Goal: Book appointment/travel/reservation

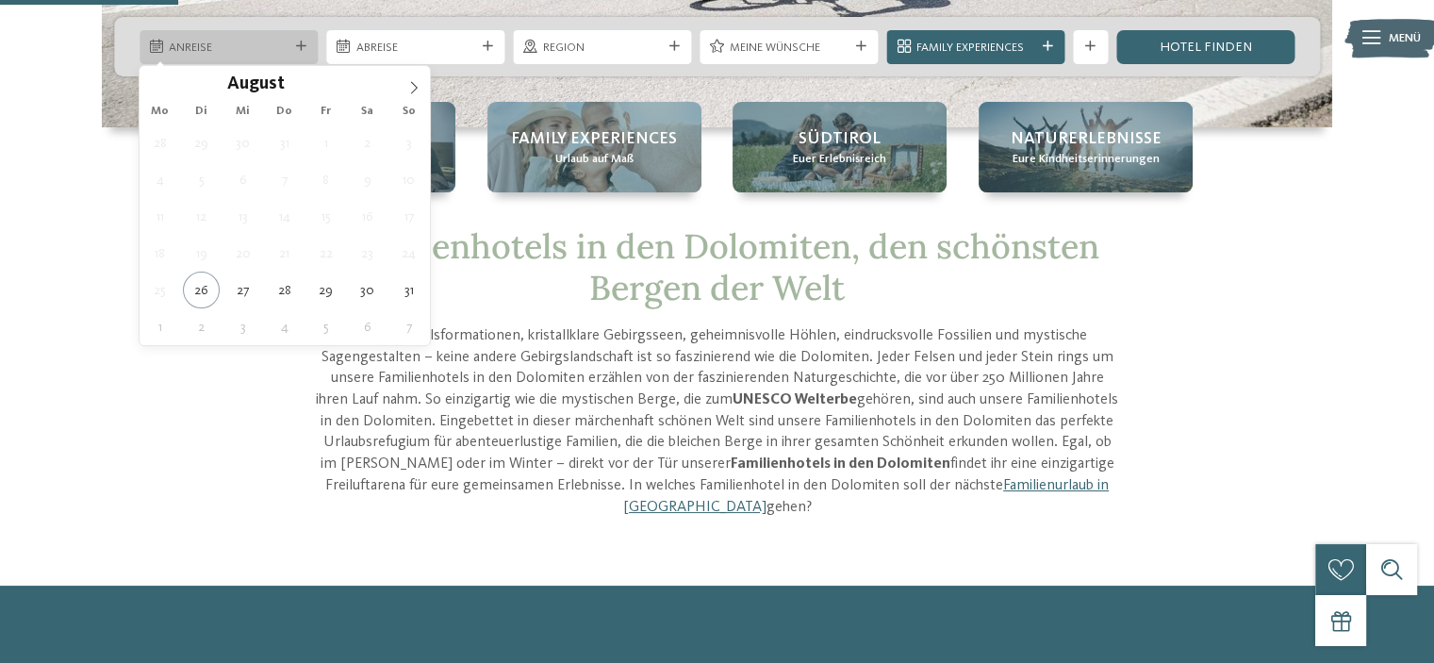
click at [252, 41] on span "Anreise" at bounding box center [228, 48] width 119 height 17
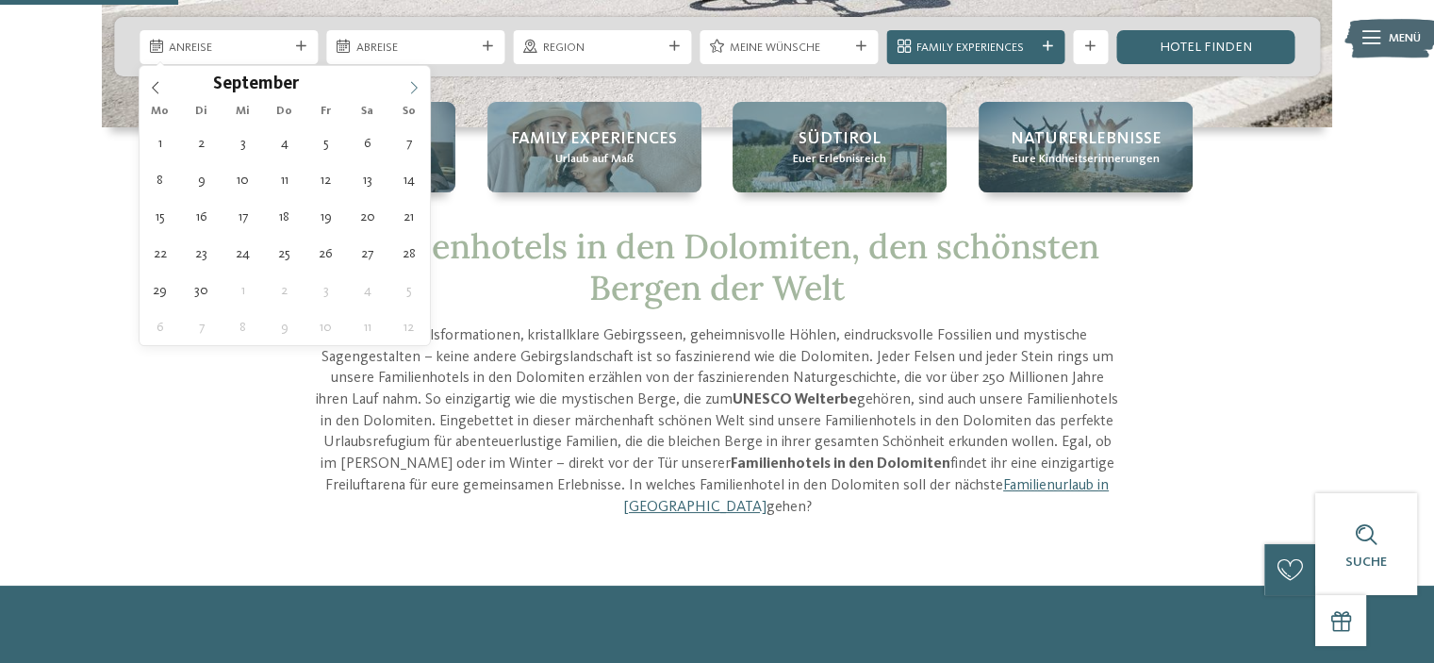
click at [411, 92] on icon at bounding box center [413, 87] width 13 height 13
type div "22.09.2025"
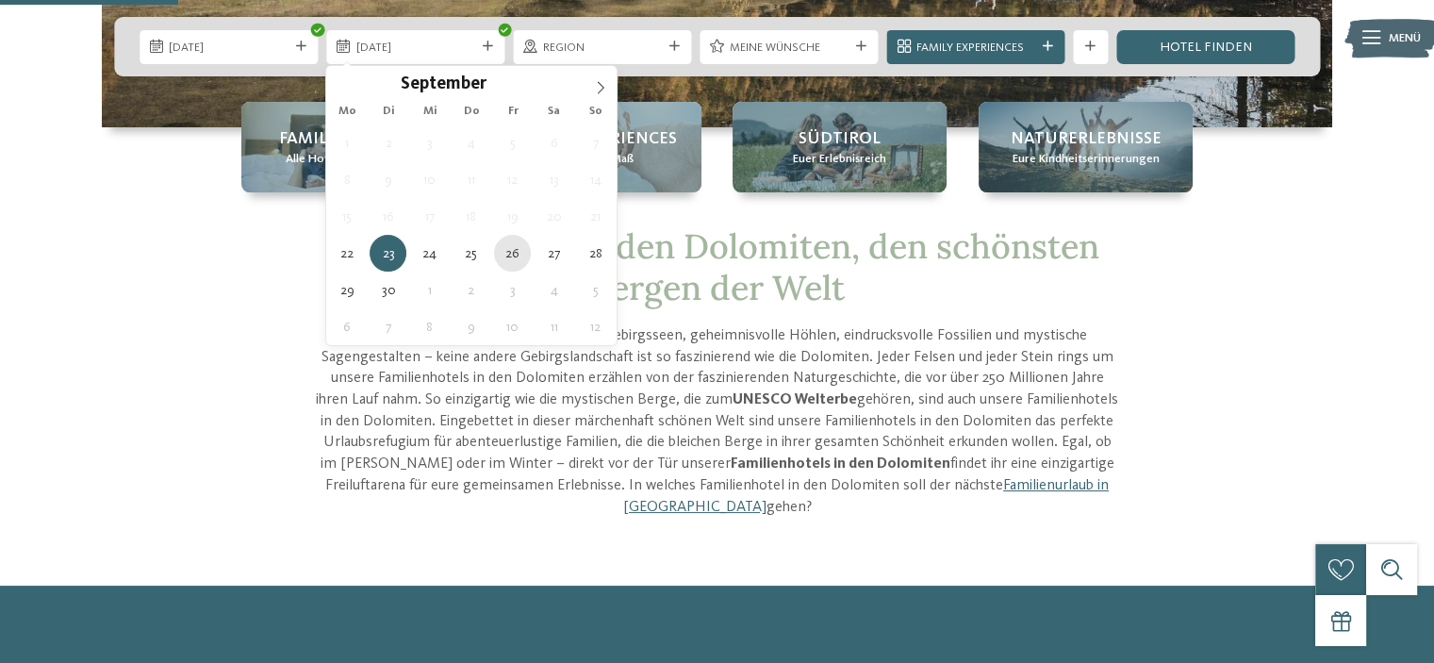
type div "26.09.2025"
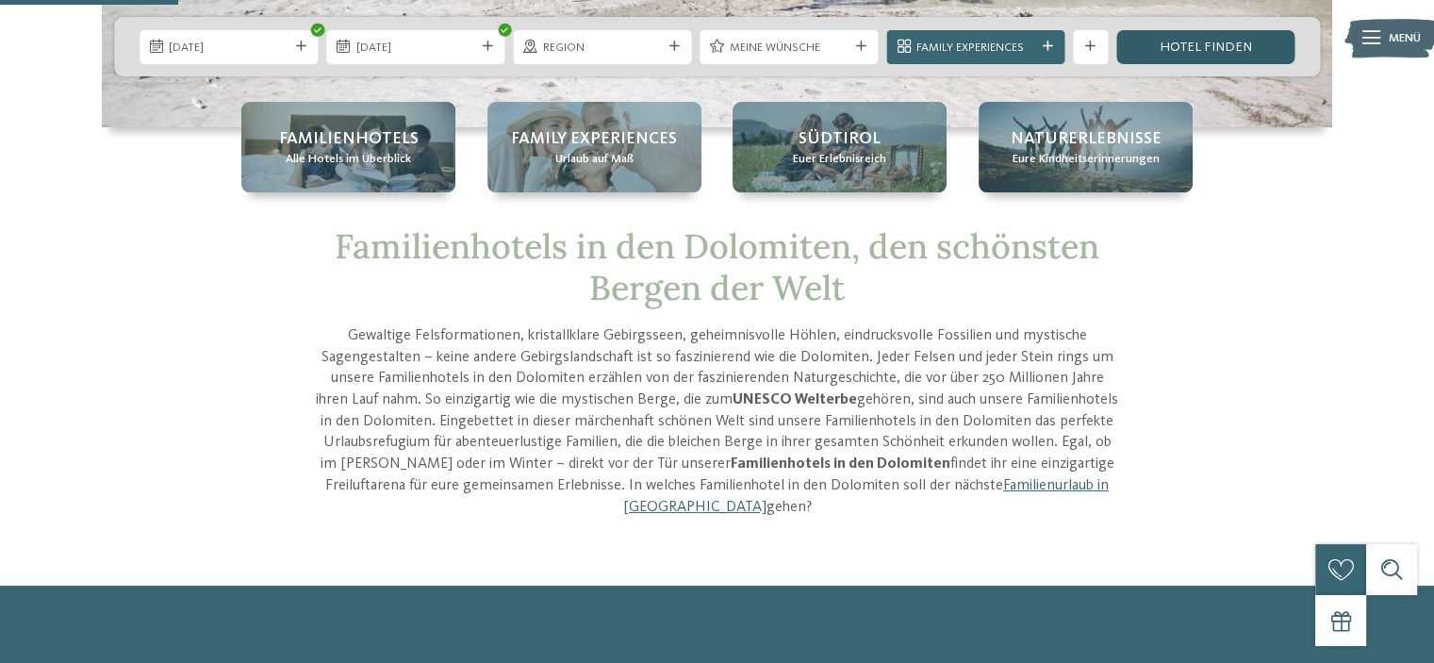
click at [1182, 41] on link "Hotel finden" at bounding box center [1206, 47] width 178 height 34
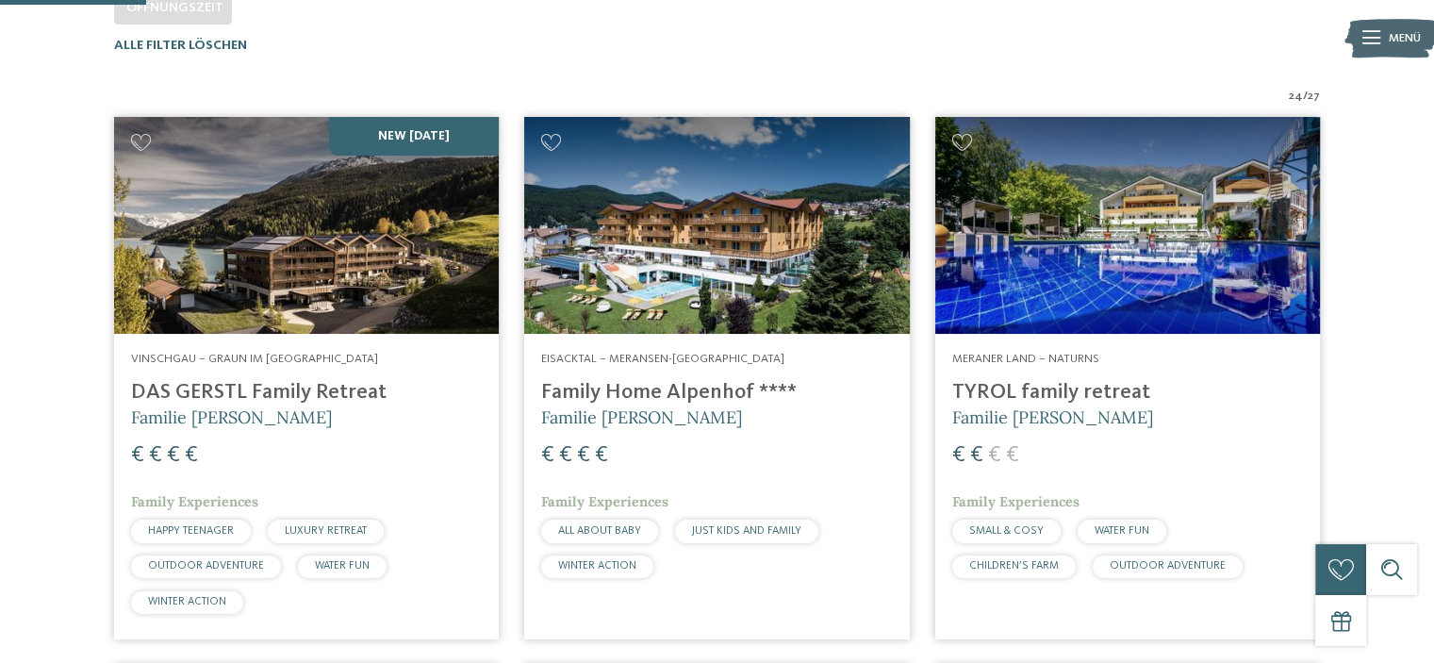
drag, startPoint x: 1443, startPoint y: 123, endPoint x: 1066, endPoint y: 50, distance: 384.1
click at [1066, 50] on div "Alle Filter löschen" at bounding box center [717, 46] width 1206 height 16
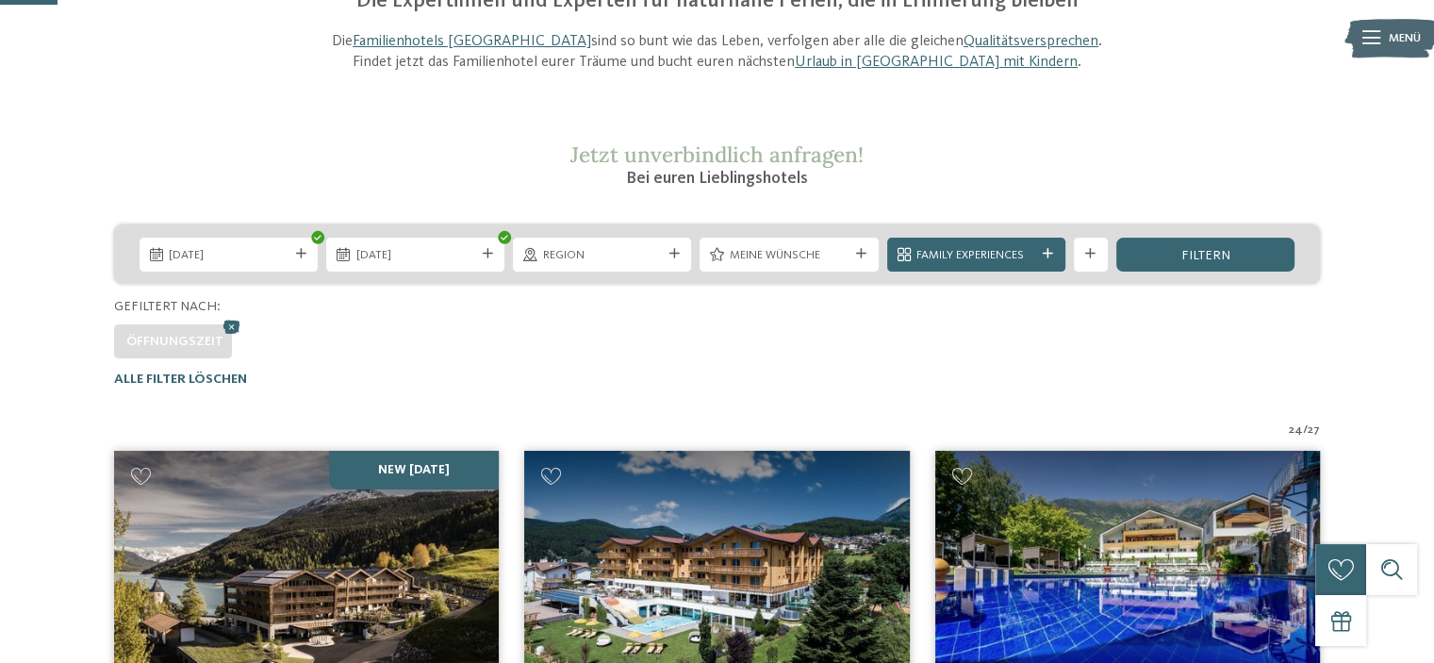
scroll to position [155, 0]
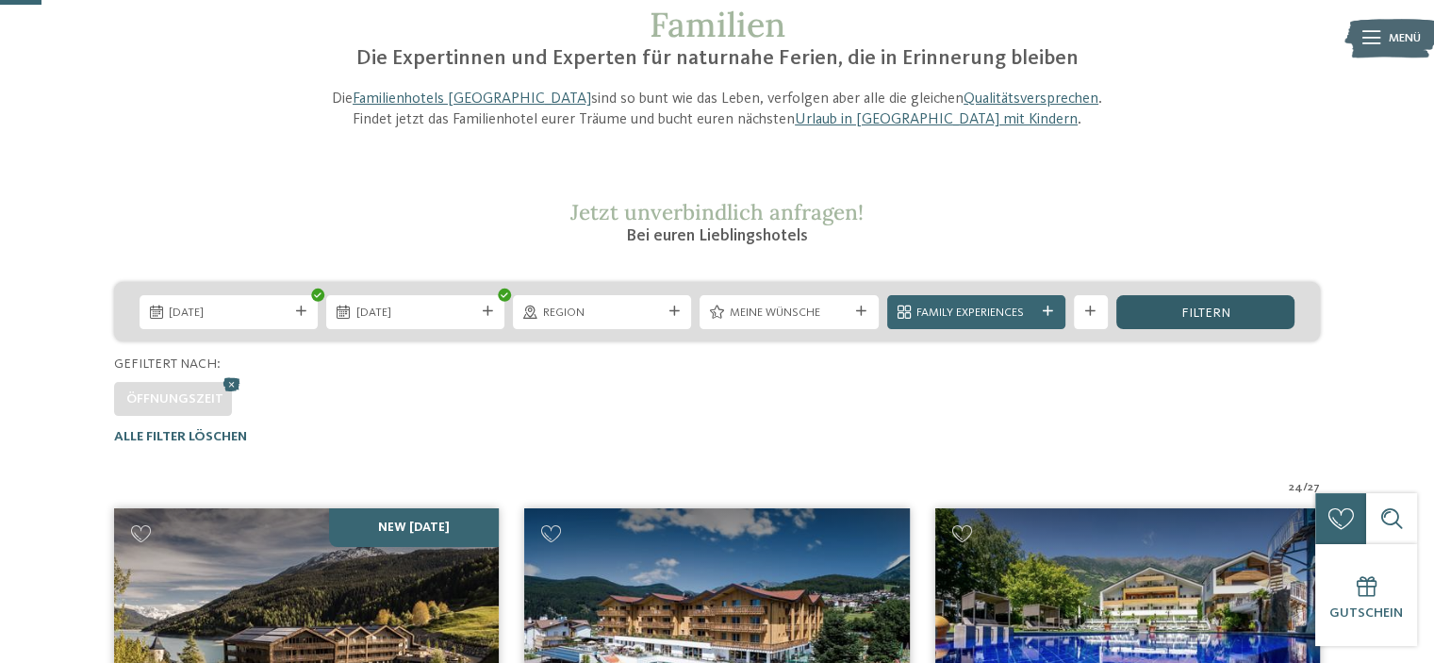
click at [1151, 306] on div "filtern" at bounding box center [1206, 312] width 178 height 34
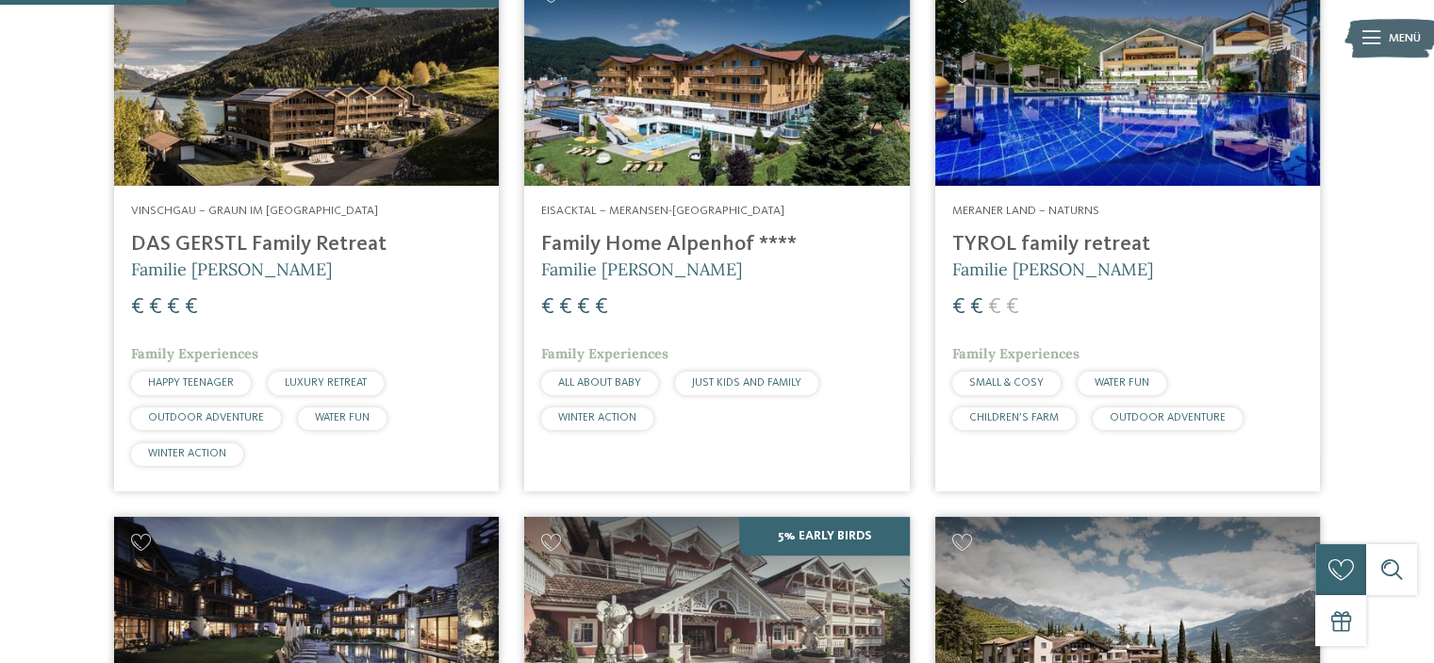
scroll to position [607, 0]
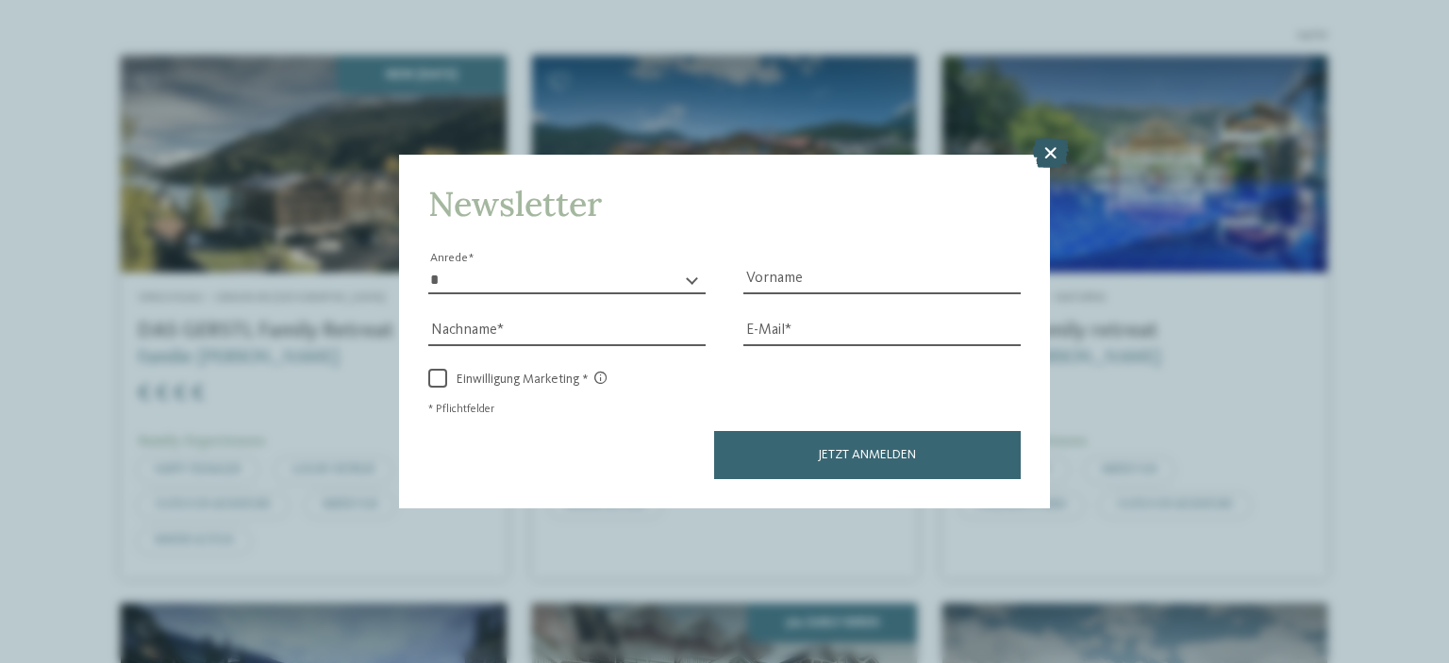
click at [1047, 163] on icon at bounding box center [1050, 153] width 37 height 30
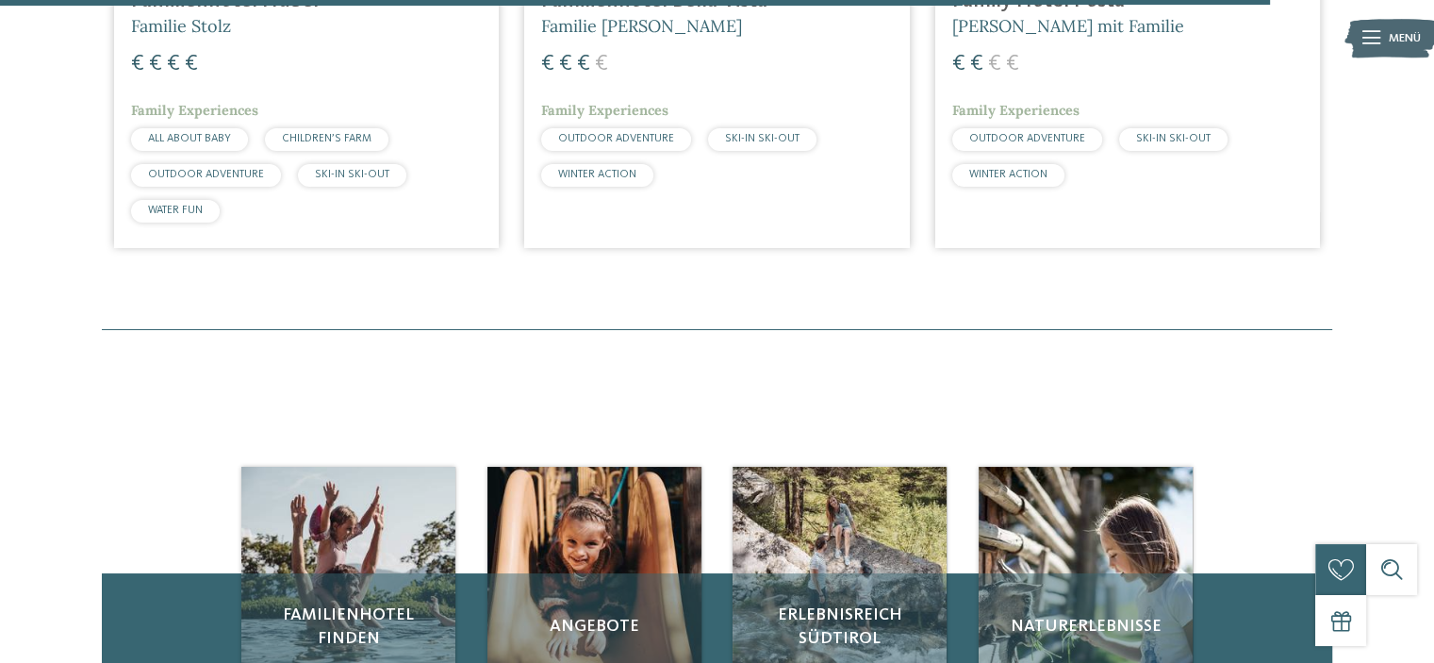
scroll to position [4731, 0]
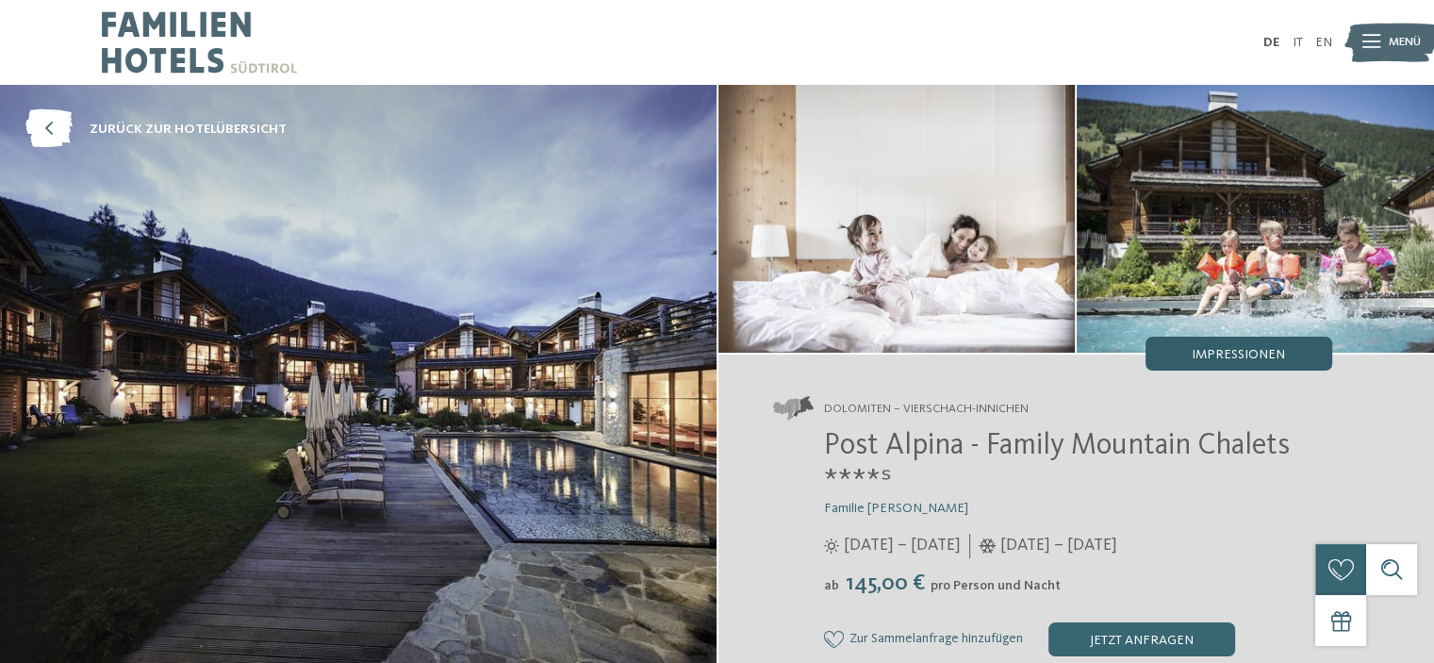
click at [1268, 352] on span "Impressionen" at bounding box center [1238, 354] width 93 height 13
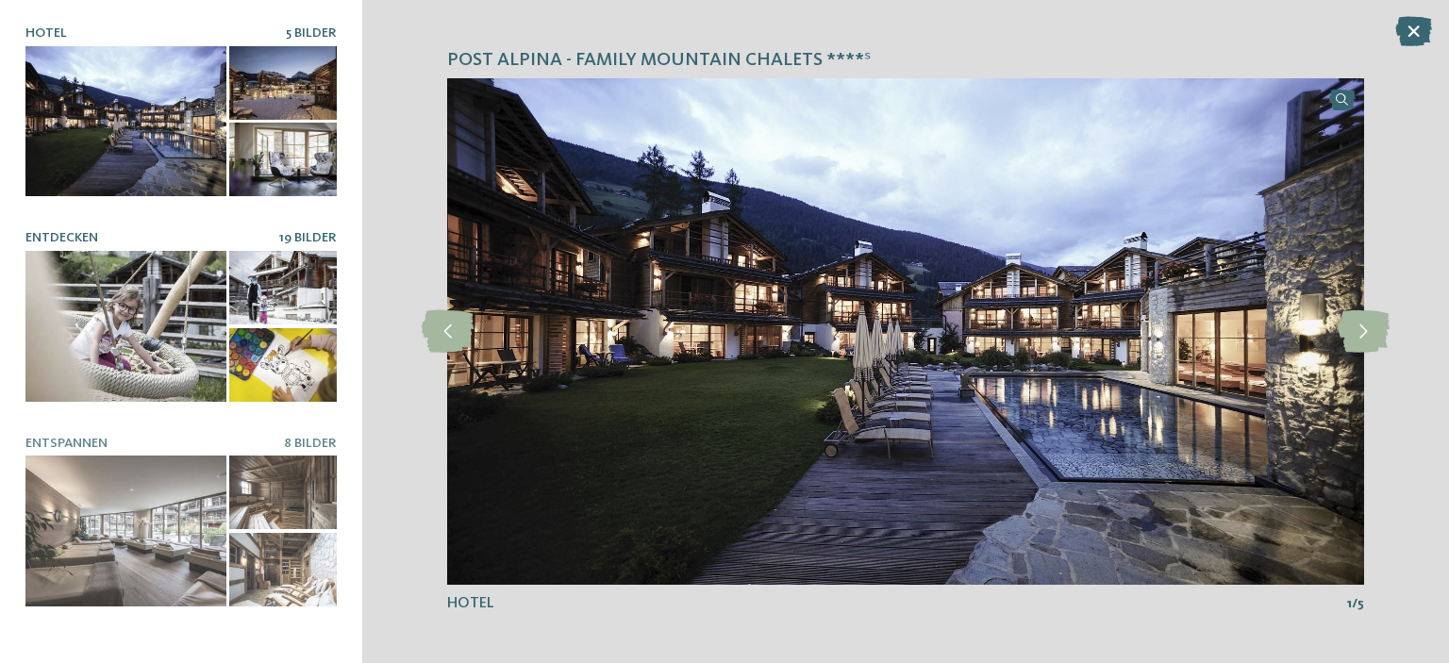
click at [257, 284] on div at bounding box center [283, 288] width 108 height 74
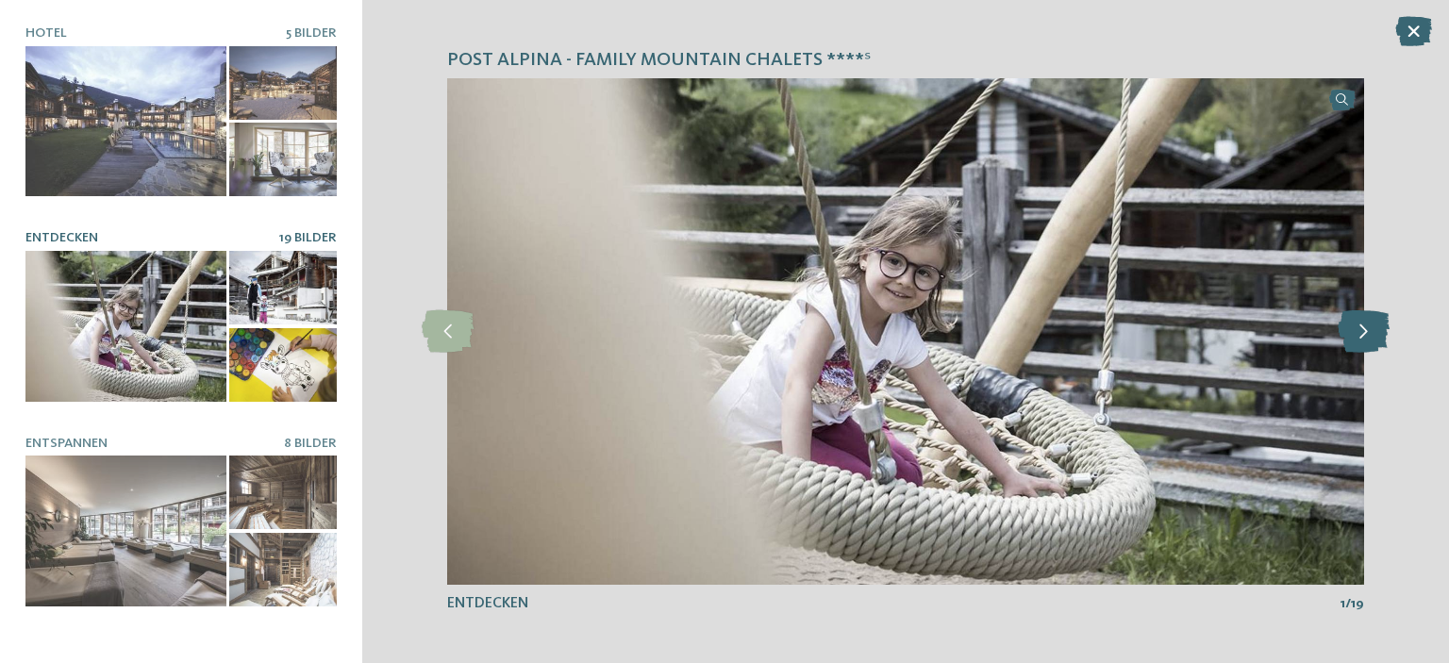
click at [1351, 331] on icon at bounding box center [1363, 331] width 52 height 42
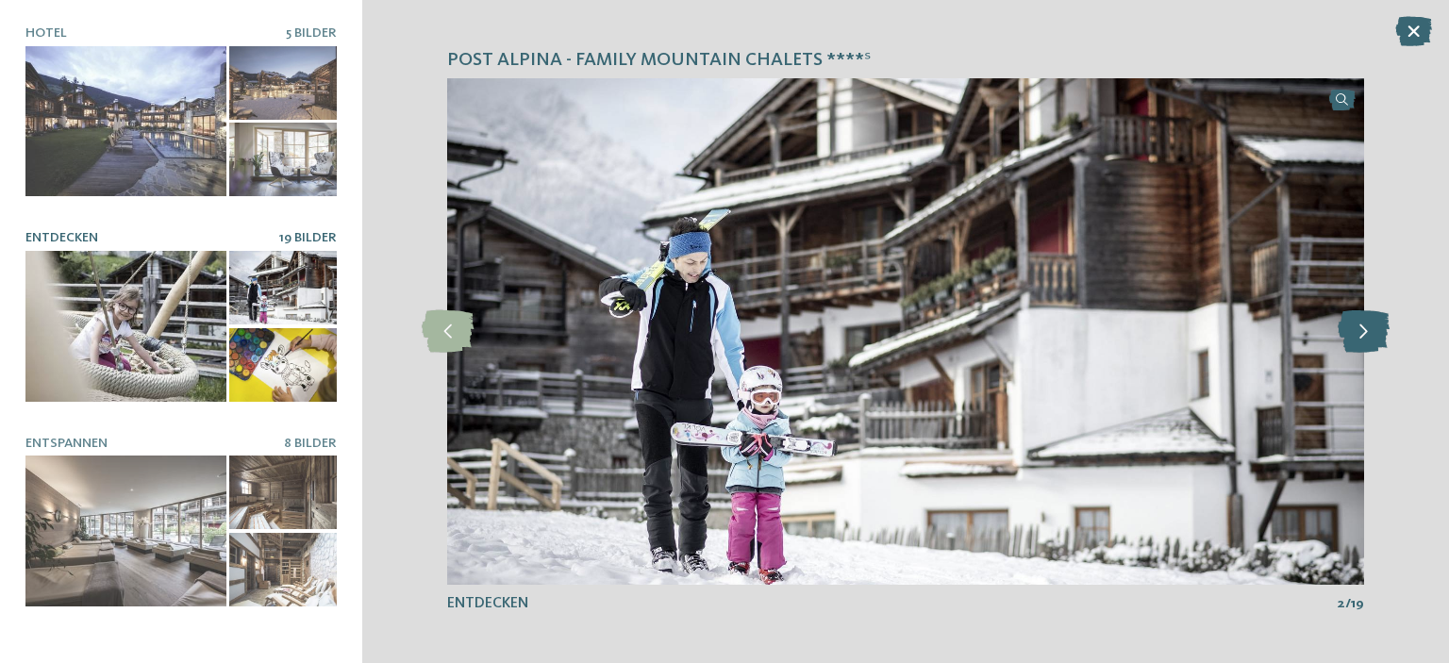
click at [1351, 331] on icon at bounding box center [1363, 331] width 52 height 42
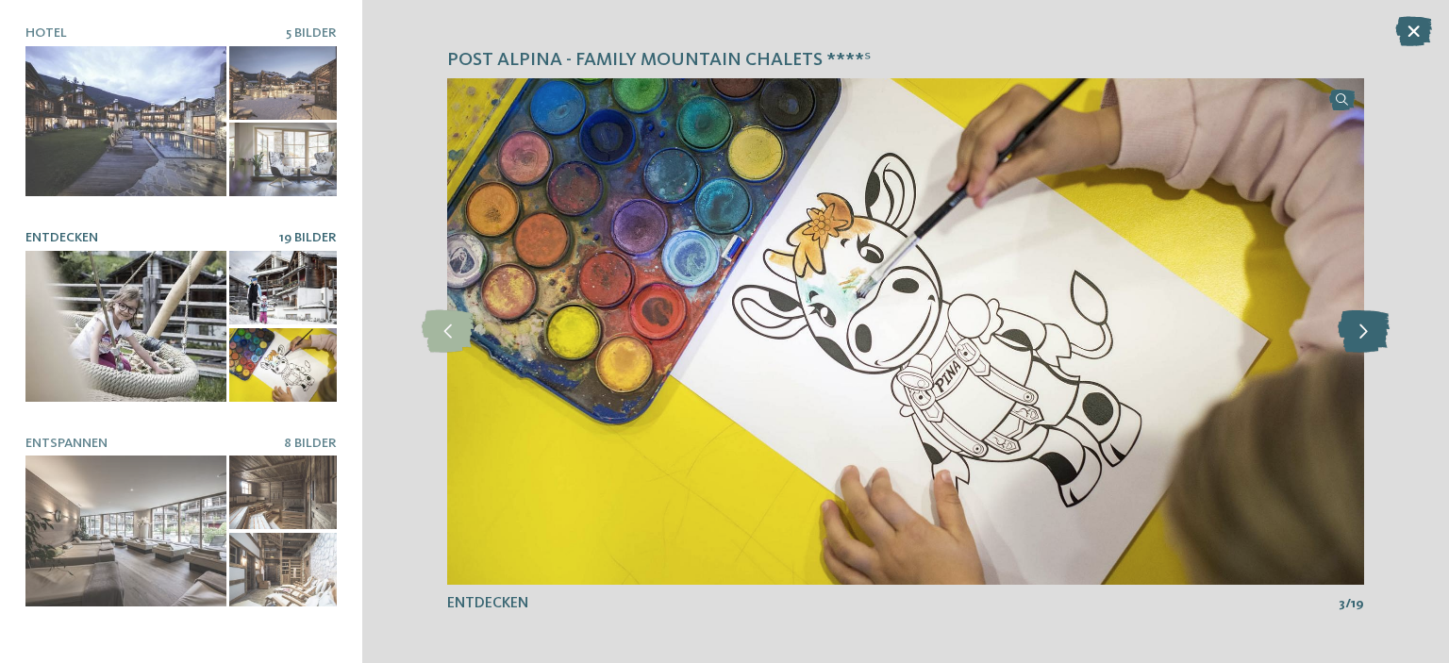
click at [1351, 331] on icon at bounding box center [1363, 331] width 52 height 42
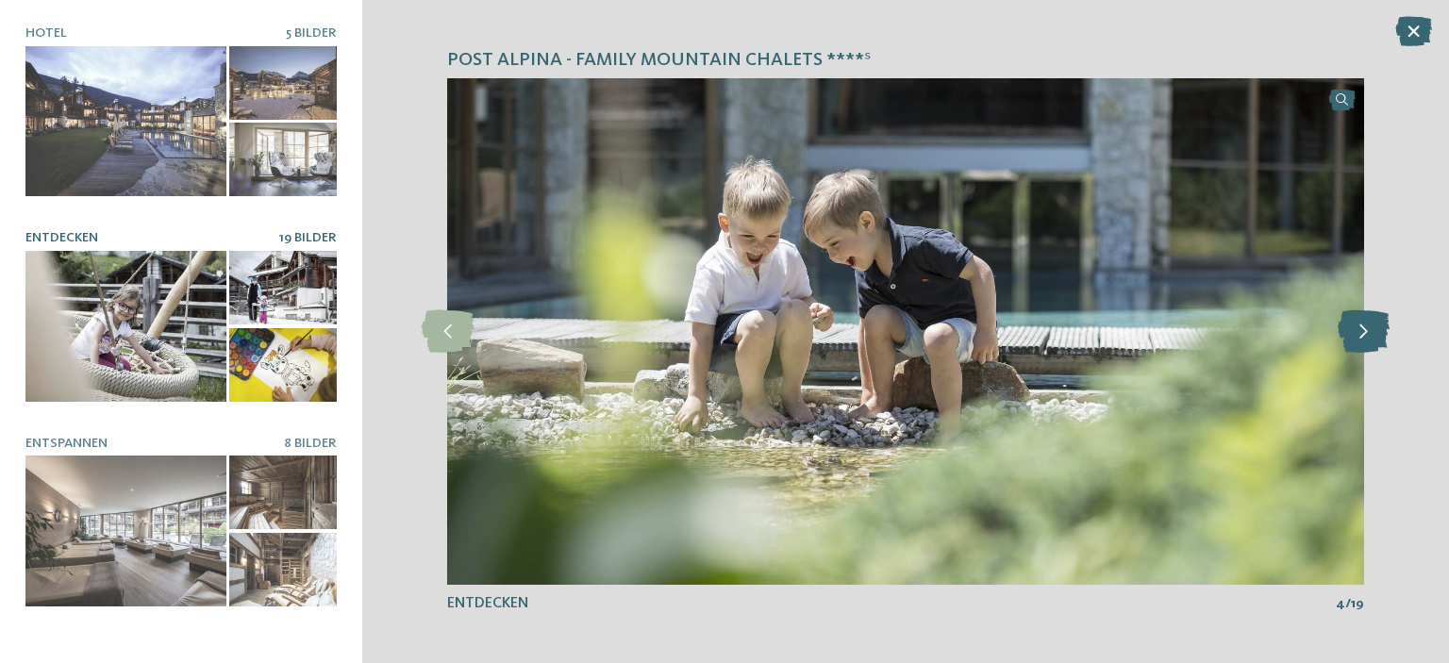
click at [1351, 331] on icon at bounding box center [1363, 331] width 52 height 42
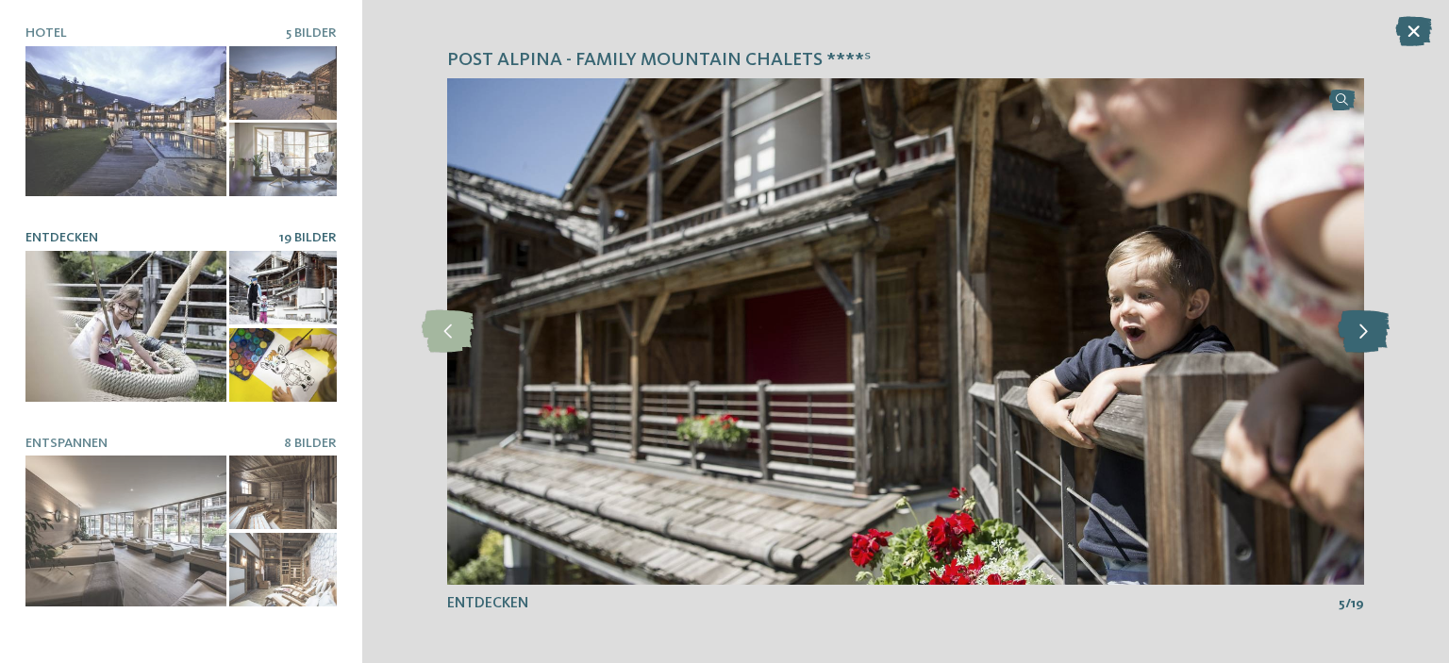
click at [1351, 331] on icon at bounding box center [1363, 331] width 52 height 42
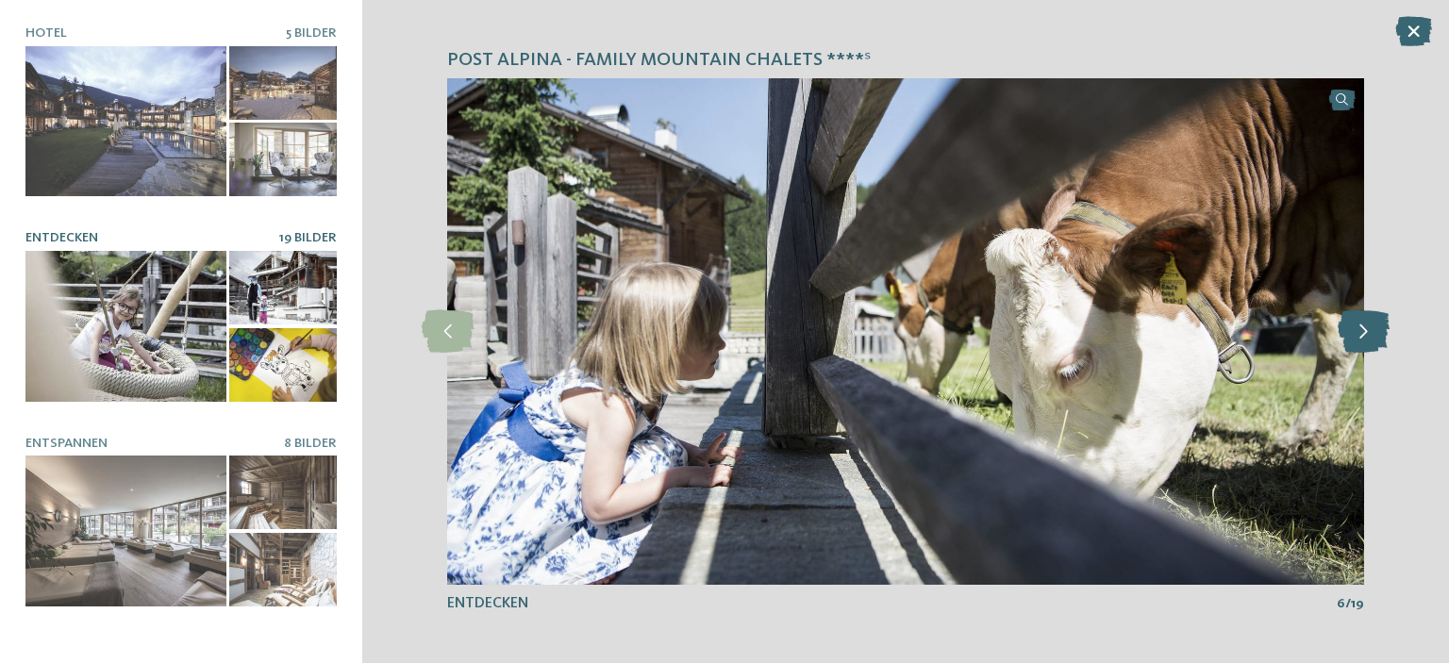
click at [1351, 331] on icon at bounding box center [1363, 331] width 52 height 42
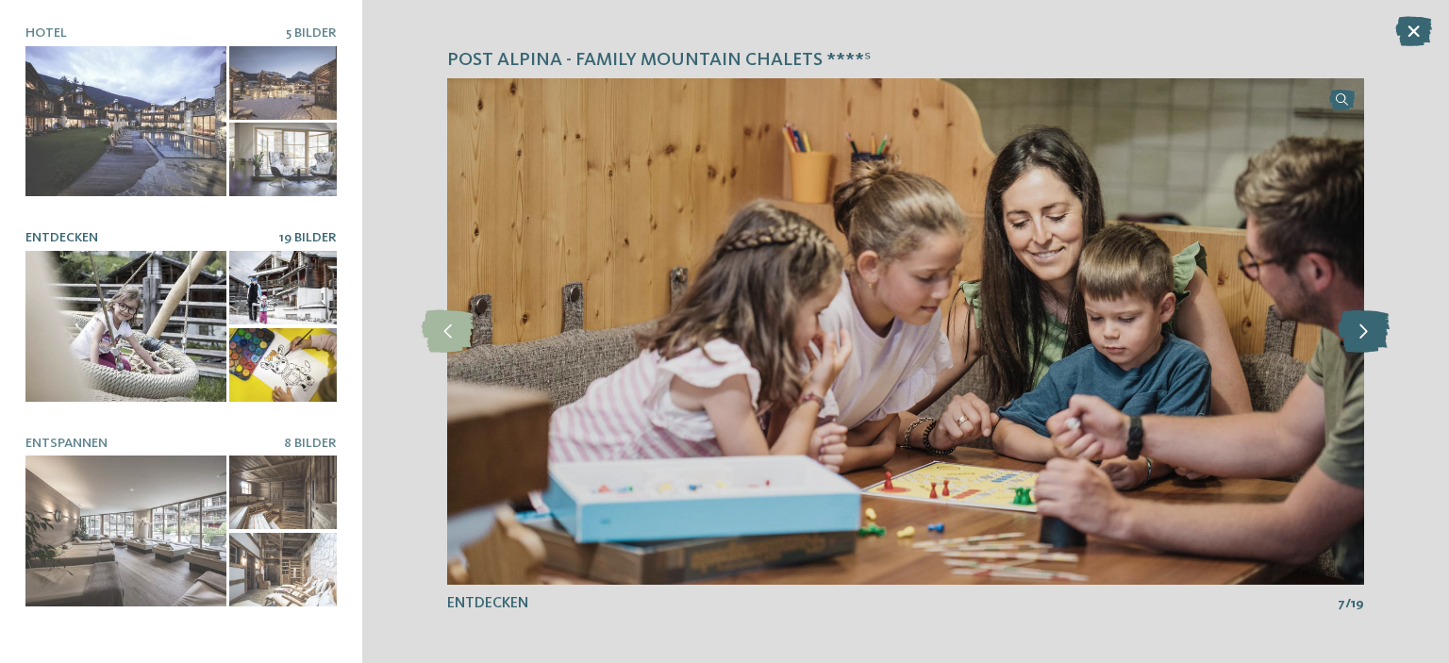
click at [1351, 331] on icon at bounding box center [1363, 331] width 52 height 42
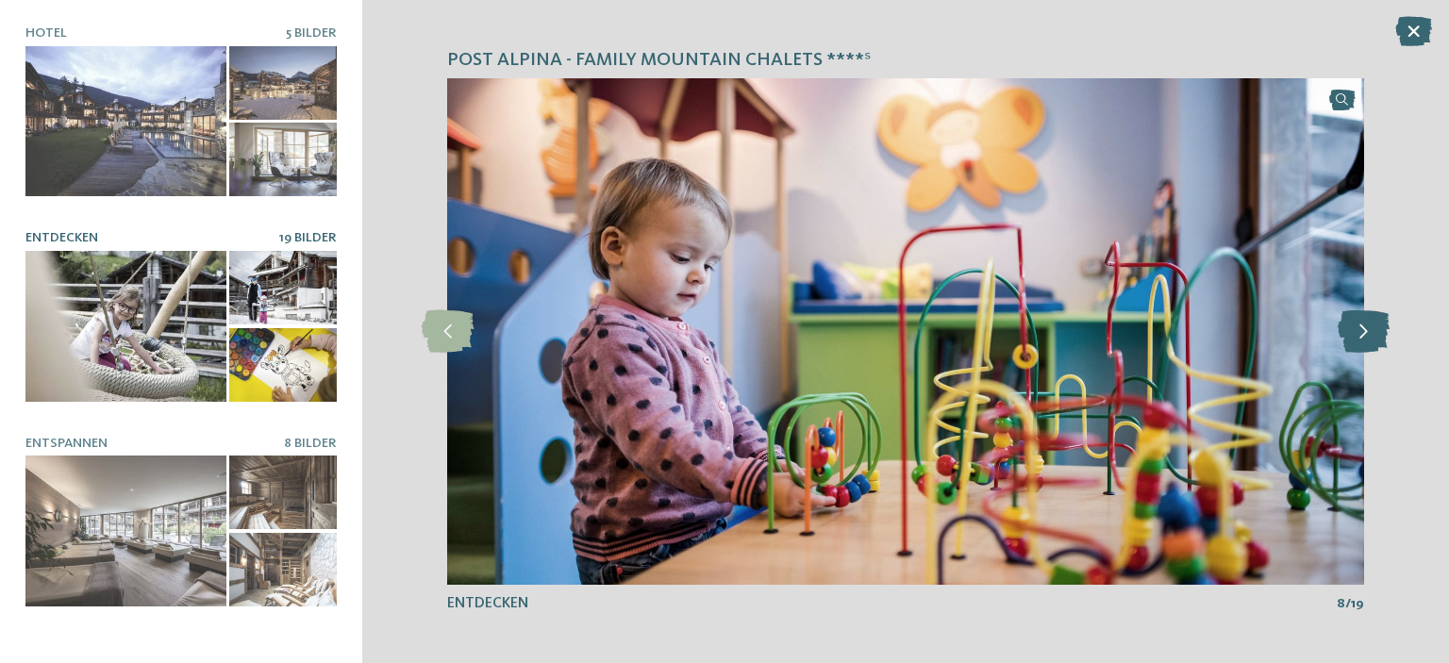
click at [1351, 331] on icon at bounding box center [1363, 331] width 52 height 42
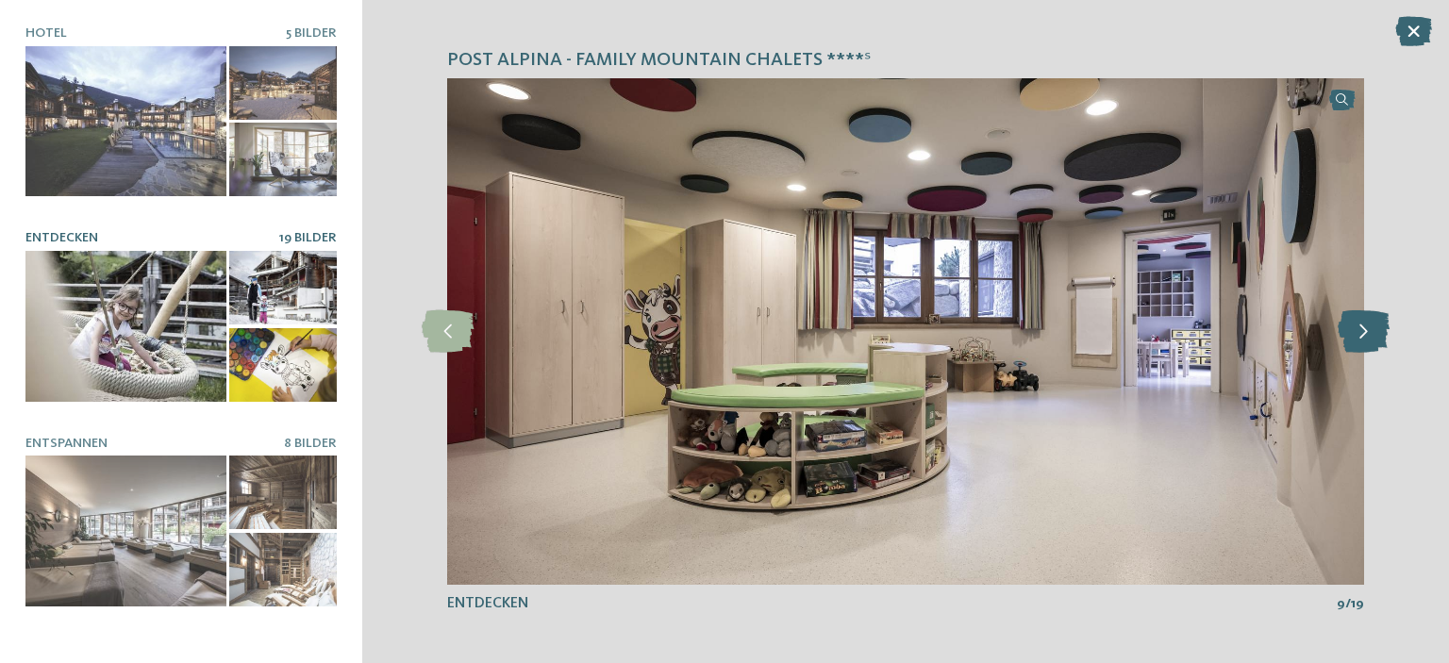
click at [1351, 331] on icon at bounding box center [1363, 331] width 52 height 42
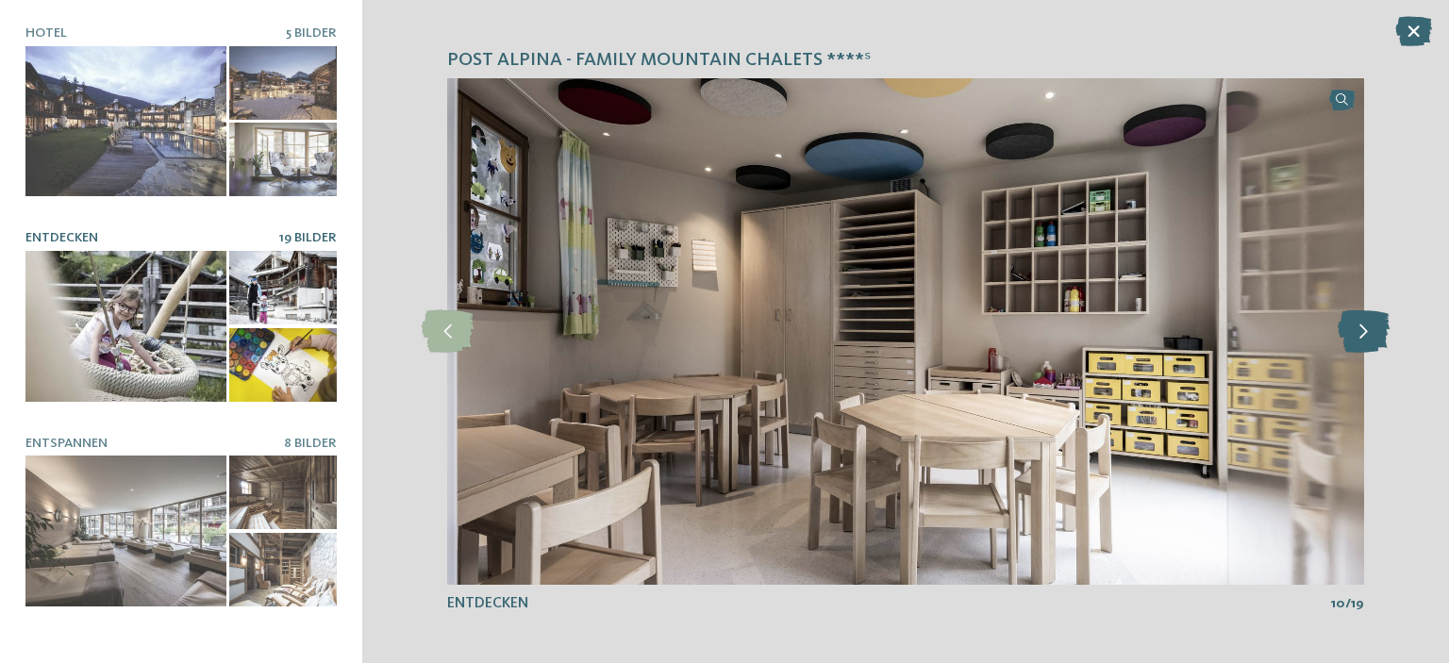
click at [1351, 331] on icon at bounding box center [1363, 331] width 52 height 42
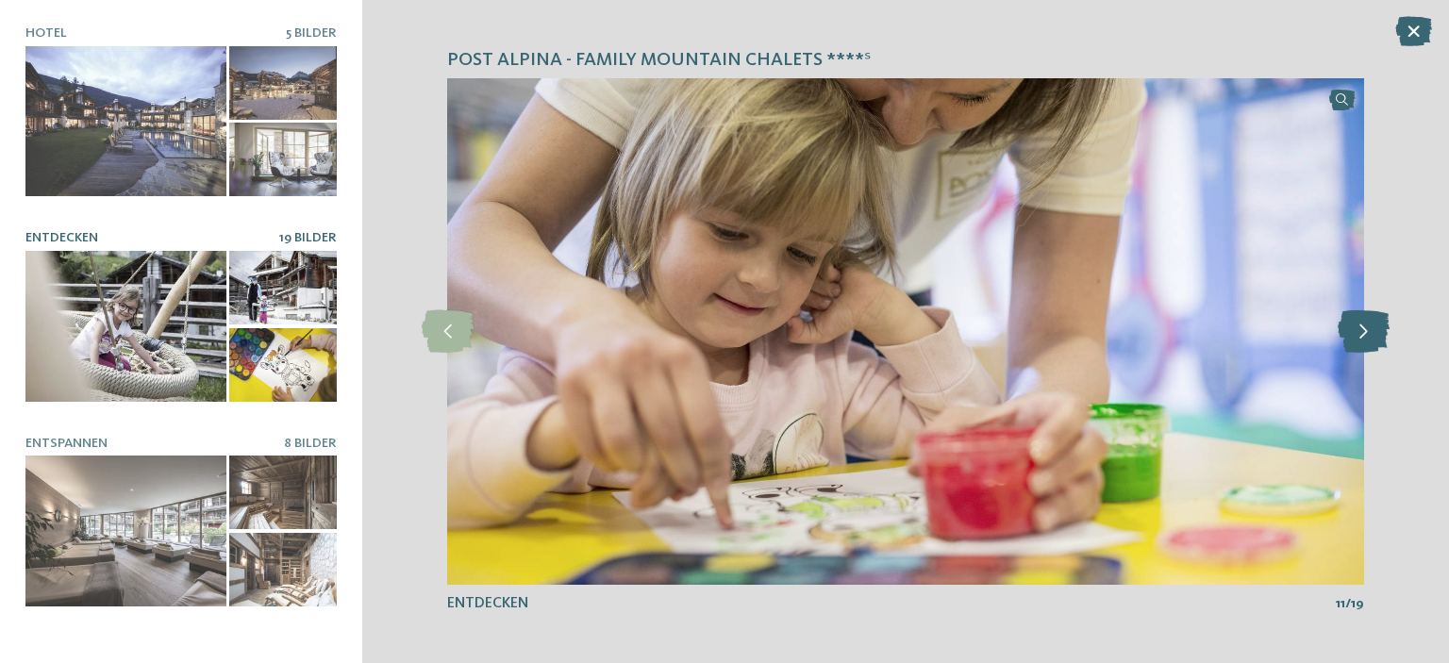
click at [1351, 331] on icon at bounding box center [1363, 331] width 52 height 42
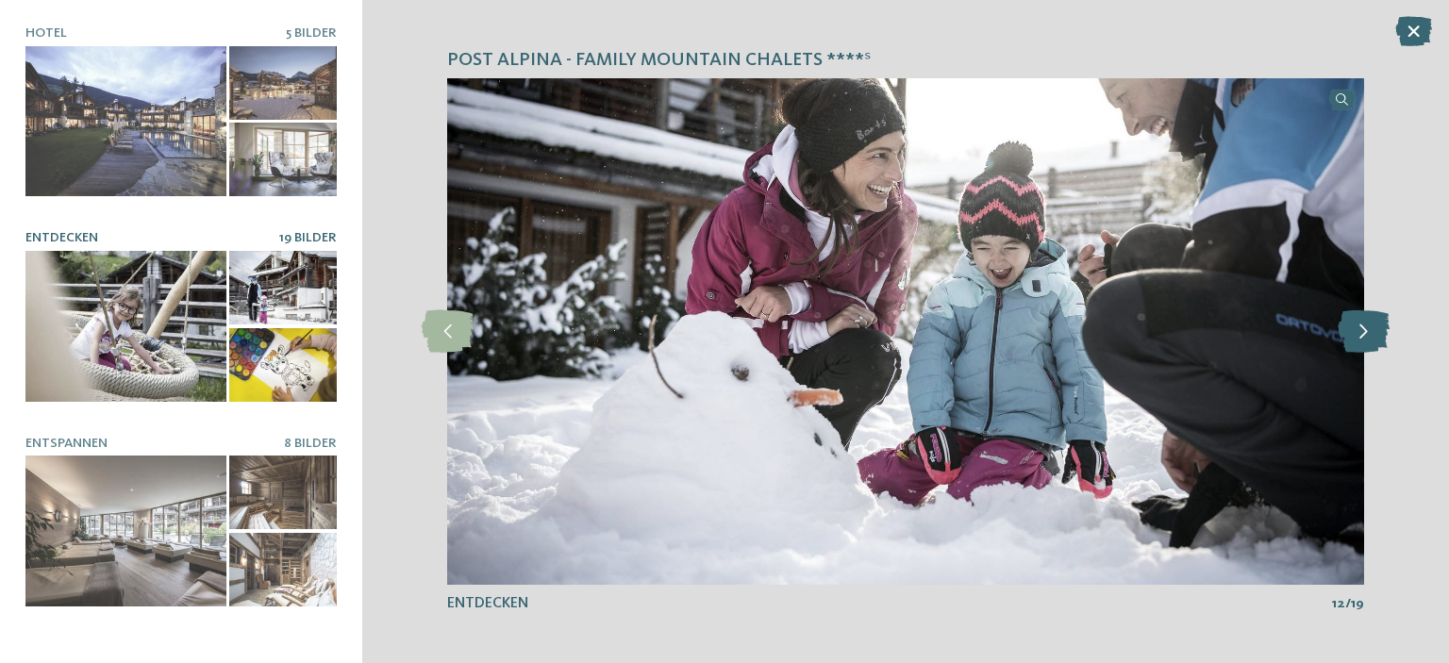
click at [1351, 331] on icon at bounding box center [1363, 331] width 52 height 42
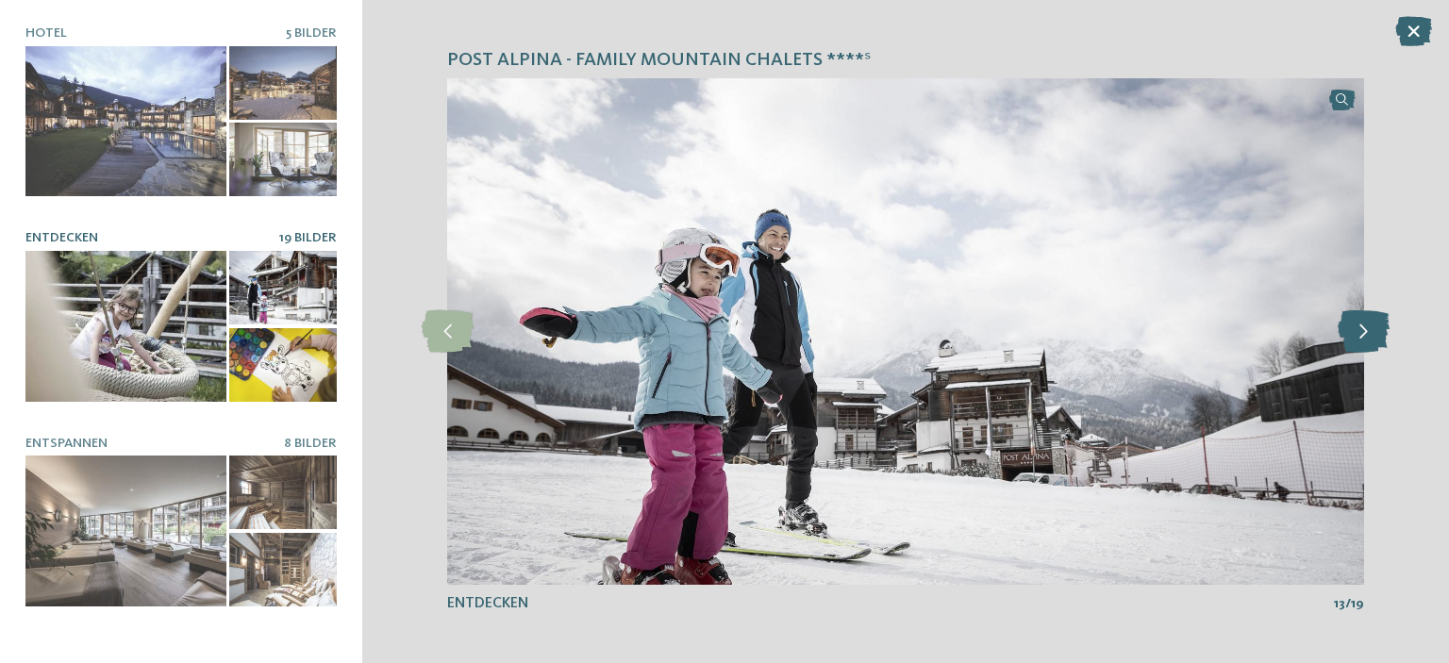
click at [1351, 331] on icon at bounding box center [1363, 331] width 52 height 42
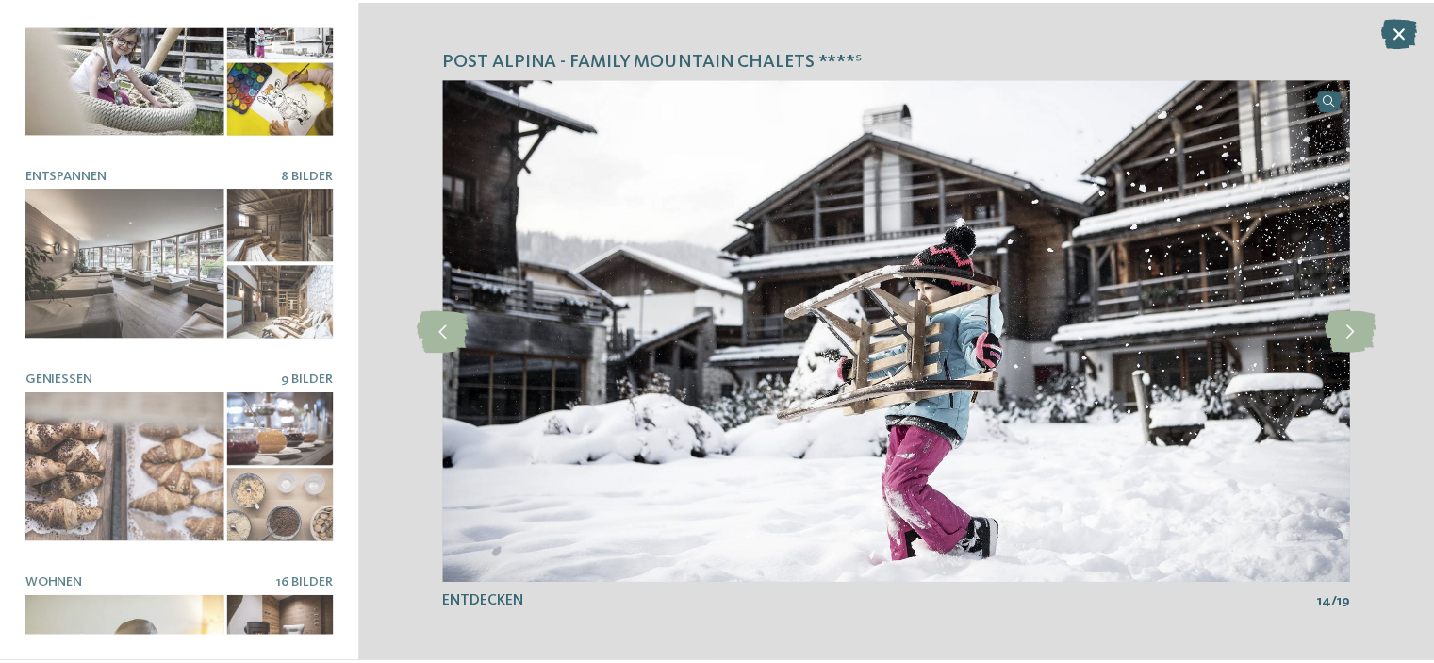
scroll to position [355, 0]
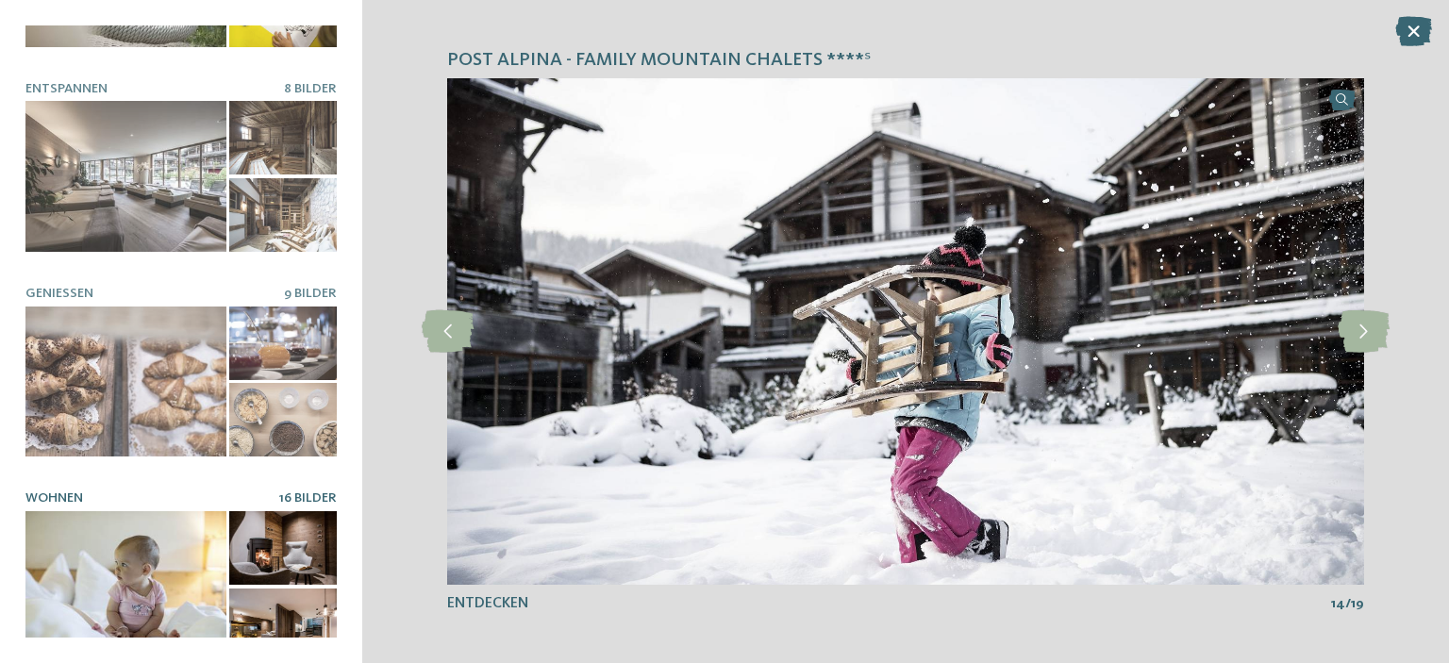
click at [244, 562] on div at bounding box center [283, 548] width 108 height 74
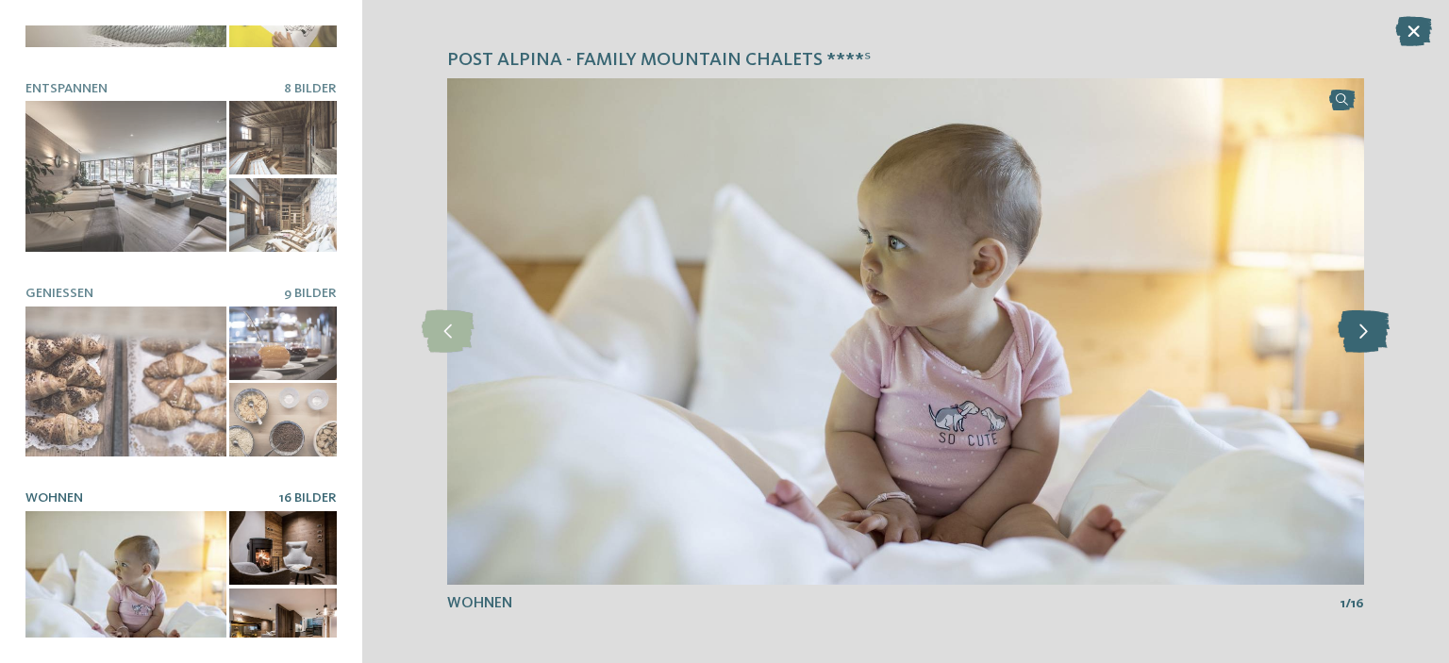
click at [1364, 327] on icon at bounding box center [1363, 331] width 52 height 42
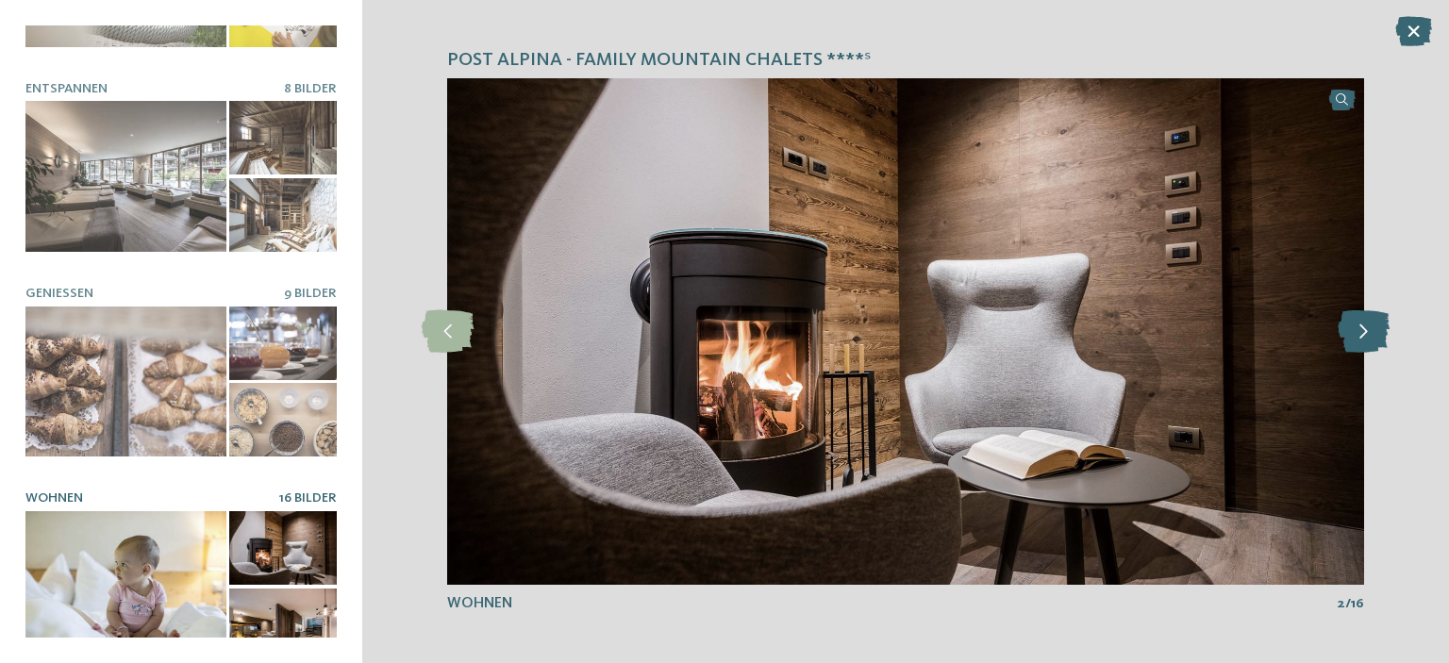
click at [1364, 327] on icon at bounding box center [1363, 331] width 52 height 42
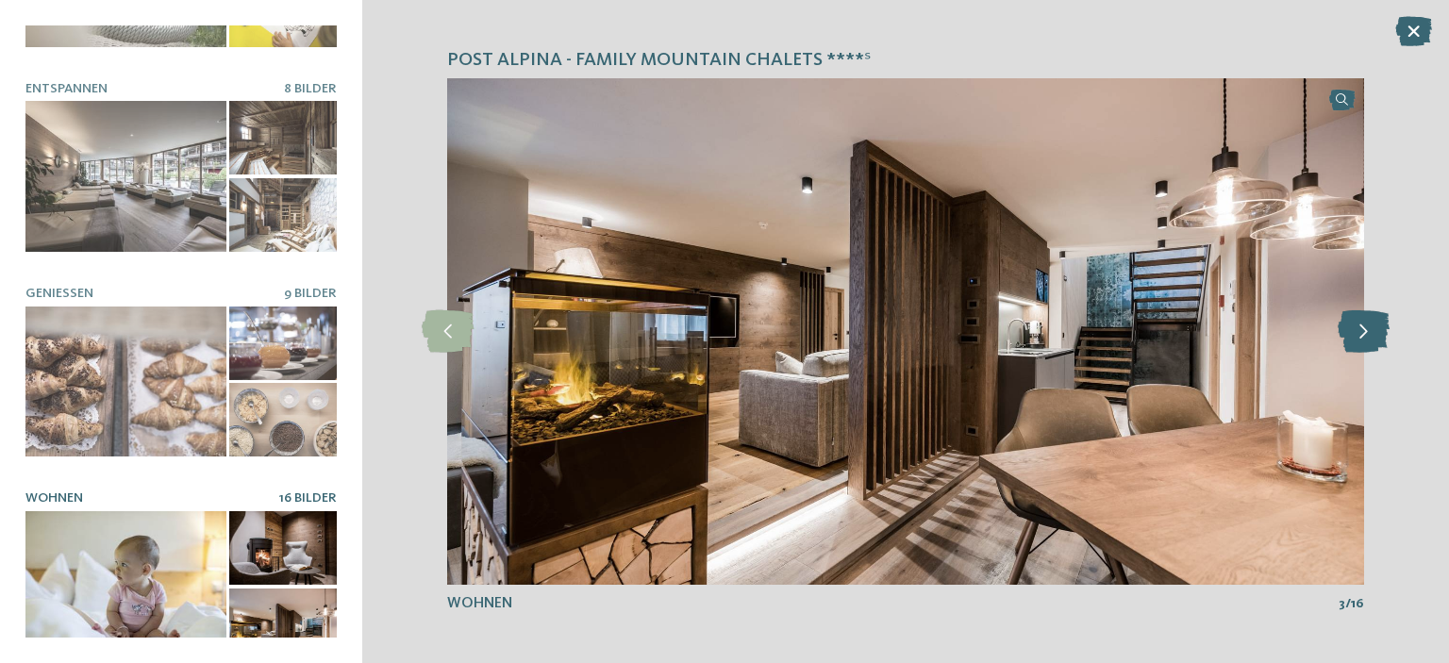
click at [1364, 327] on icon at bounding box center [1363, 331] width 52 height 42
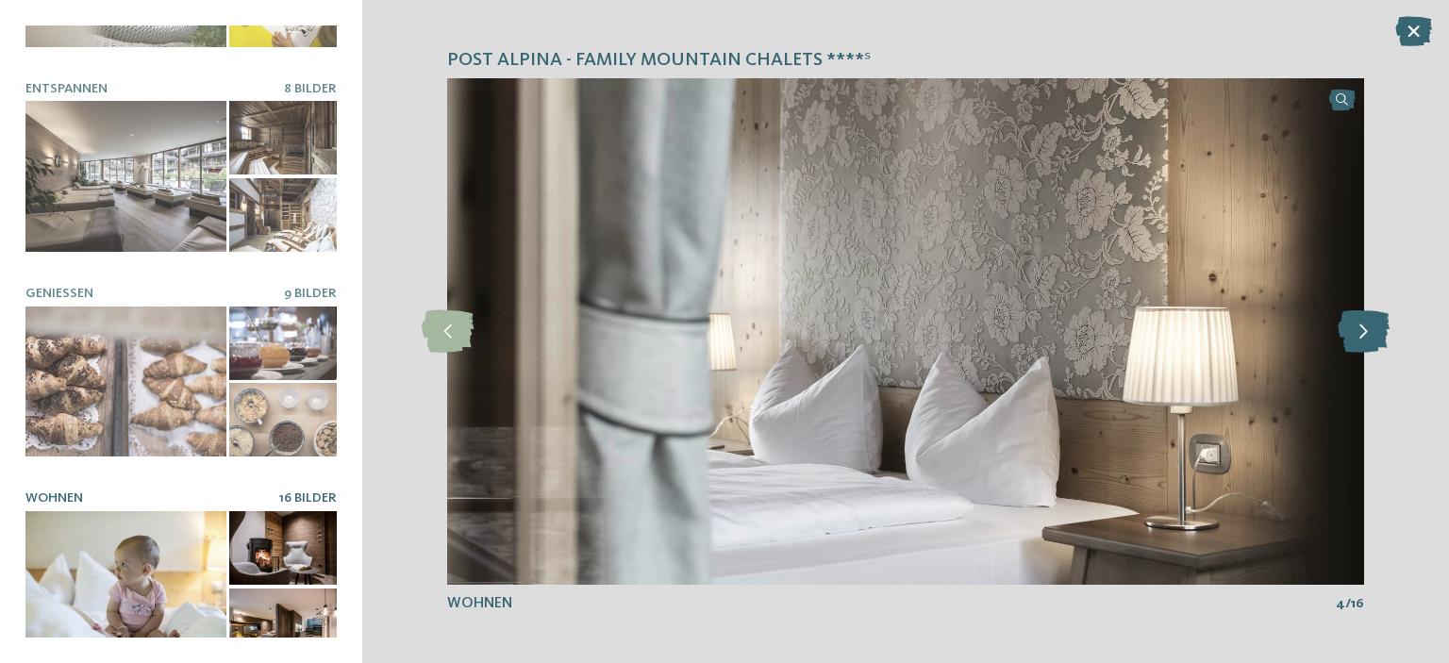
click at [1364, 327] on icon at bounding box center [1363, 331] width 52 height 42
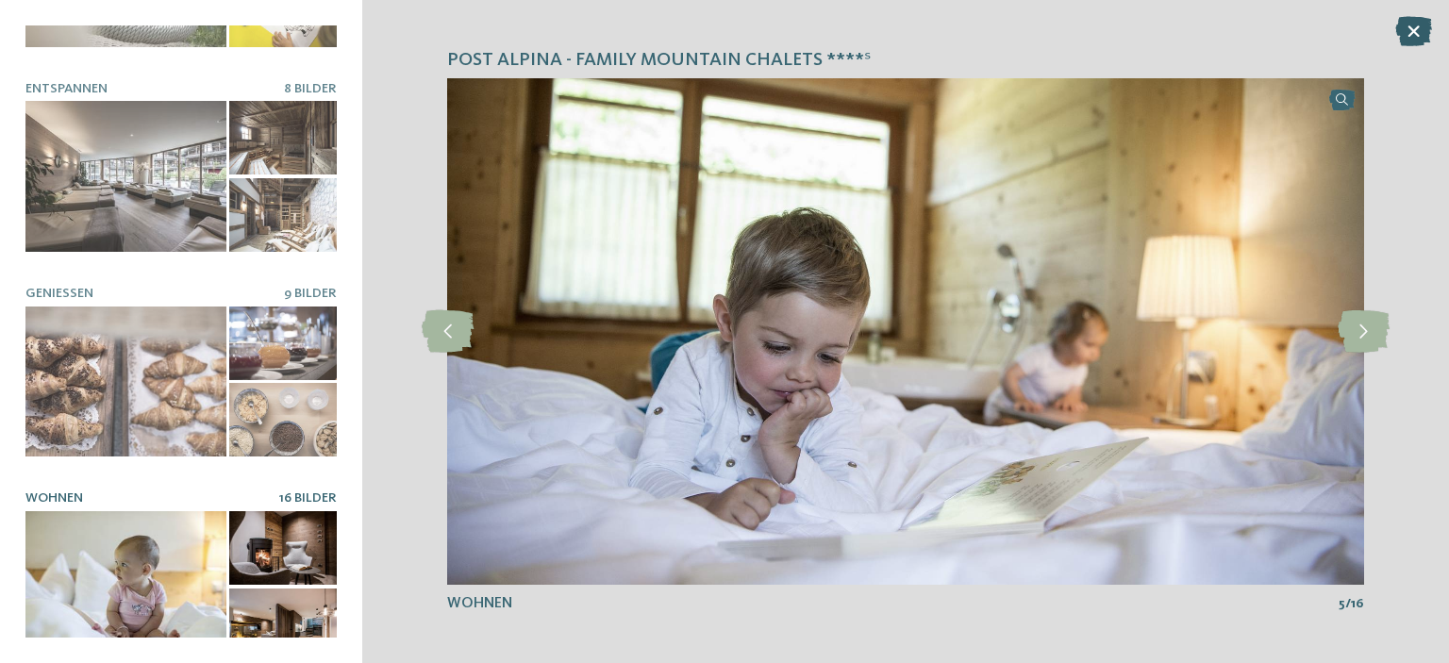
click at [1411, 35] on icon at bounding box center [1413, 31] width 37 height 30
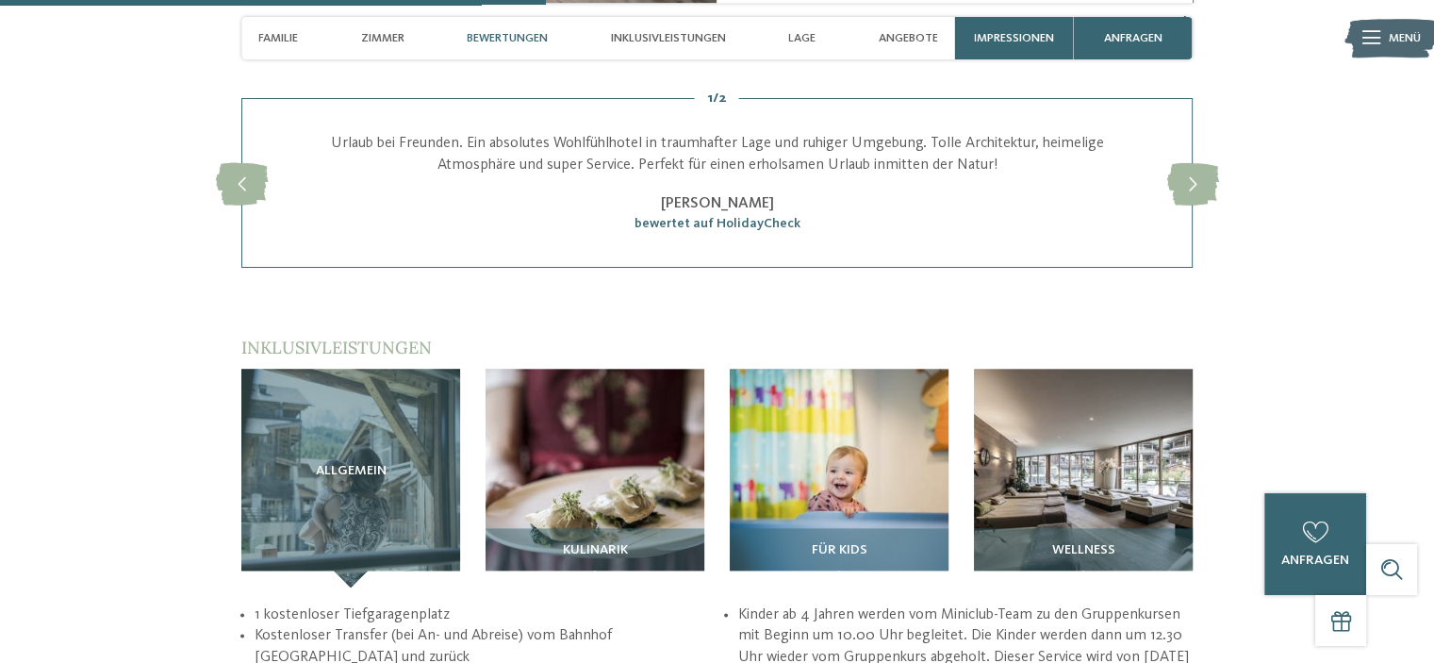
scroll to position [2359, 0]
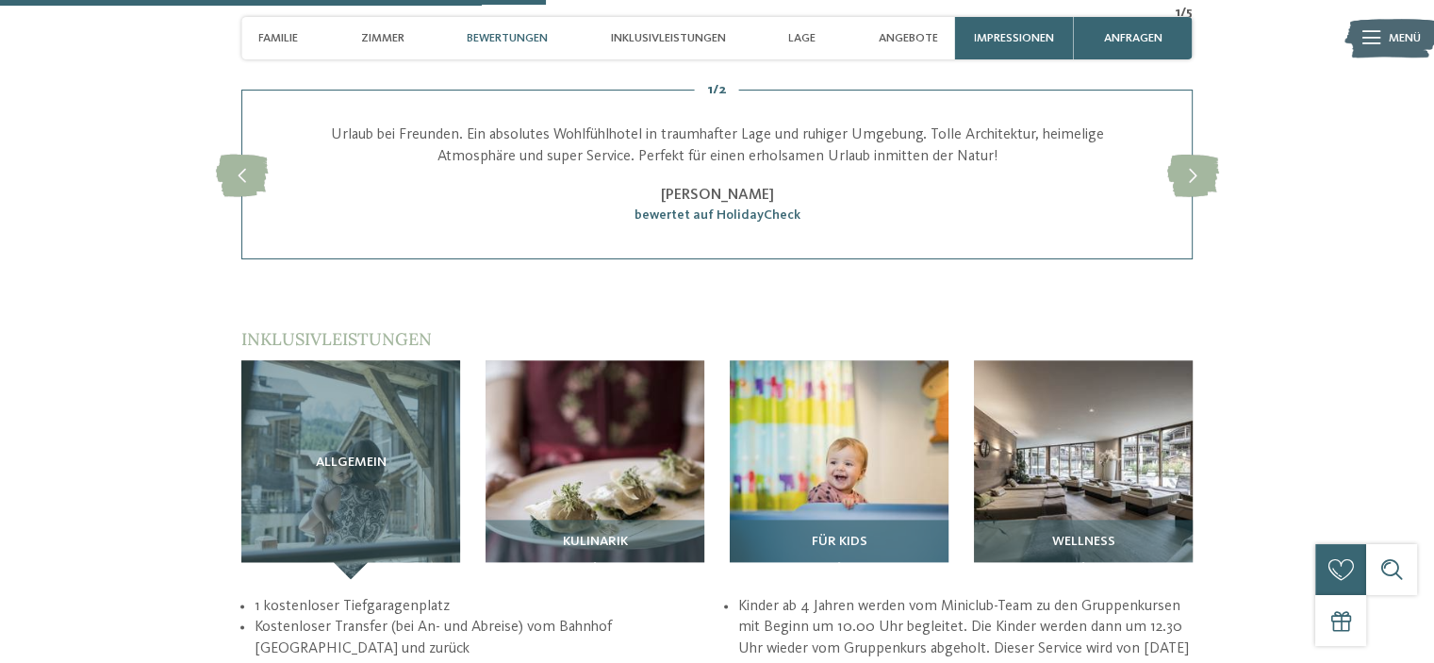
click at [790, 433] on img at bounding box center [839, 469] width 219 height 219
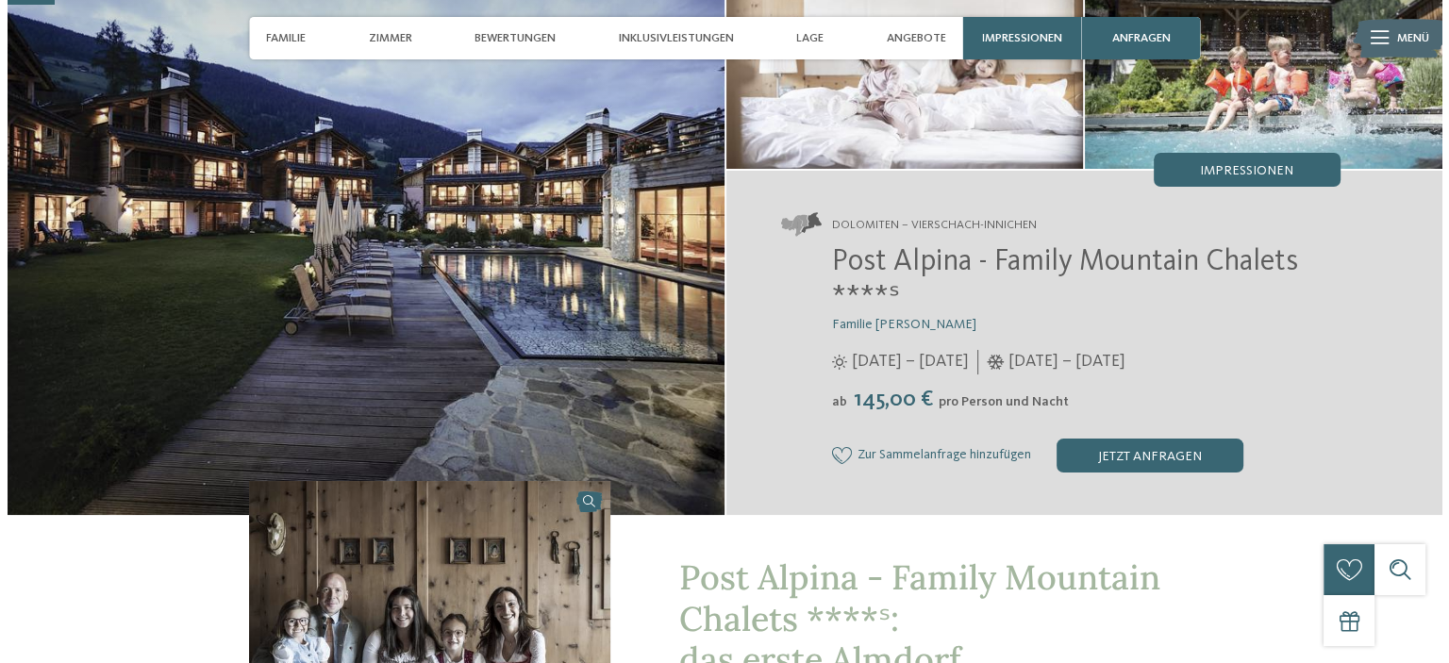
scroll to position [200, 0]
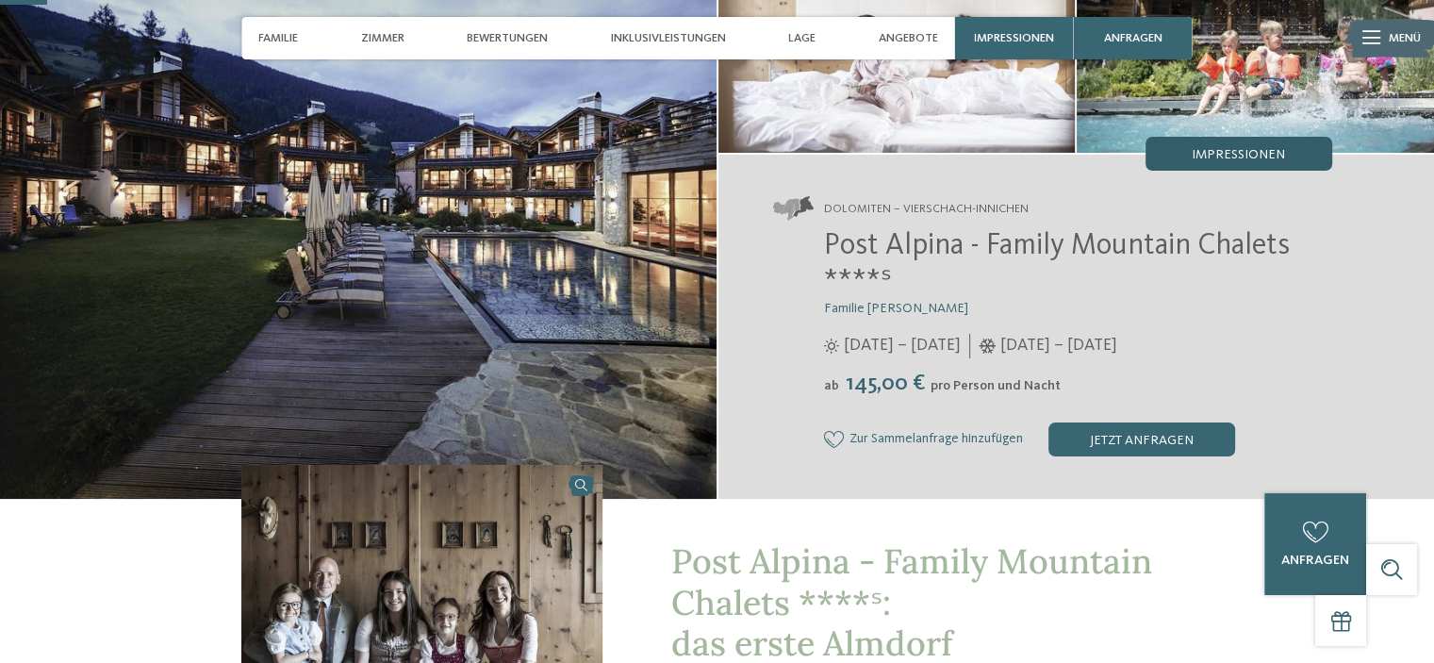
click at [1259, 156] on span "Impressionen" at bounding box center [1238, 154] width 93 height 13
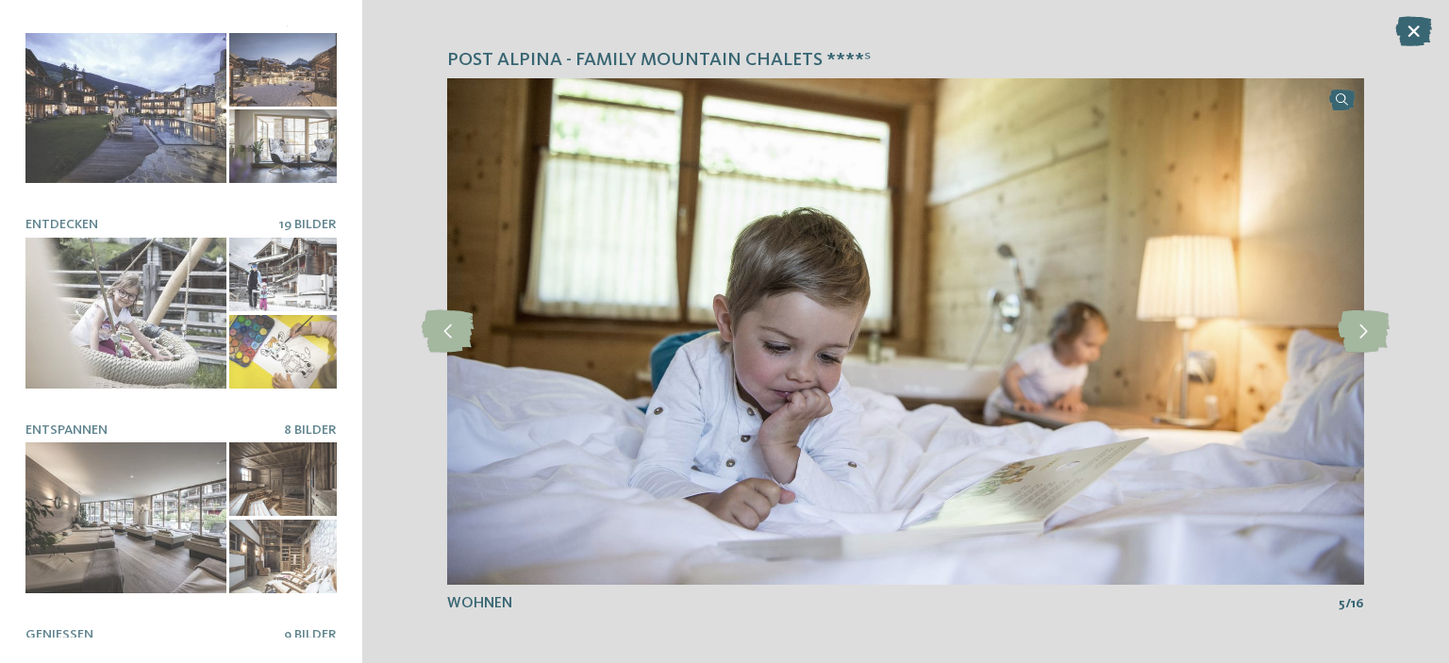
scroll to position [0, 0]
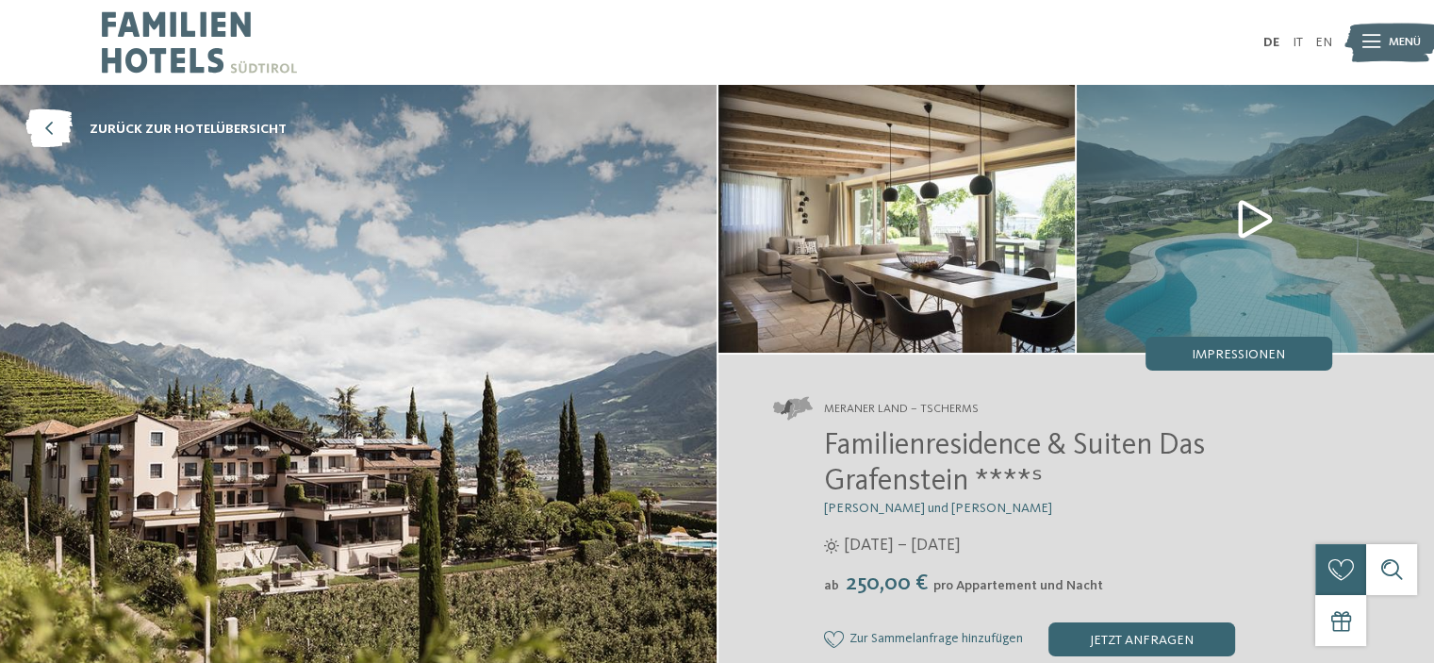
click at [1252, 226] on img at bounding box center [1255, 219] width 357 height 268
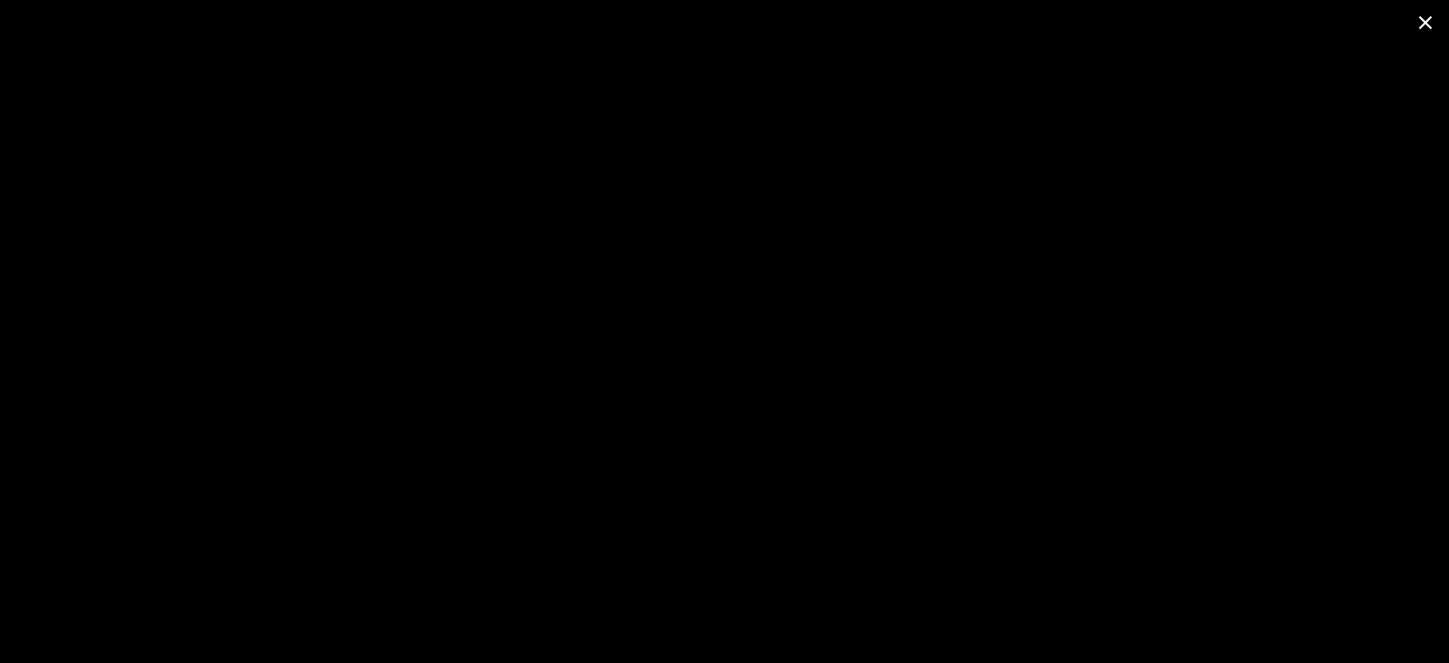
click at [1420, 22] on span at bounding box center [1424, 22] width 47 height 44
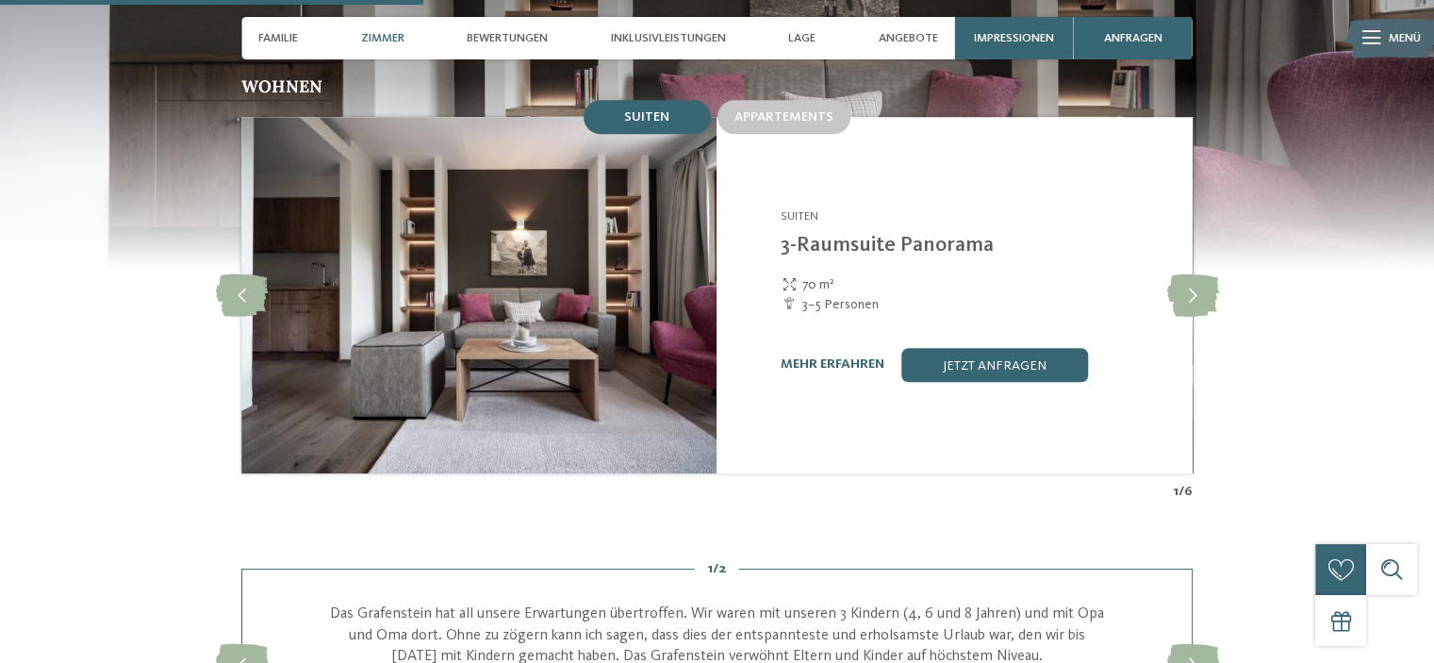
scroll to position [1679, 0]
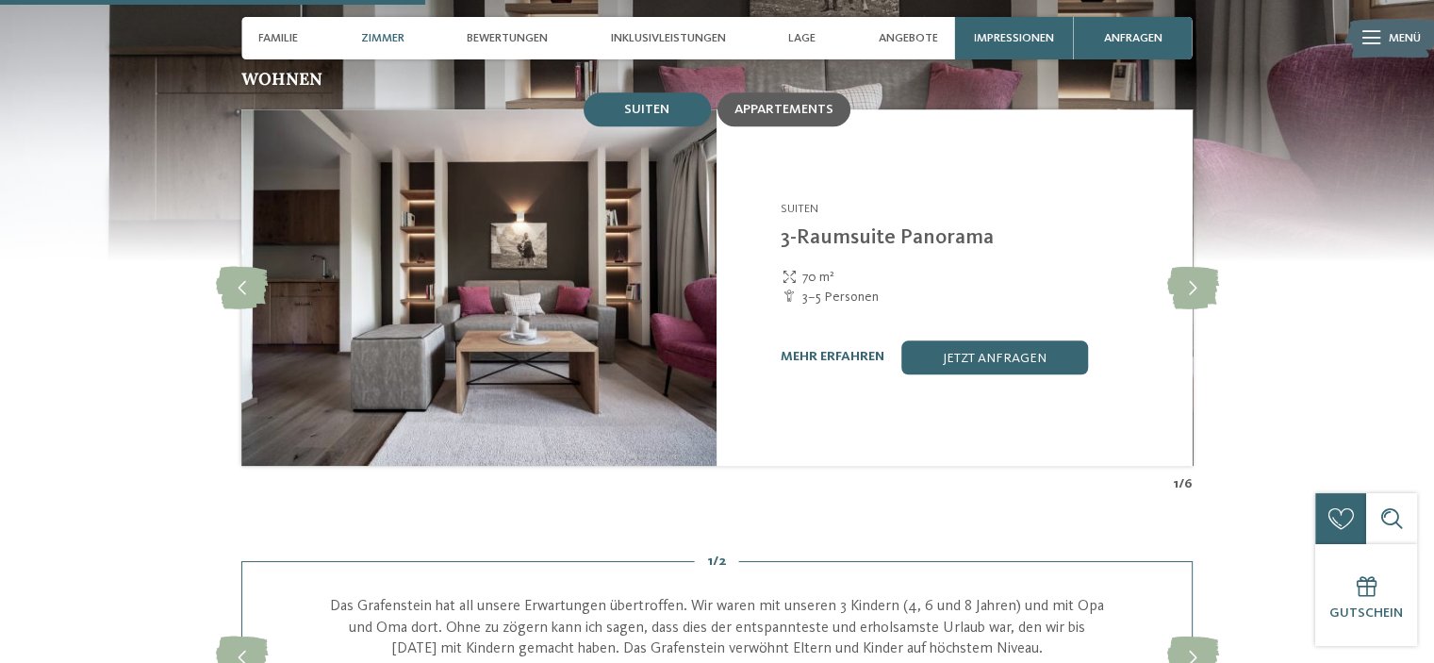
click at [769, 103] on span "Appartements" at bounding box center [784, 109] width 99 height 13
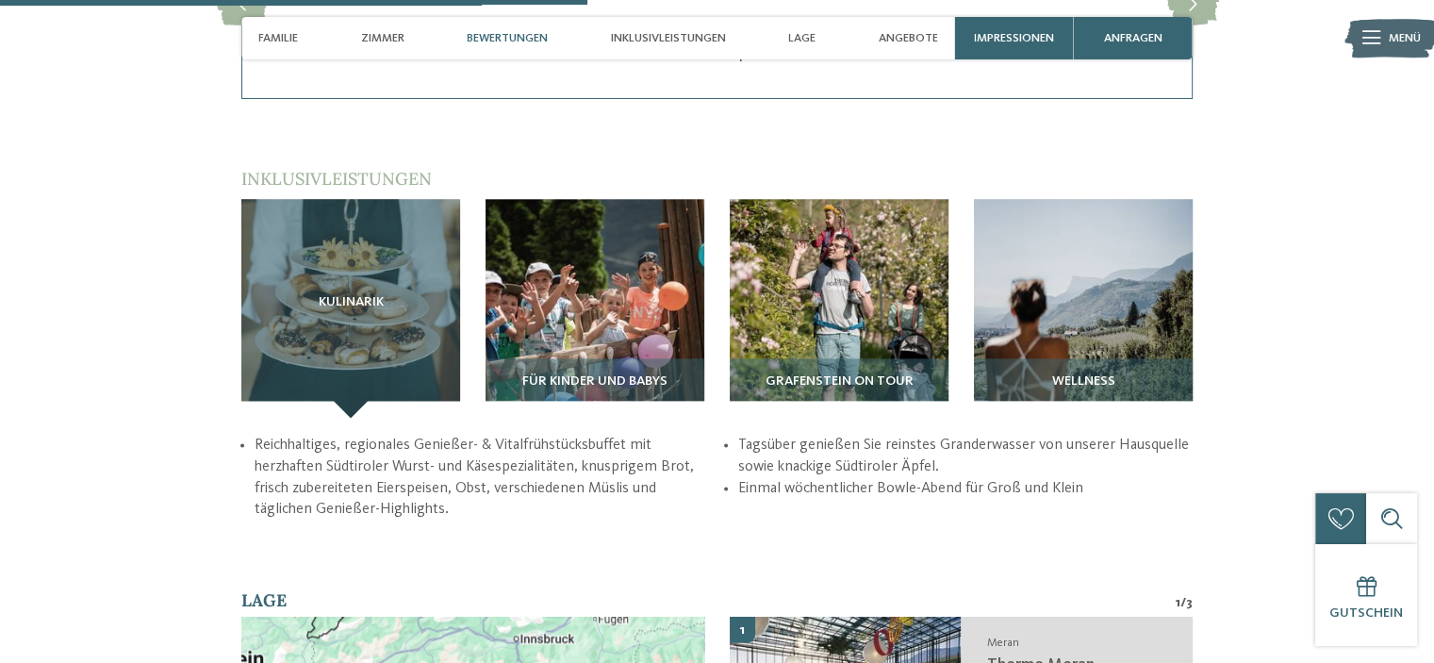
scroll to position [2263, 0]
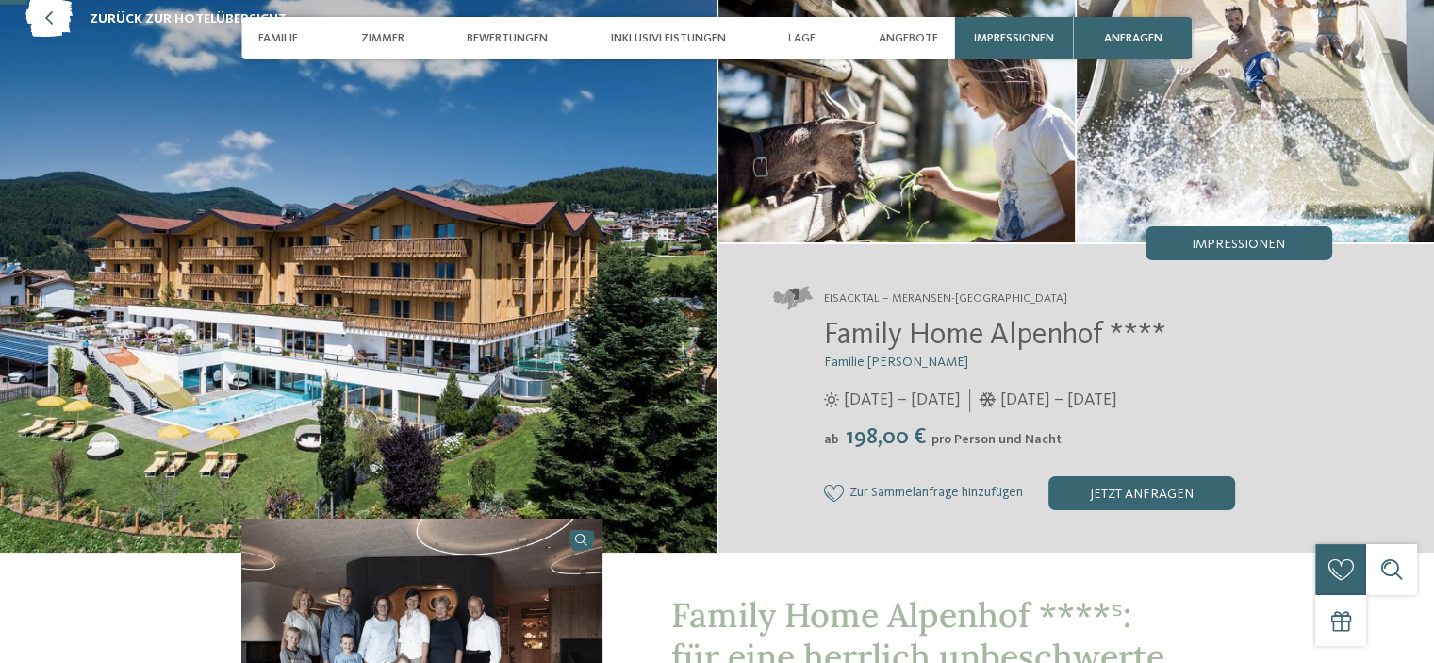
scroll to position [134, 0]
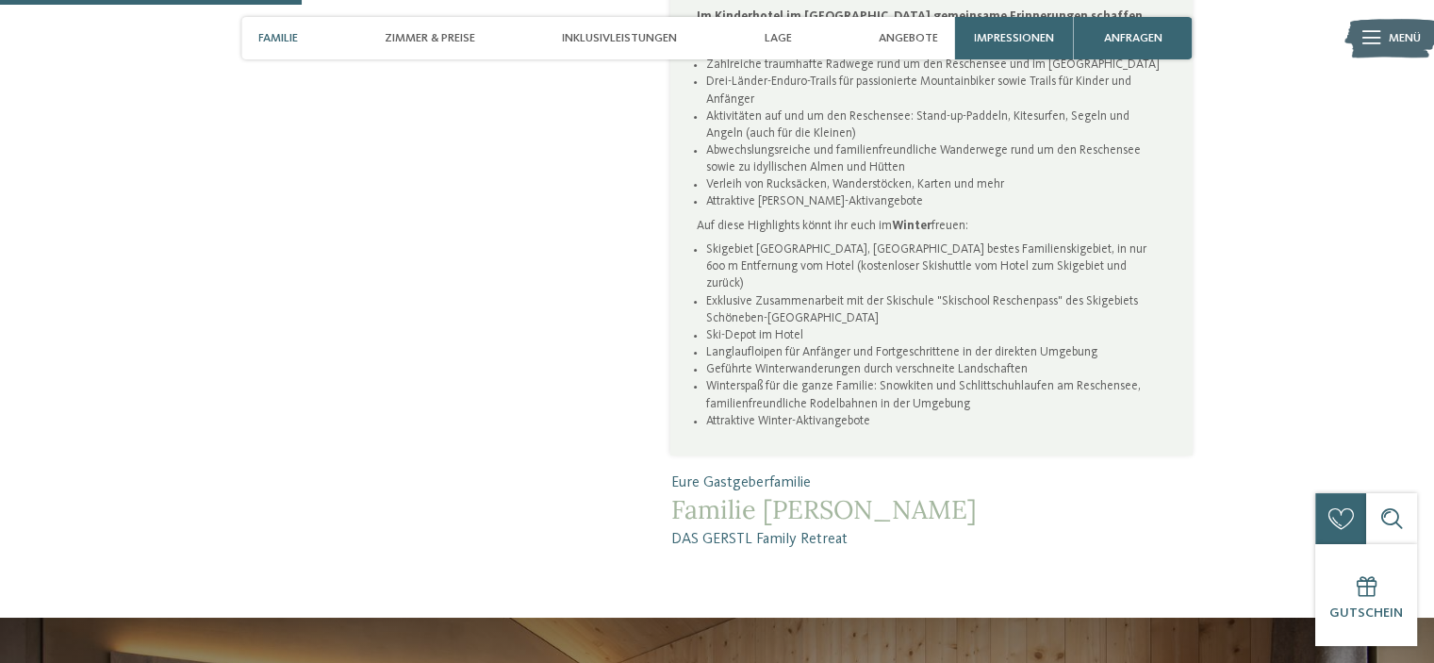
scroll to position [1228, 0]
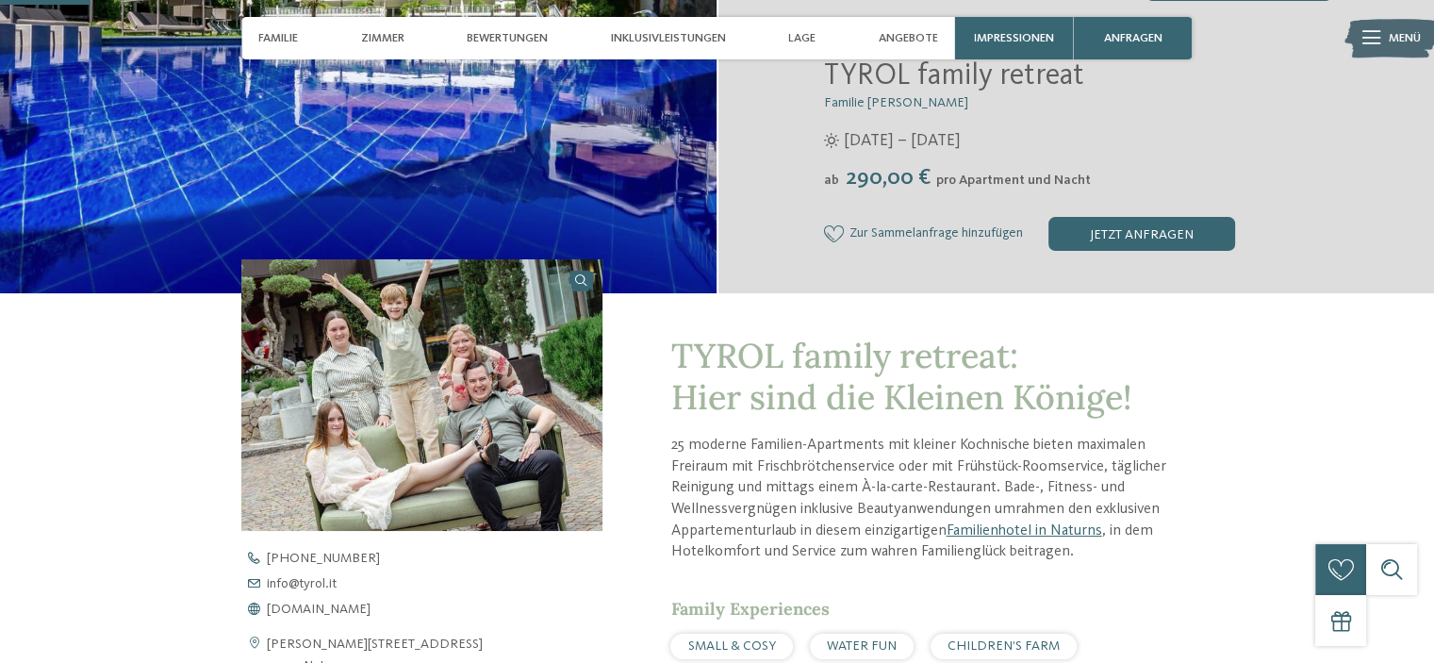
scroll to position [409, 0]
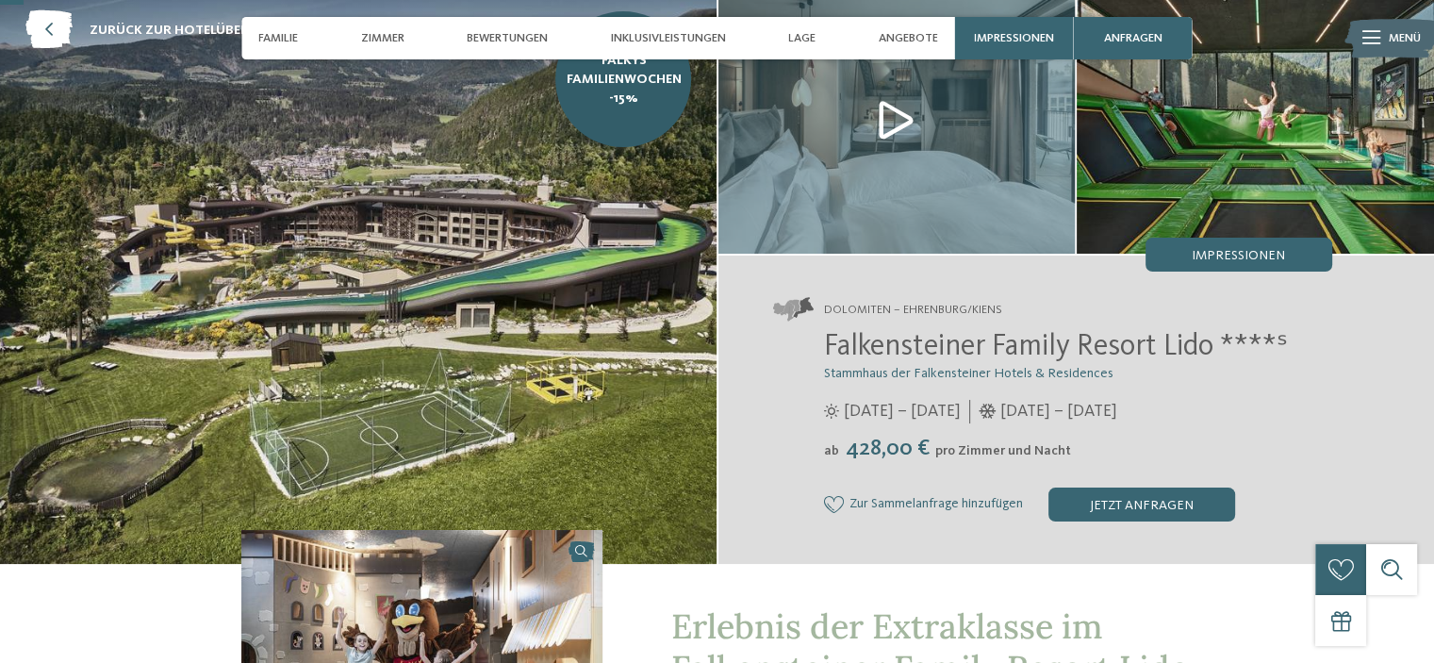
scroll to position [83, 0]
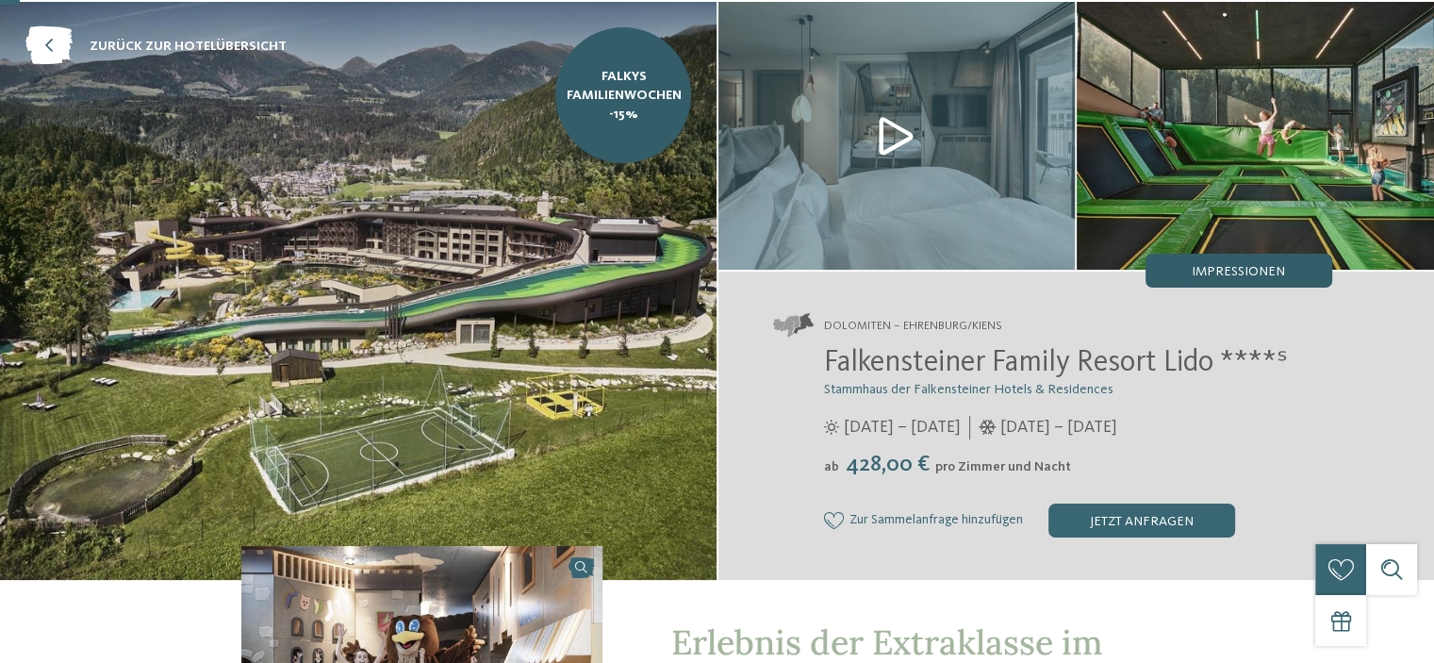
click at [1275, 271] on span "Impressionen" at bounding box center [1238, 271] width 93 height 13
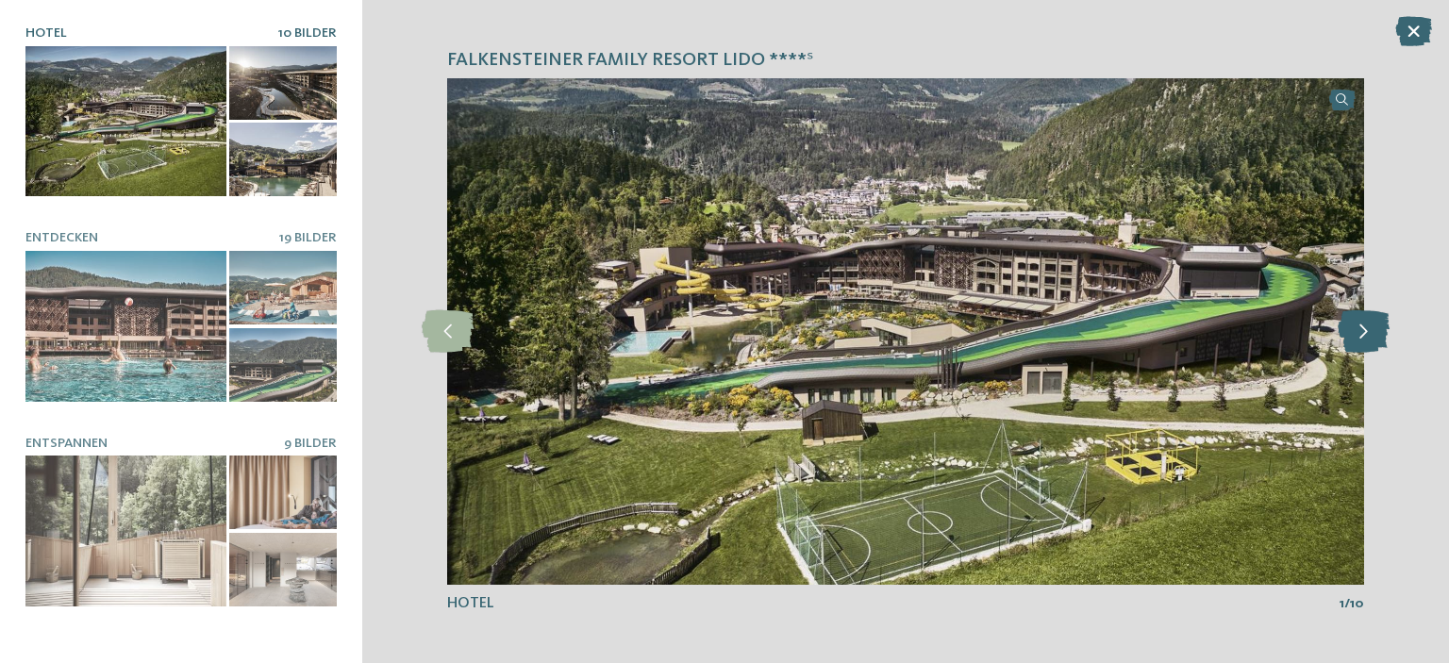
click at [1365, 339] on icon at bounding box center [1363, 331] width 52 height 42
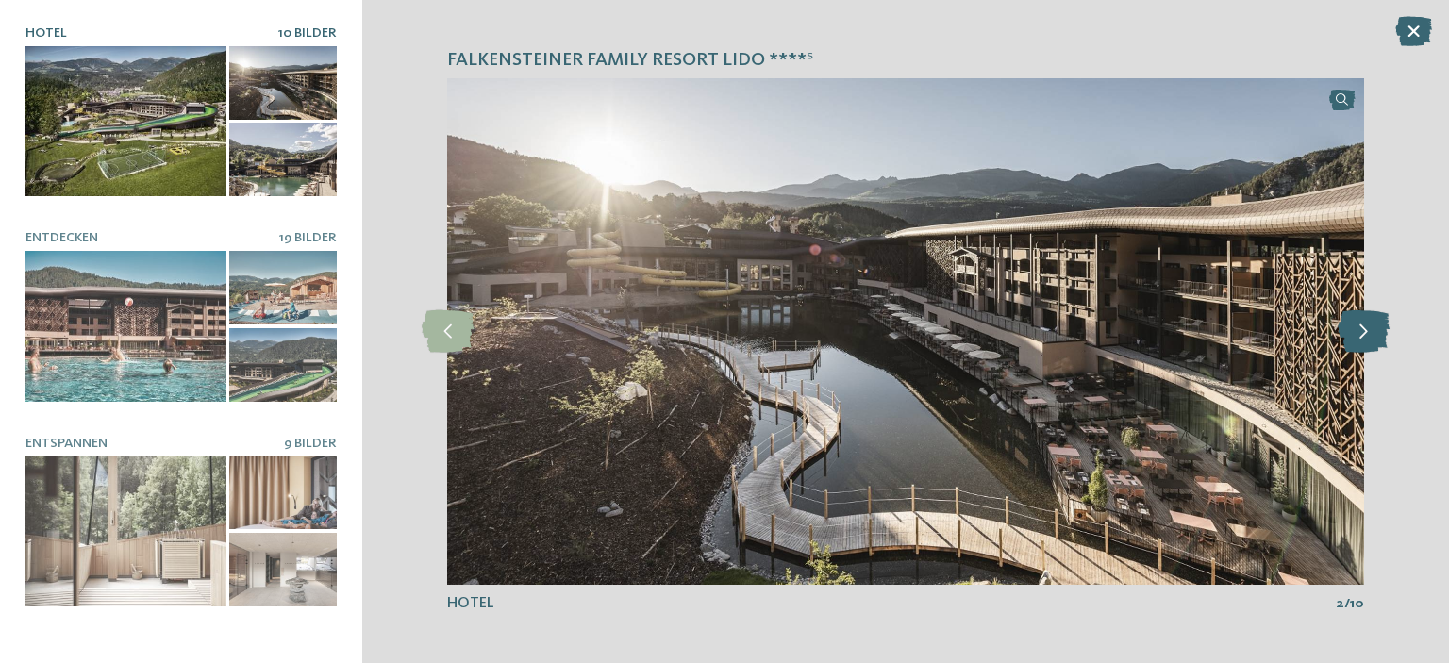
click at [1365, 339] on icon at bounding box center [1363, 331] width 52 height 42
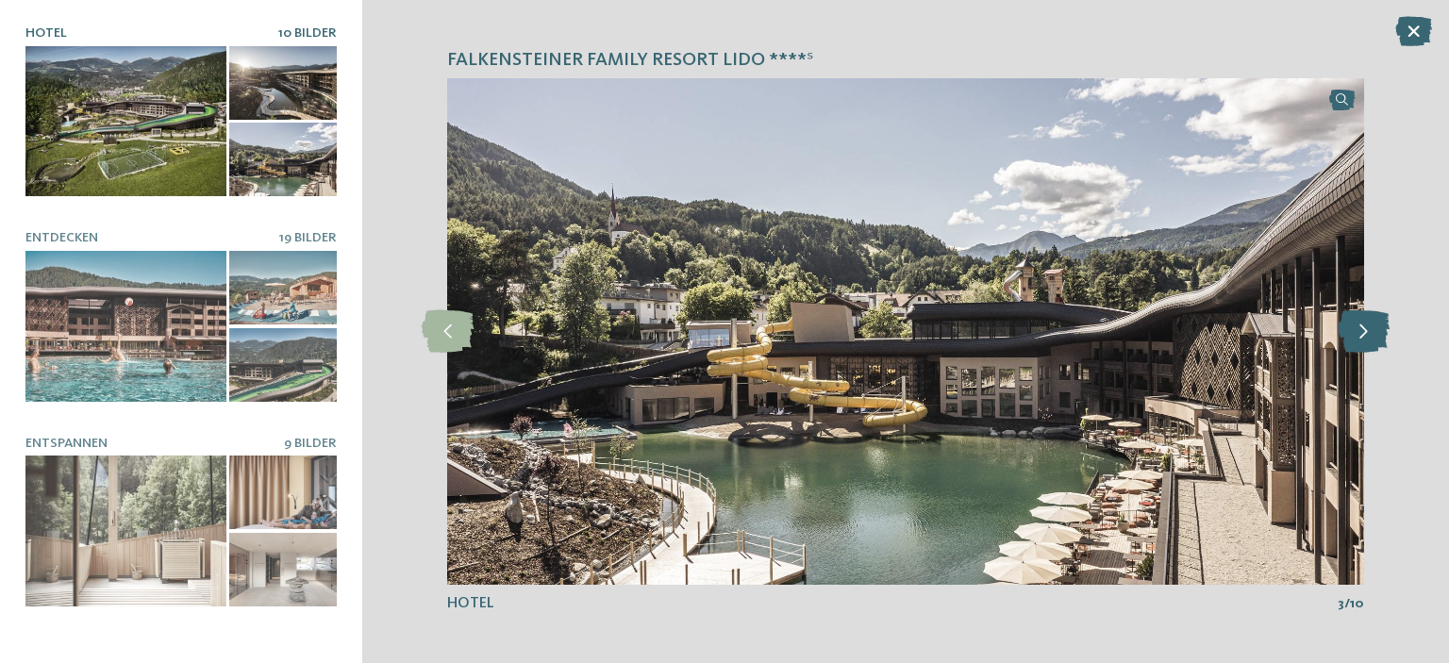
click at [1365, 339] on icon at bounding box center [1363, 331] width 52 height 42
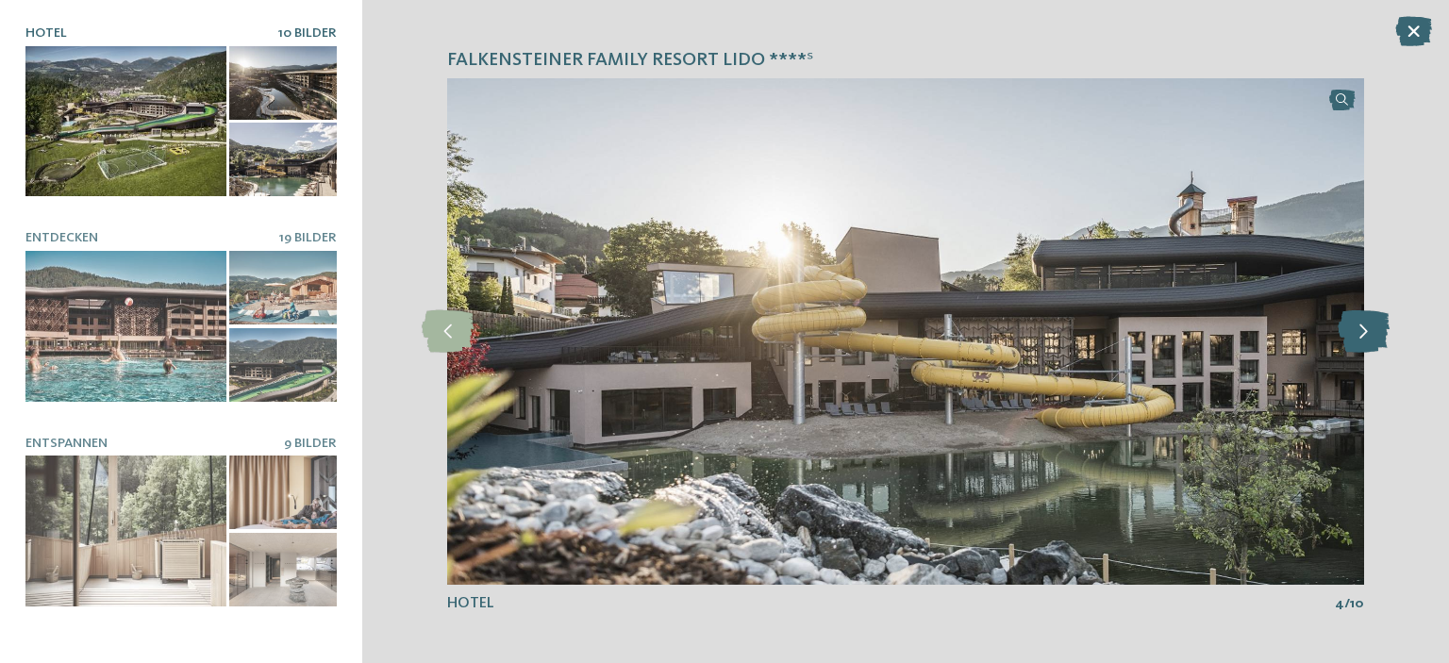
click at [1365, 339] on icon at bounding box center [1363, 331] width 52 height 42
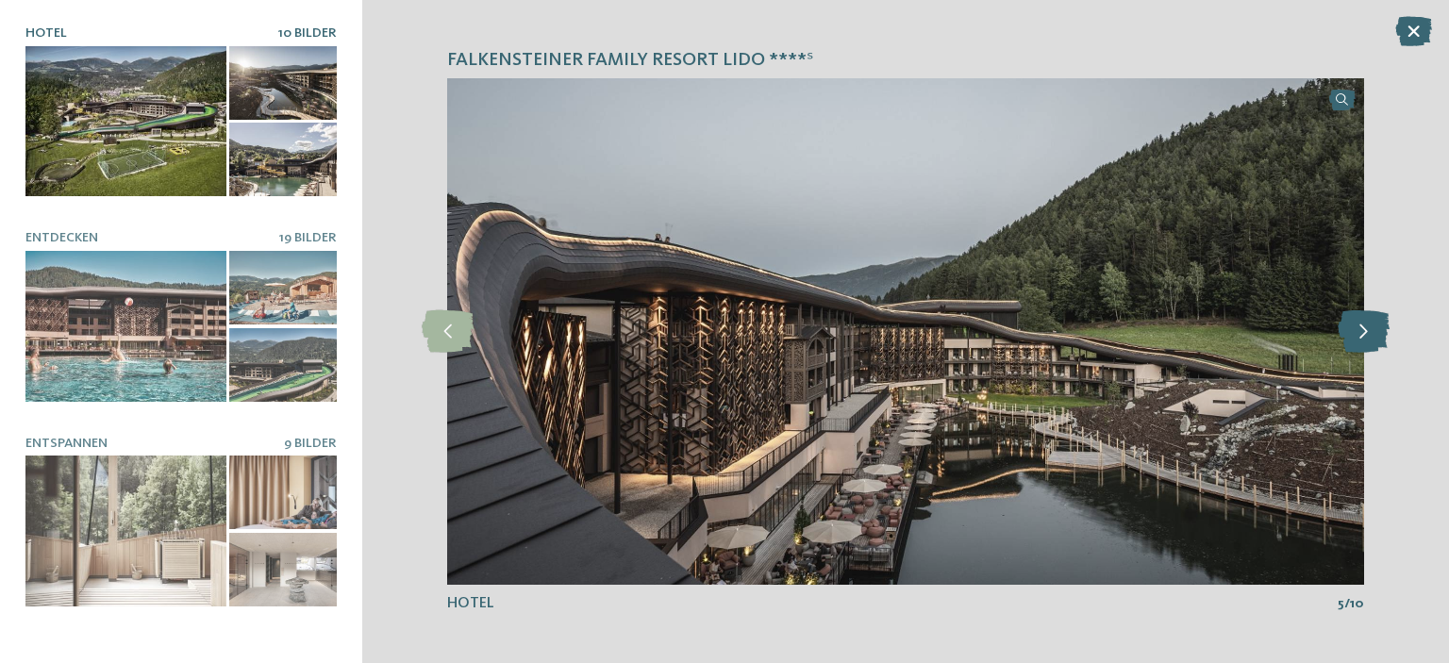
click at [1365, 339] on icon at bounding box center [1363, 331] width 52 height 42
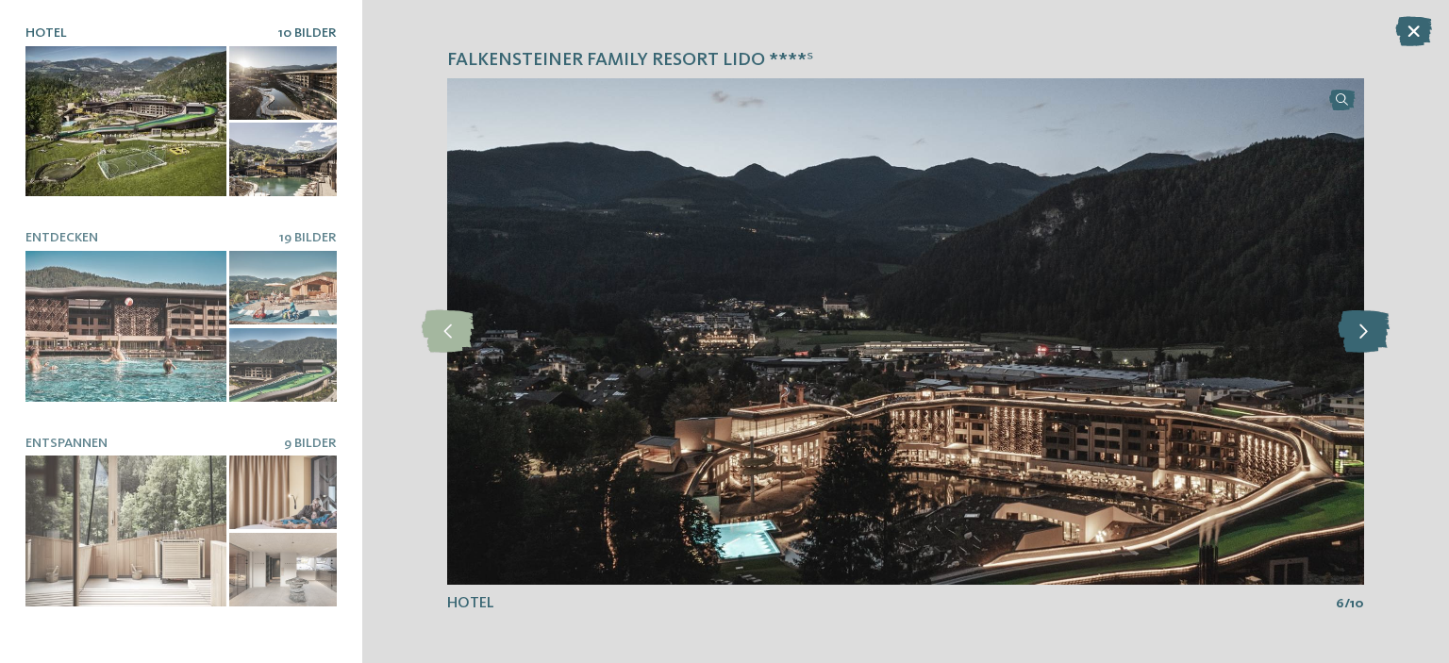
click at [1365, 339] on icon at bounding box center [1363, 331] width 52 height 42
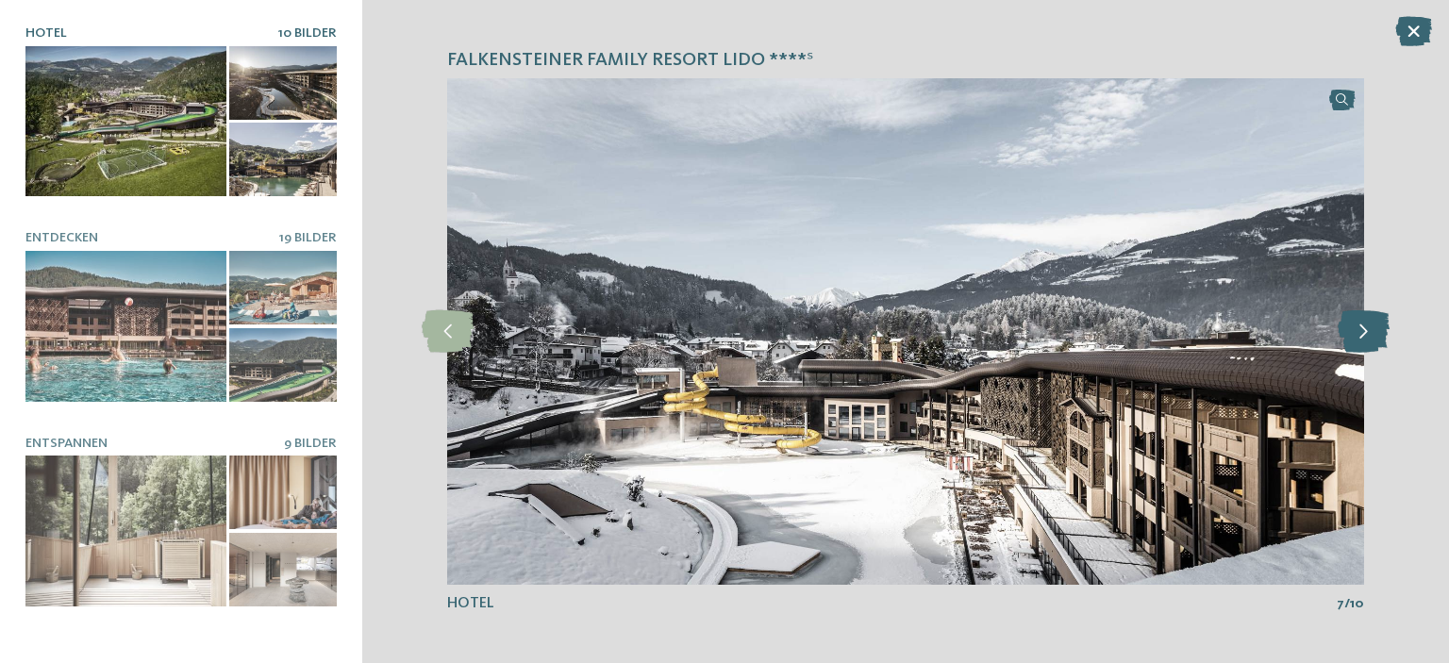
click at [1365, 339] on icon at bounding box center [1363, 331] width 52 height 42
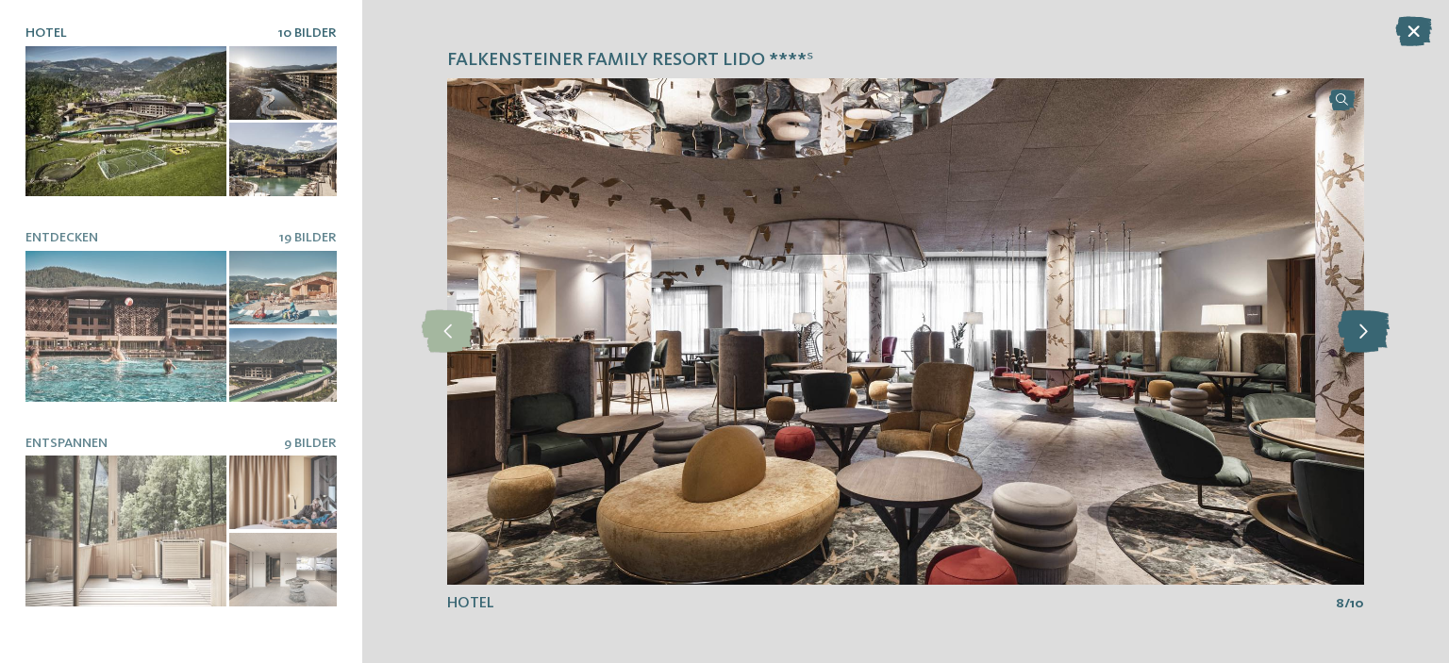
click at [1365, 339] on icon at bounding box center [1363, 331] width 52 height 42
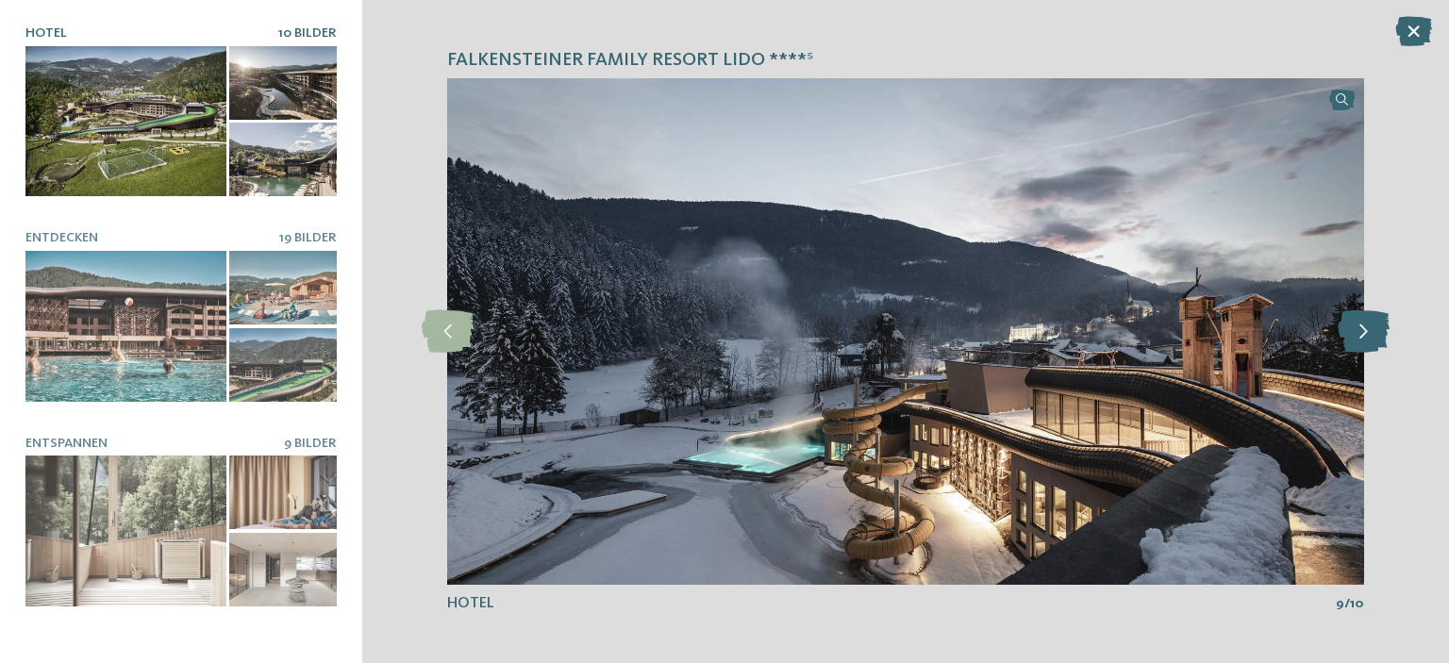
click at [1365, 339] on icon at bounding box center [1363, 331] width 52 height 42
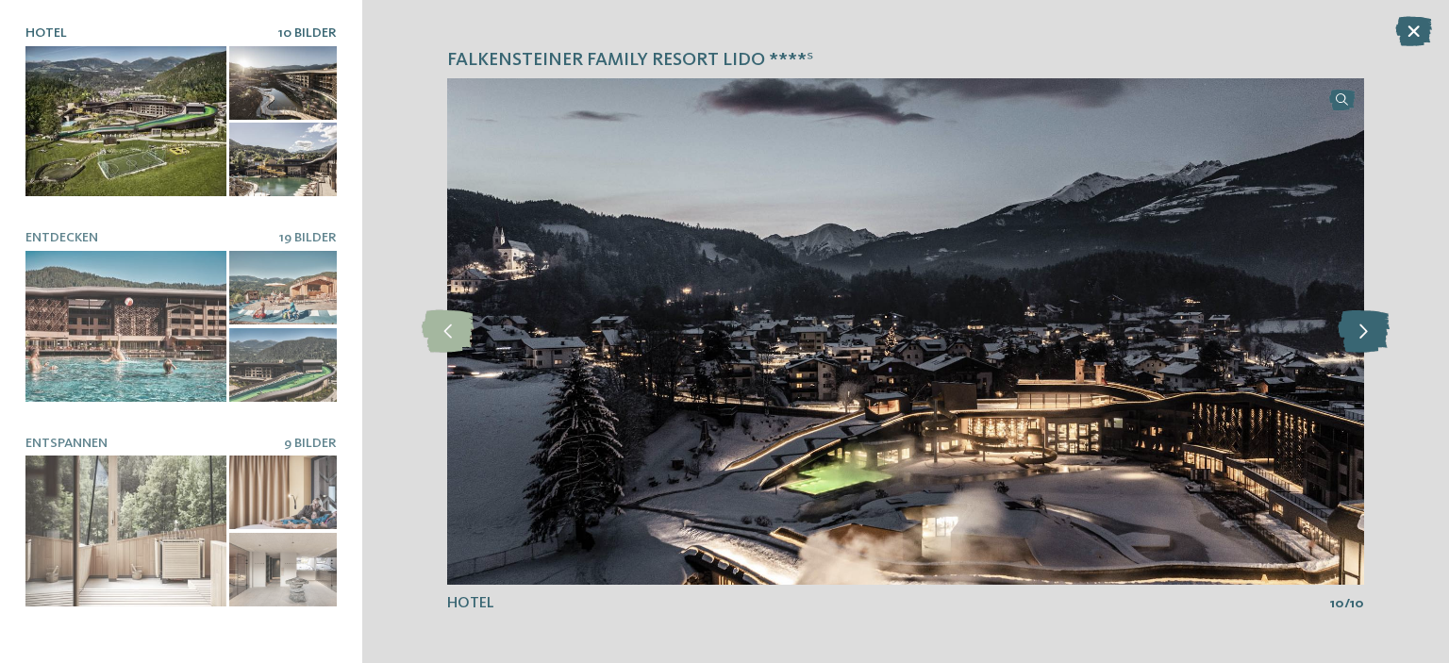
click at [1365, 339] on icon at bounding box center [1363, 331] width 52 height 42
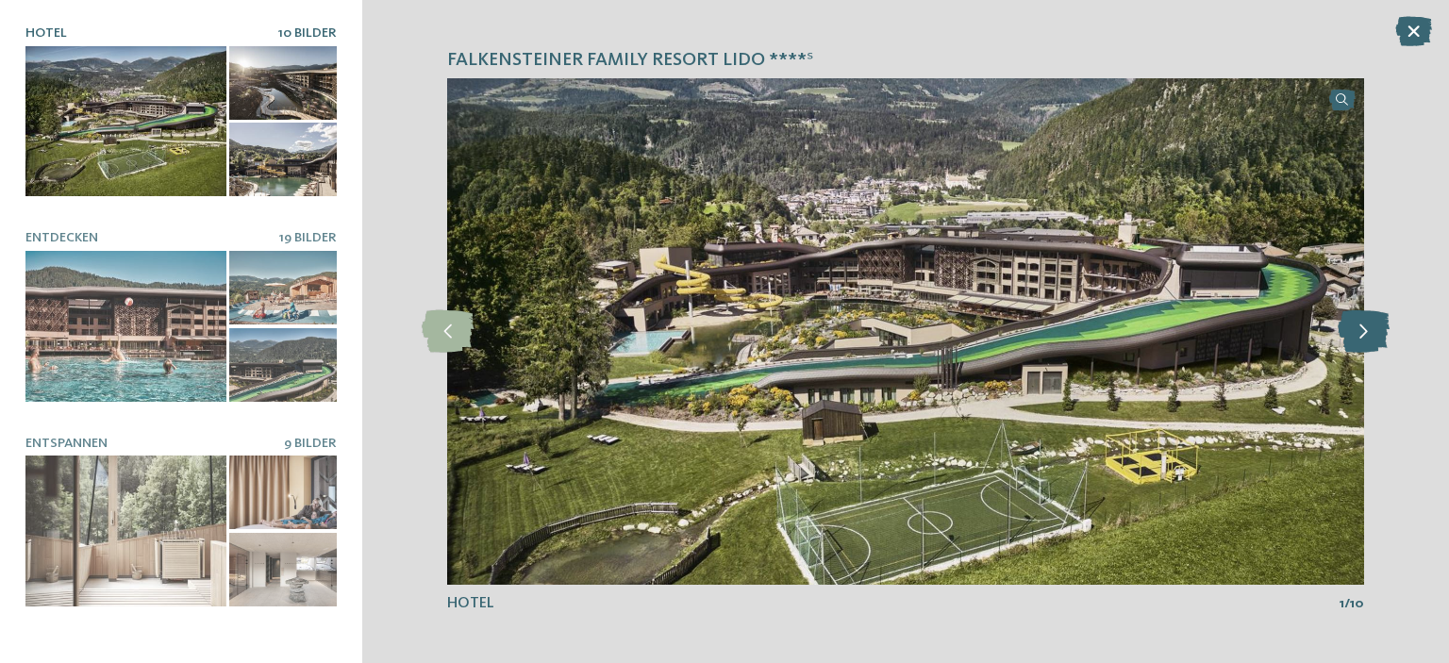
click at [1365, 339] on icon at bounding box center [1363, 331] width 52 height 42
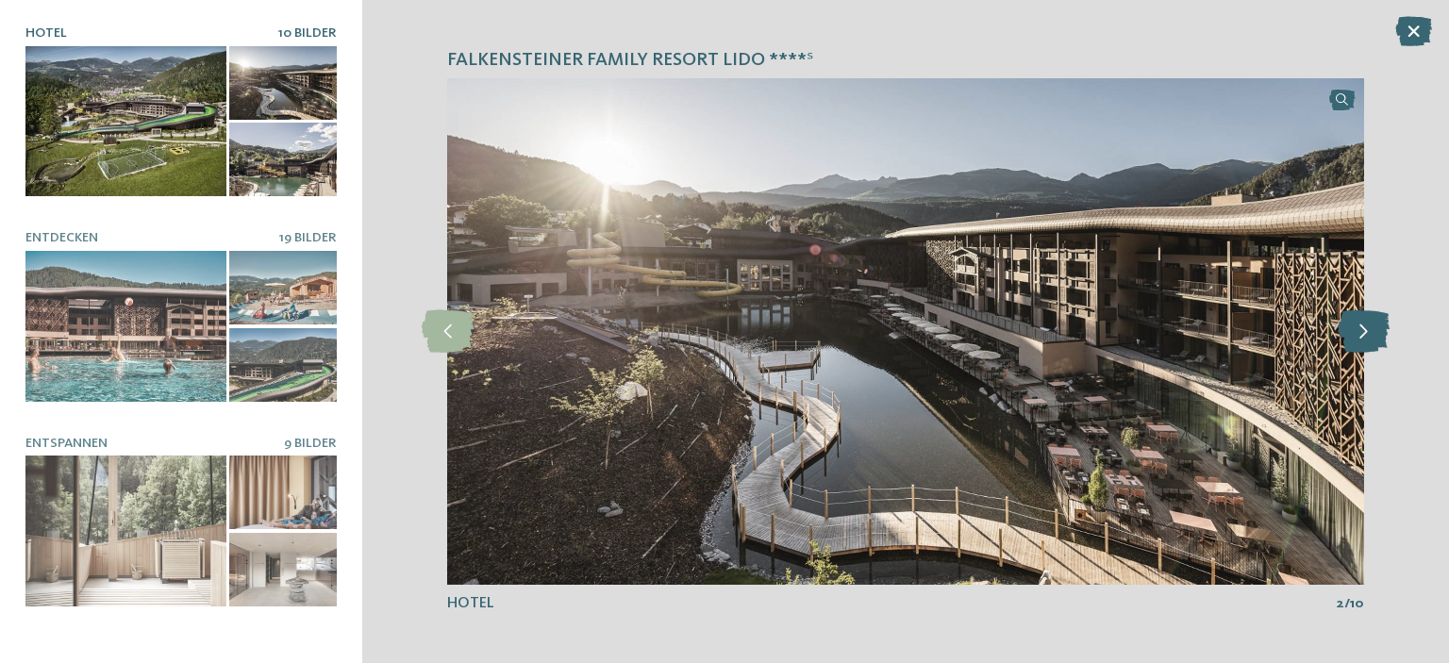
click at [1365, 339] on icon at bounding box center [1363, 331] width 52 height 42
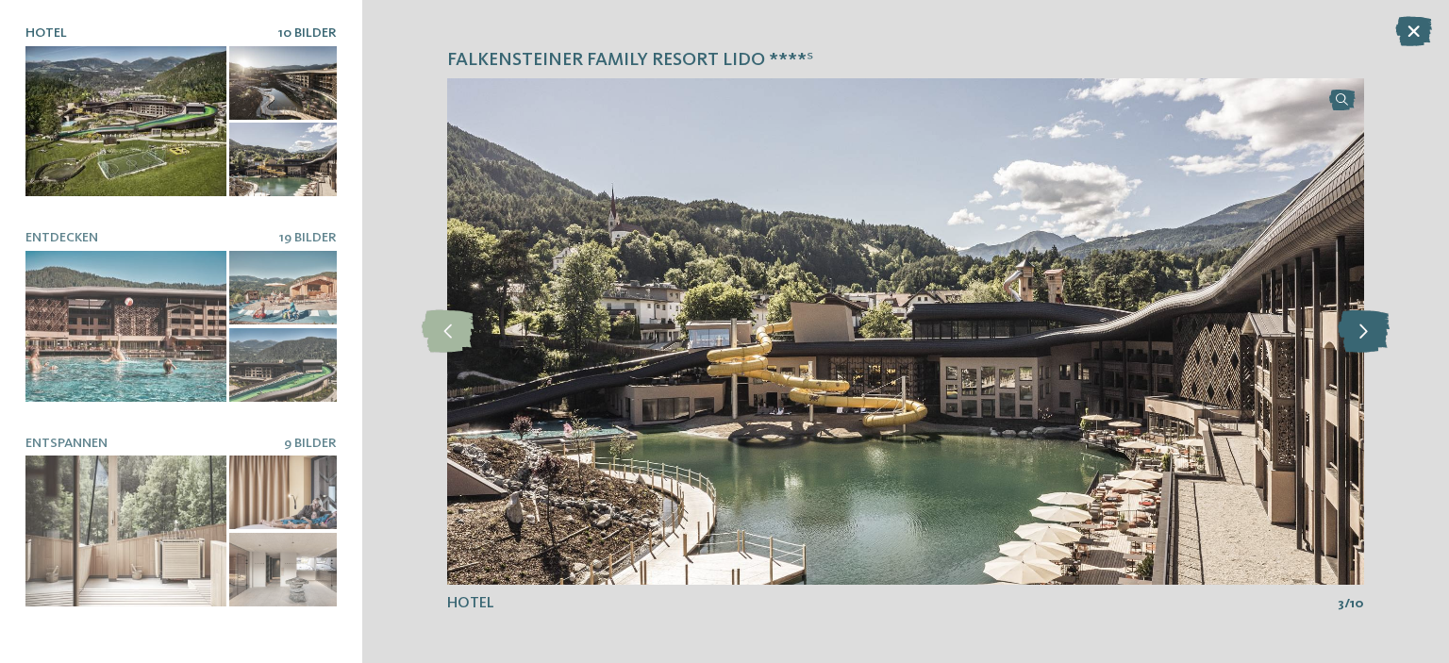
click at [1365, 339] on icon at bounding box center [1363, 331] width 52 height 42
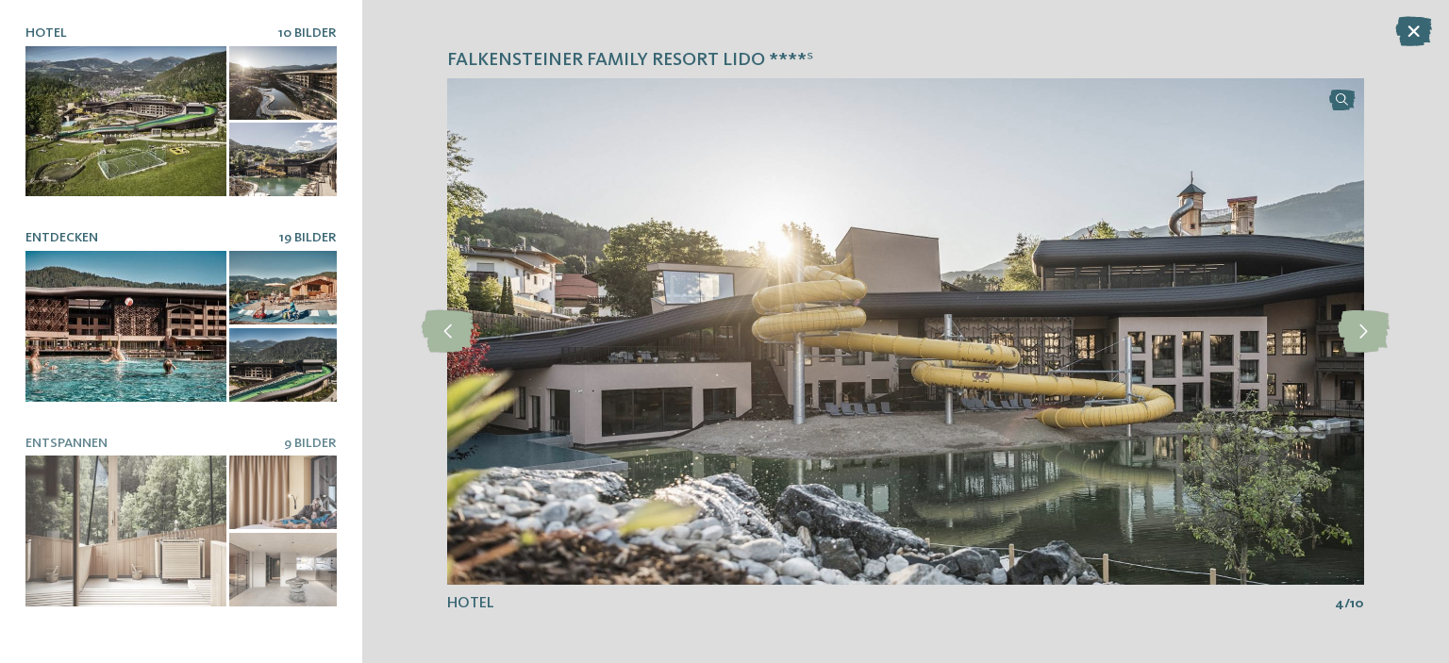
click at [177, 343] on div at bounding box center [125, 326] width 201 height 151
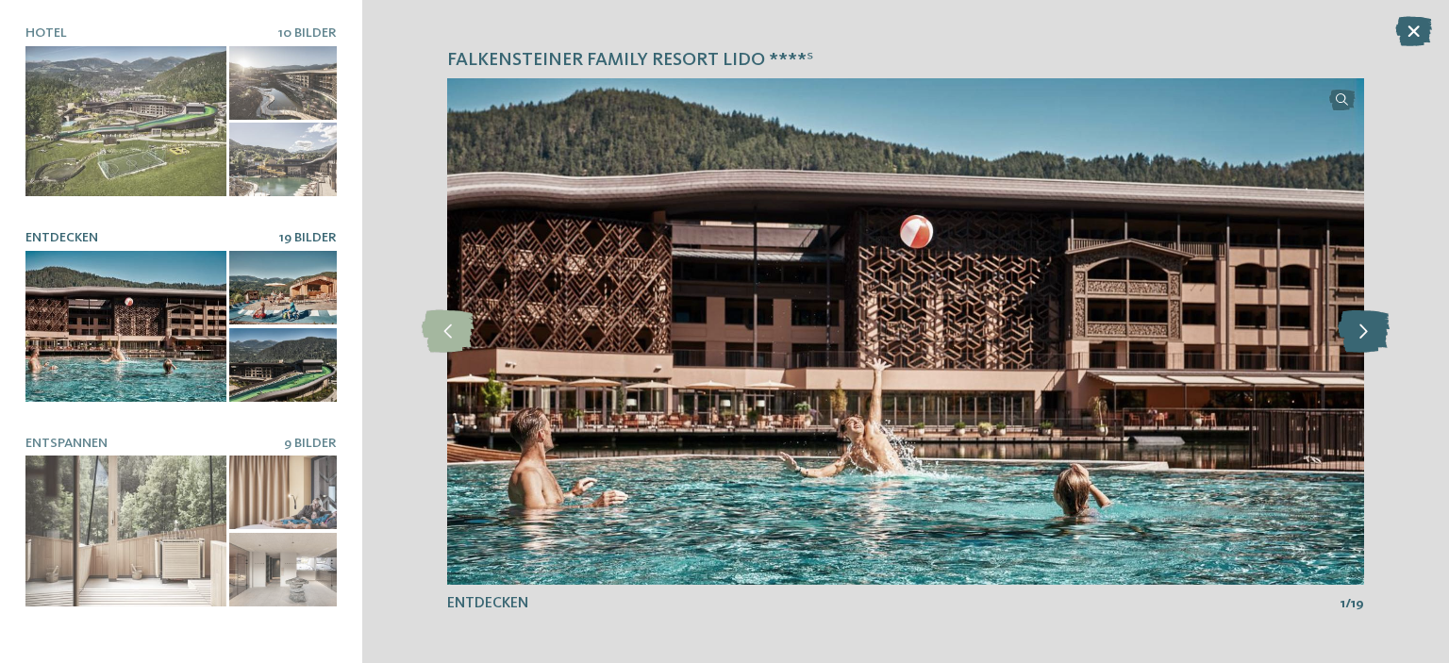
click at [1355, 324] on icon at bounding box center [1363, 331] width 52 height 42
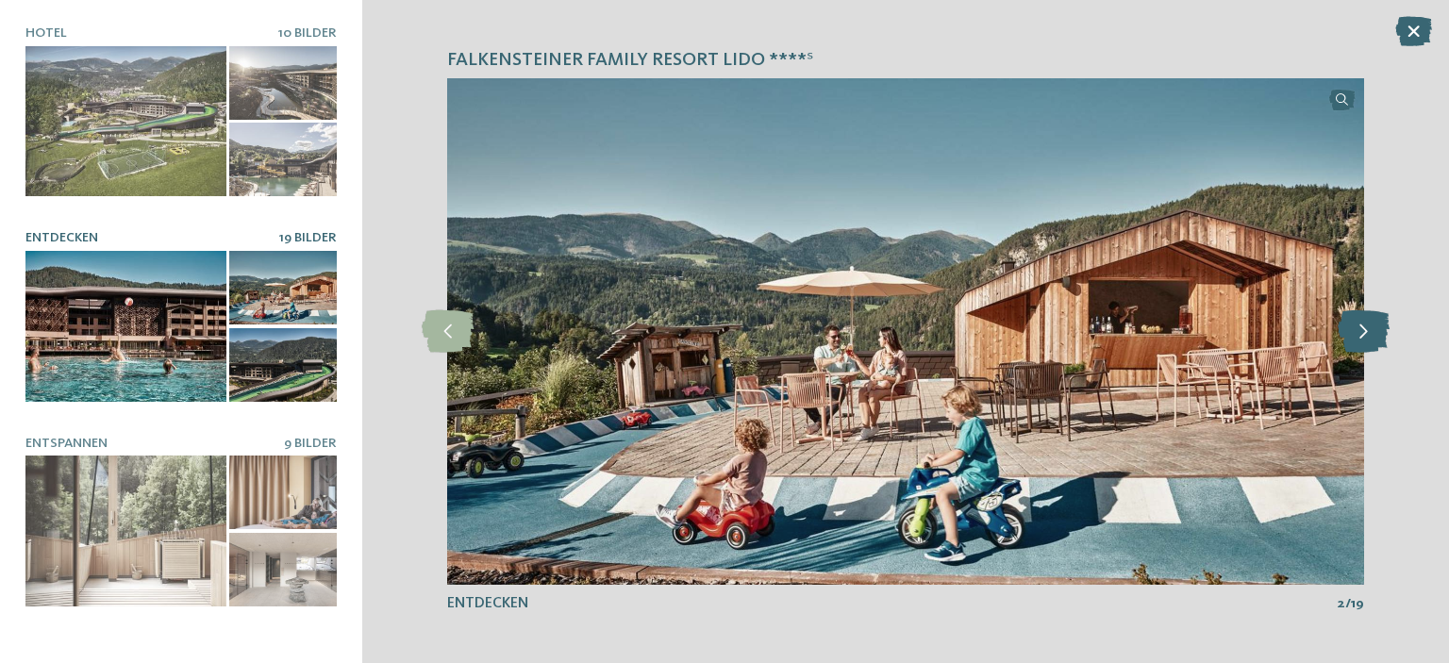
click at [1355, 324] on icon at bounding box center [1363, 331] width 52 height 42
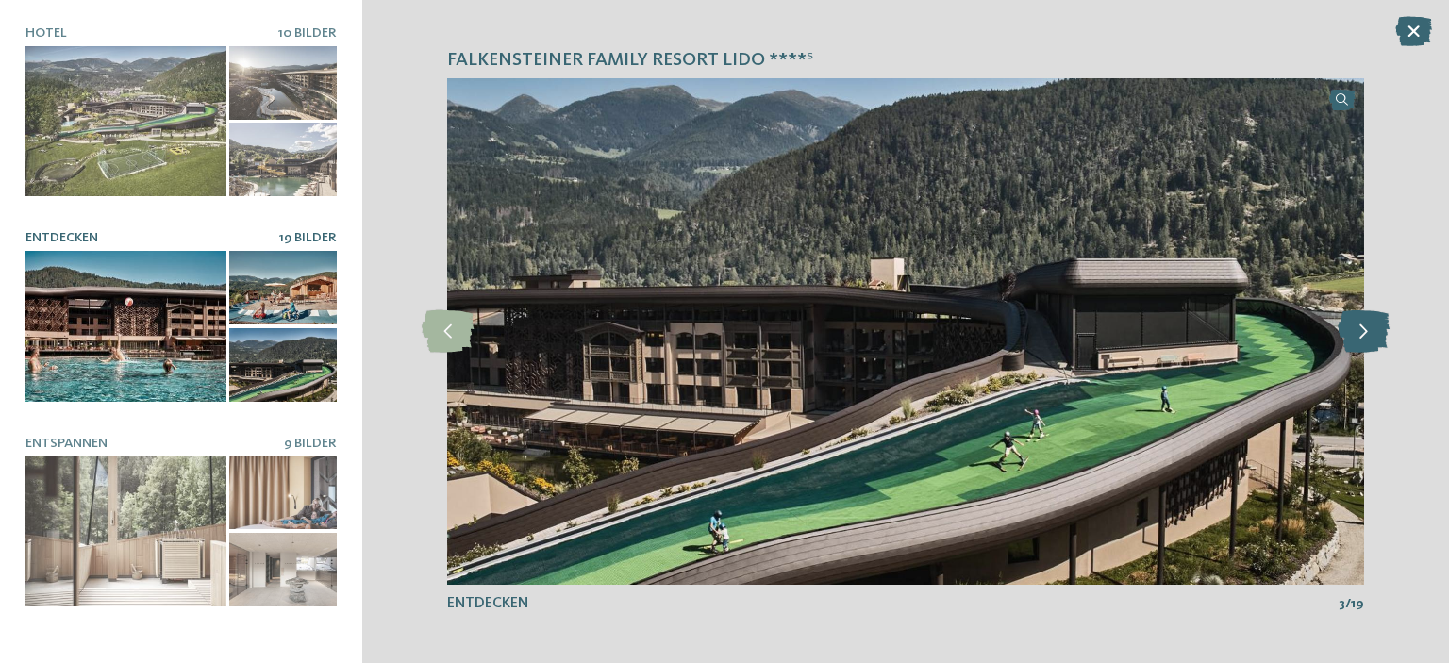
click at [1355, 324] on icon at bounding box center [1363, 331] width 52 height 42
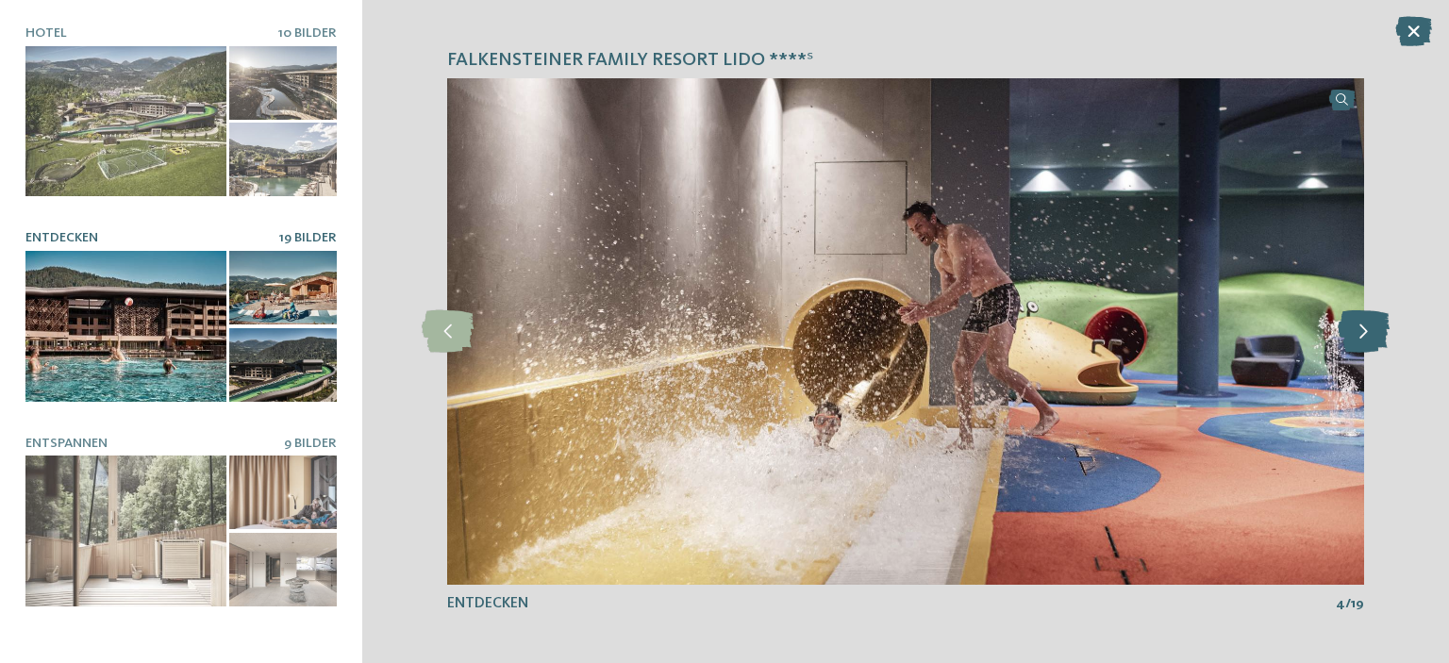
click at [1355, 324] on icon at bounding box center [1363, 331] width 52 height 42
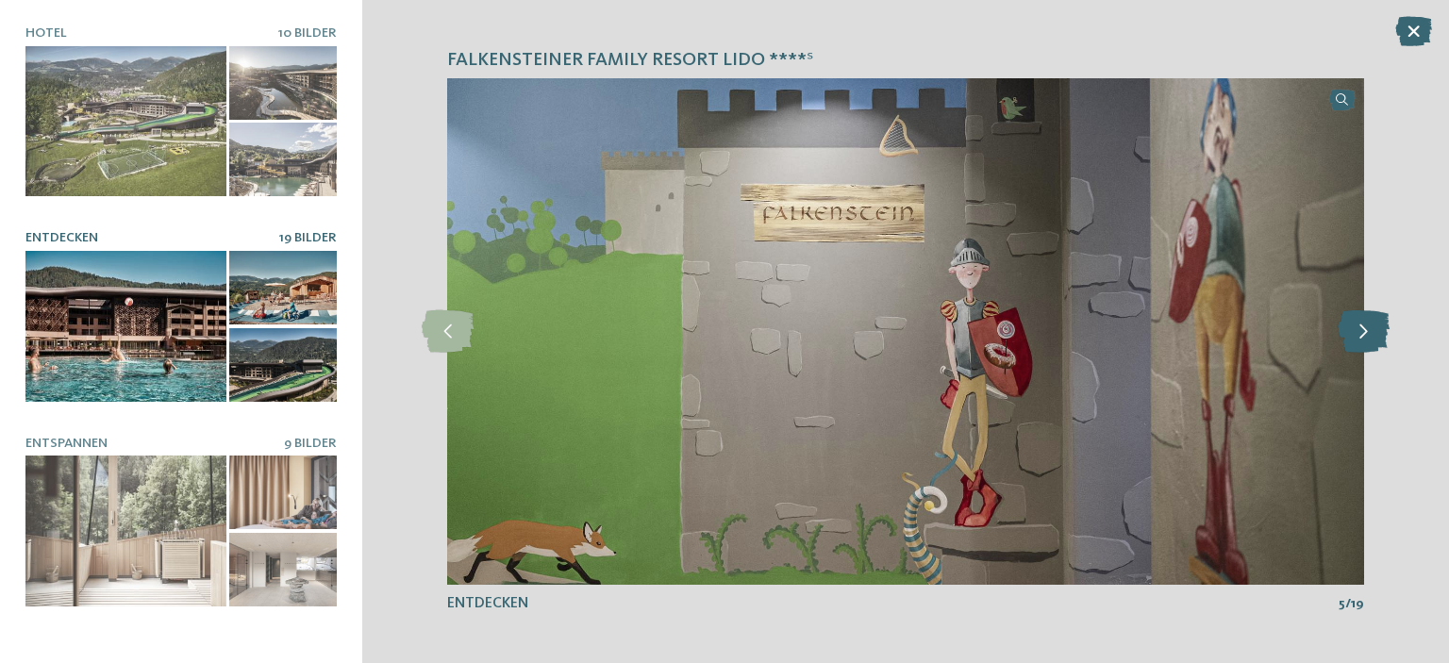
click at [1355, 324] on icon at bounding box center [1363, 331] width 52 height 42
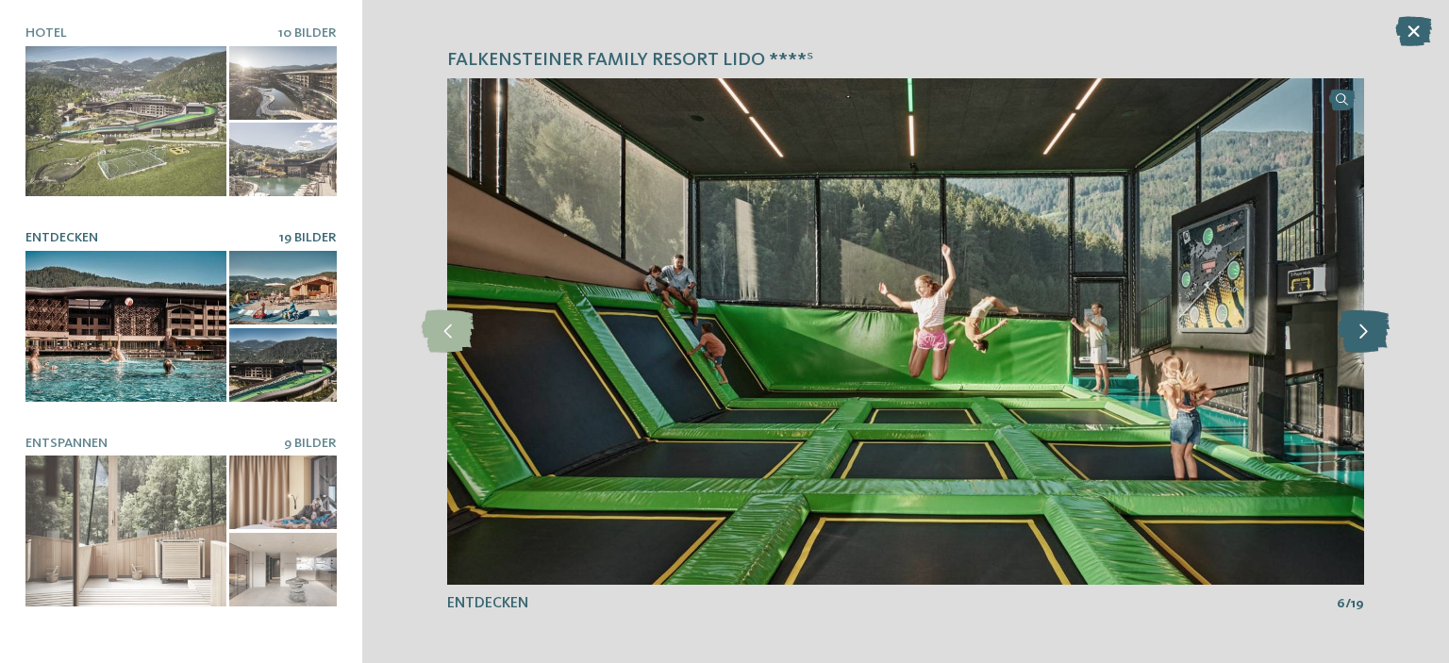
click at [1355, 324] on icon at bounding box center [1363, 331] width 52 height 42
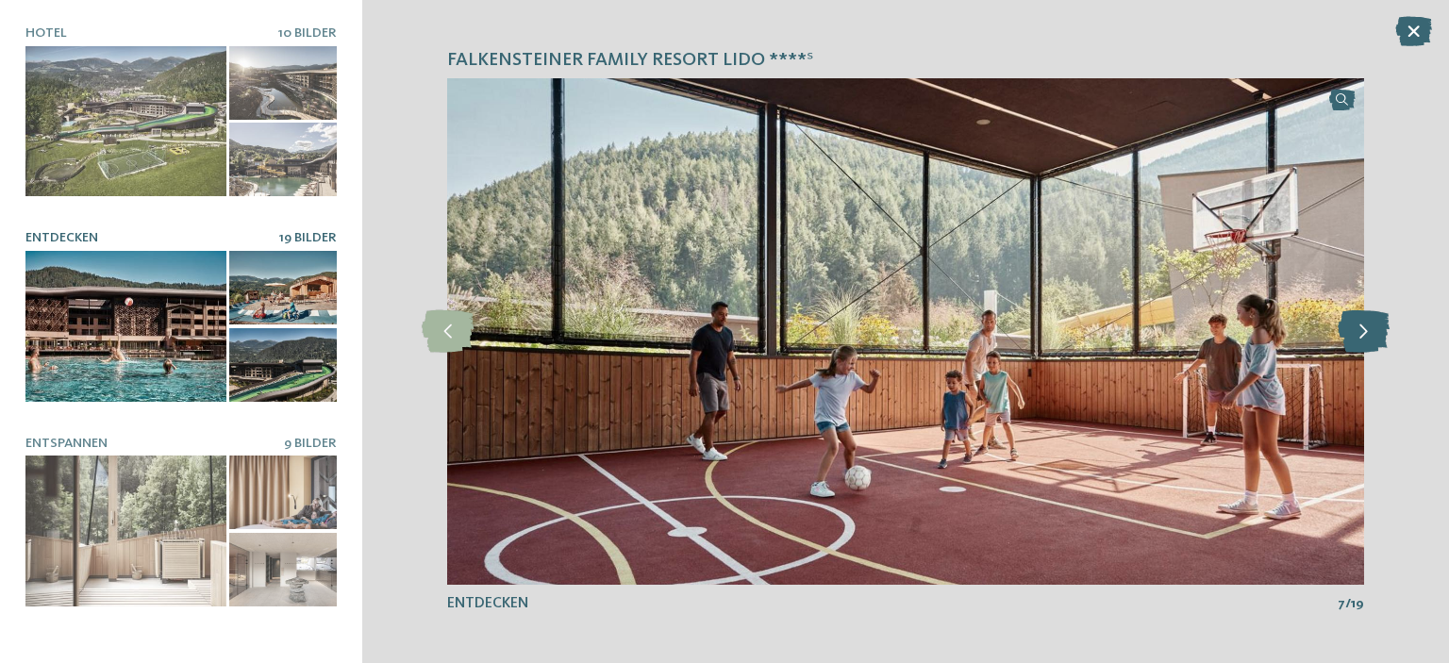
click at [1355, 324] on icon at bounding box center [1363, 331] width 52 height 42
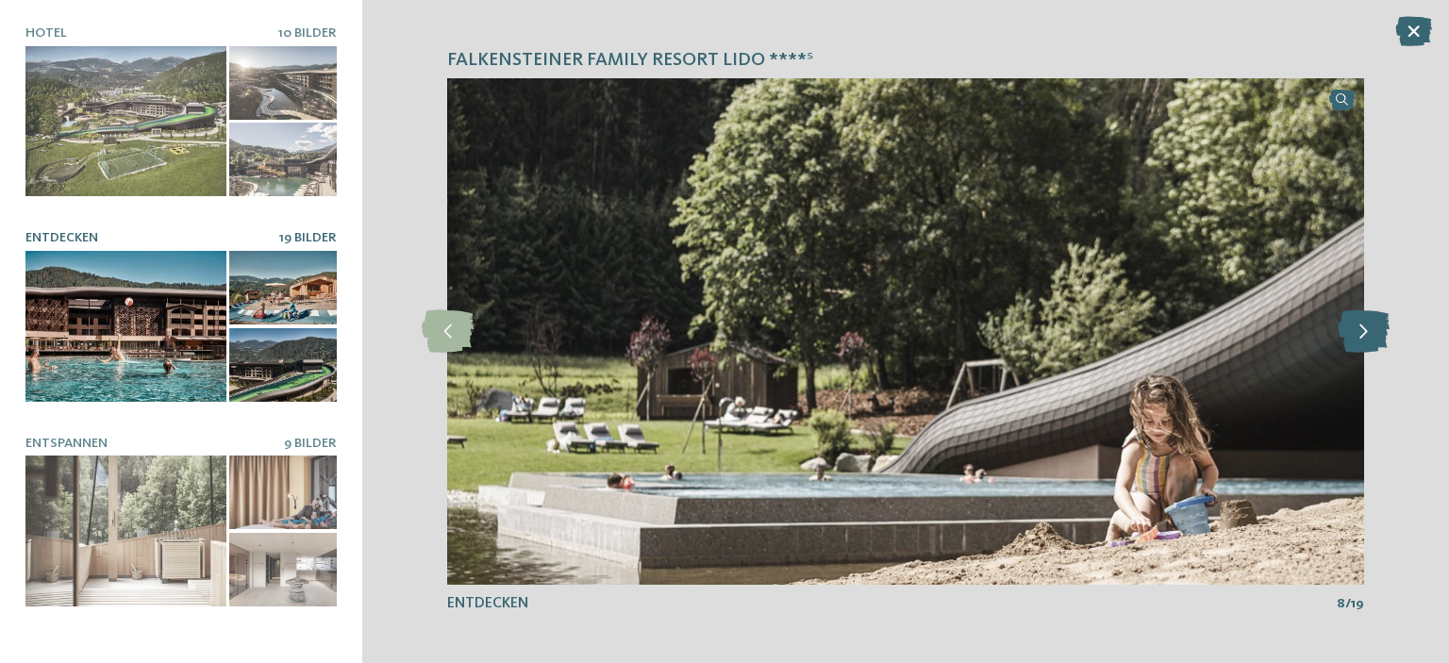
click at [1355, 324] on icon at bounding box center [1363, 331] width 52 height 42
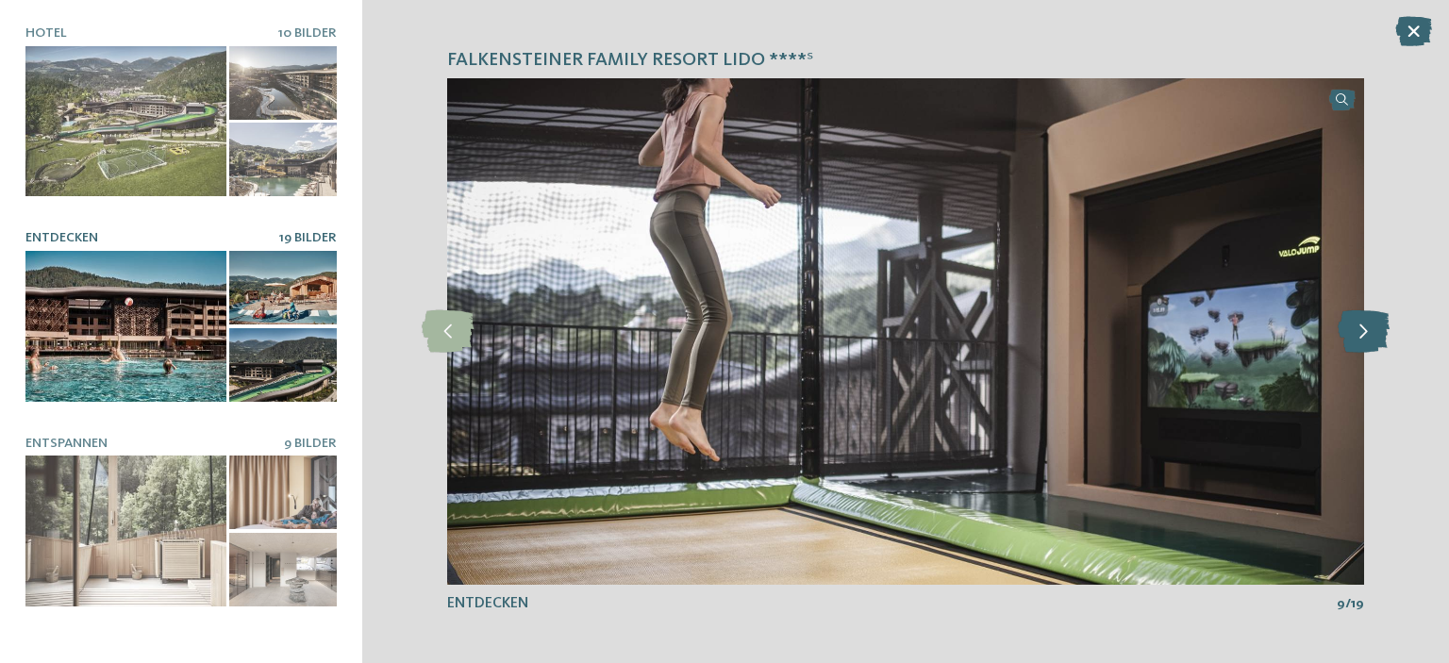
click at [1355, 324] on icon at bounding box center [1363, 331] width 52 height 42
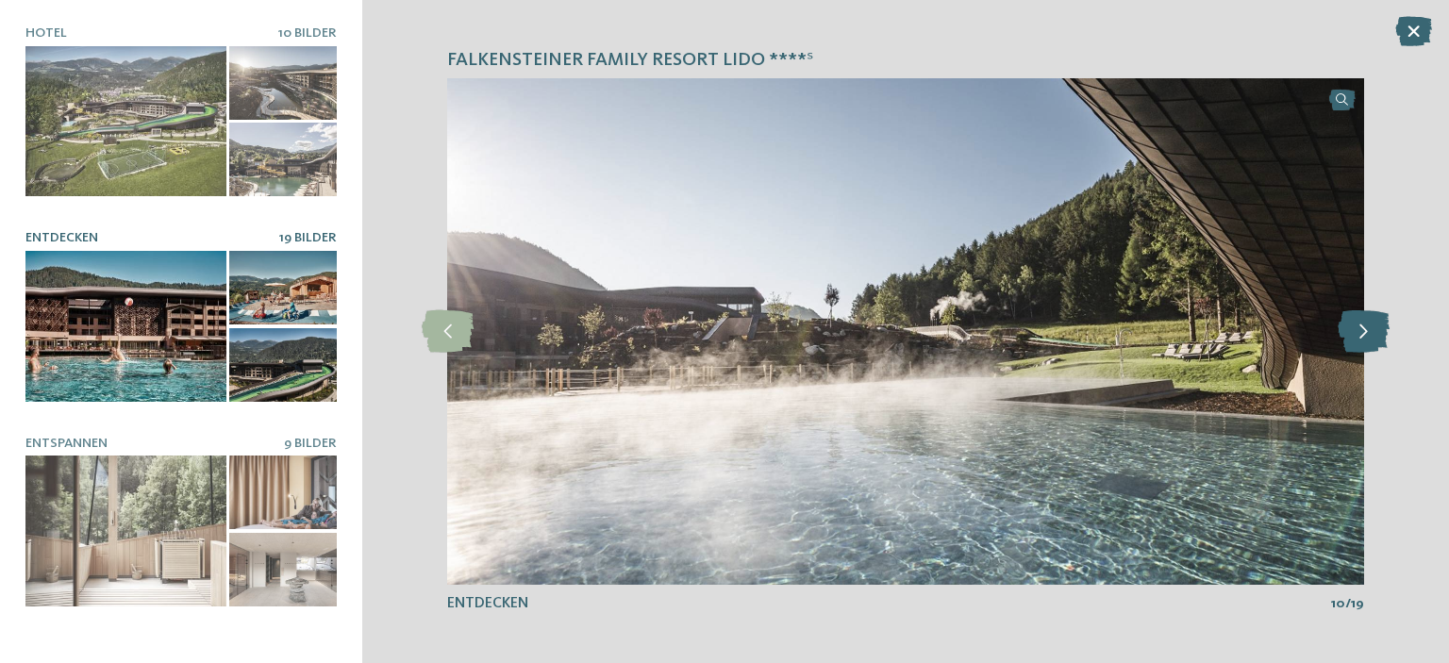
click at [1355, 324] on icon at bounding box center [1363, 331] width 52 height 42
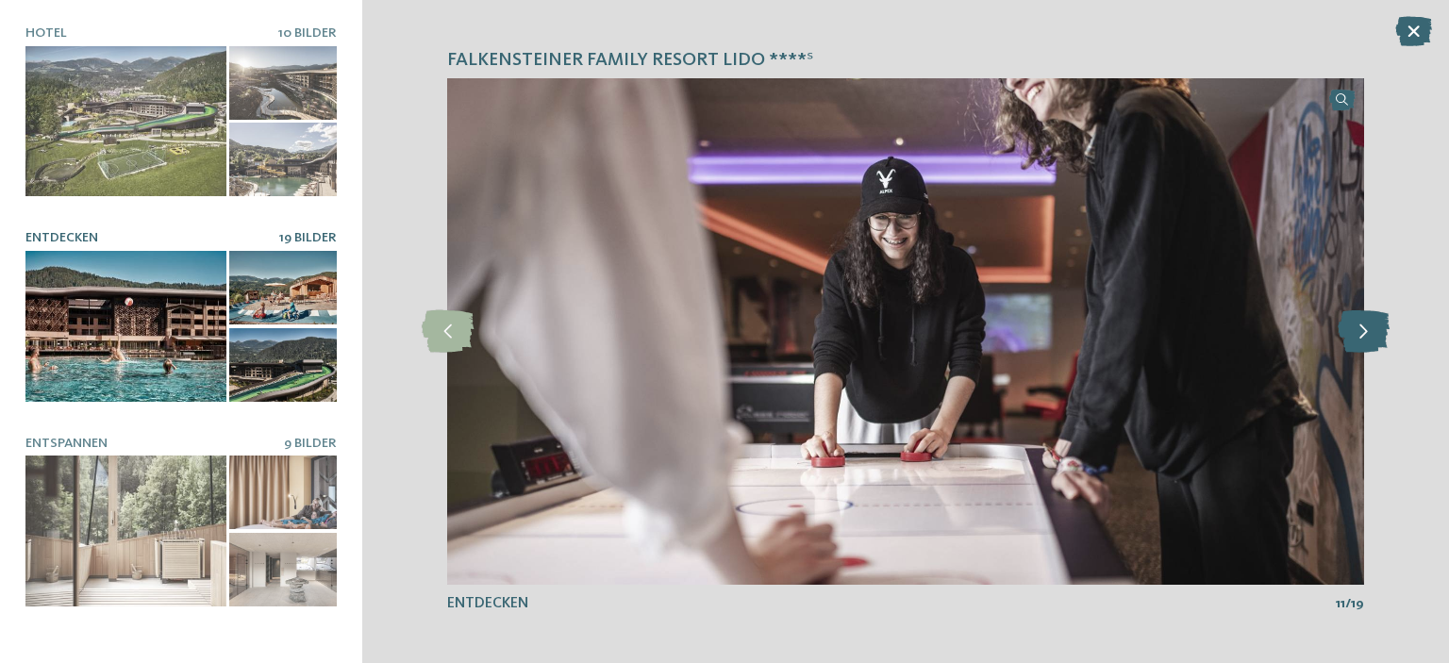
click at [1355, 324] on icon at bounding box center [1363, 331] width 52 height 42
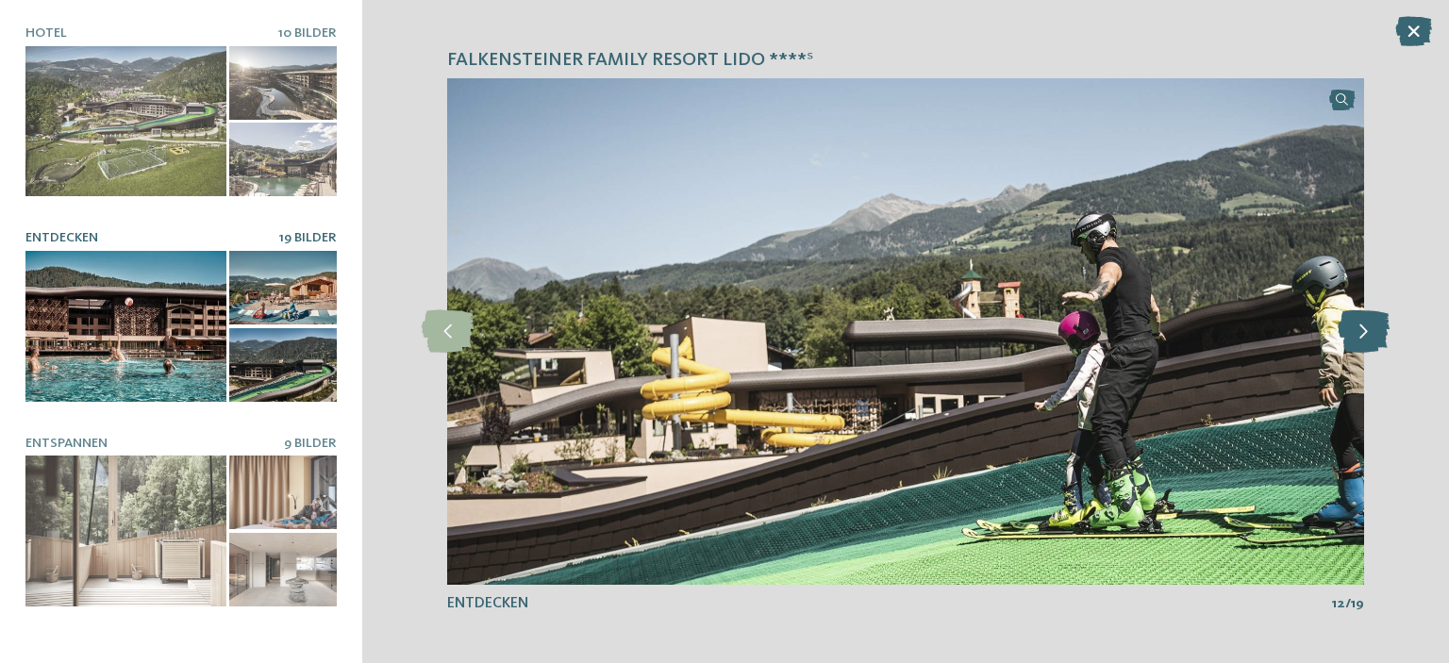
click at [1355, 324] on icon at bounding box center [1363, 331] width 52 height 42
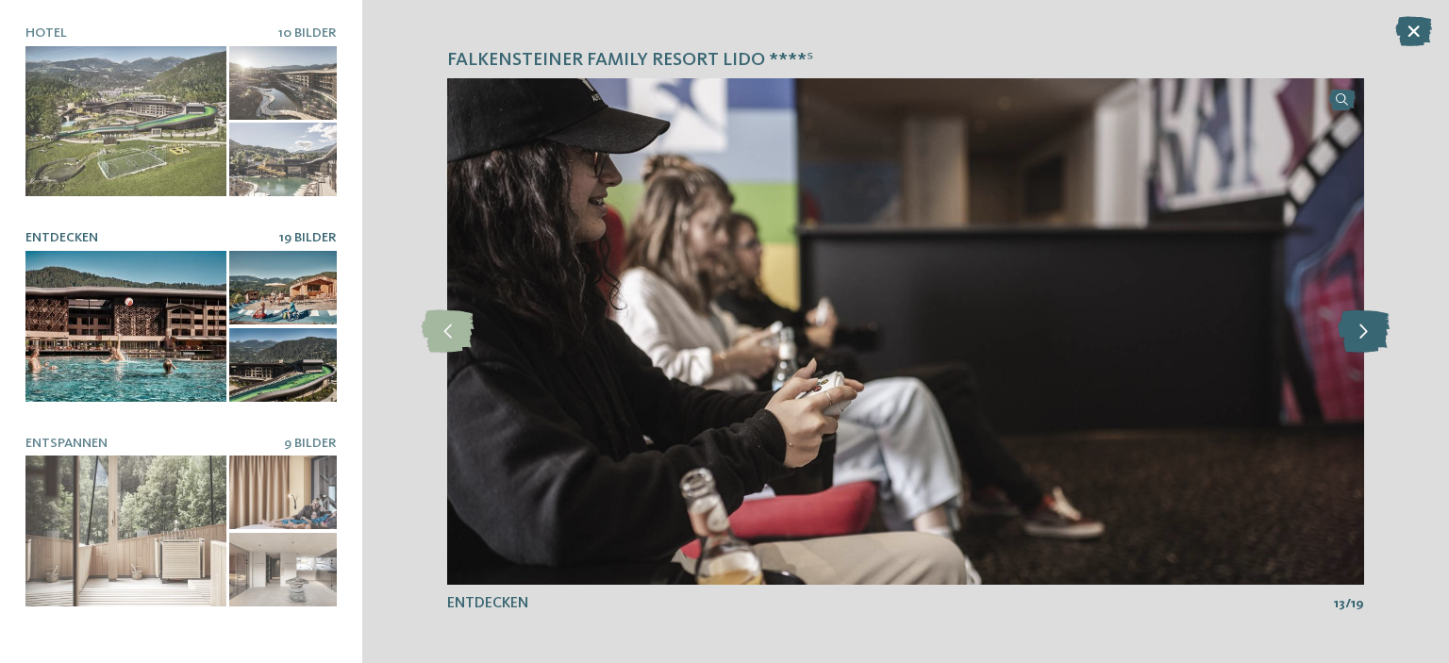
click at [1355, 324] on icon at bounding box center [1363, 331] width 52 height 42
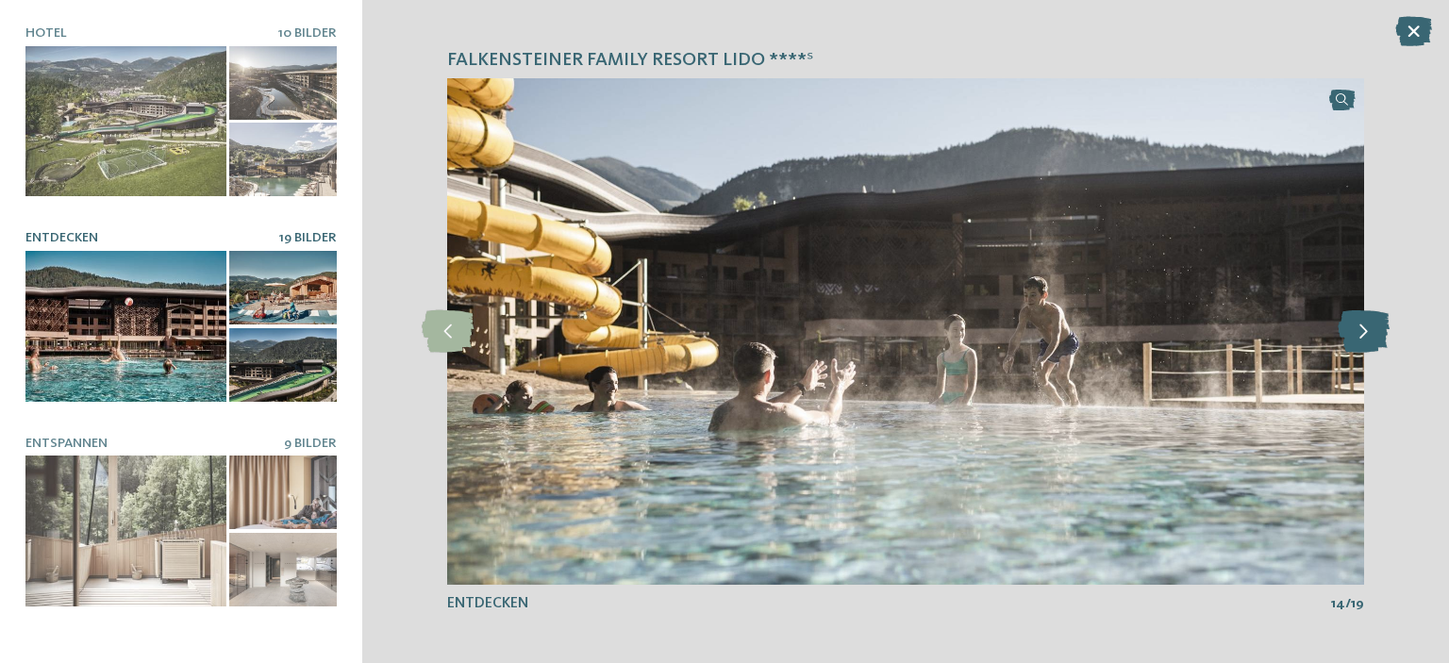
click at [1347, 313] on icon at bounding box center [1363, 331] width 52 height 42
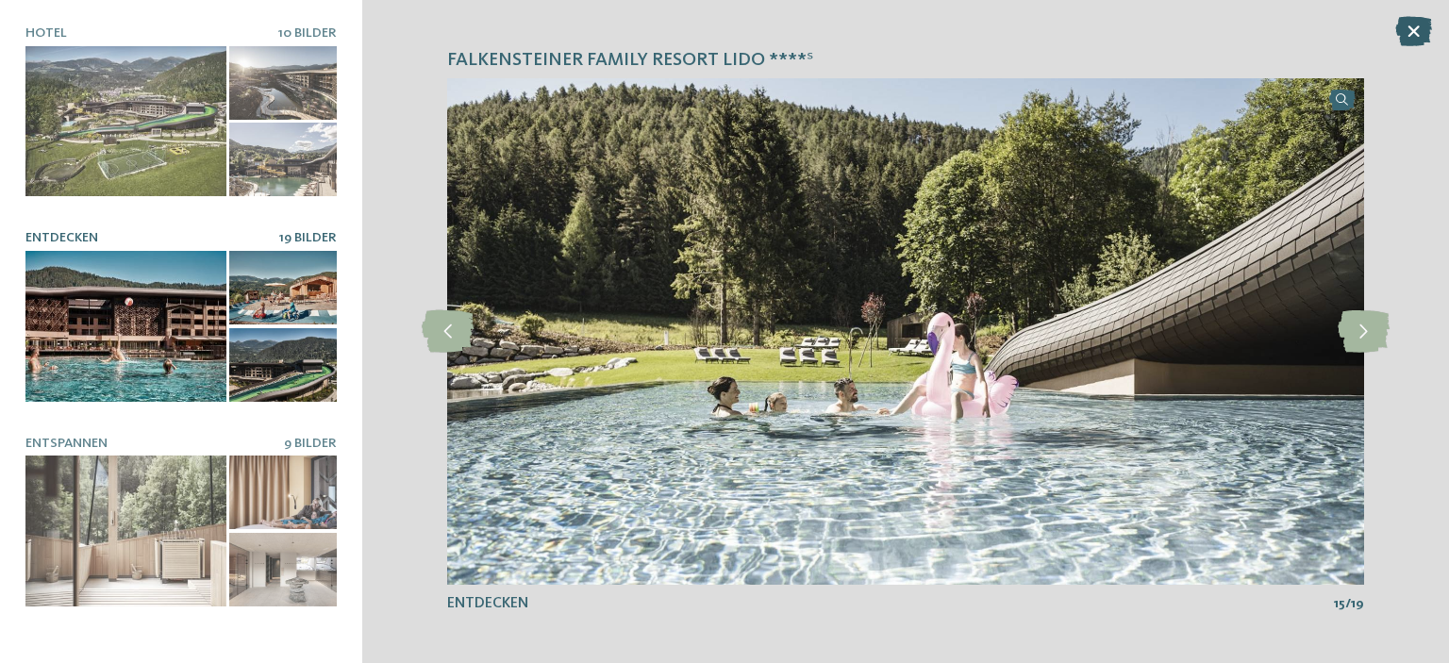
click at [1407, 40] on icon at bounding box center [1413, 31] width 37 height 30
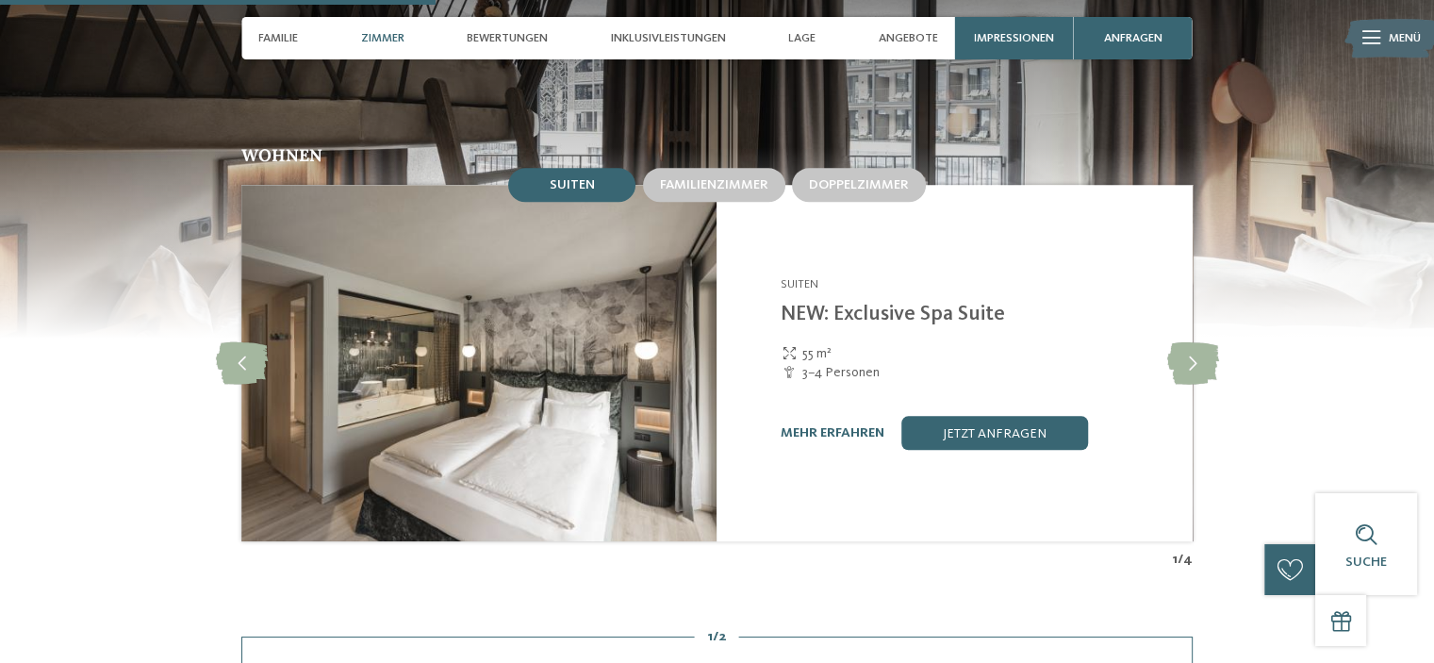
scroll to position [1822, 0]
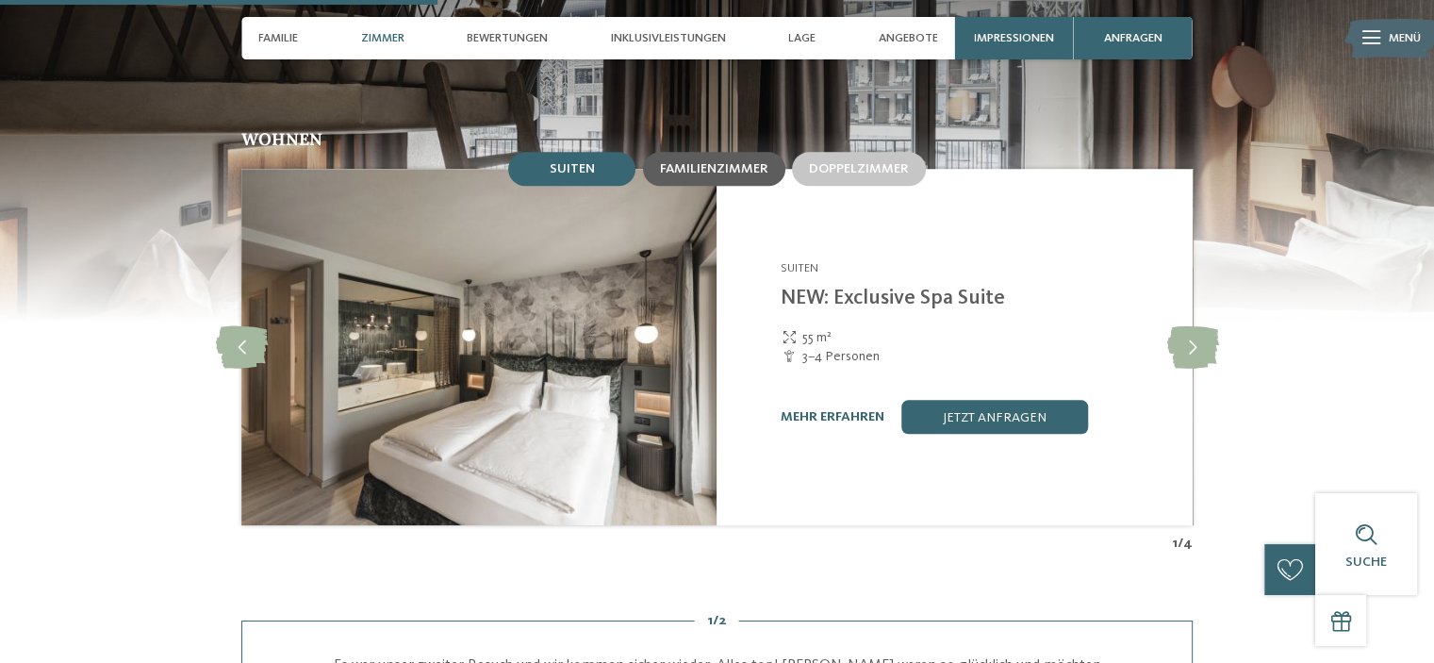
click at [737, 162] on div "Familienzimmer" at bounding box center [714, 169] width 142 height 34
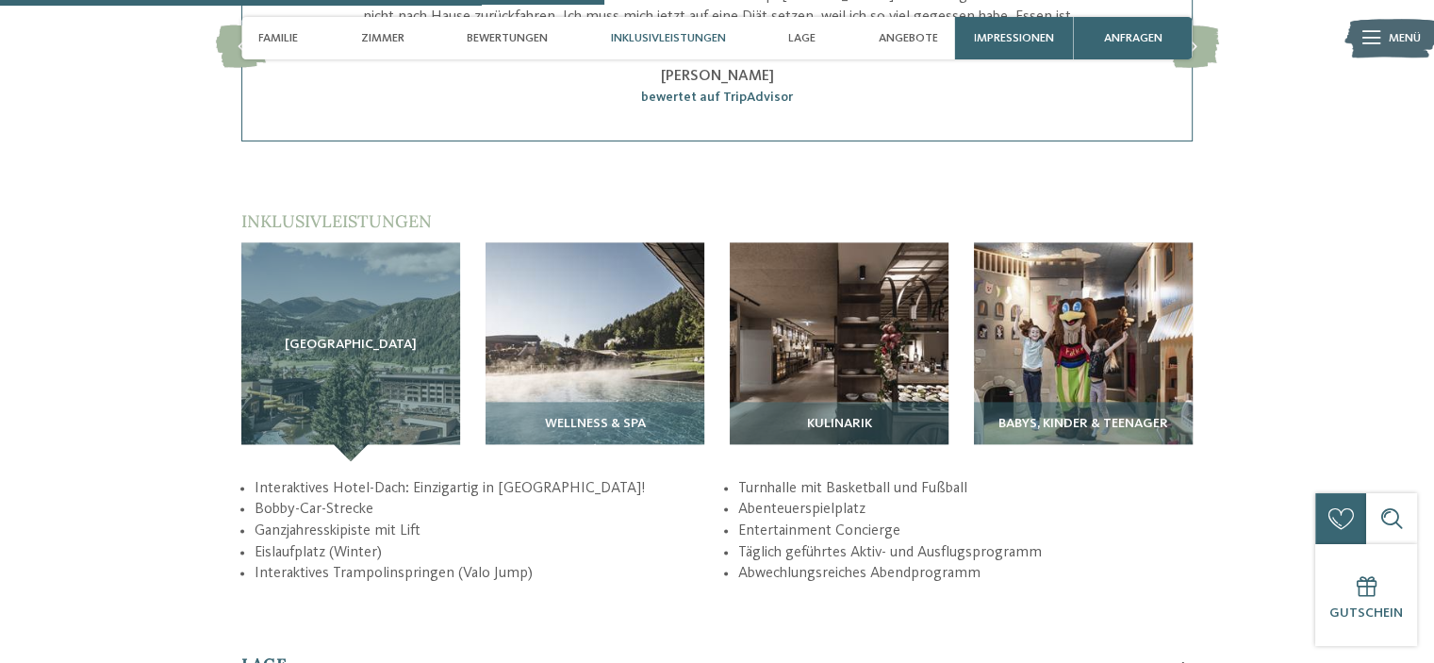
scroll to position [2516, 0]
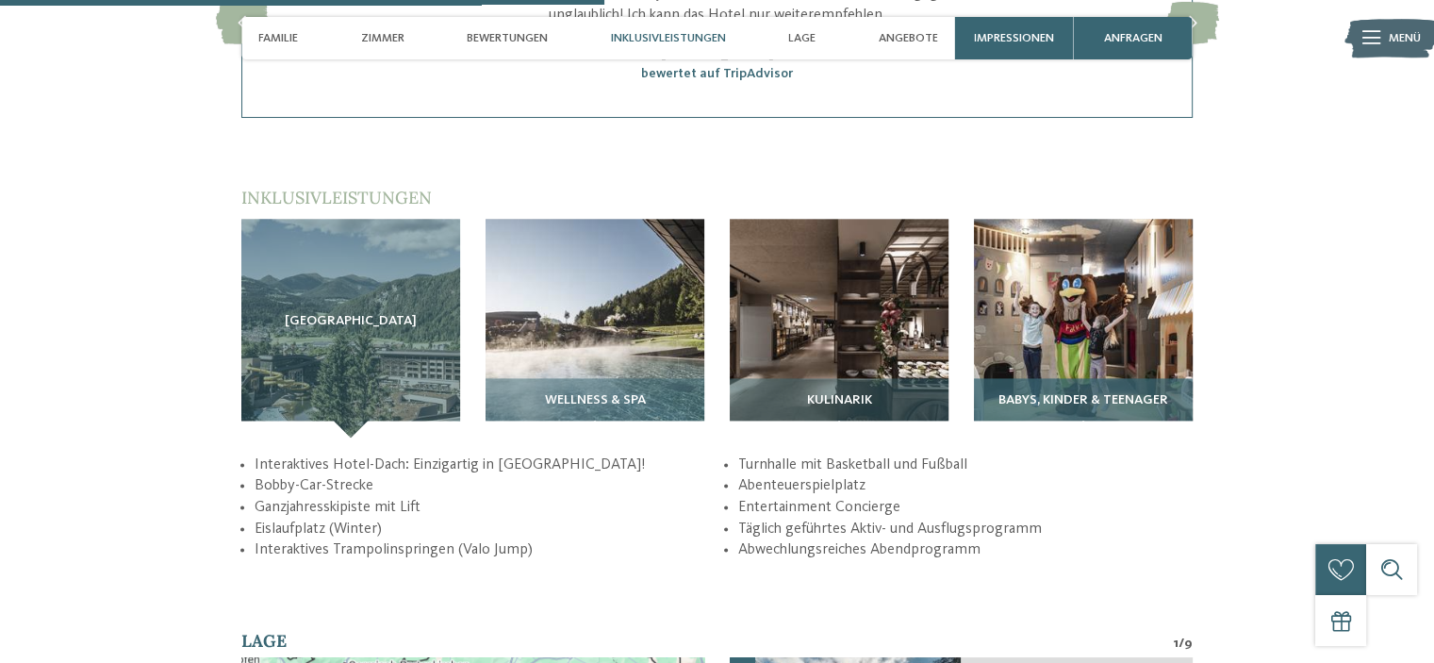
click at [1052, 326] on img at bounding box center [1083, 328] width 219 height 219
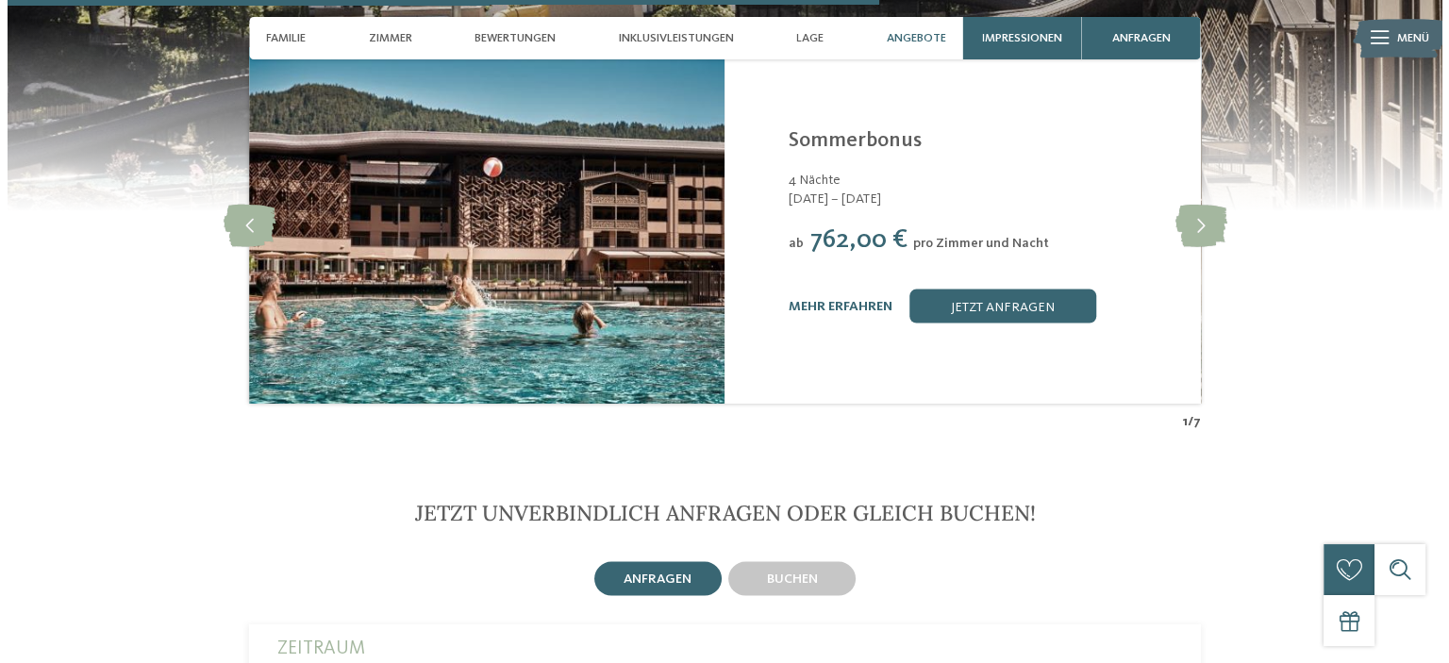
scroll to position [3584, 0]
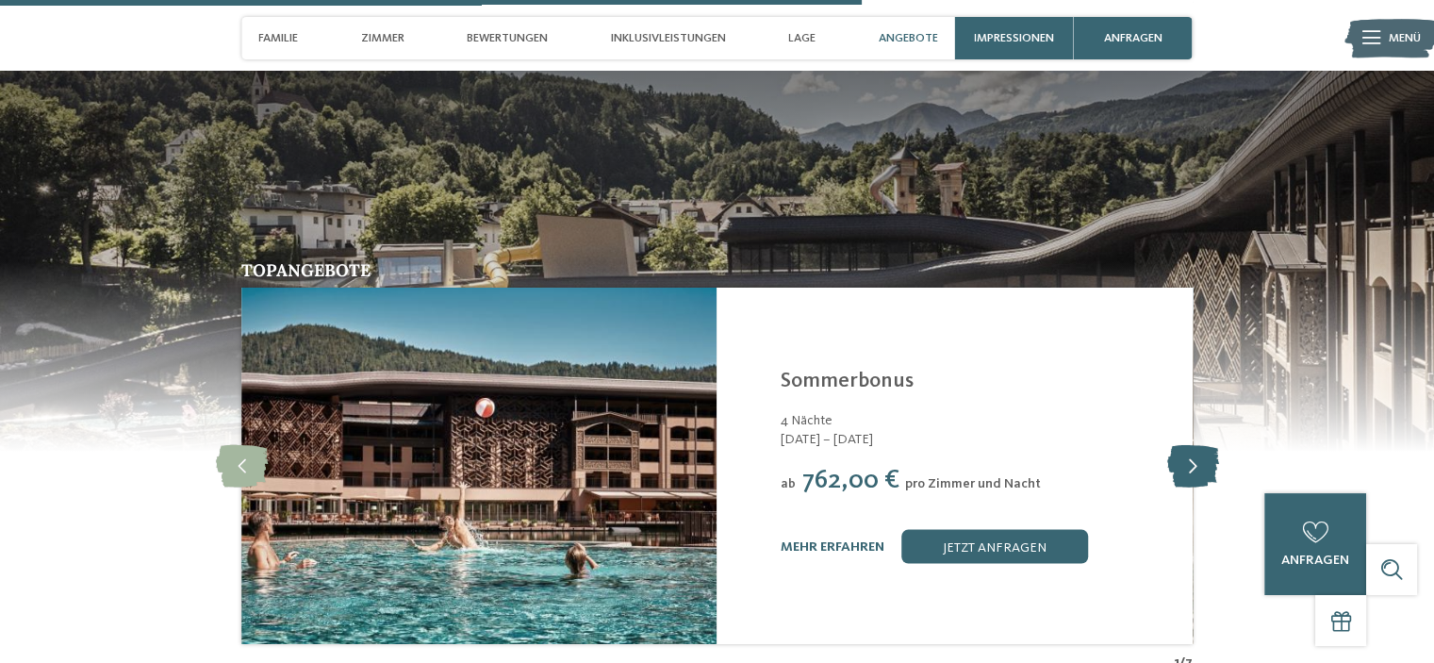
click at [1200, 444] on icon at bounding box center [1193, 465] width 52 height 42
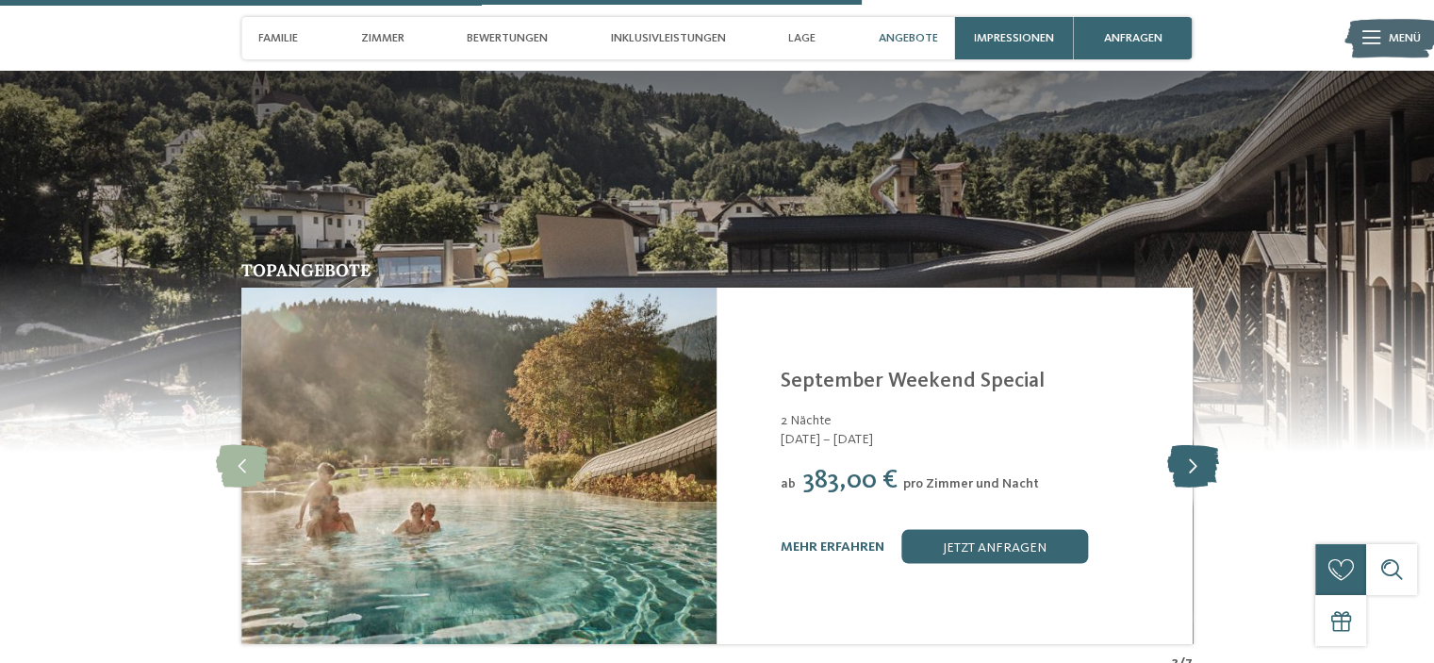
click at [1197, 444] on icon at bounding box center [1193, 465] width 52 height 42
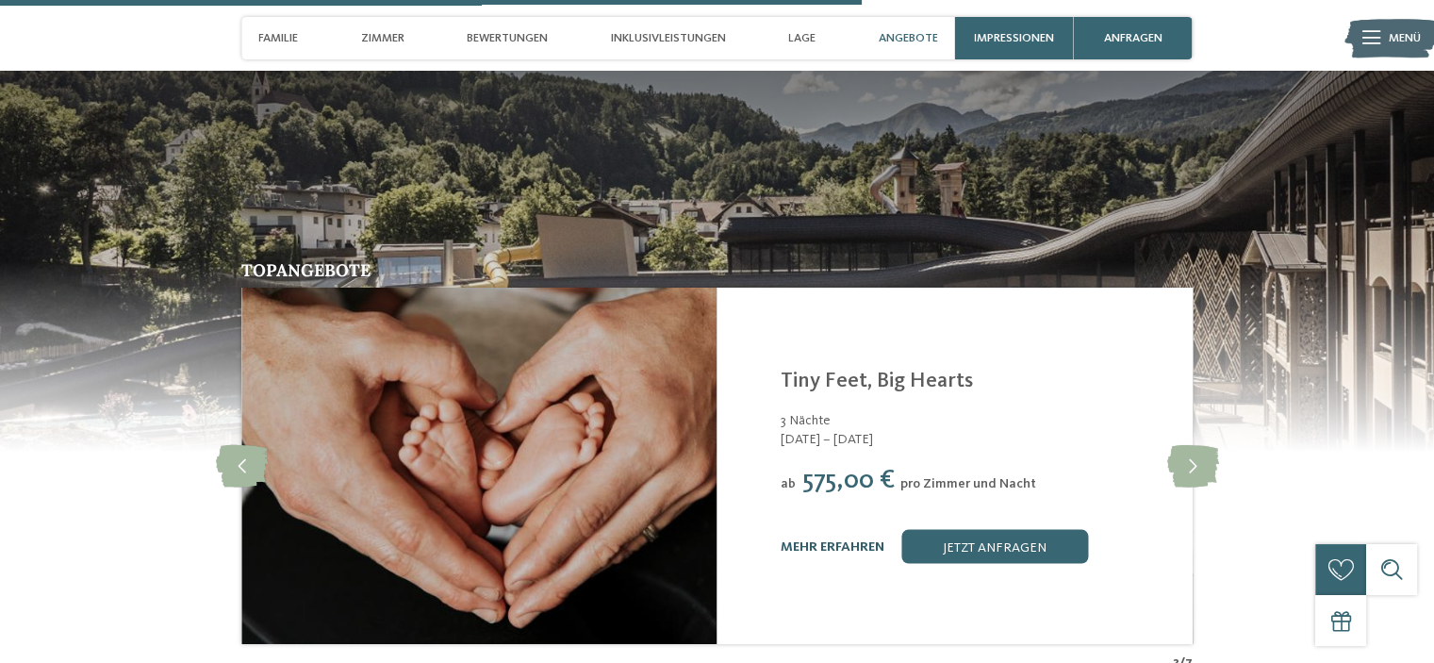
click at [844, 539] on link "mehr erfahren" at bounding box center [833, 545] width 104 height 13
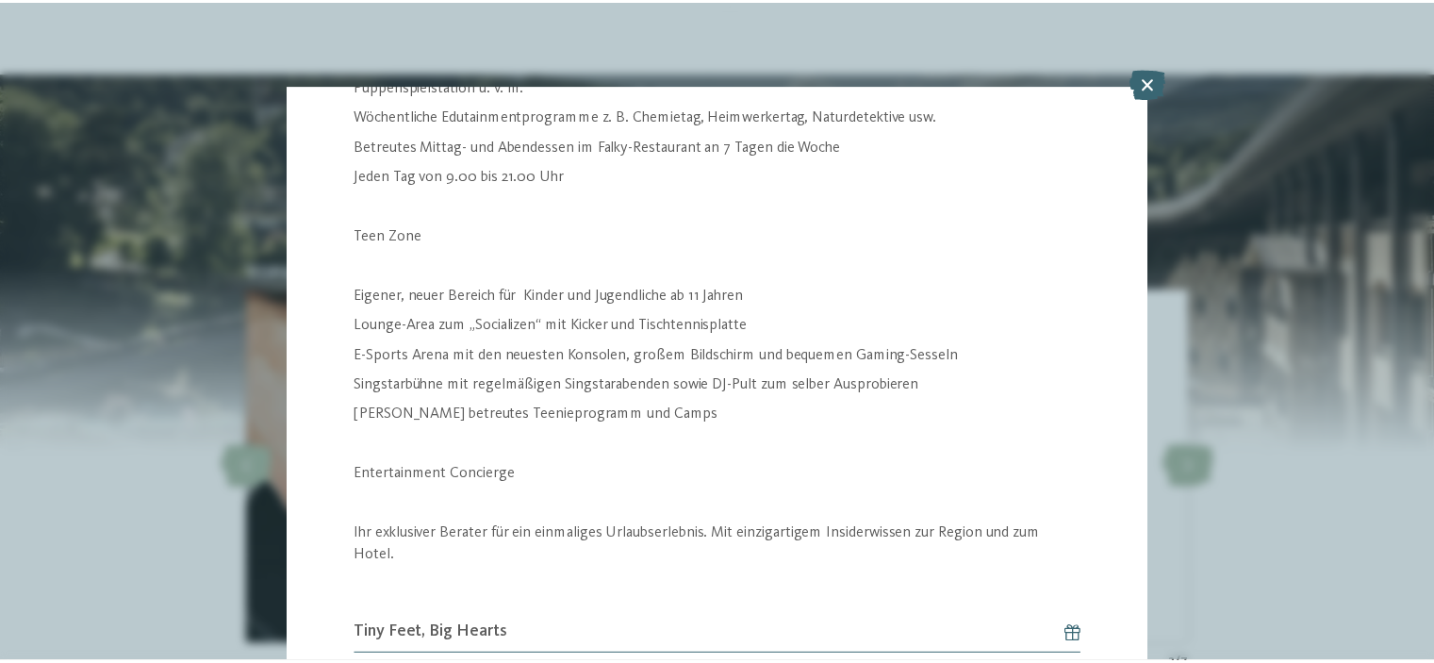
scroll to position [1761, 0]
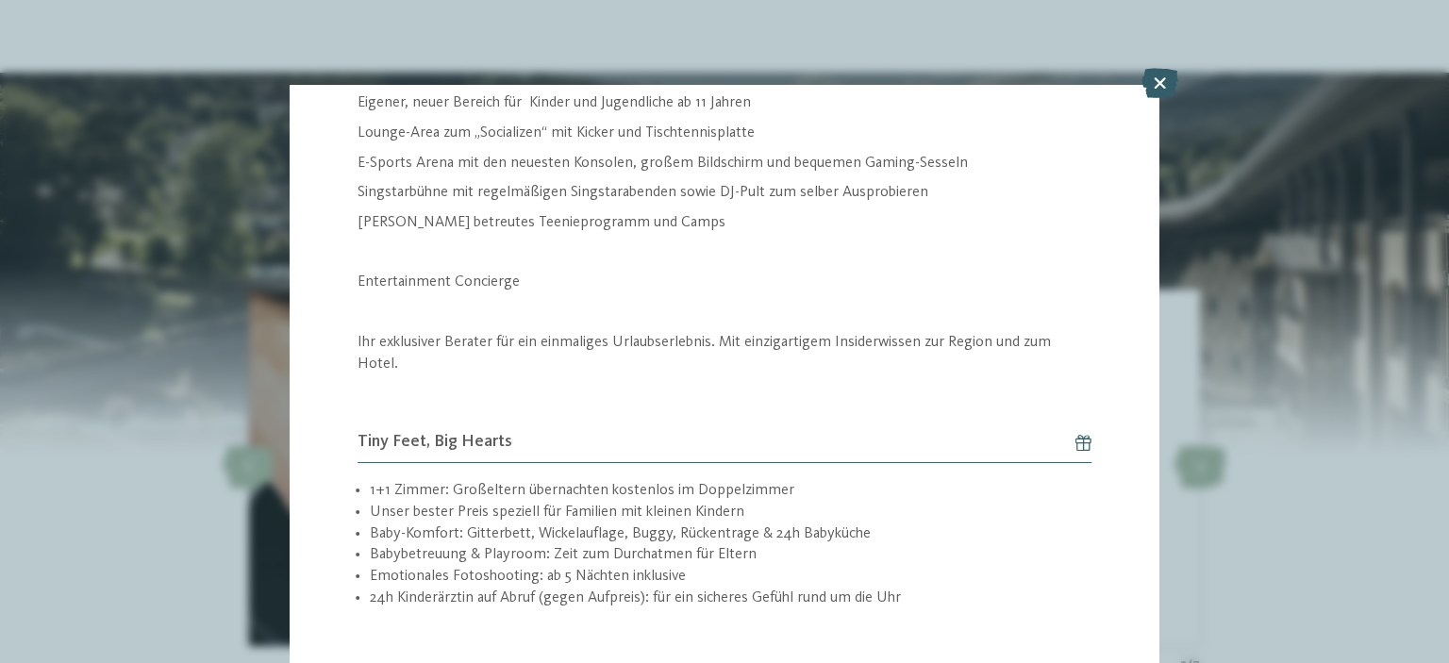
click at [1160, 88] on icon at bounding box center [1159, 83] width 37 height 30
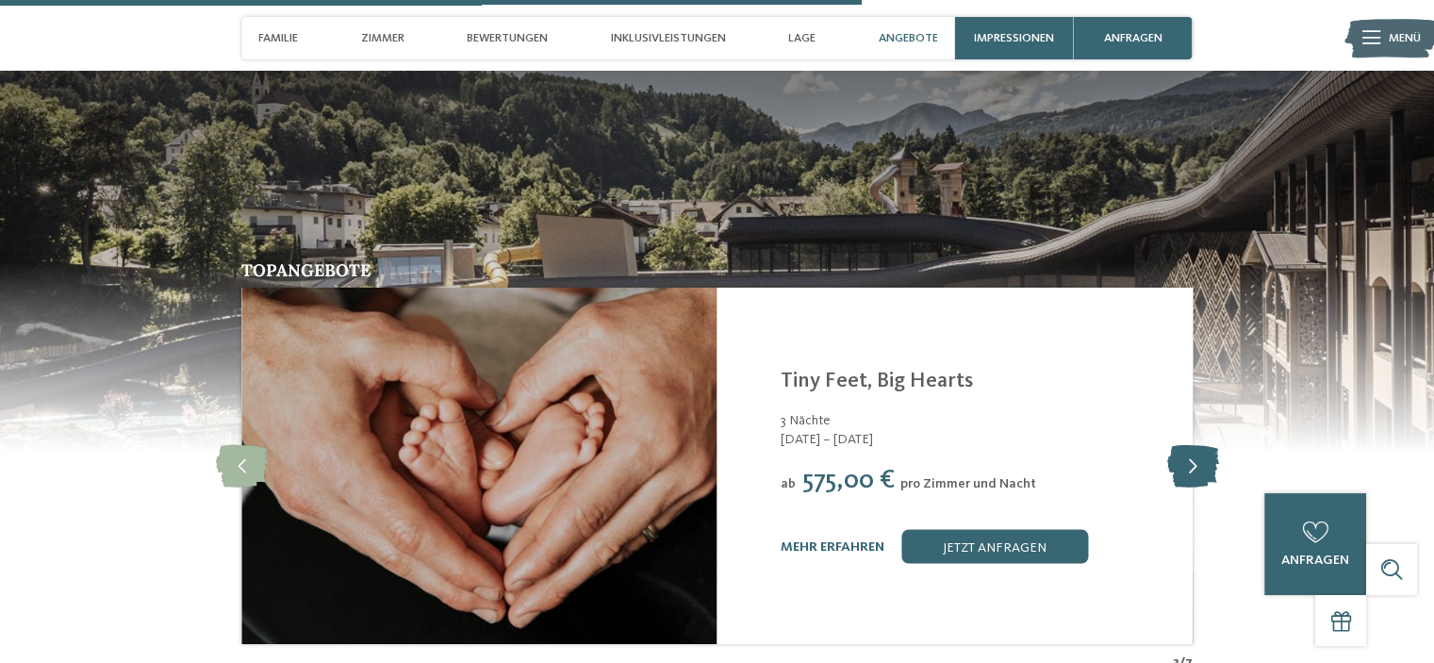
click at [1199, 444] on icon at bounding box center [1193, 465] width 52 height 42
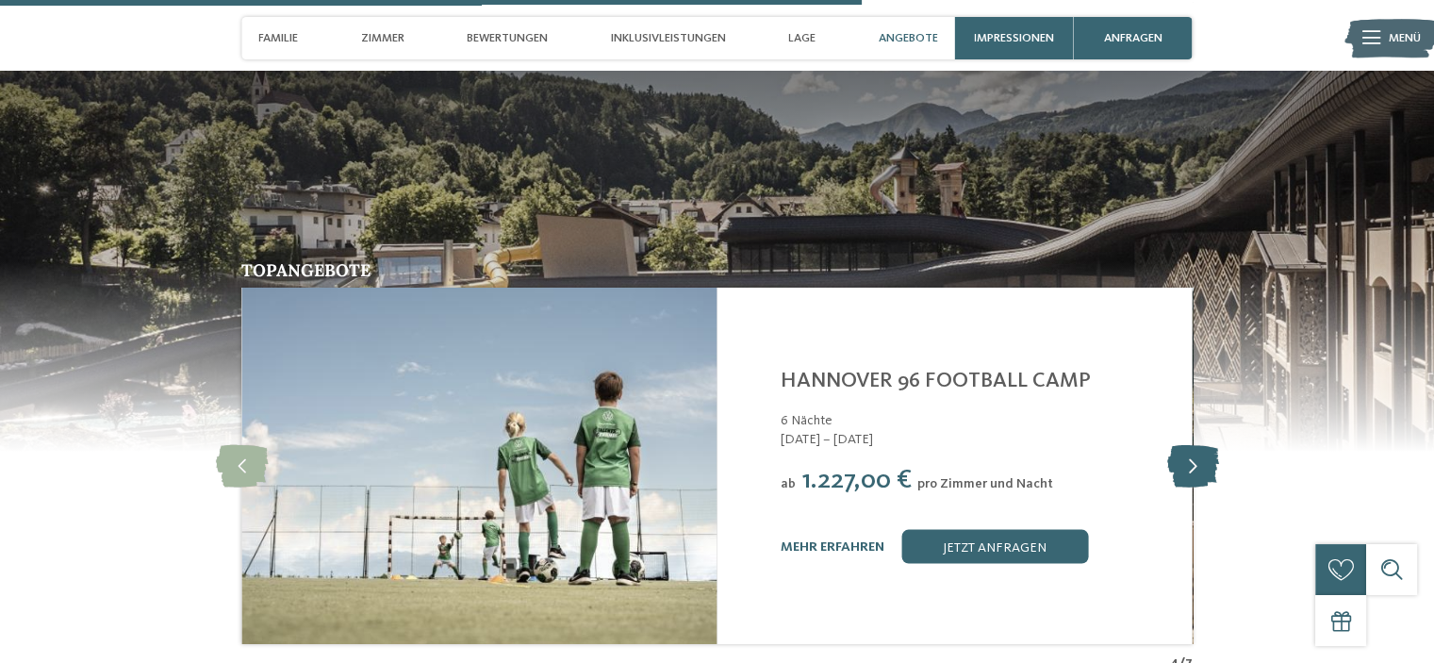
click at [1199, 444] on icon at bounding box center [1193, 465] width 52 height 42
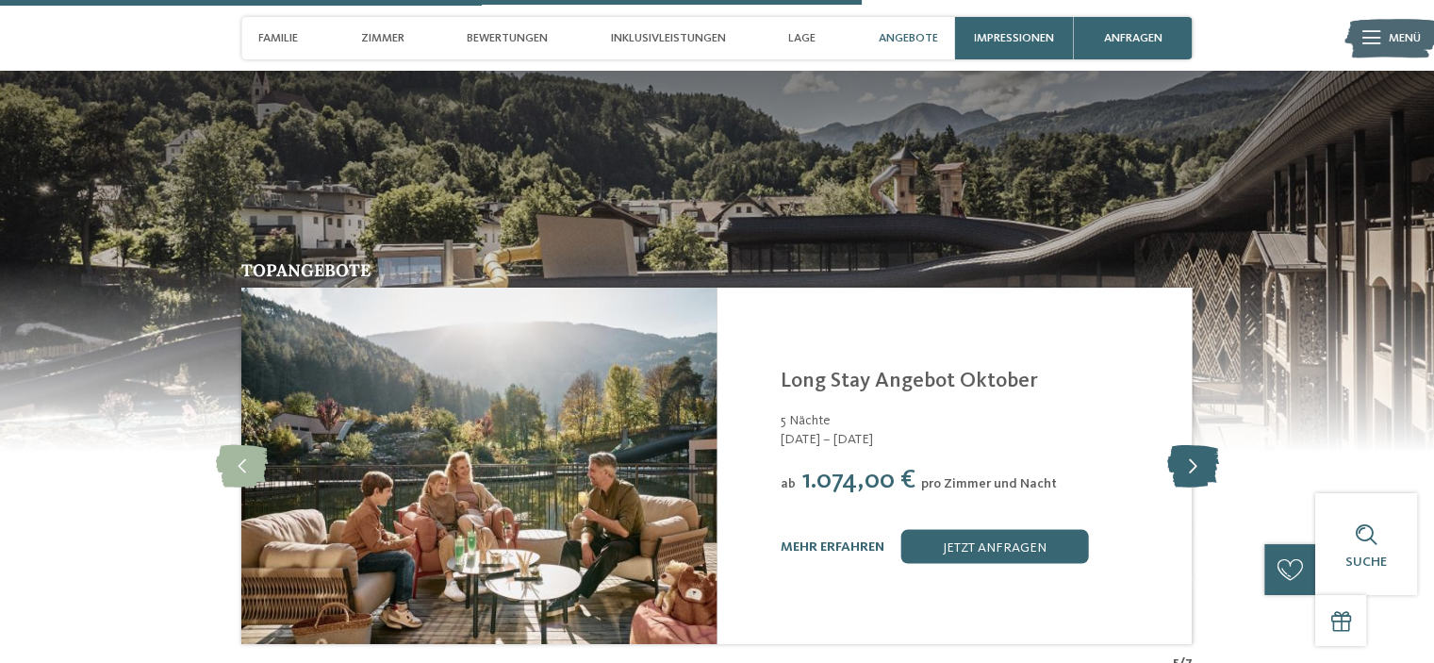
click at [1199, 444] on icon at bounding box center [1193, 465] width 52 height 42
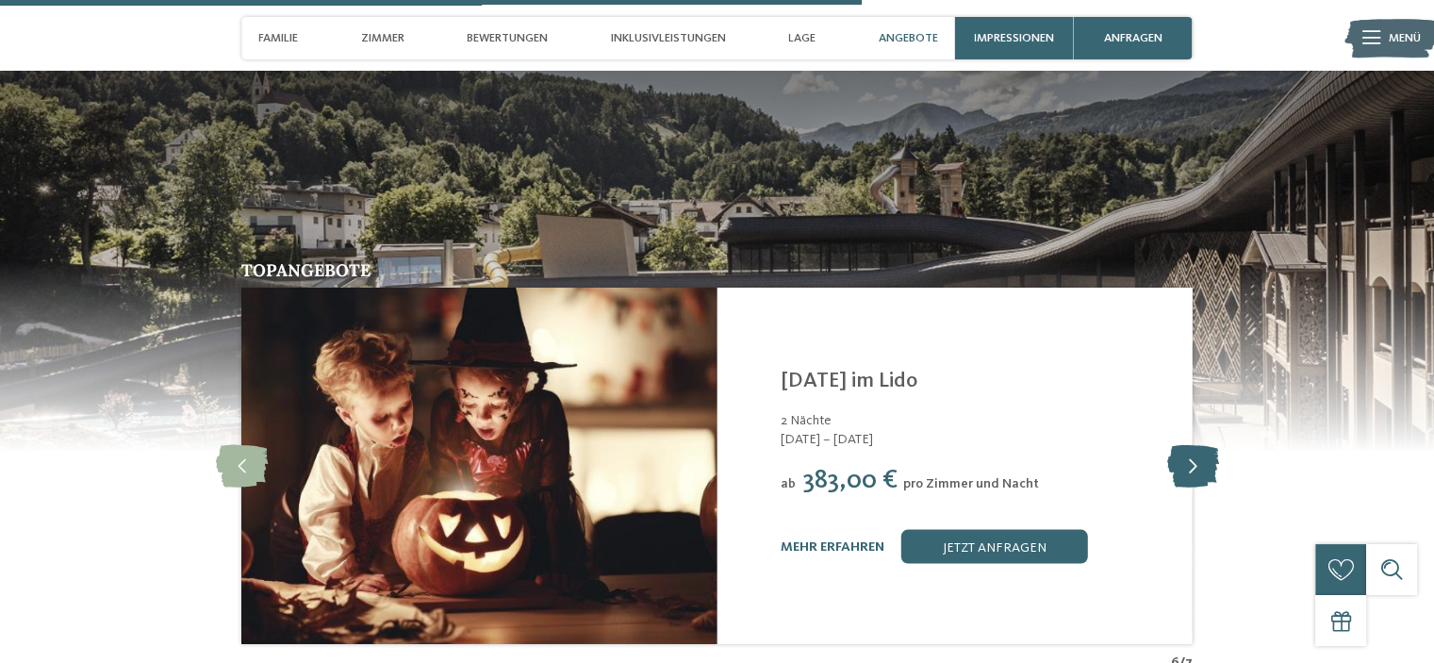
click at [1199, 444] on icon at bounding box center [1193, 465] width 52 height 42
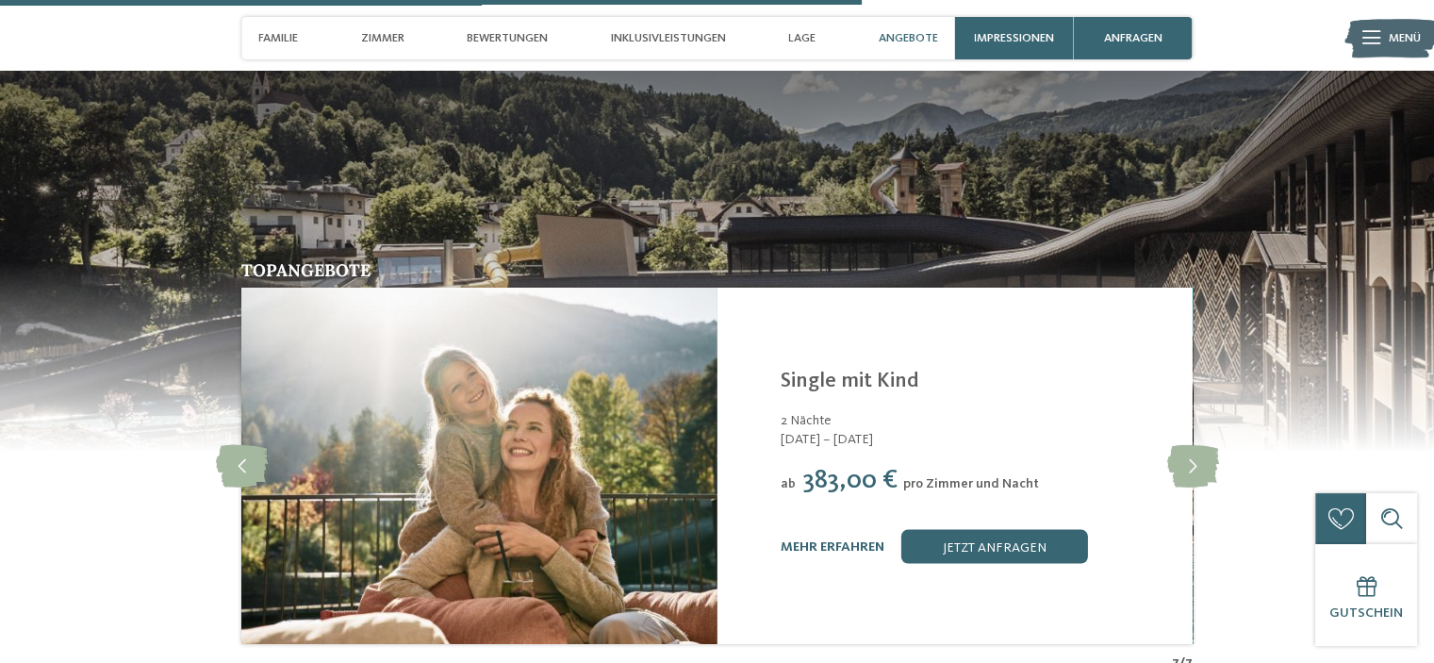
click at [920, 35] on span "Angebote" at bounding box center [908, 38] width 59 height 14
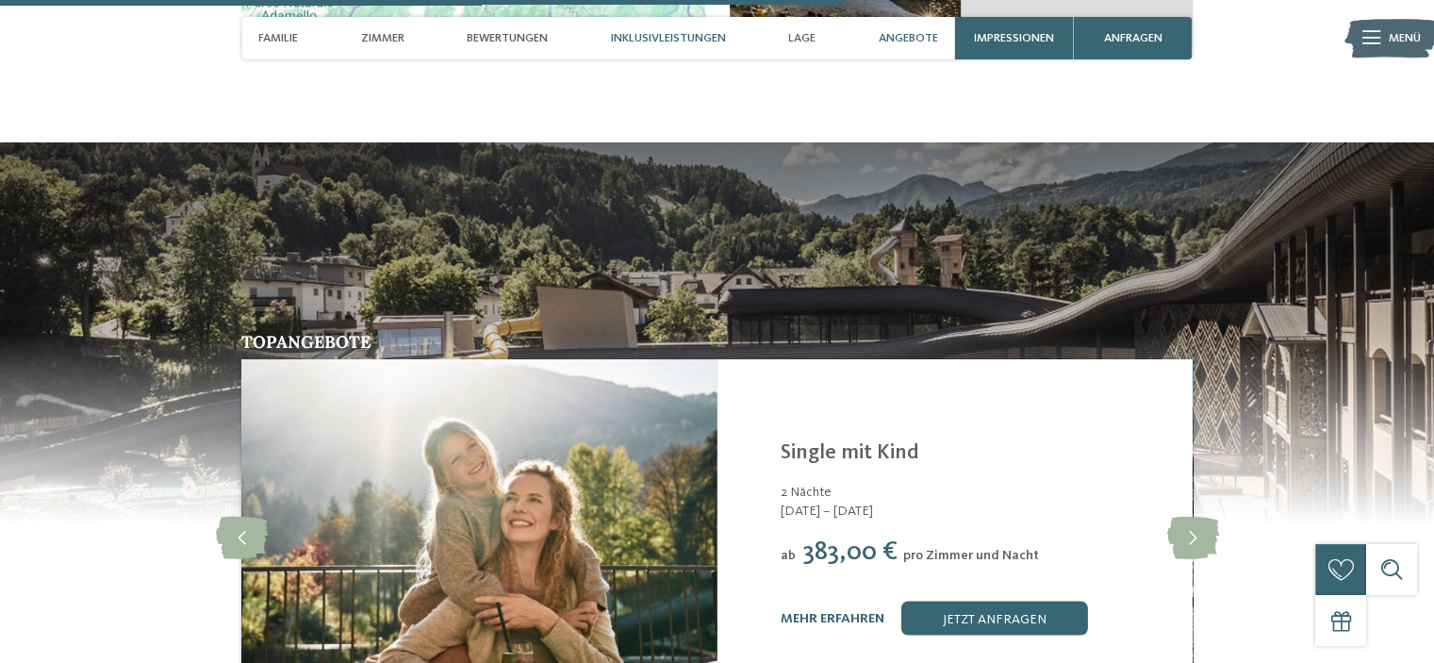
click at [696, 42] on span "Inklusivleistungen" at bounding box center [668, 38] width 115 height 14
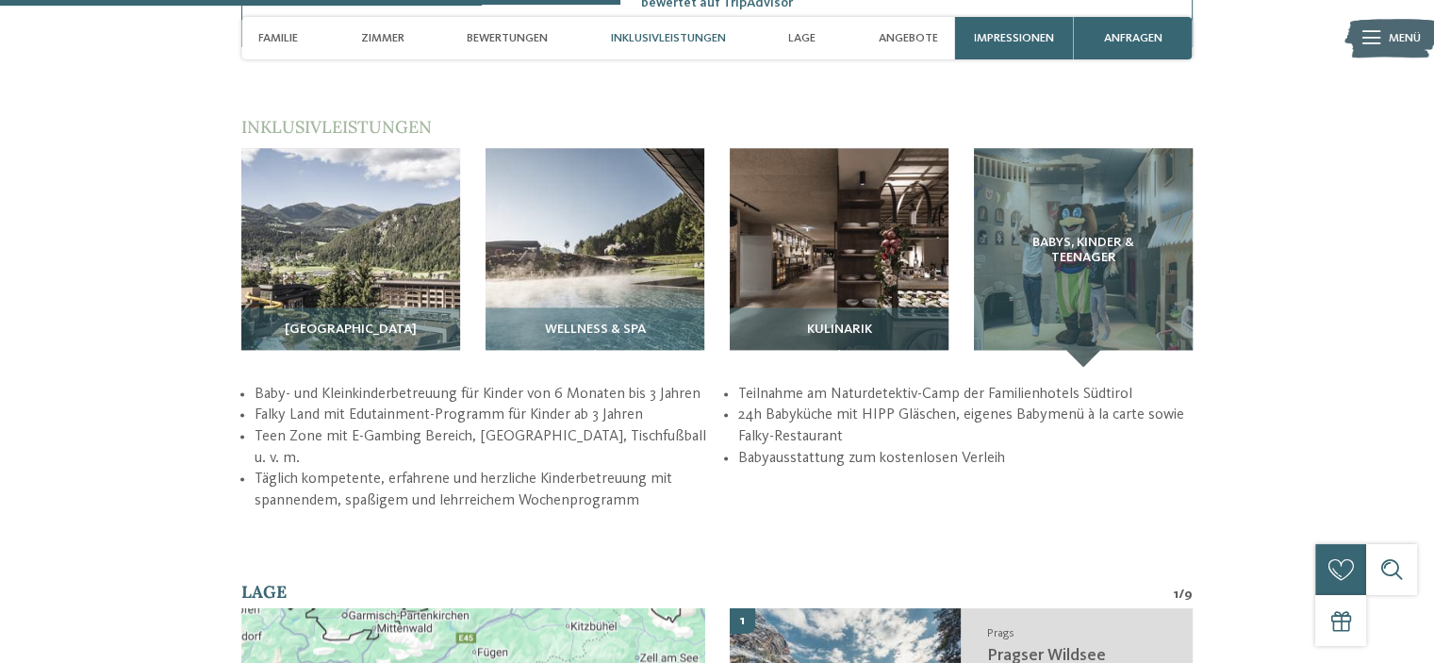
scroll to position [2583, 0]
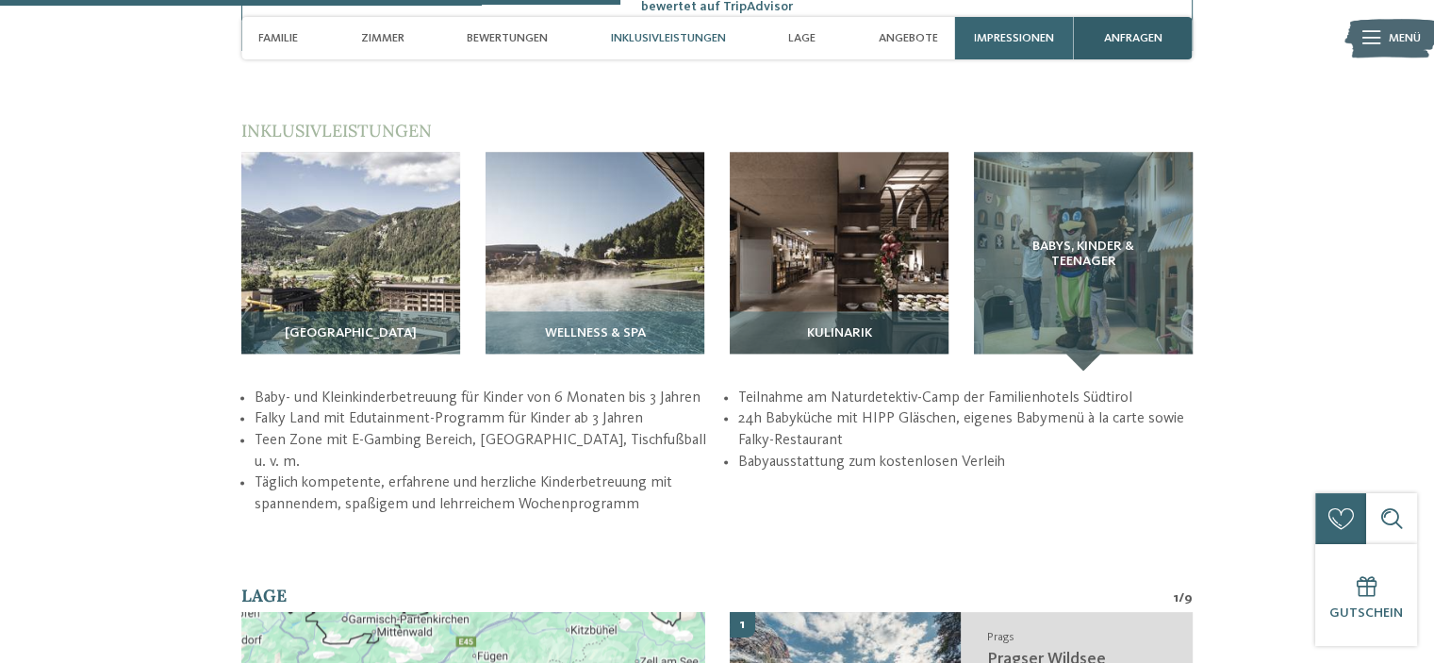
click at [1124, 43] on span "anfragen" at bounding box center [1133, 38] width 58 height 14
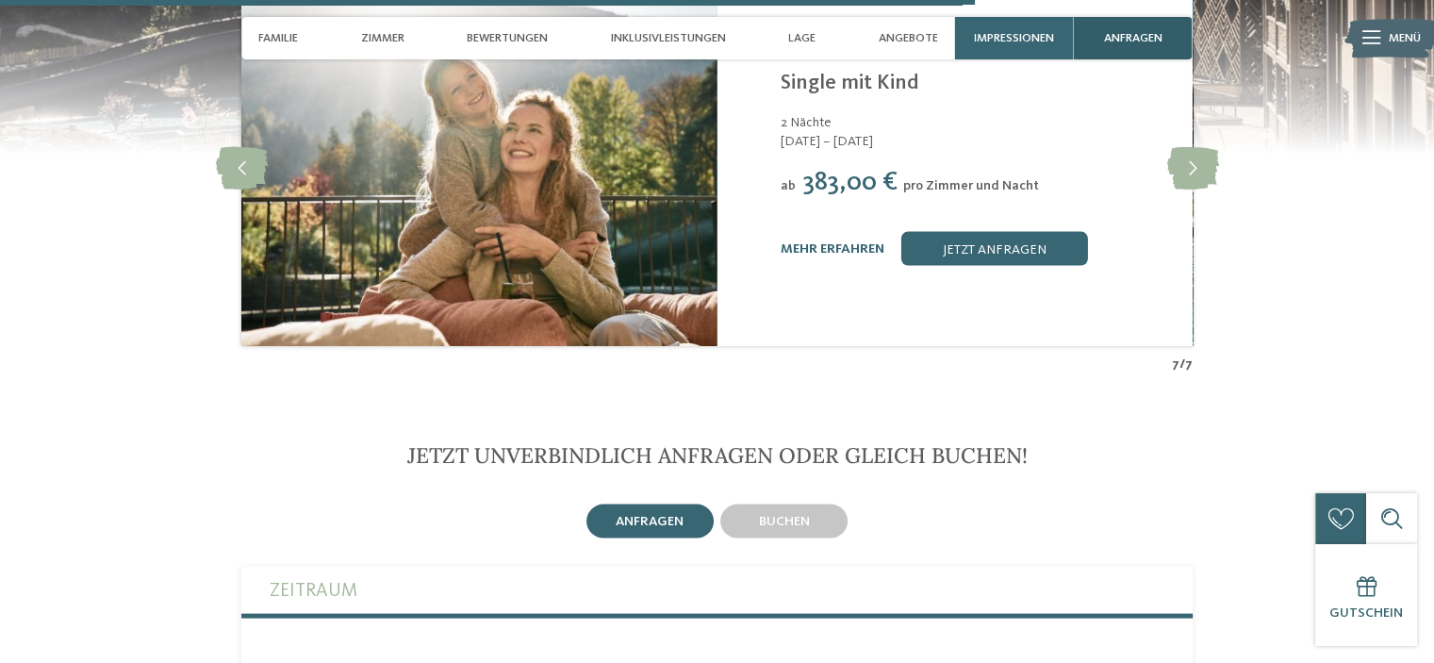
scroll to position [4181, 0]
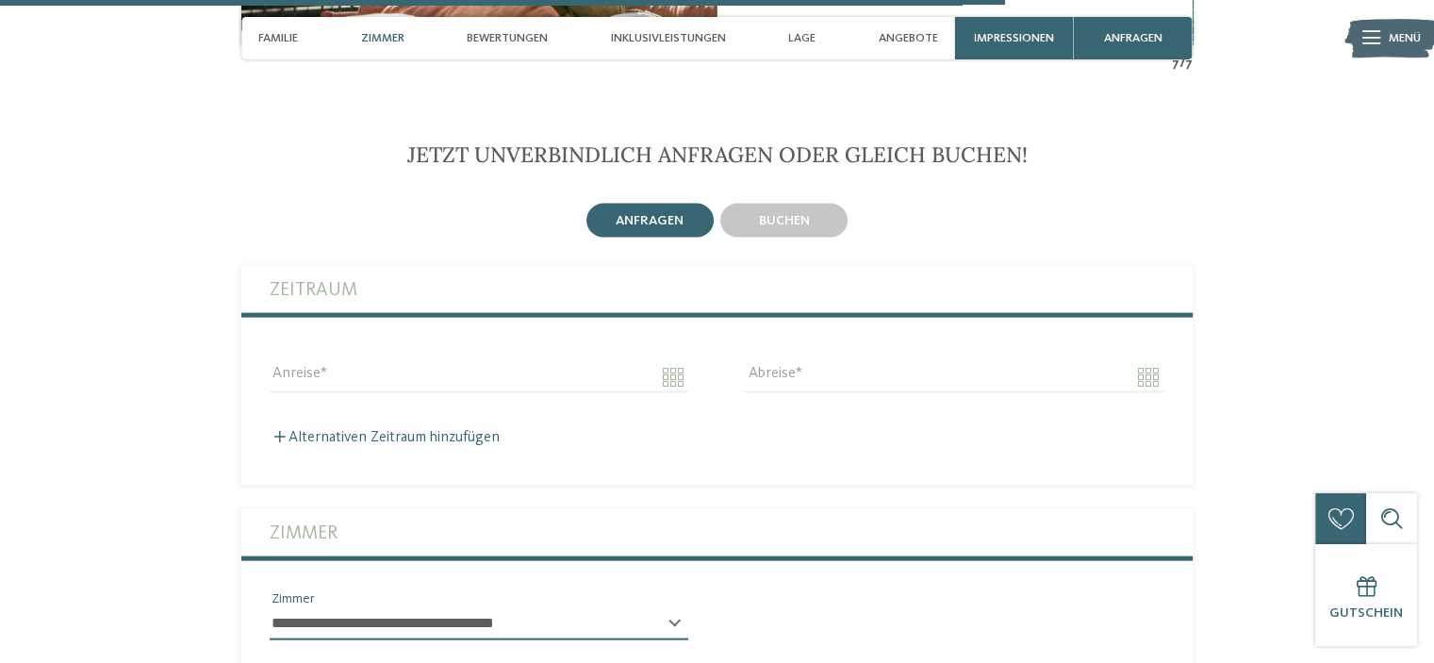
click at [391, 39] on span "Zimmer" at bounding box center [382, 38] width 43 height 14
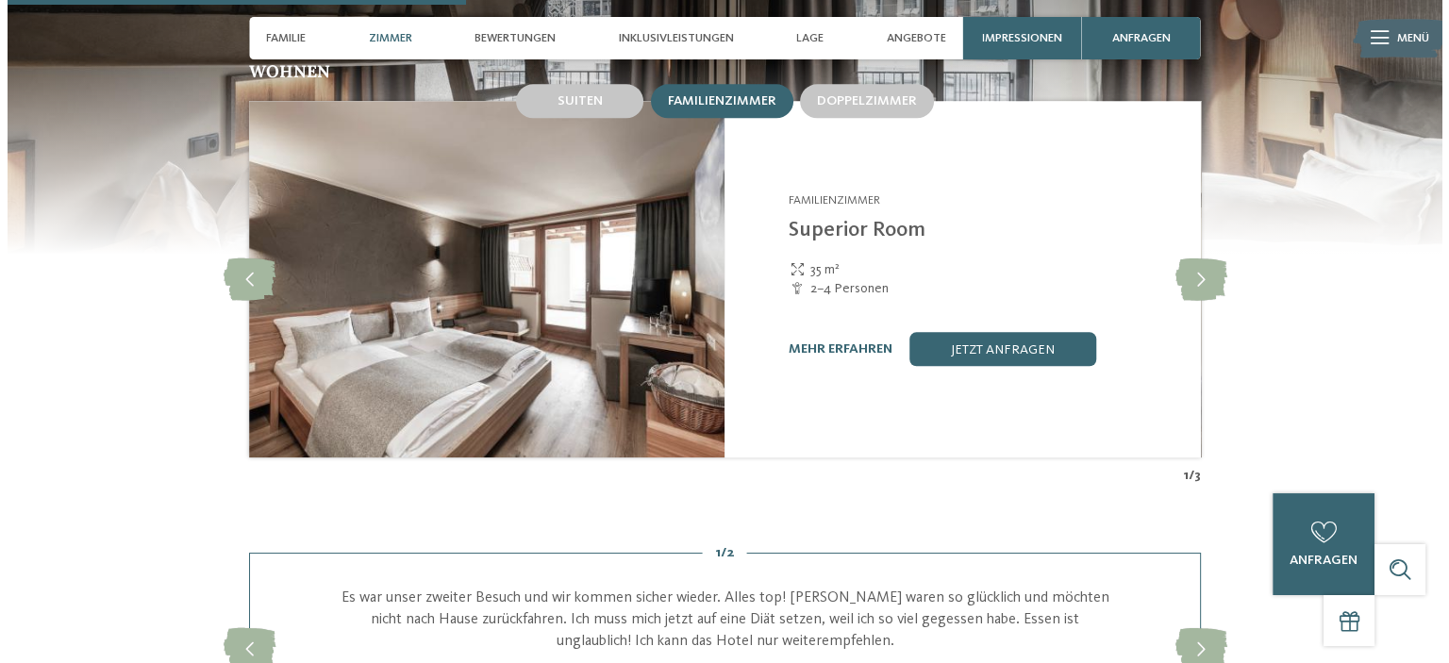
scroll to position [1912, 0]
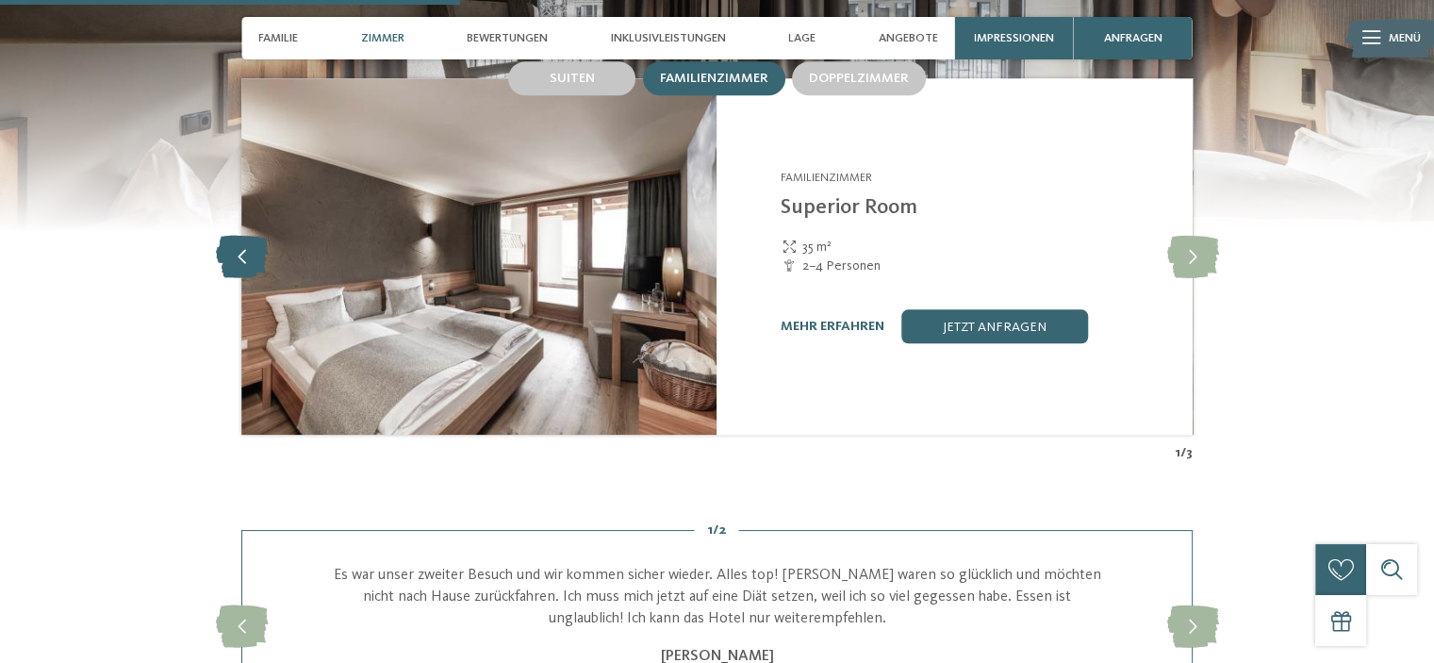
click at [245, 236] on icon at bounding box center [242, 257] width 52 height 42
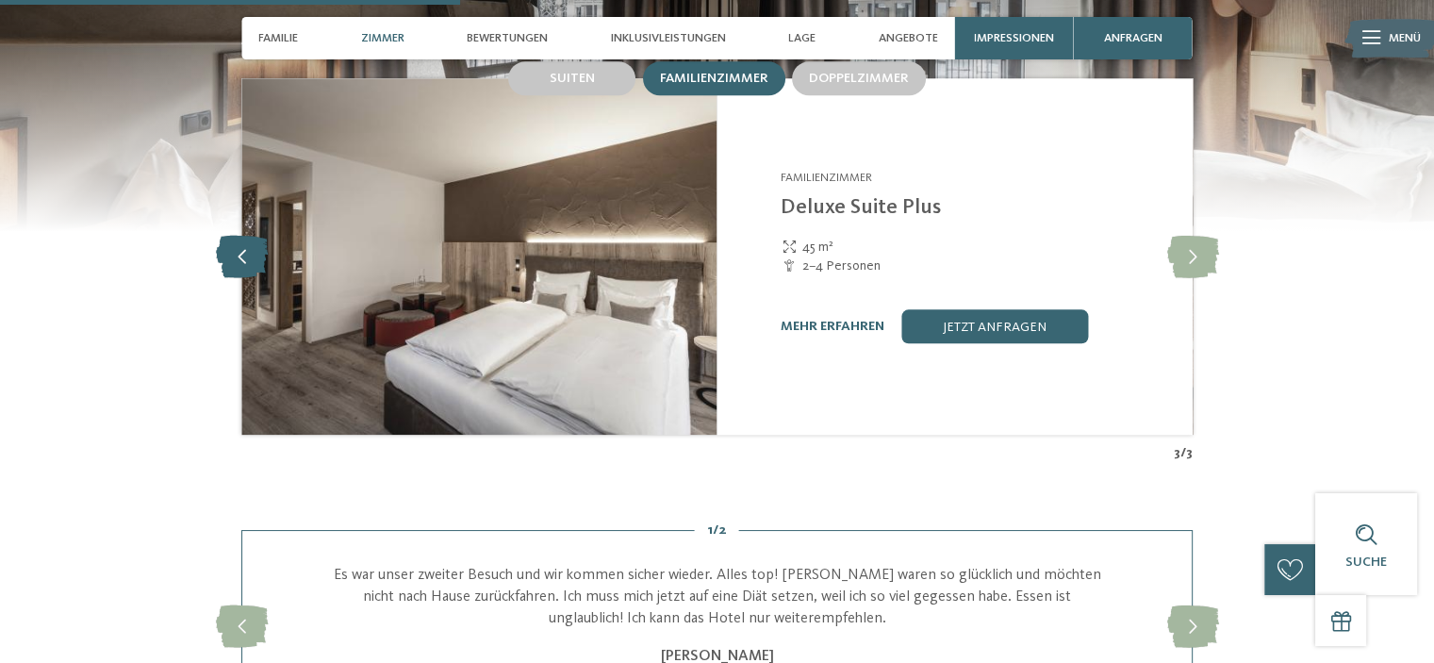
click at [245, 236] on icon at bounding box center [242, 257] width 52 height 42
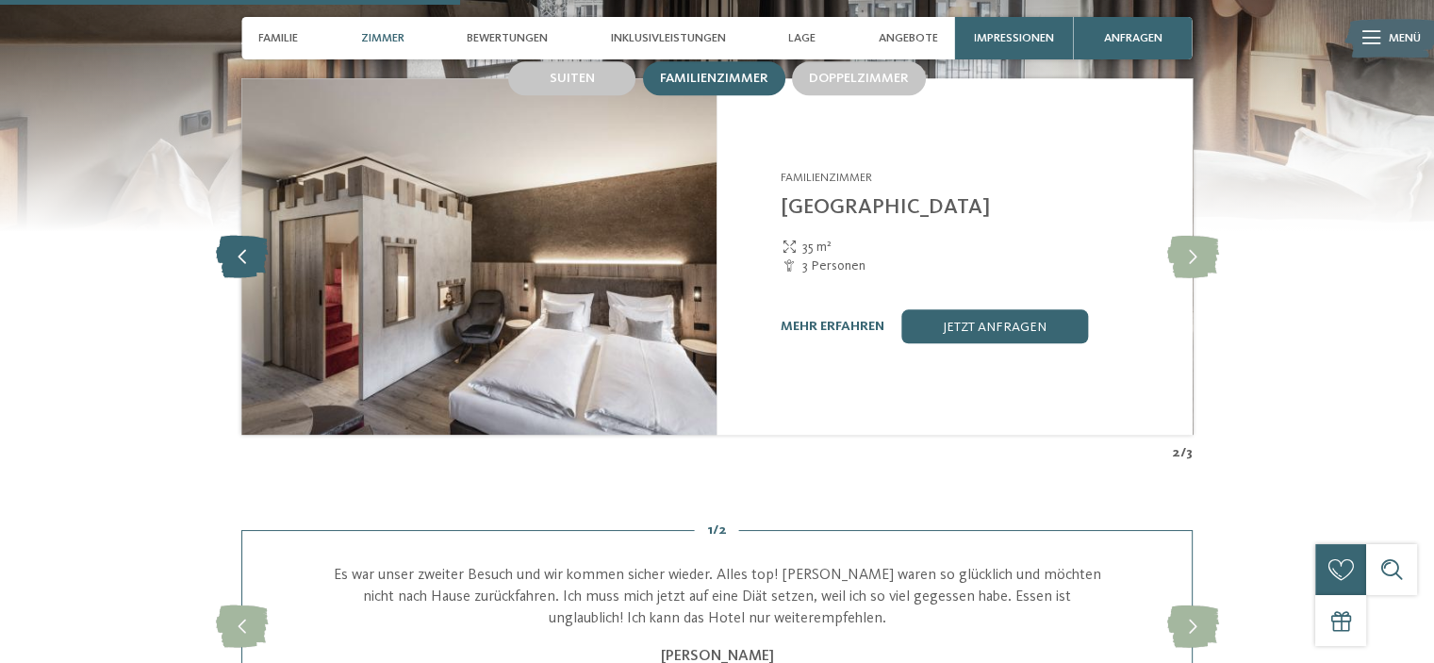
click at [245, 236] on icon at bounding box center [242, 257] width 52 height 42
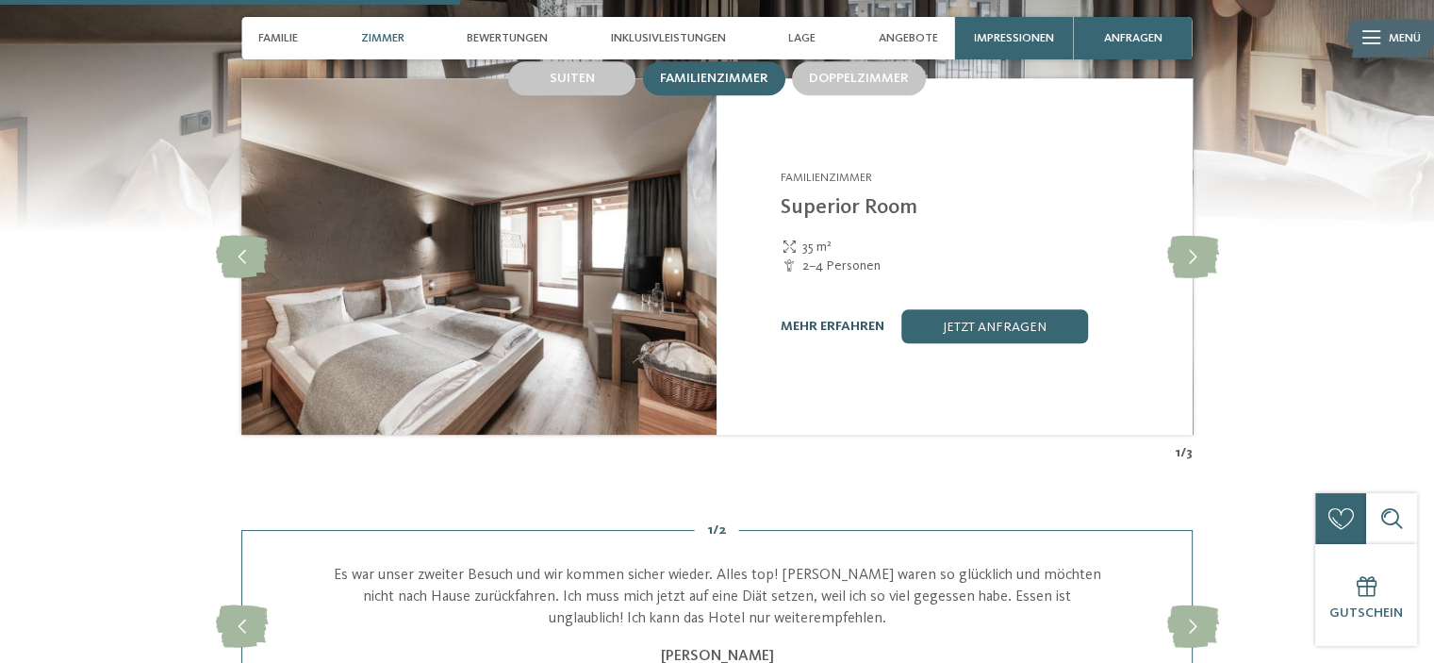
click at [866, 320] on link "mehr erfahren" at bounding box center [833, 326] width 104 height 13
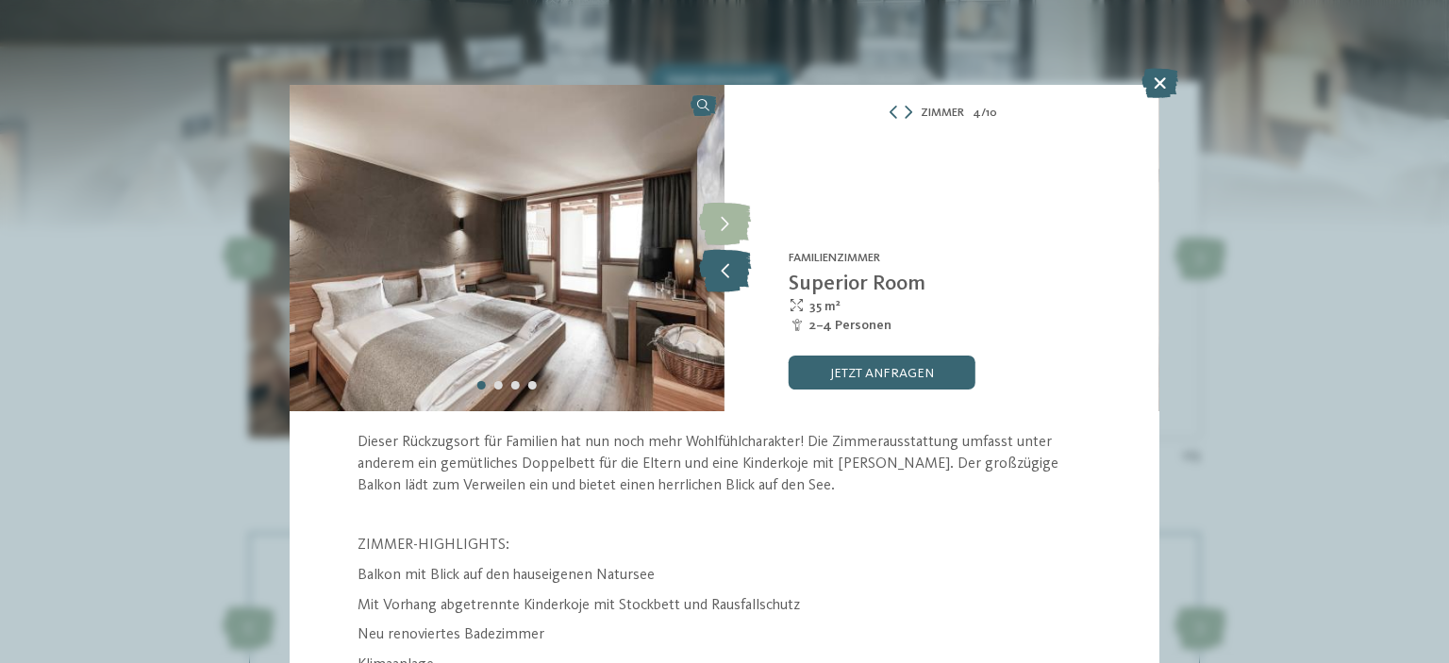
click at [727, 274] on icon at bounding box center [725, 271] width 52 height 42
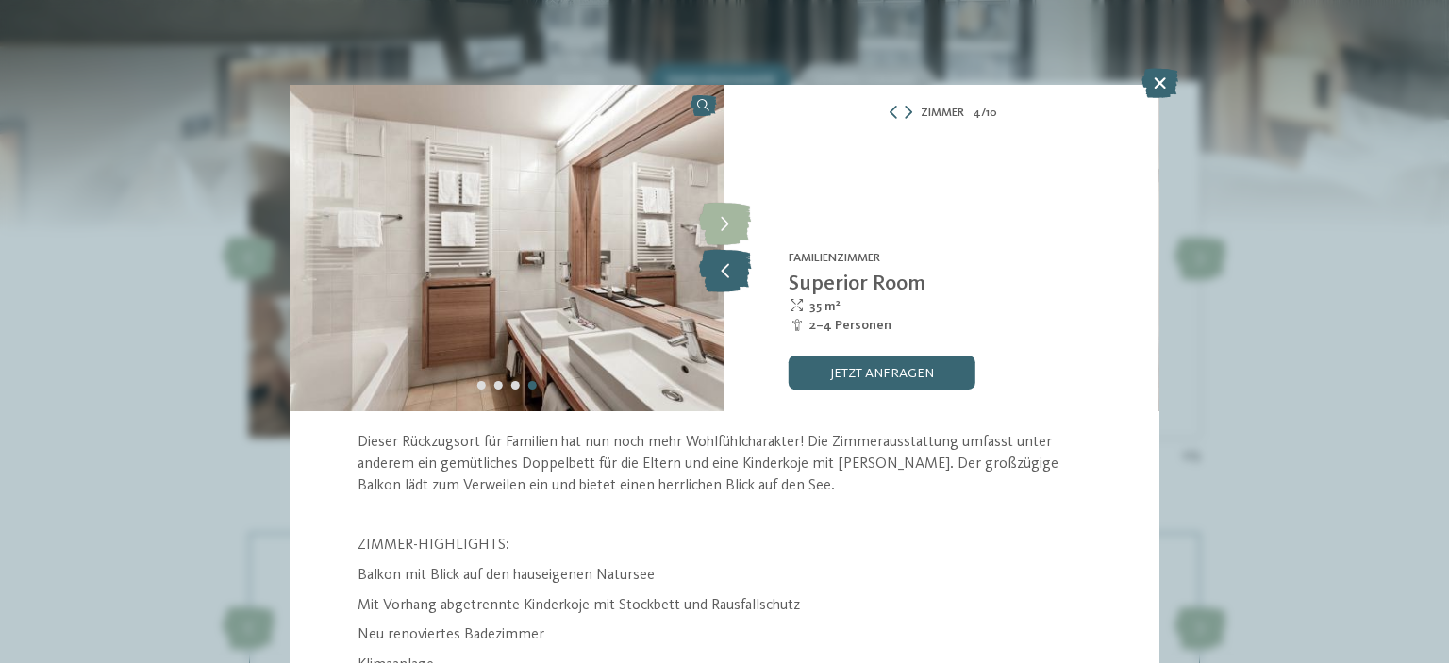
click at [727, 274] on icon at bounding box center [725, 271] width 52 height 42
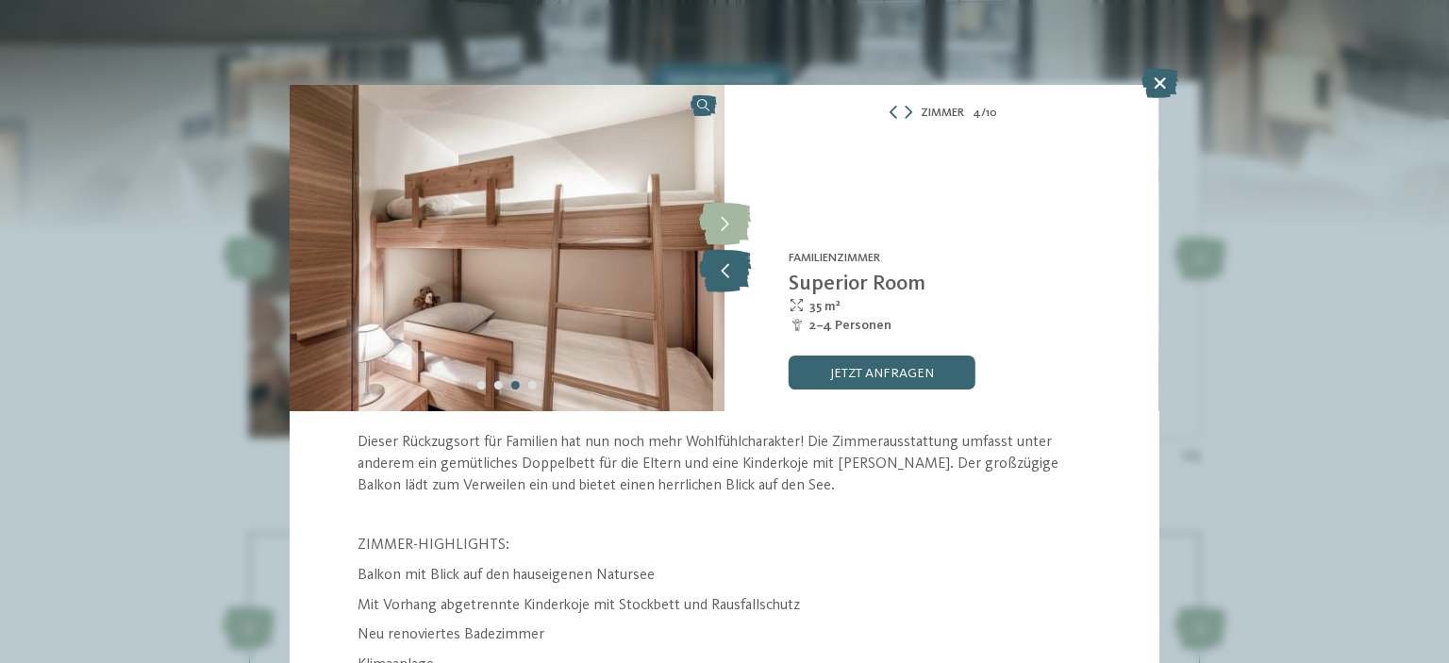
click at [727, 274] on icon at bounding box center [725, 271] width 52 height 42
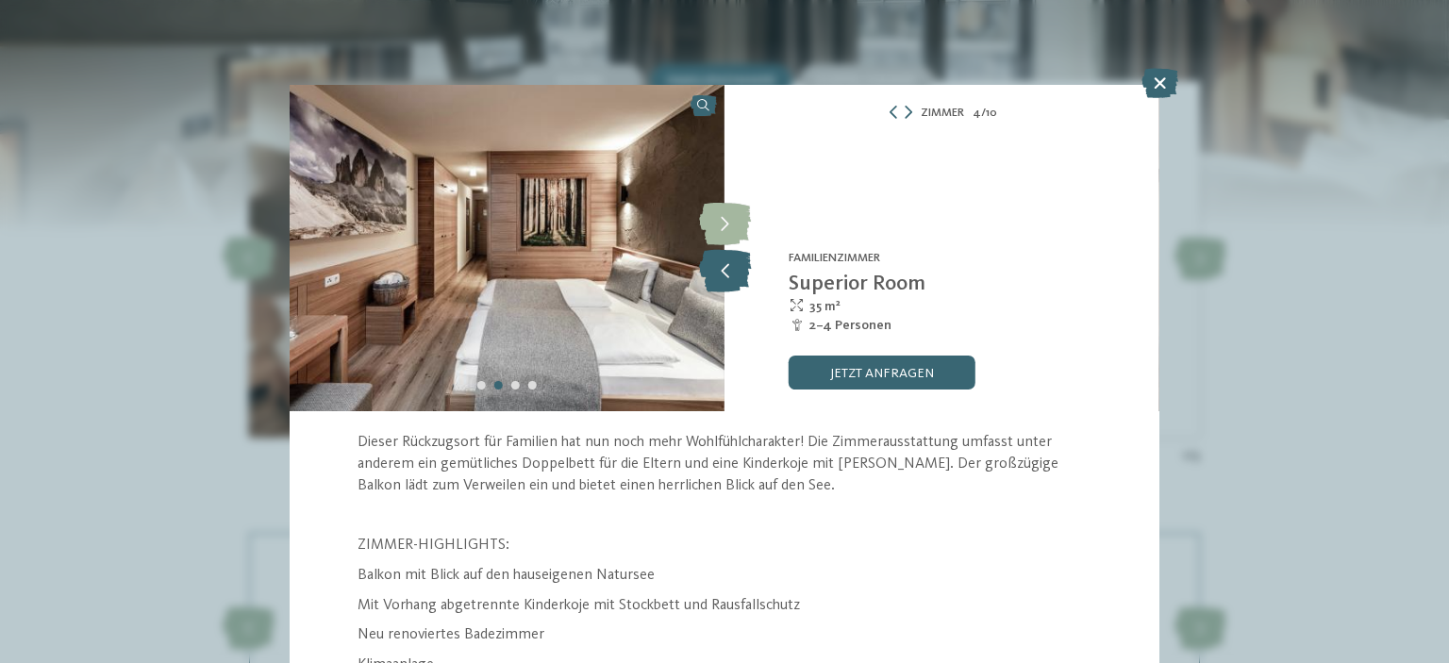
click at [727, 274] on icon at bounding box center [725, 271] width 52 height 42
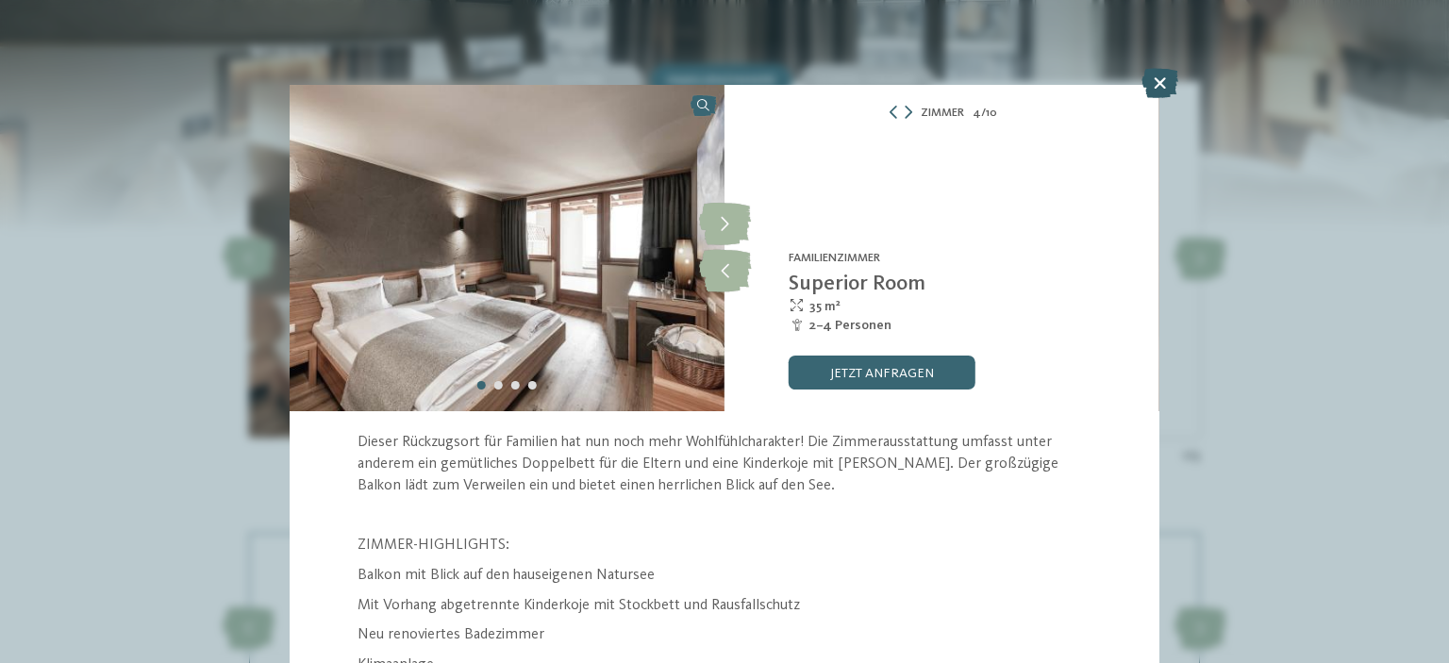
click at [1156, 86] on icon at bounding box center [1159, 83] width 37 height 30
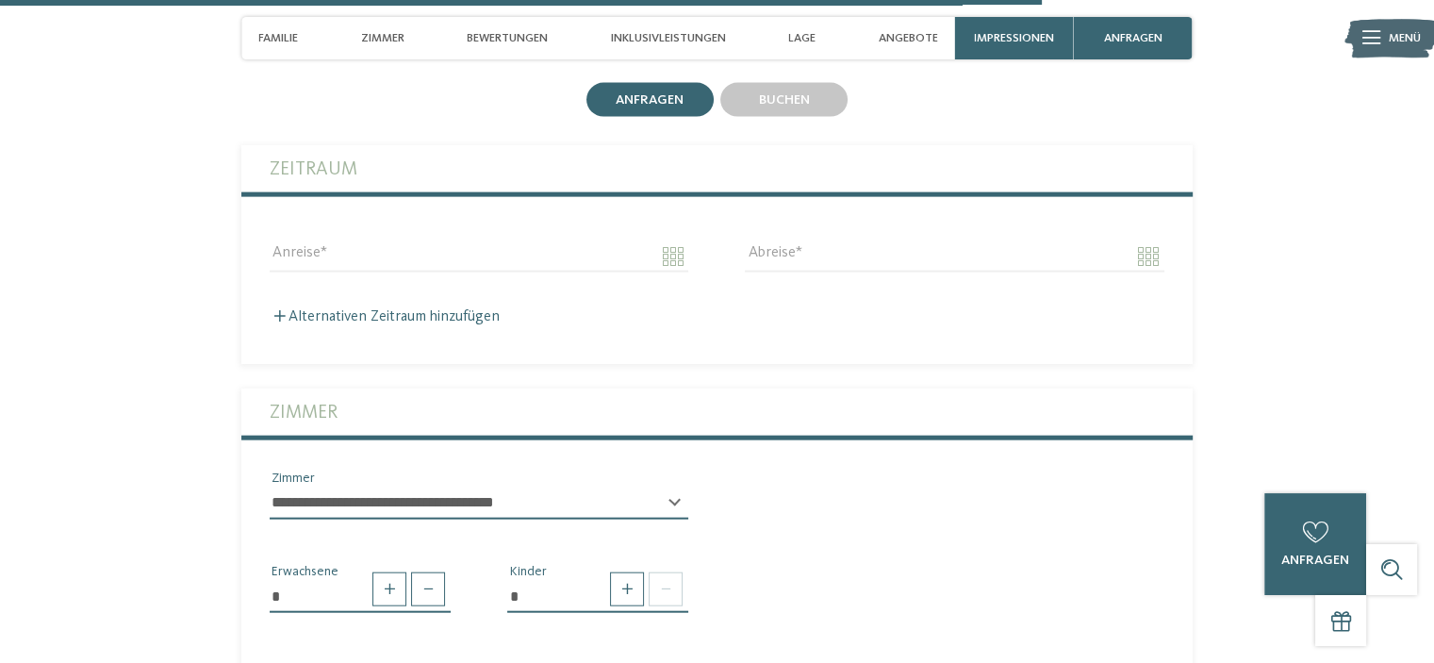
scroll to position [4263, 0]
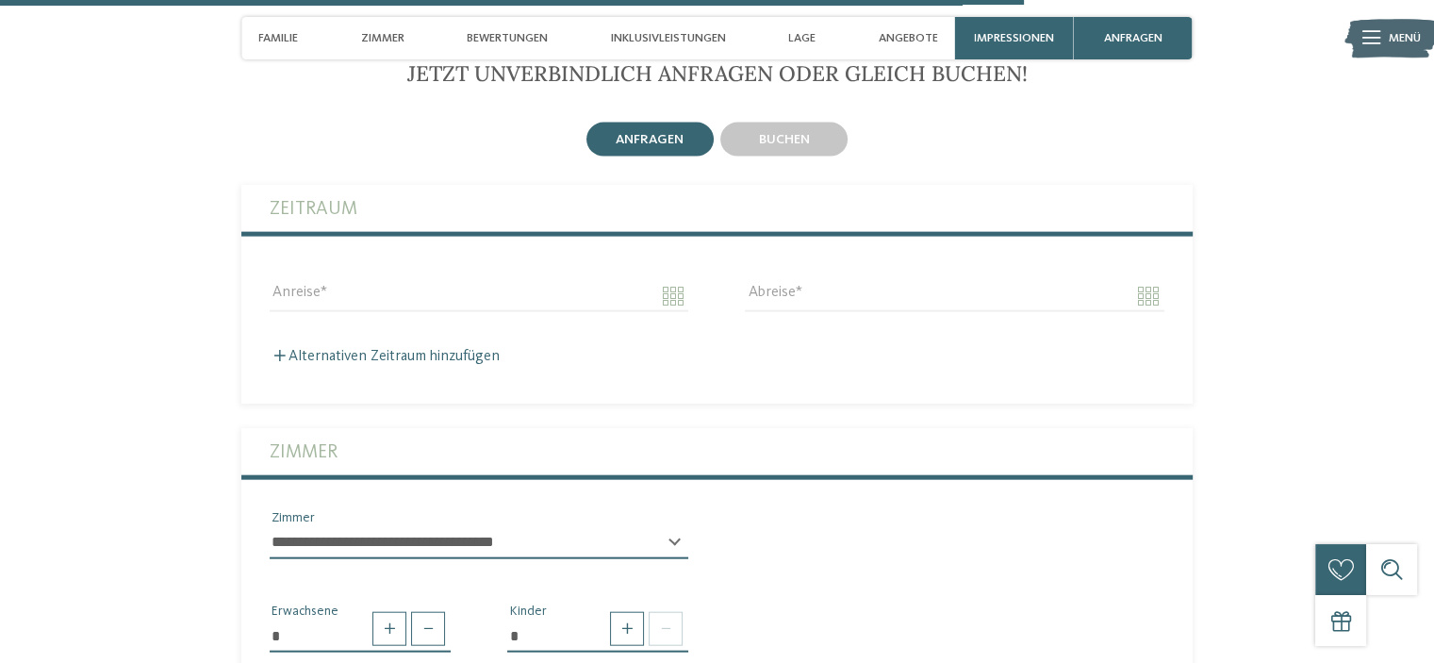
click at [667, 527] on select "**********" at bounding box center [479, 543] width 419 height 32
click at [669, 527] on select "**********" at bounding box center [479, 543] width 419 height 32
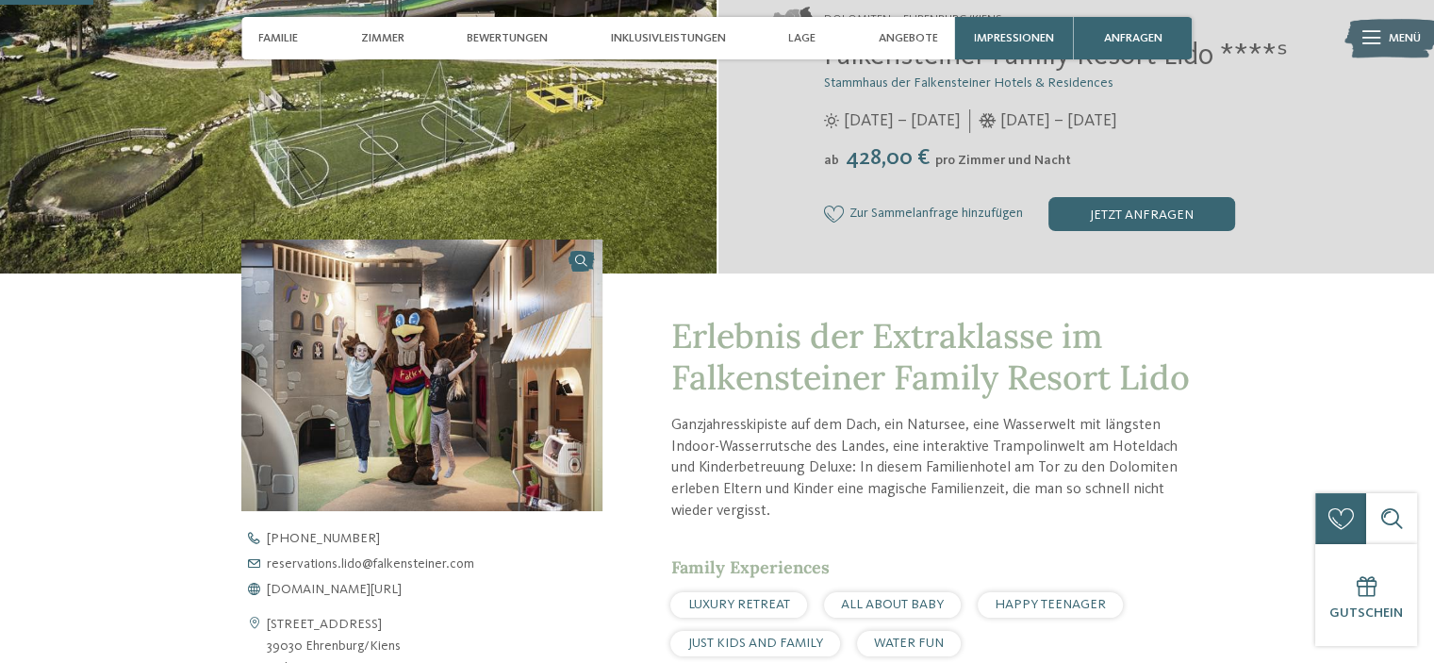
scroll to position [0, 0]
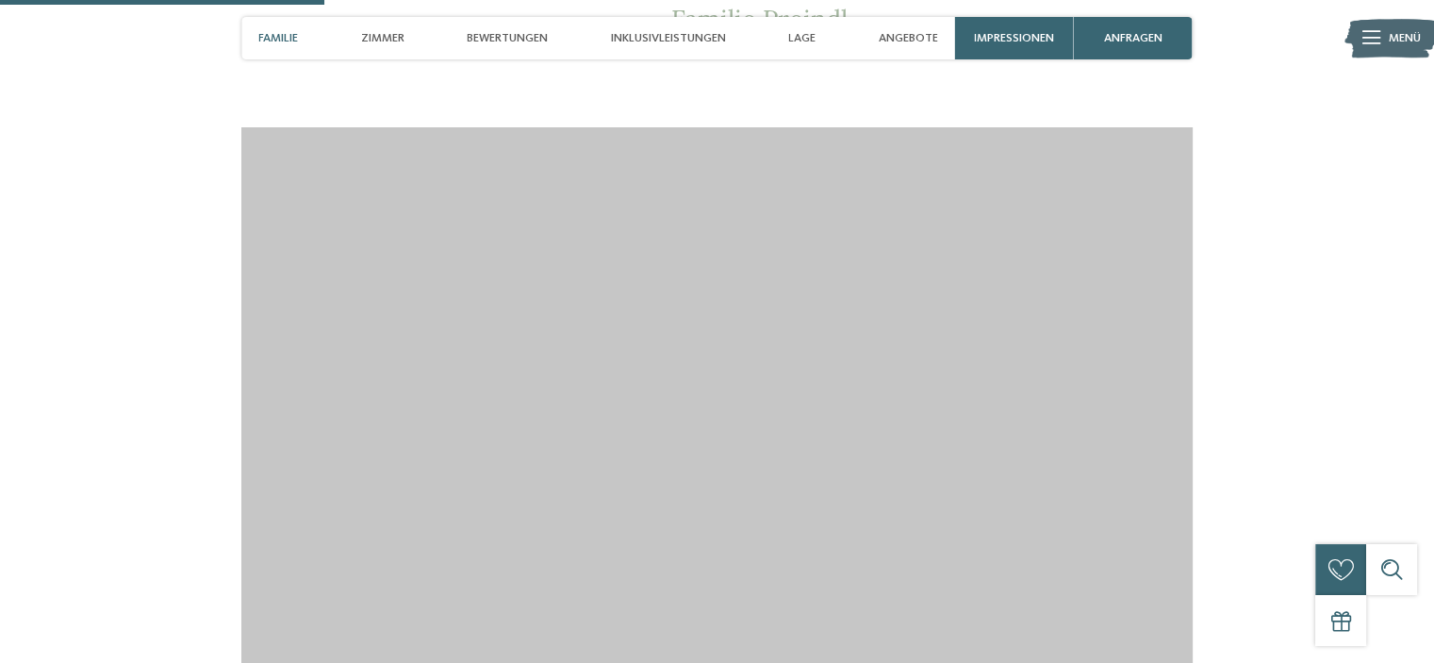
scroll to position [1807, 0]
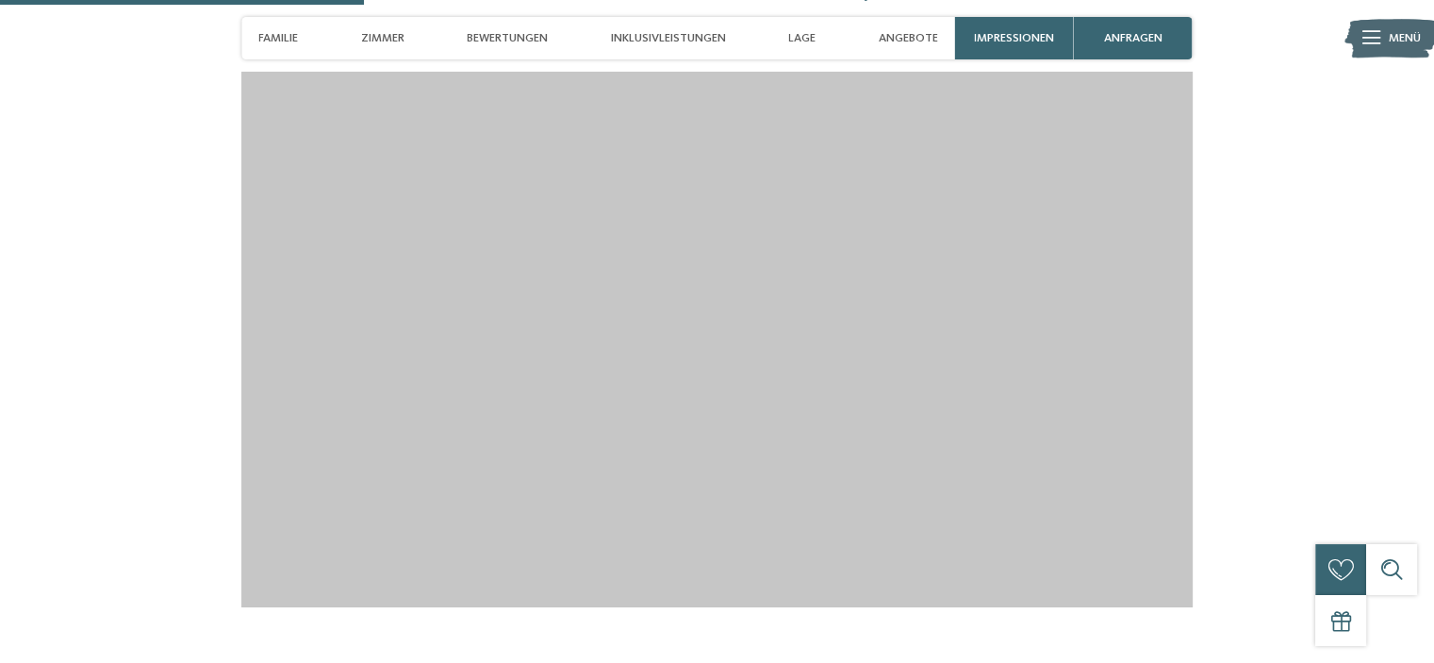
click at [911, 41] on span "Angebote" at bounding box center [908, 38] width 59 height 14
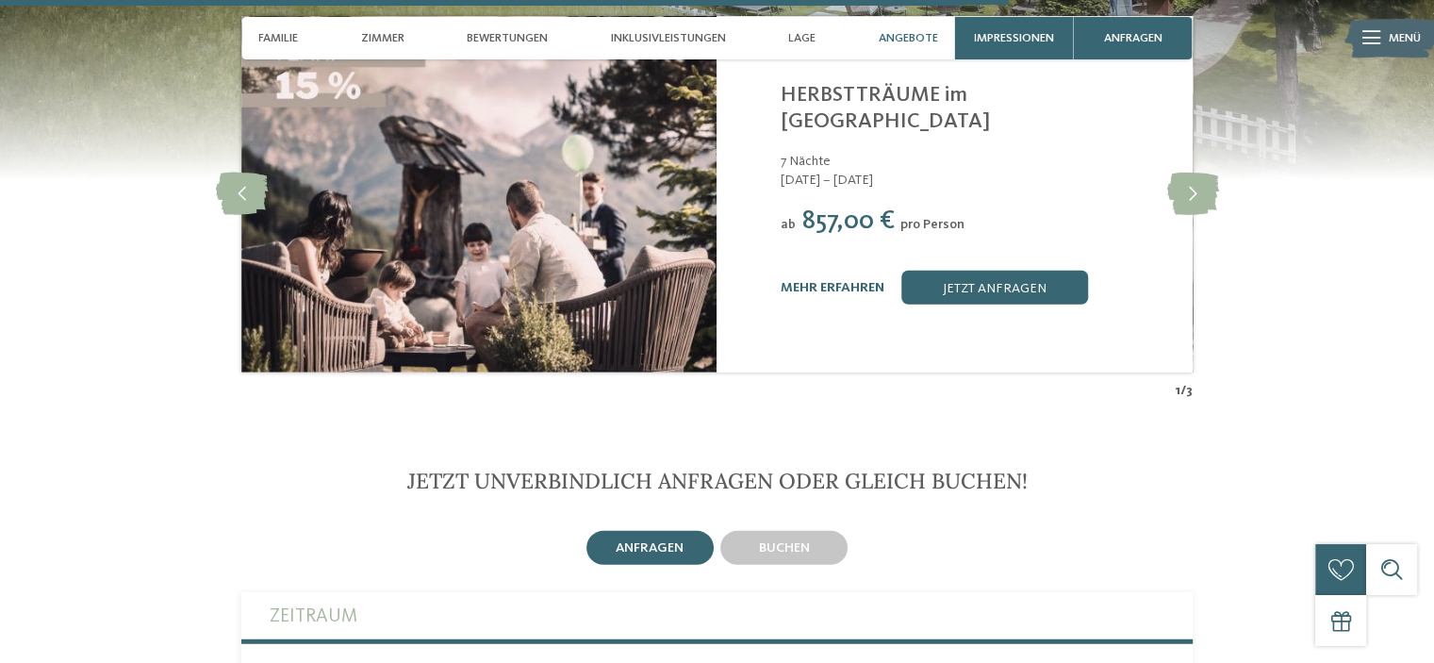
scroll to position [5021, 0]
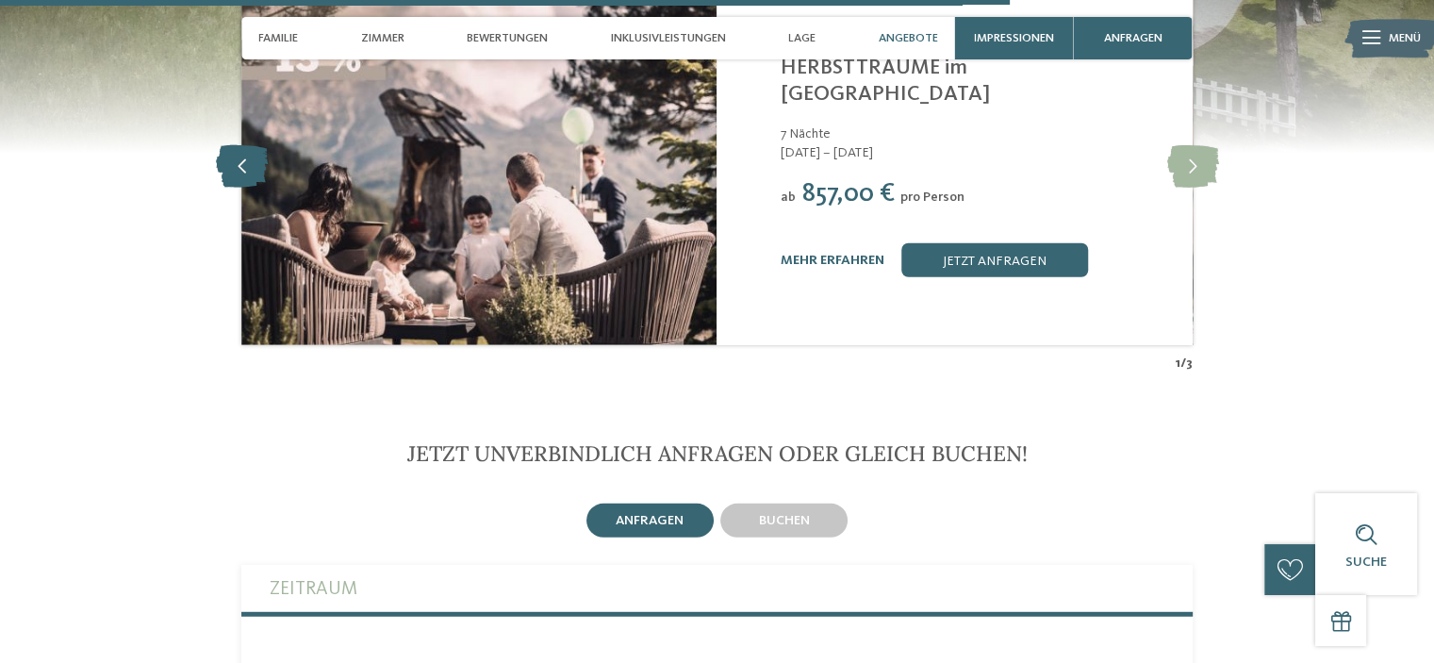
click at [244, 148] on icon at bounding box center [242, 166] width 52 height 42
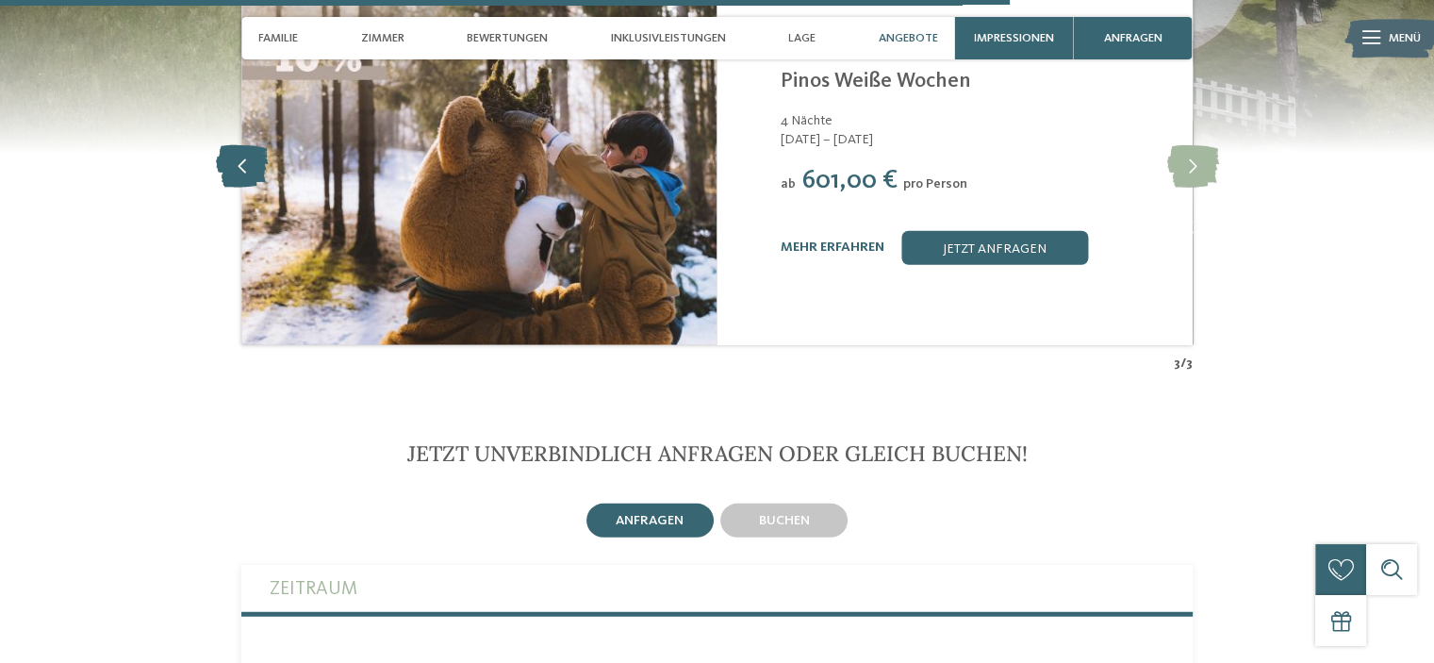
click at [244, 148] on icon at bounding box center [242, 166] width 52 height 42
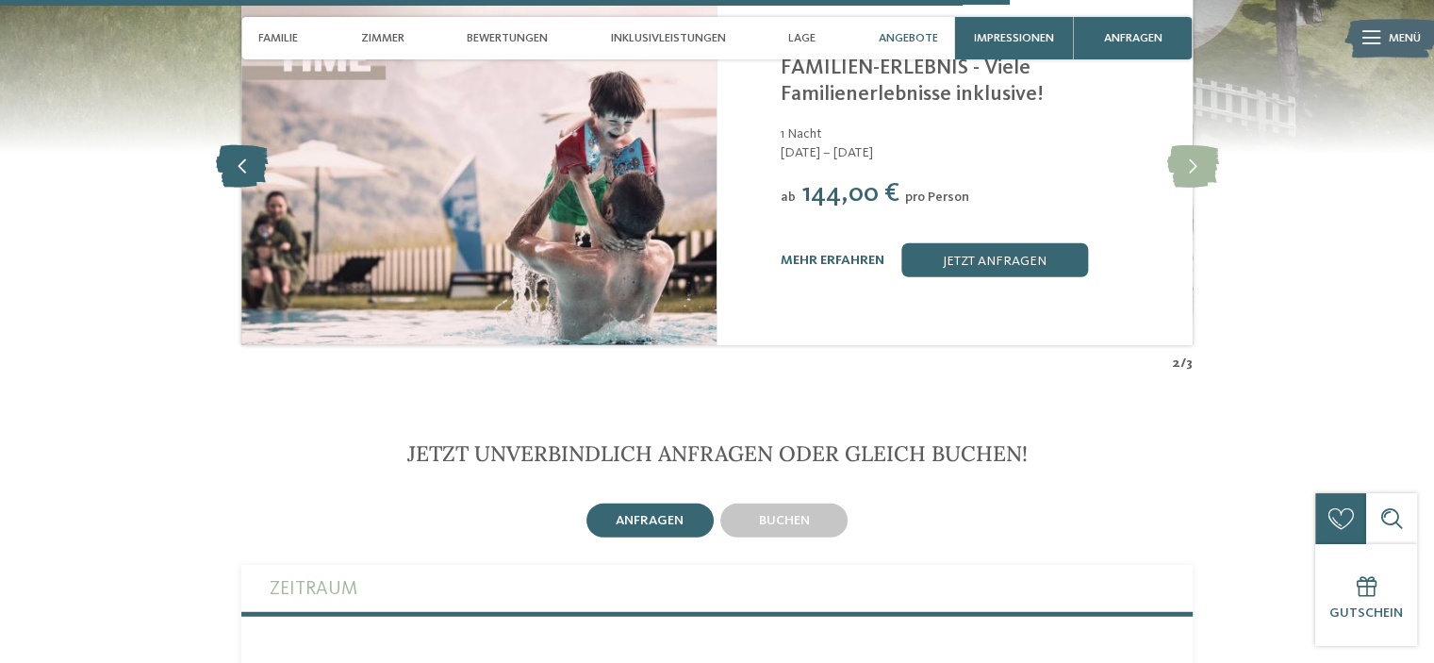
click at [244, 148] on icon at bounding box center [242, 166] width 52 height 42
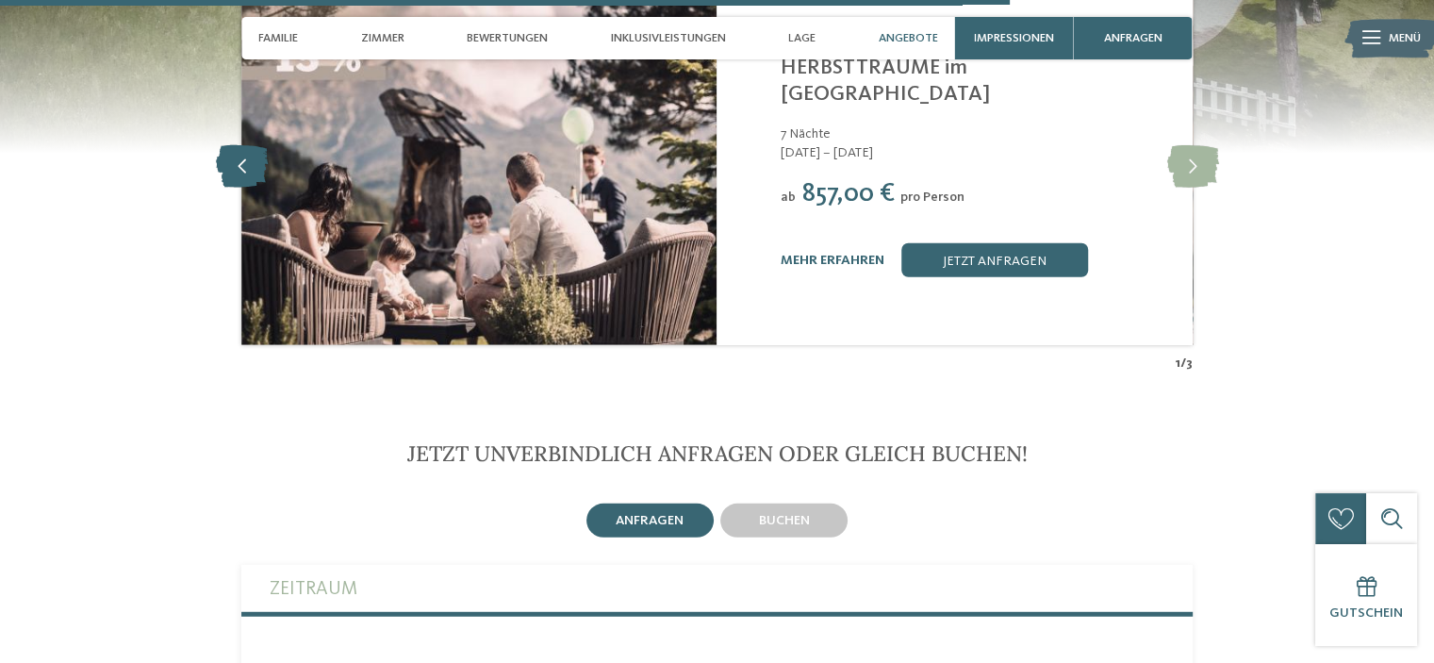
click at [244, 148] on icon at bounding box center [242, 166] width 52 height 42
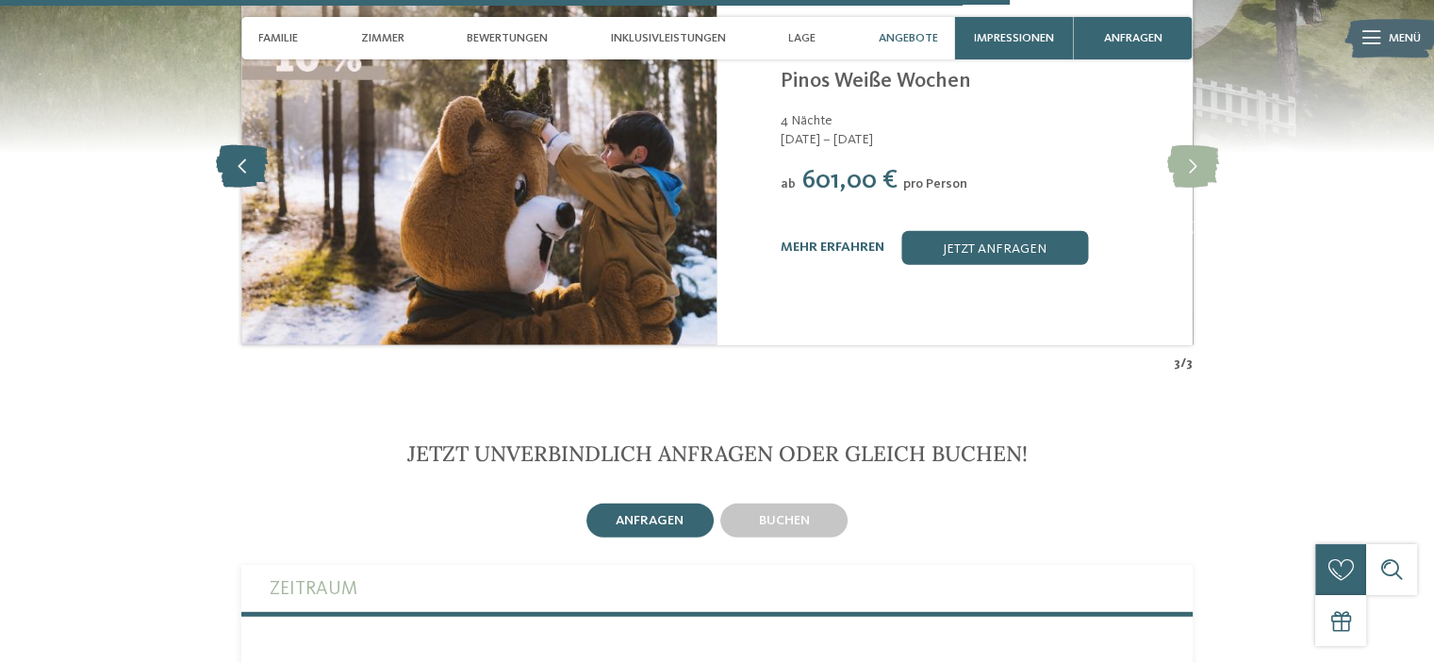
click at [244, 148] on icon at bounding box center [242, 166] width 52 height 42
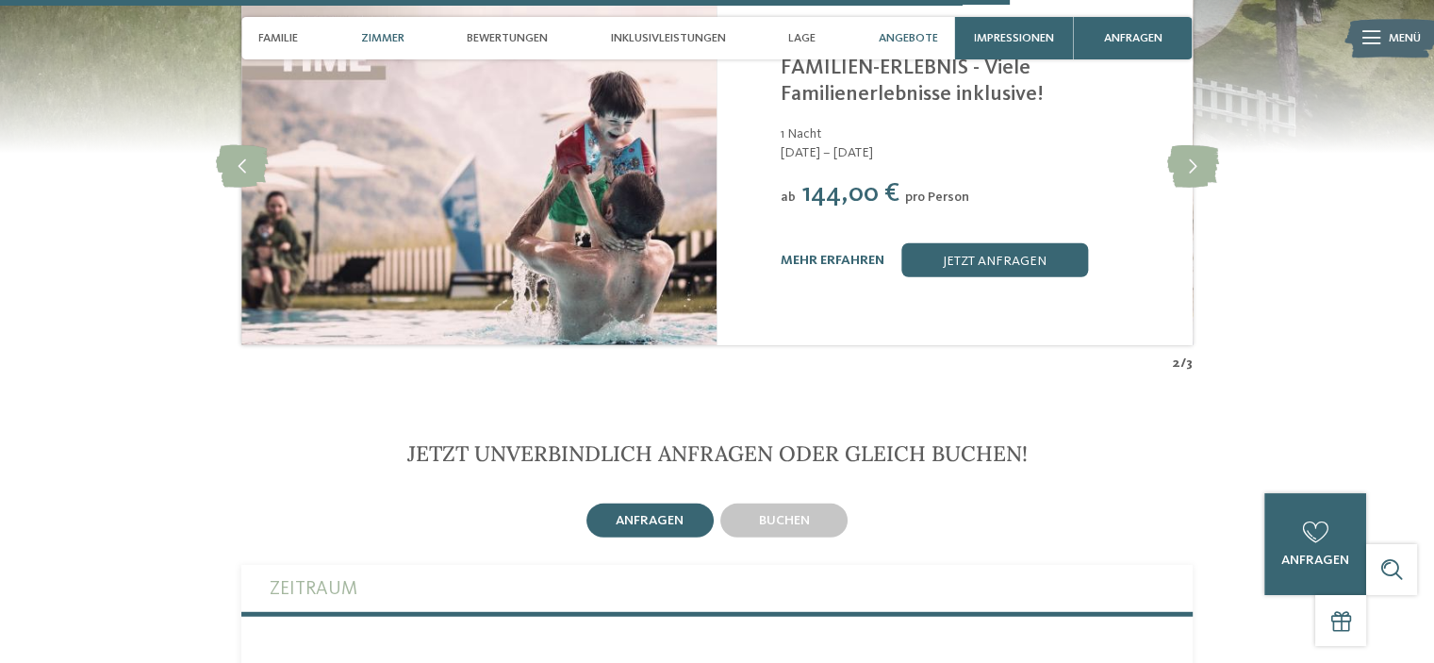
click at [379, 37] on span "Zimmer" at bounding box center [382, 38] width 43 height 14
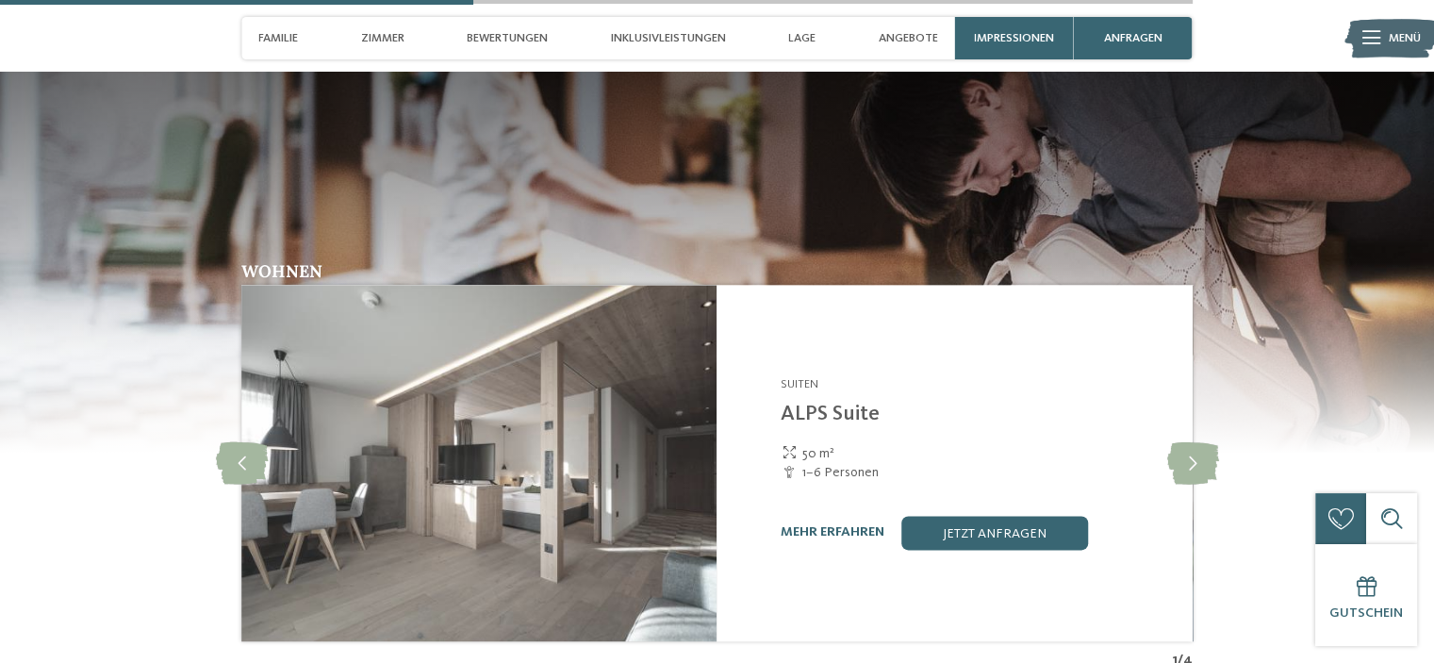
scroll to position [2354, 0]
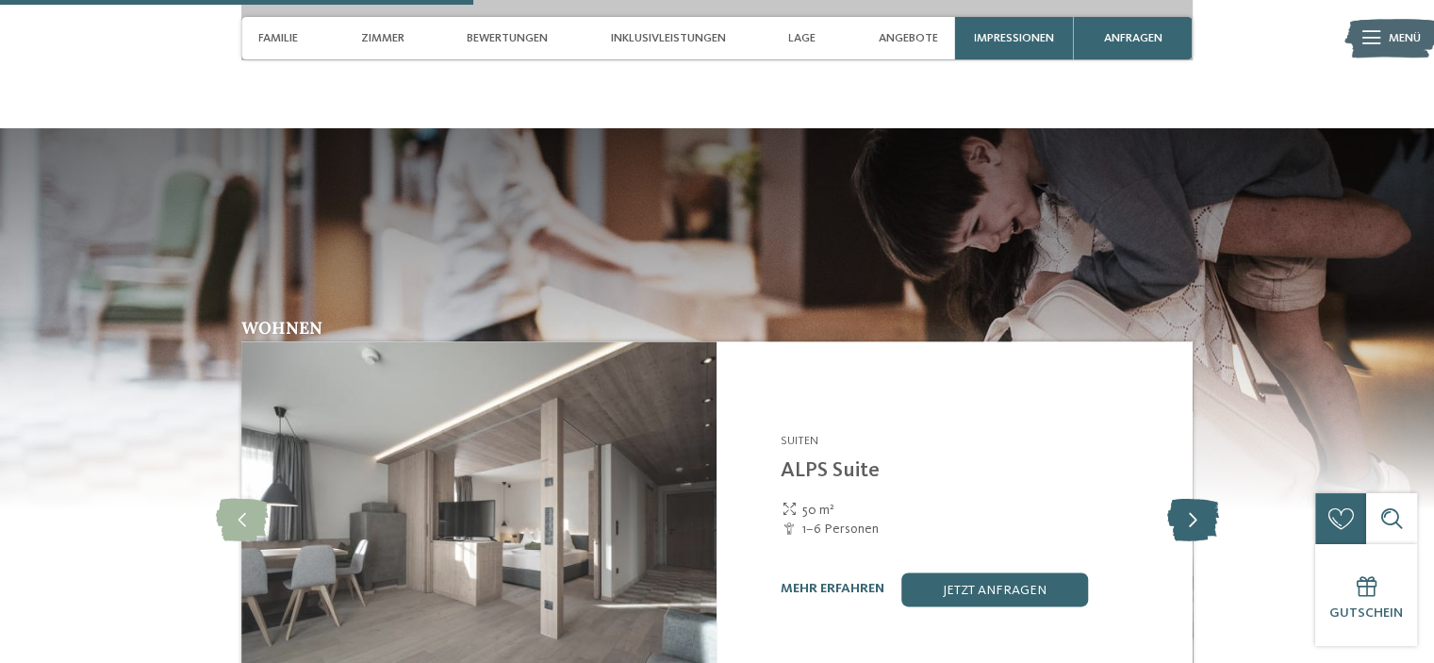
click at [1192, 516] on icon at bounding box center [1193, 519] width 52 height 42
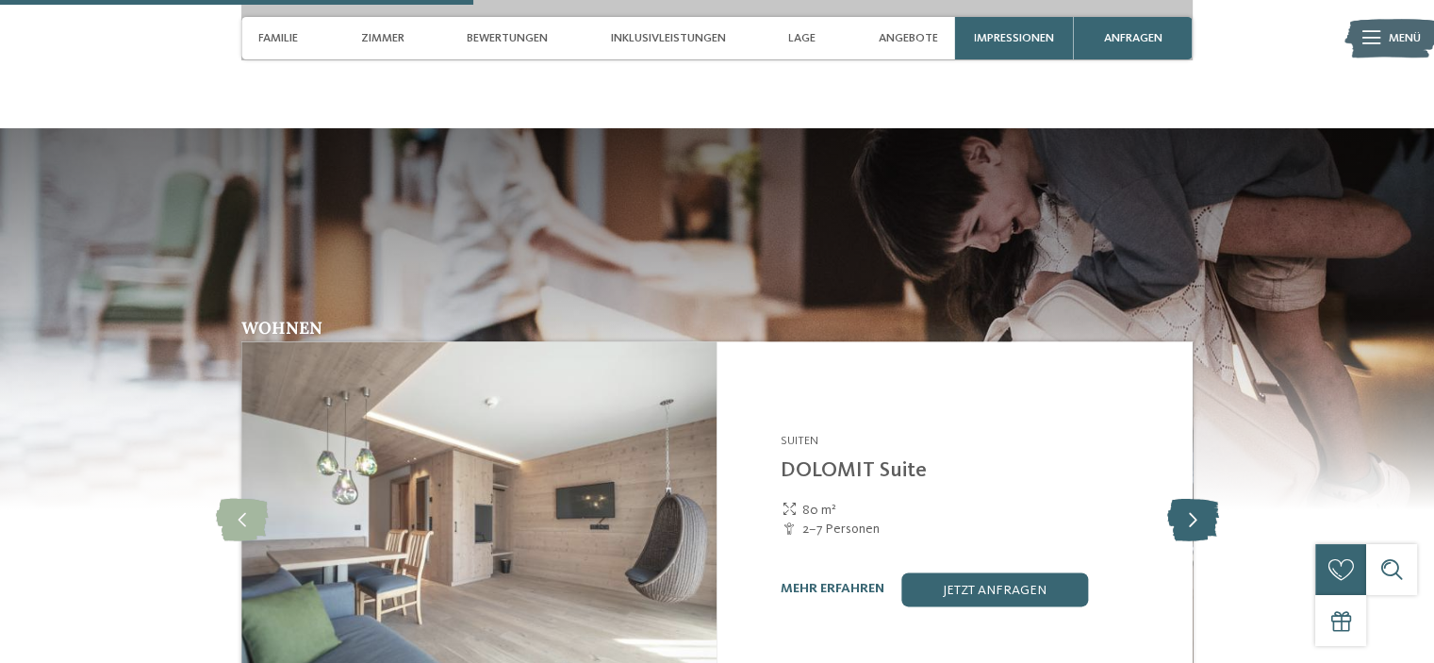
click at [1196, 516] on icon at bounding box center [1193, 519] width 52 height 42
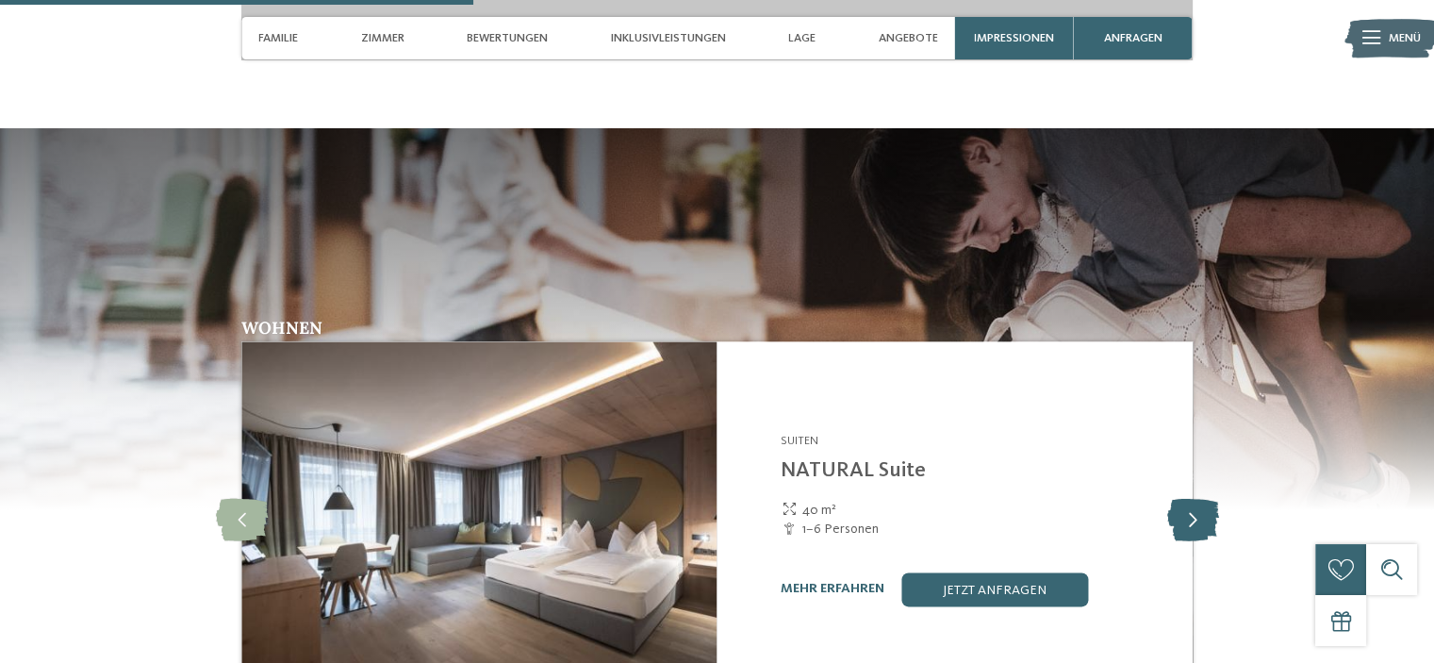
click at [1195, 516] on icon at bounding box center [1193, 519] width 52 height 42
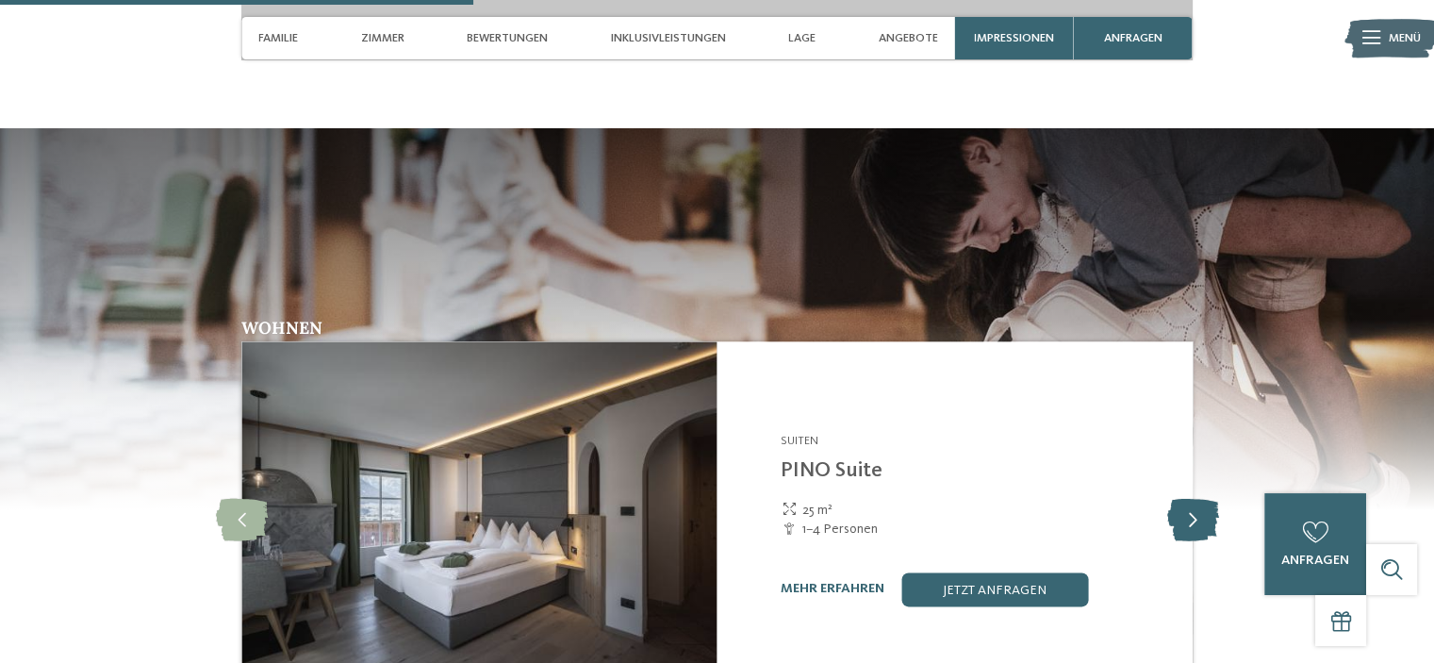
click at [1195, 516] on icon at bounding box center [1193, 519] width 52 height 42
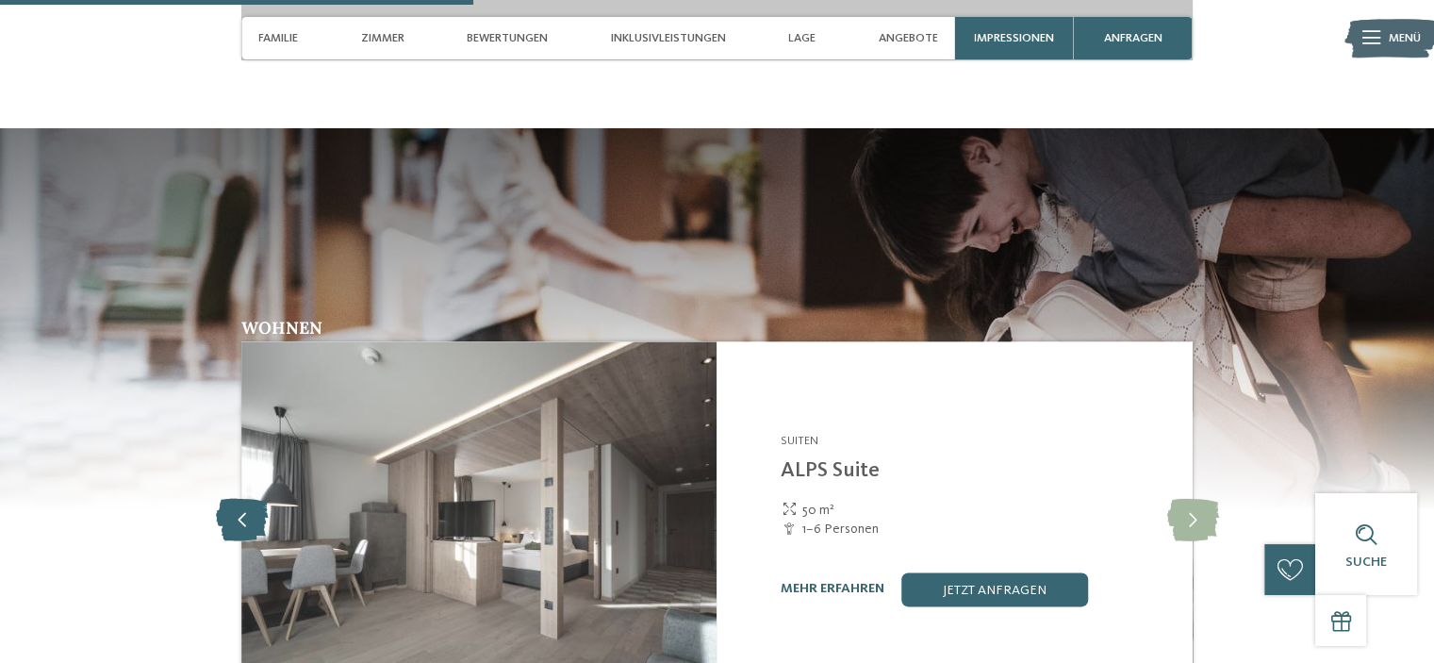
click at [230, 498] on icon at bounding box center [242, 519] width 52 height 42
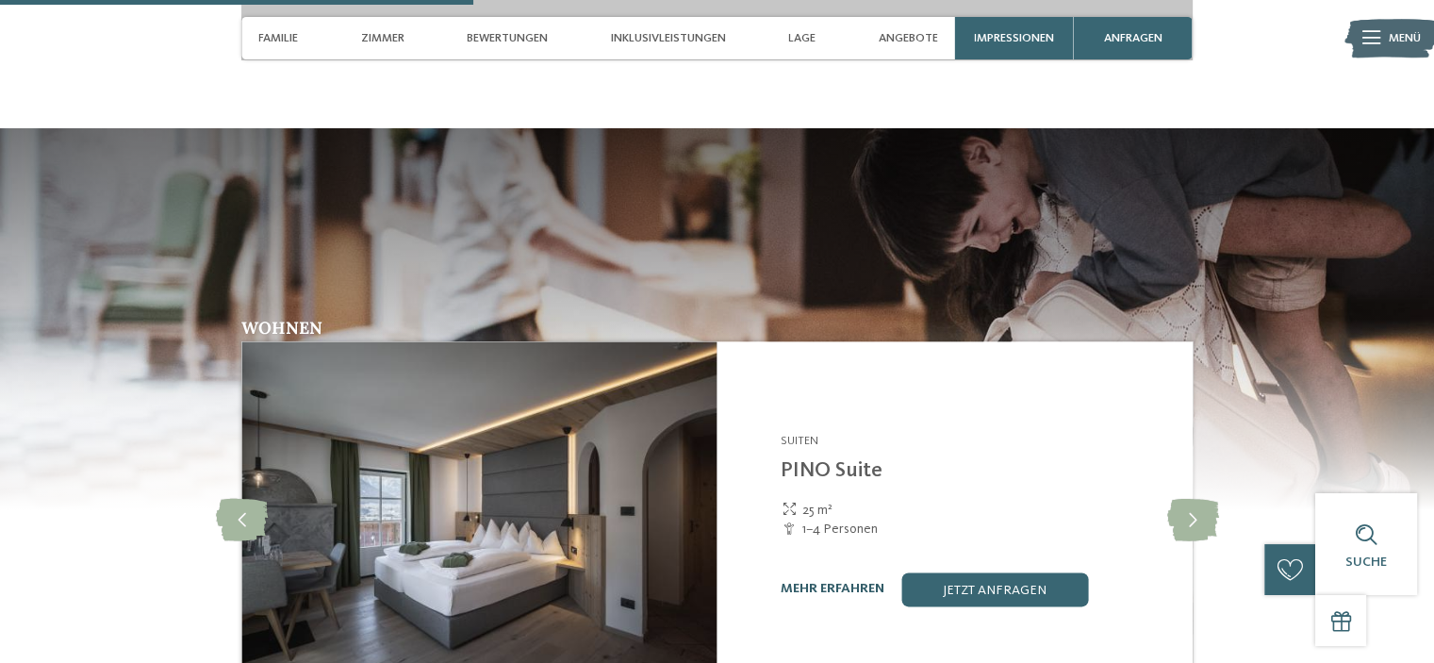
click at [825, 582] on link "mehr erfahren" at bounding box center [833, 588] width 104 height 13
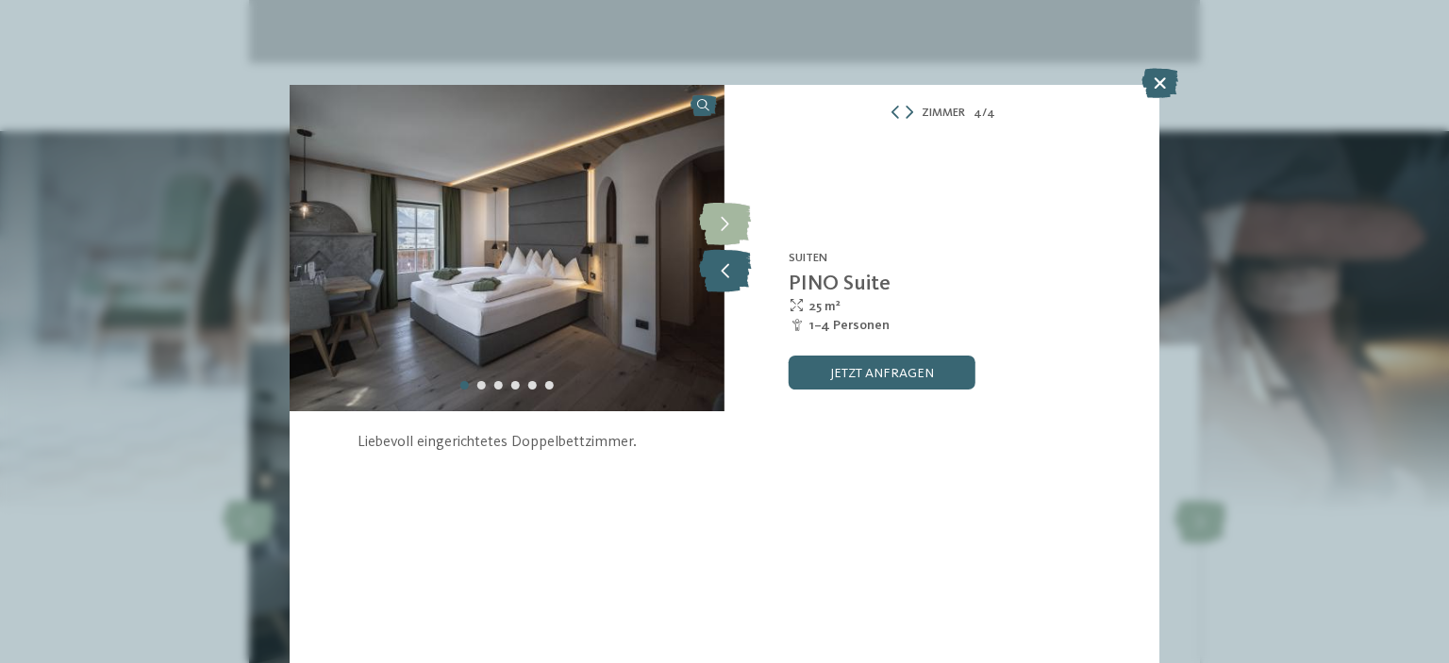
click at [737, 277] on icon at bounding box center [725, 271] width 52 height 42
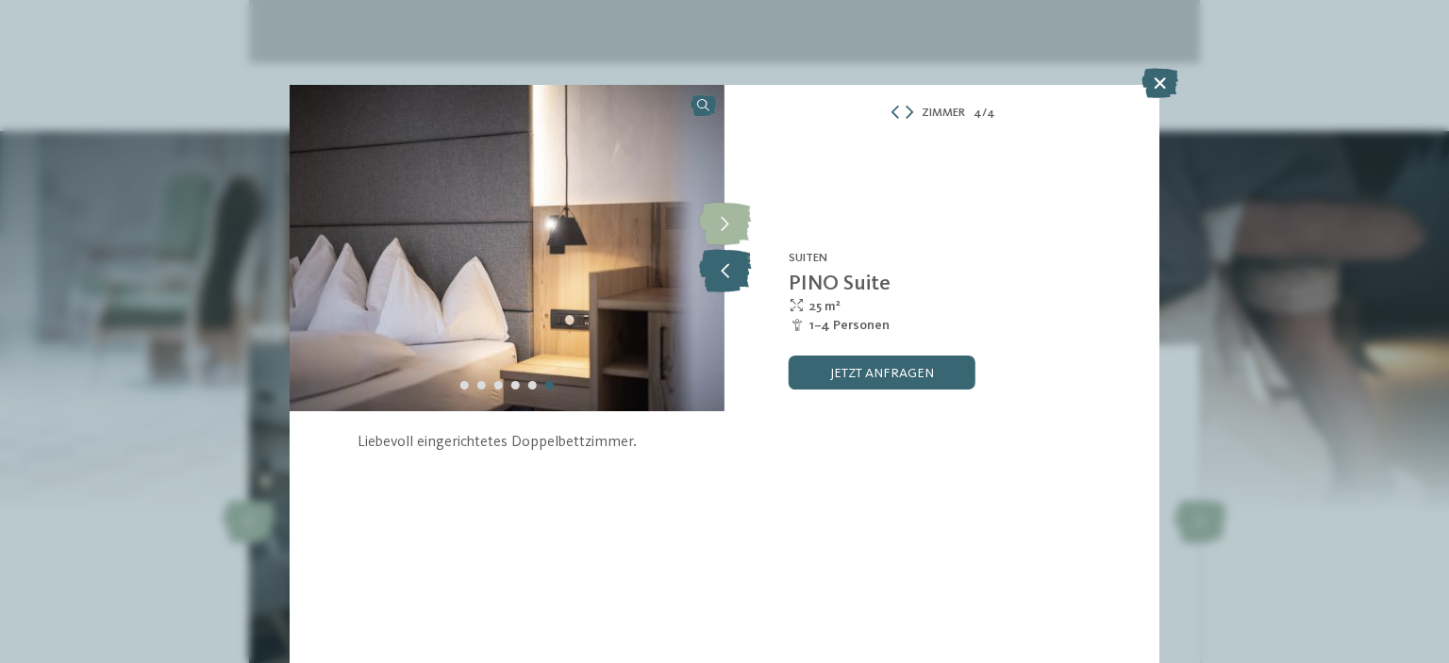
click at [737, 277] on icon at bounding box center [725, 271] width 52 height 42
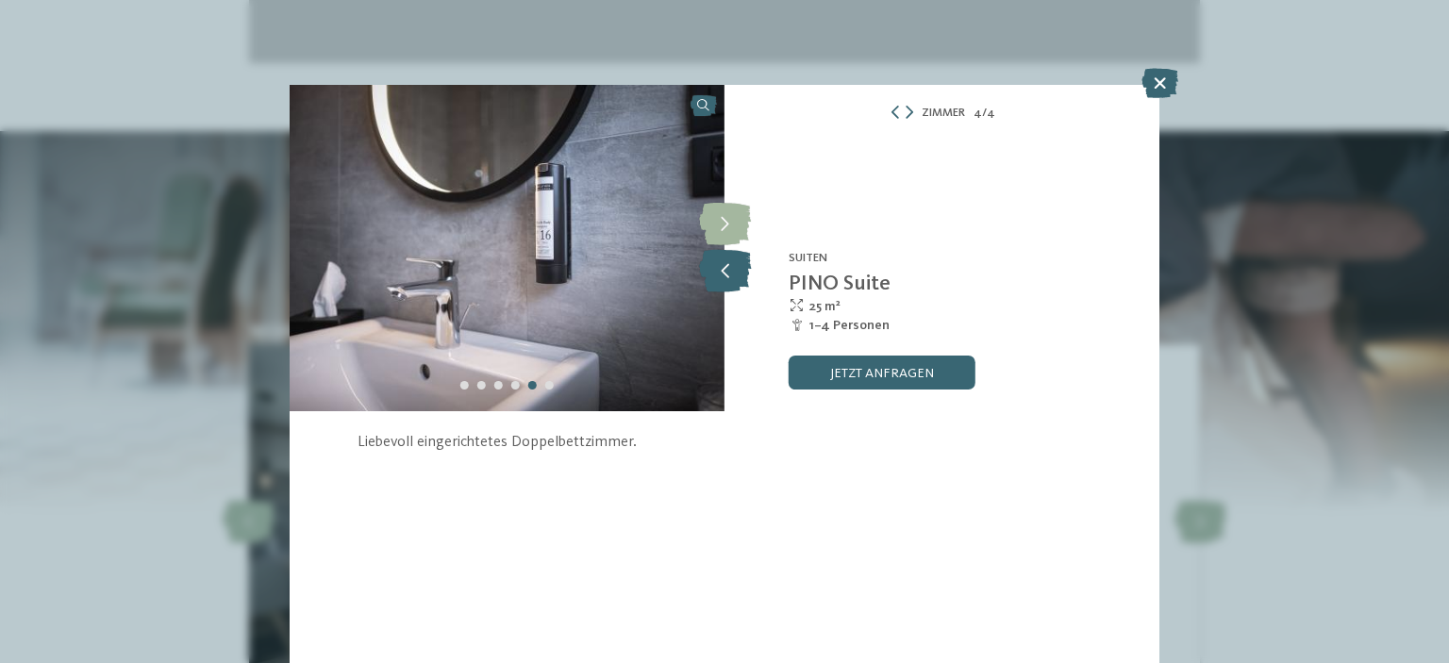
click at [737, 277] on icon at bounding box center [725, 271] width 52 height 42
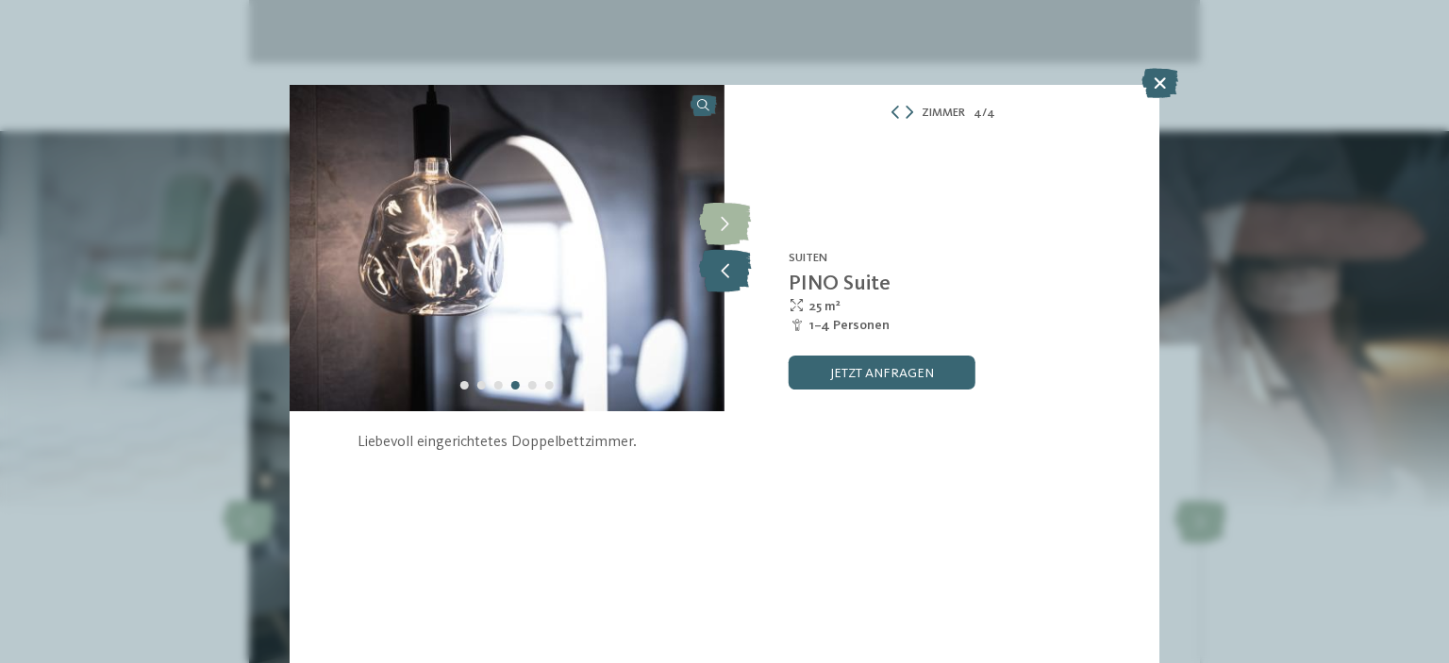
click at [737, 277] on icon at bounding box center [725, 271] width 52 height 42
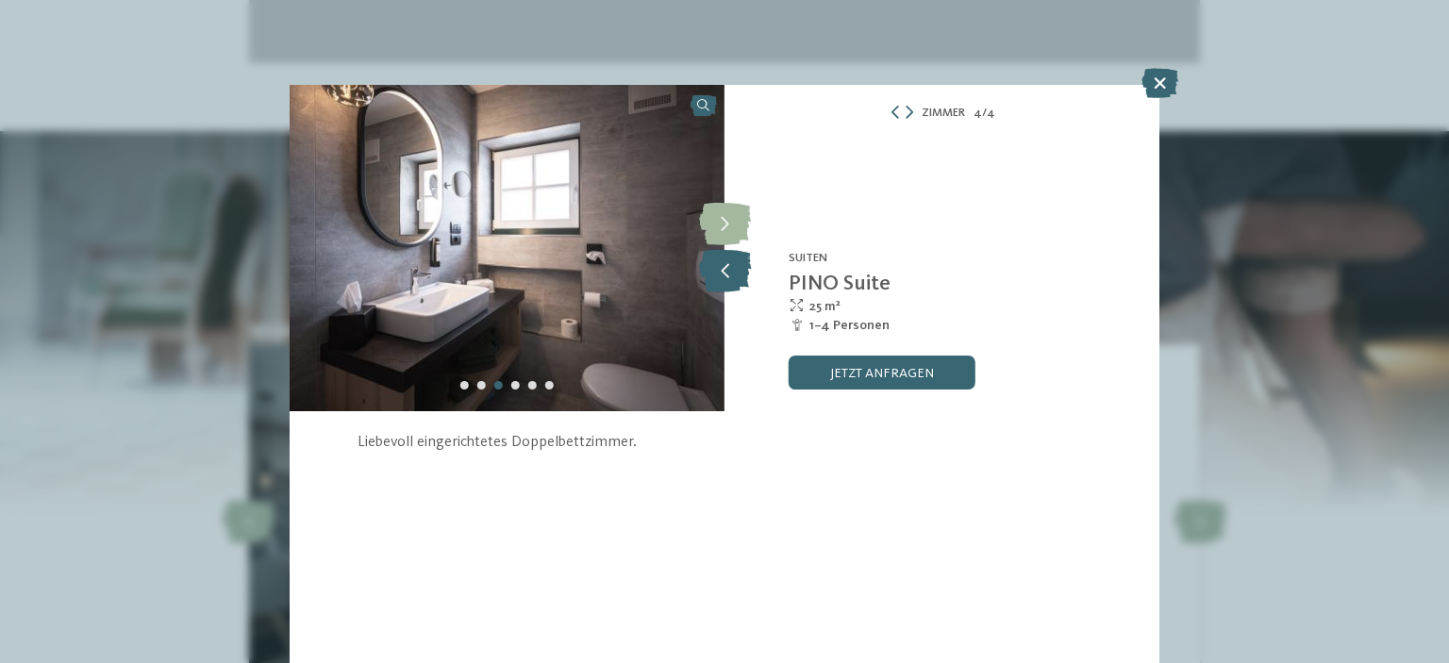
click at [737, 277] on icon at bounding box center [725, 271] width 52 height 42
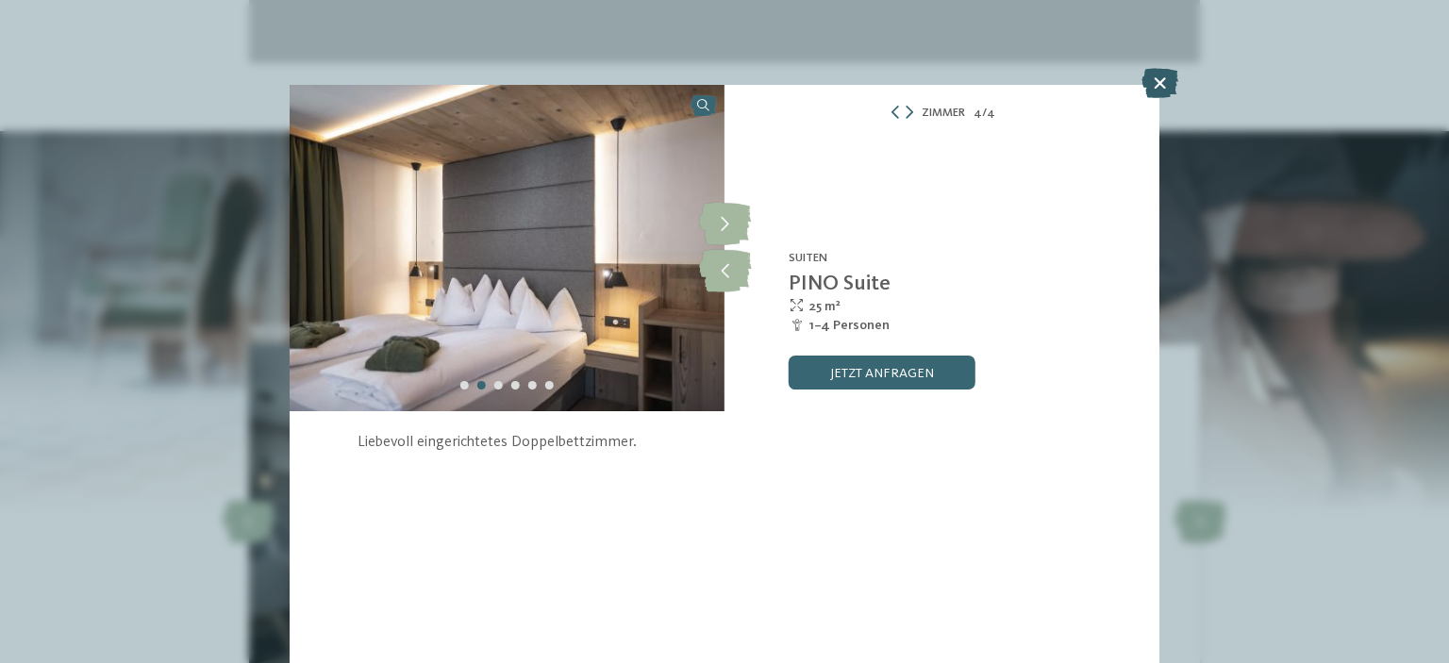
click at [1161, 82] on icon at bounding box center [1159, 83] width 37 height 30
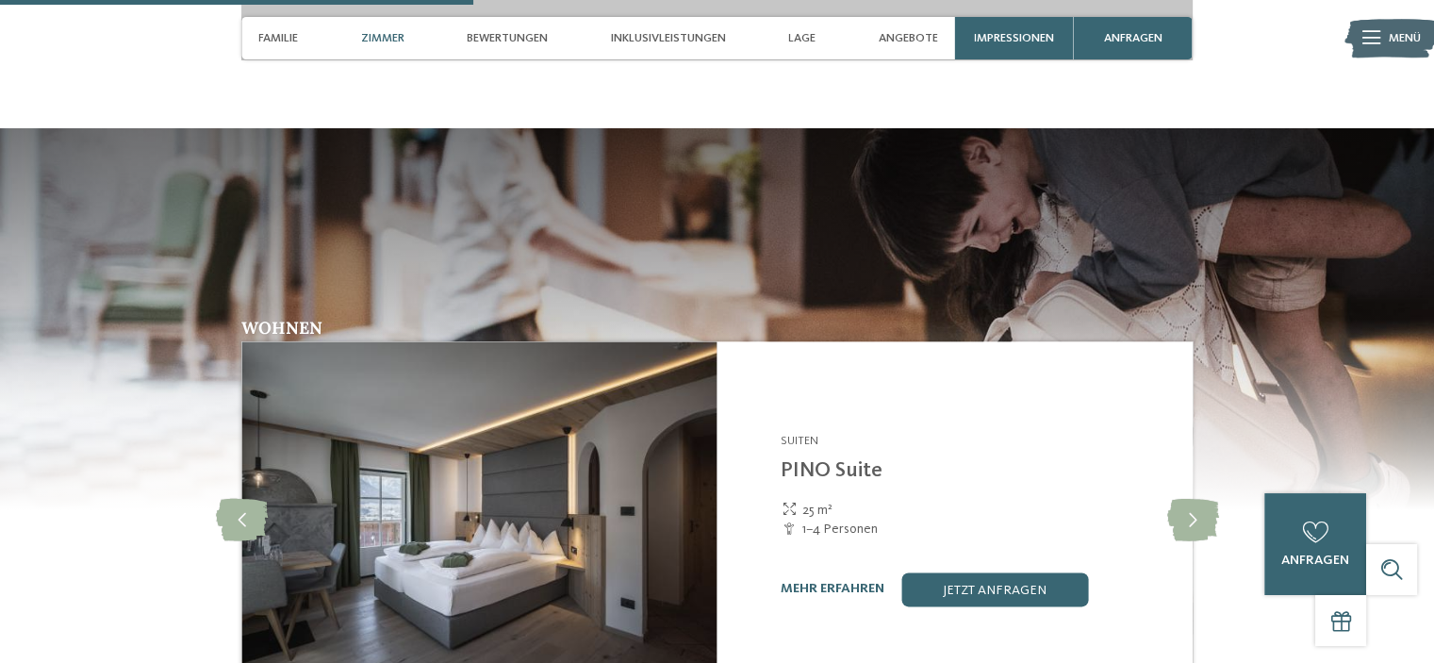
click at [391, 36] on span "Zimmer" at bounding box center [382, 38] width 43 height 14
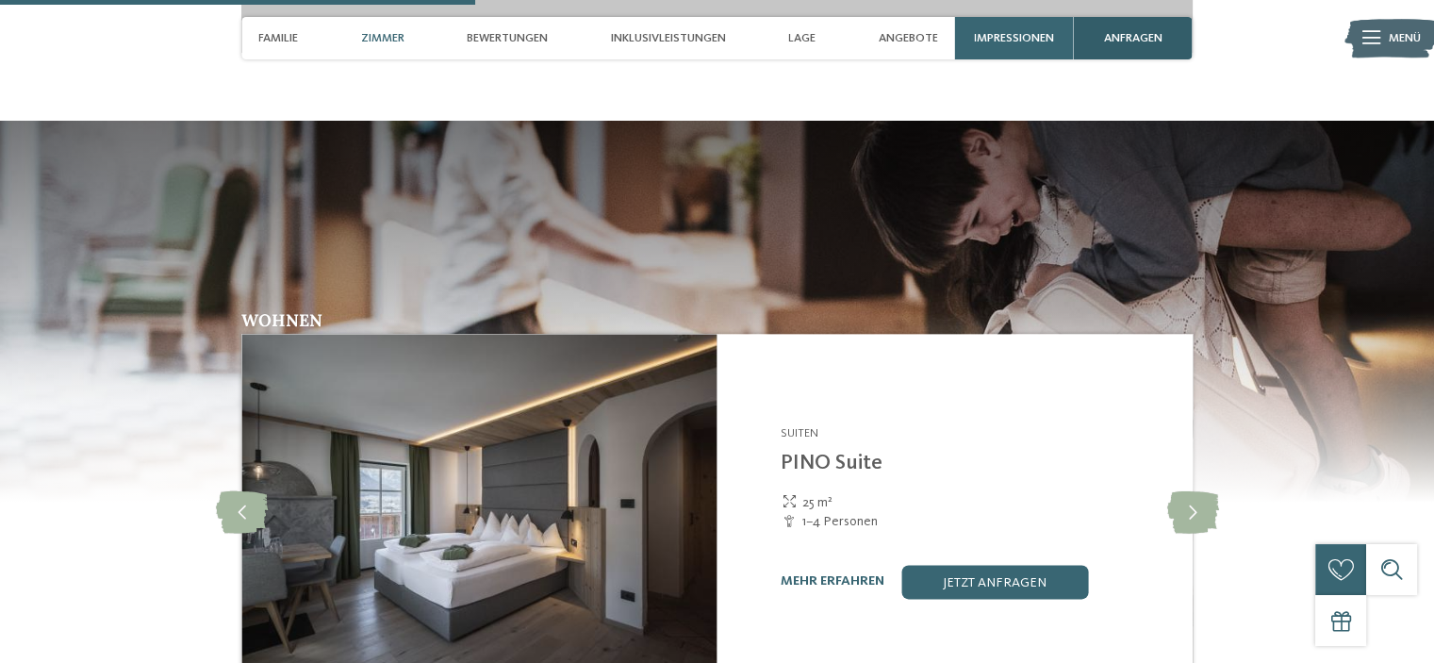
click at [1134, 38] on span "anfragen" at bounding box center [1133, 38] width 58 height 14
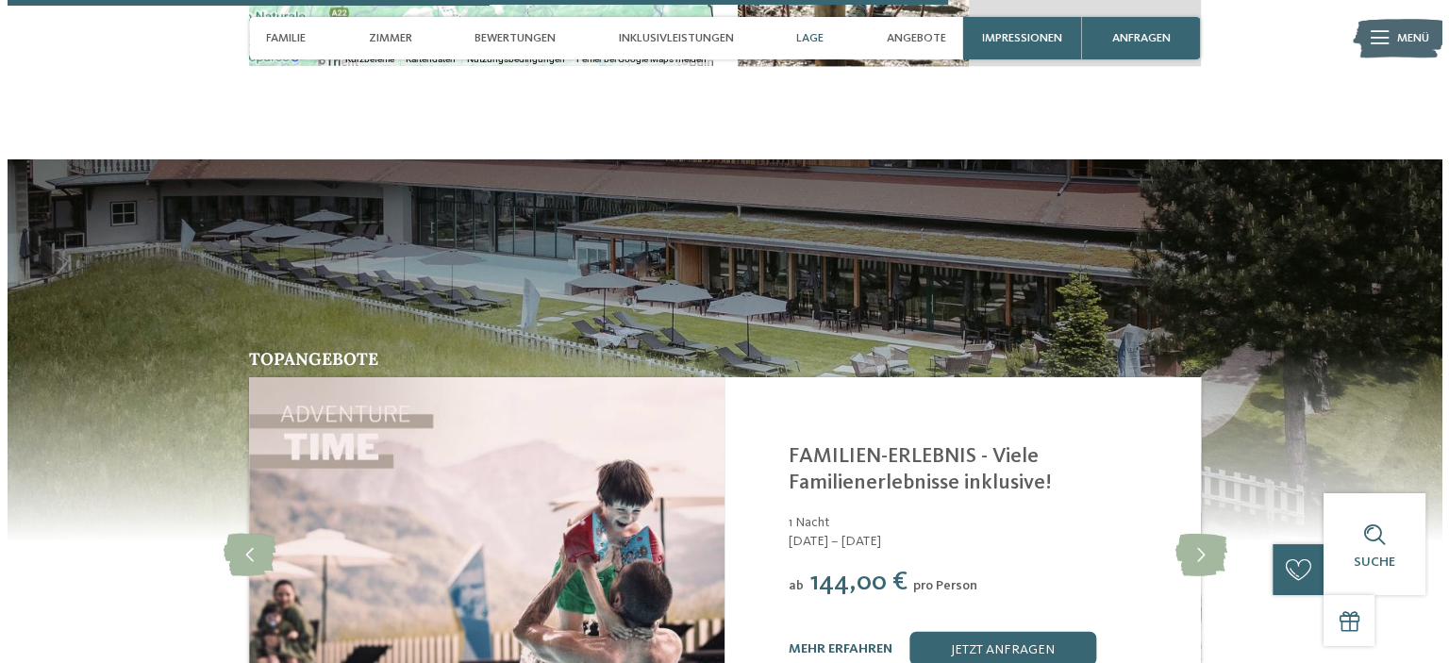
scroll to position [4773, 0]
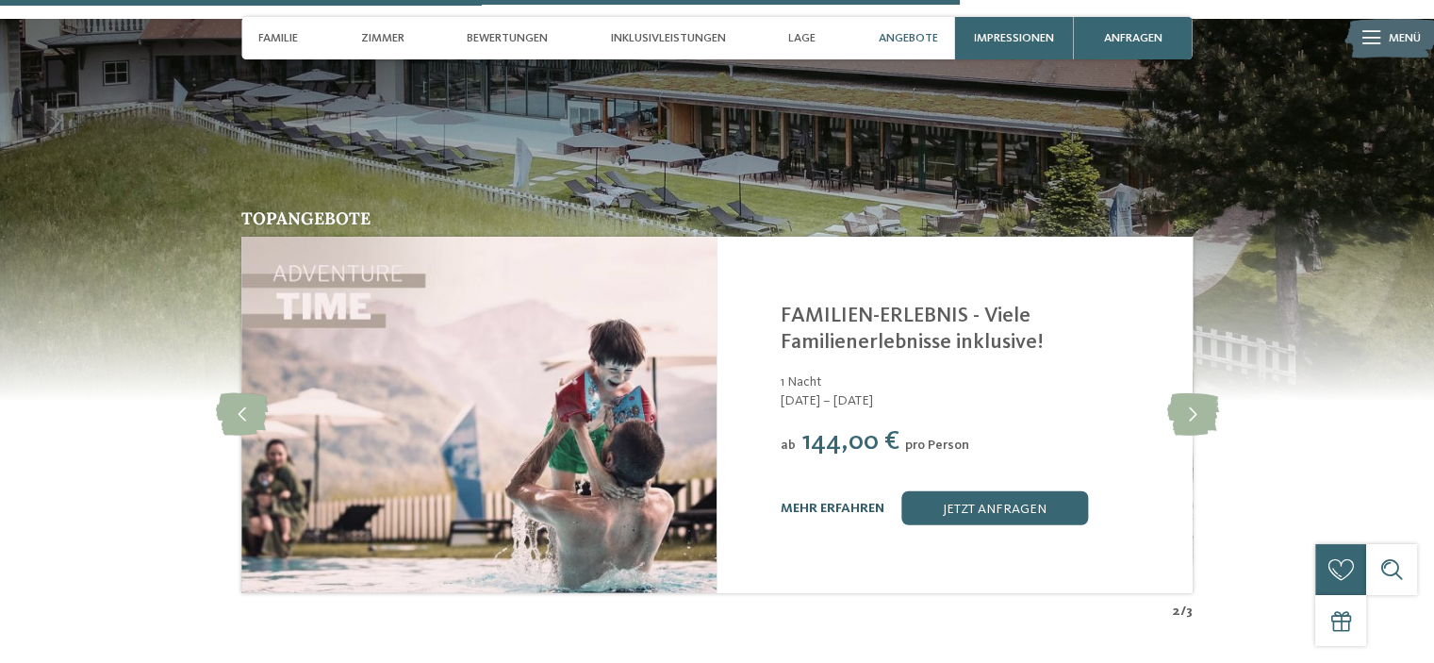
click at [853, 502] on link "mehr erfahren" at bounding box center [833, 508] width 104 height 13
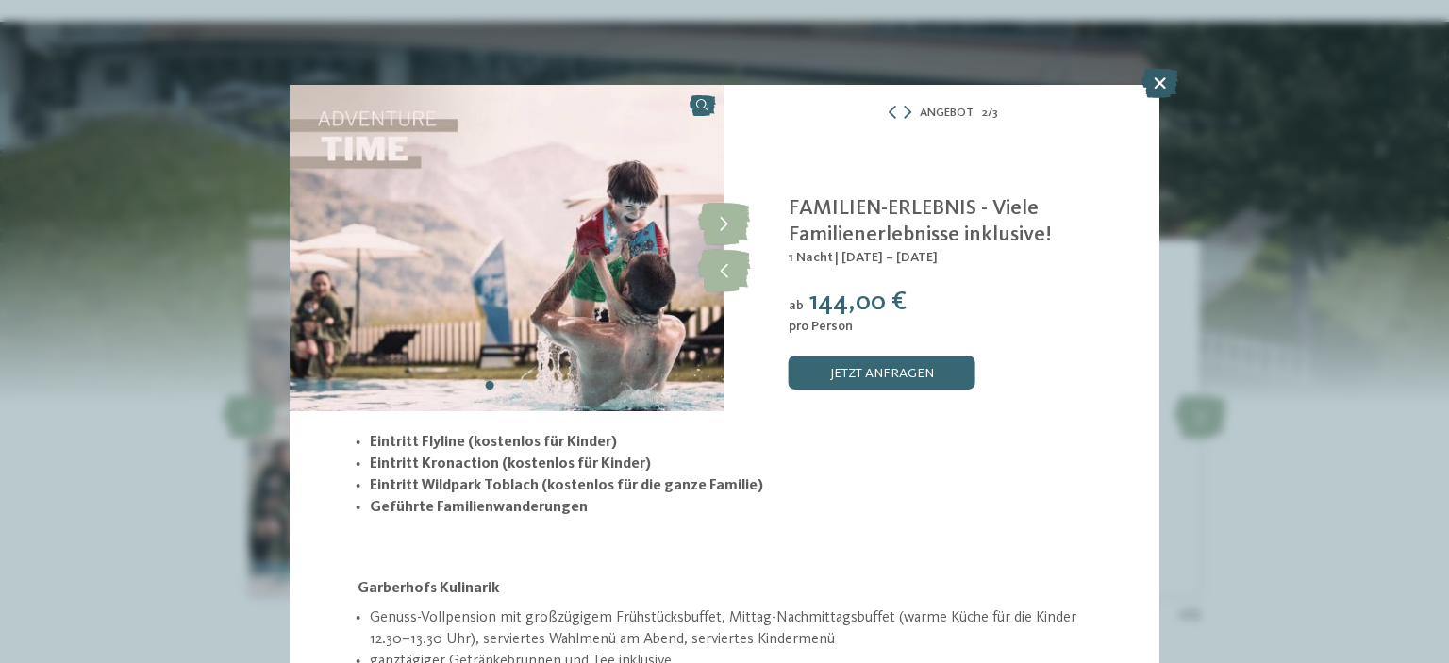
click at [1164, 82] on icon at bounding box center [1159, 83] width 37 height 30
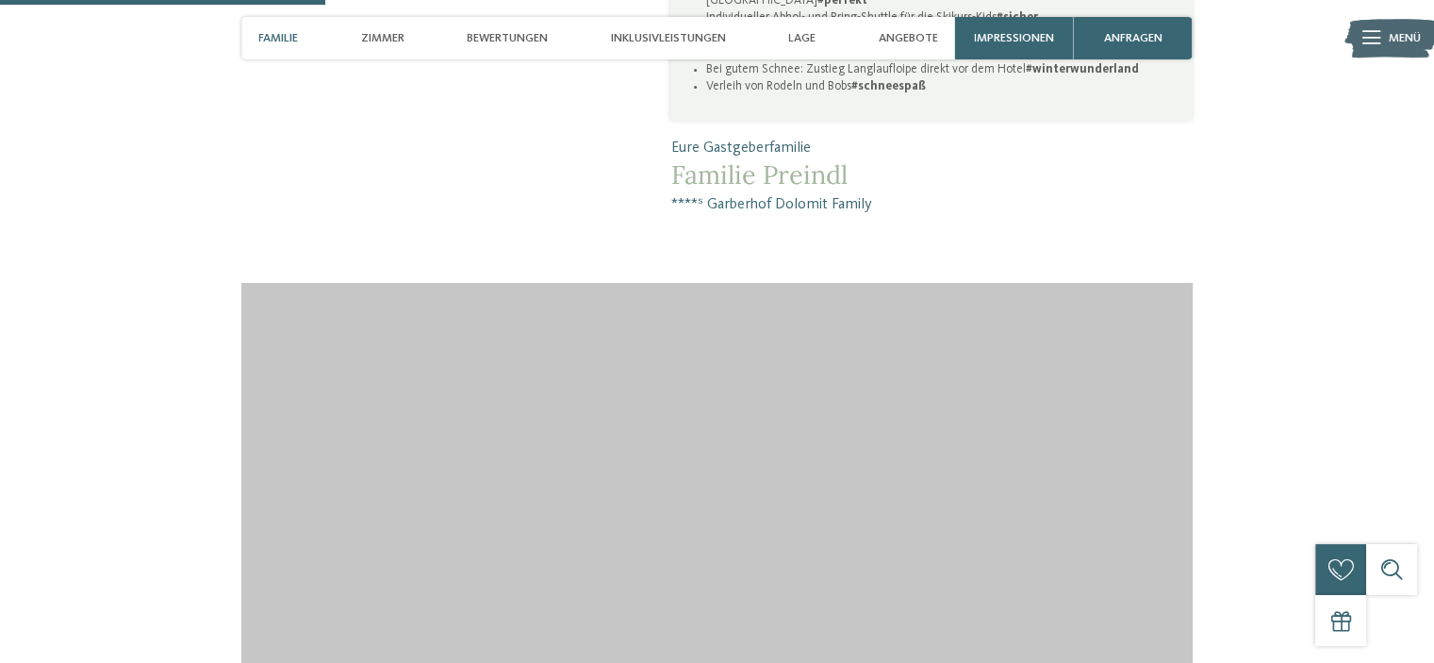
scroll to position [1623, 0]
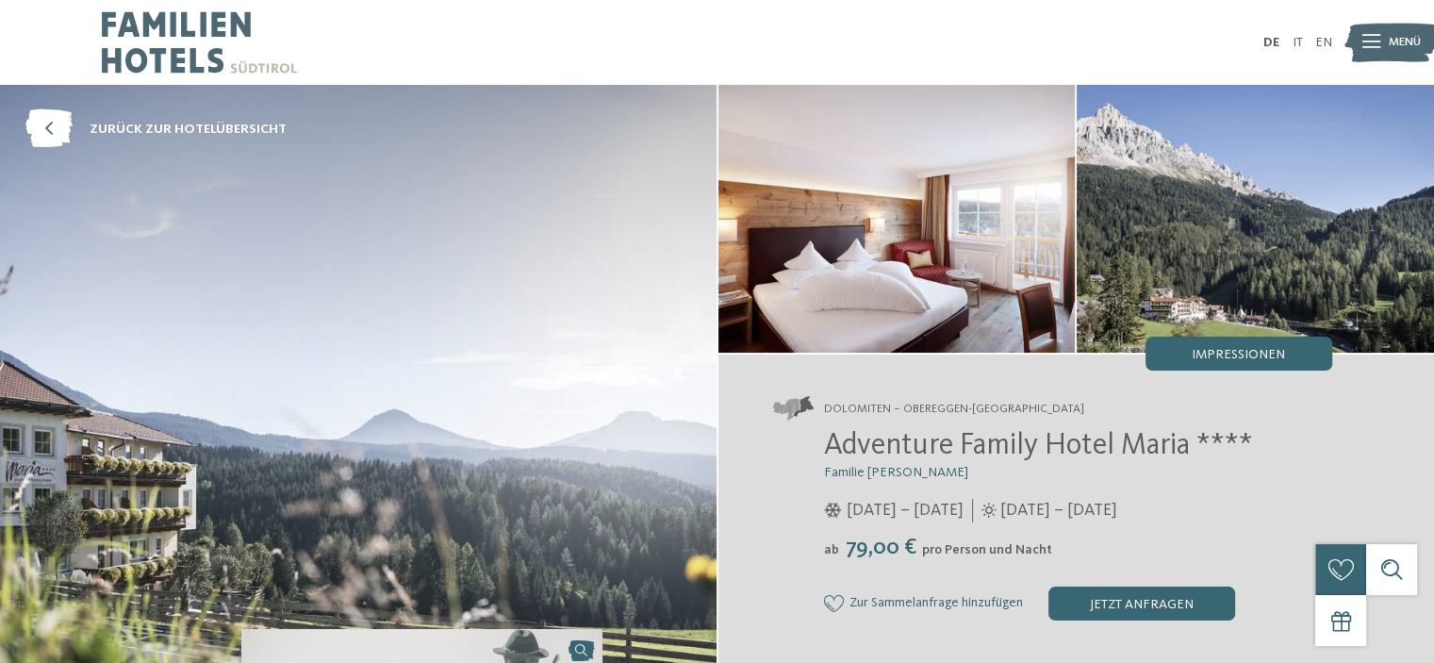
click at [654, 102] on img at bounding box center [358, 374] width 717 height 578
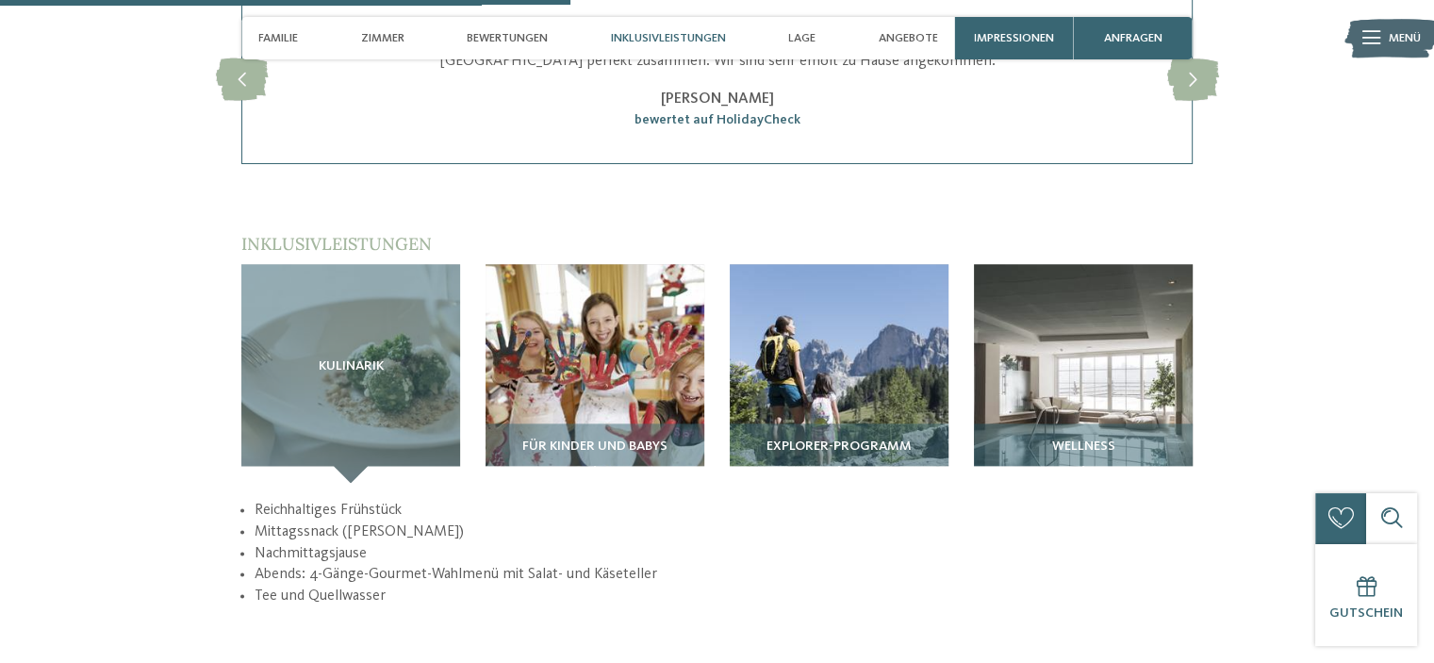
scroll to position [2280, 0]
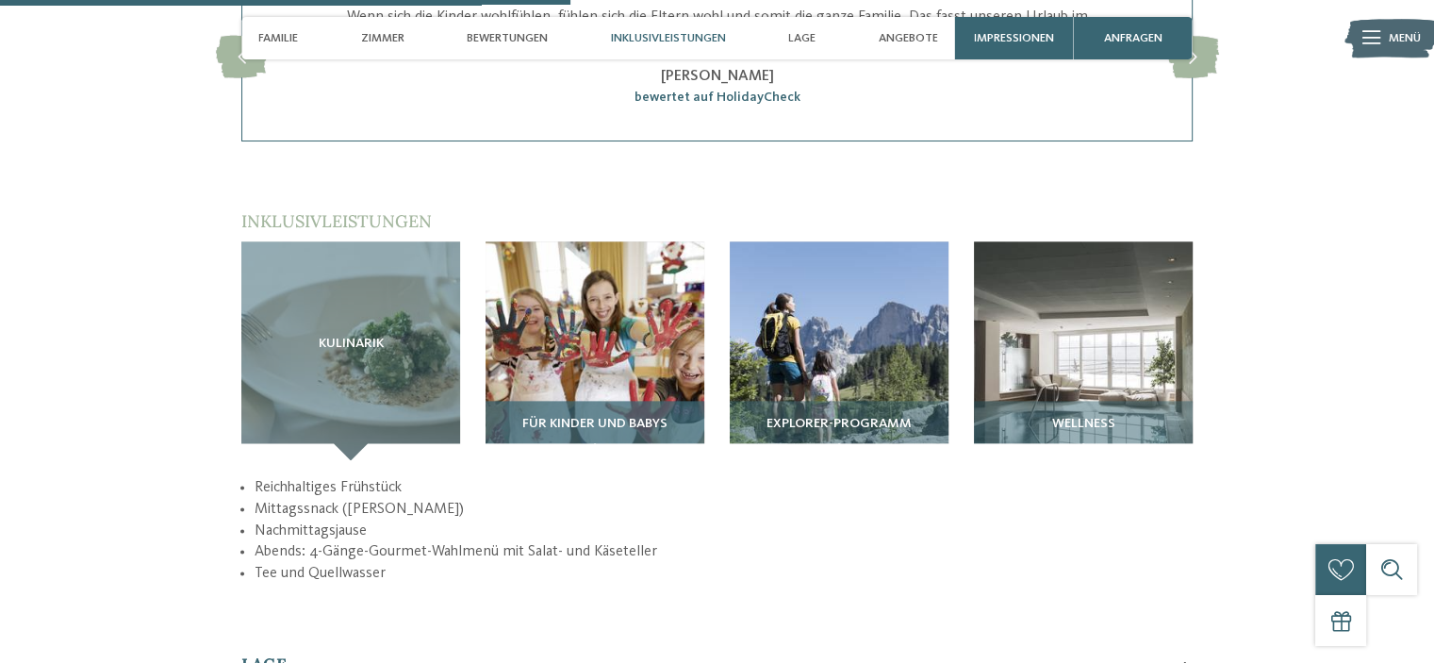
click at [600, 357] on img at bounding box center [595, 350] width 219 height 219
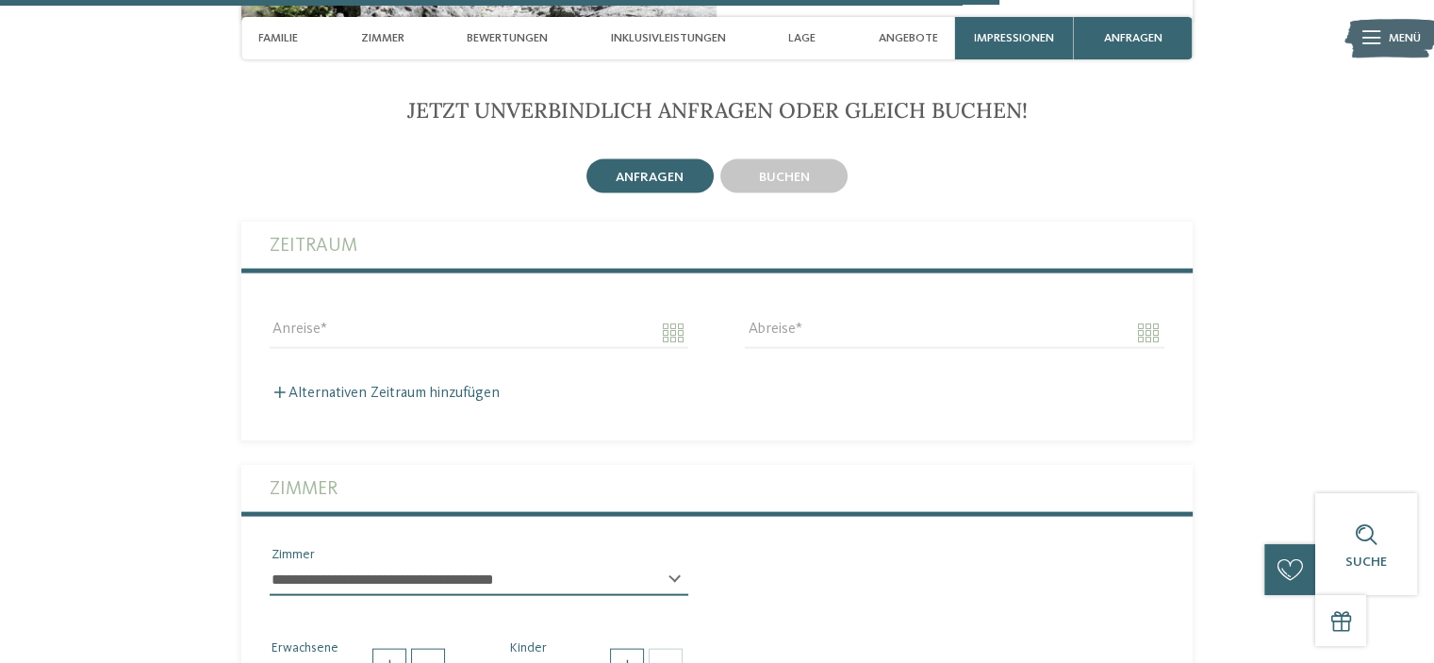
scroll to position [4134, 0]
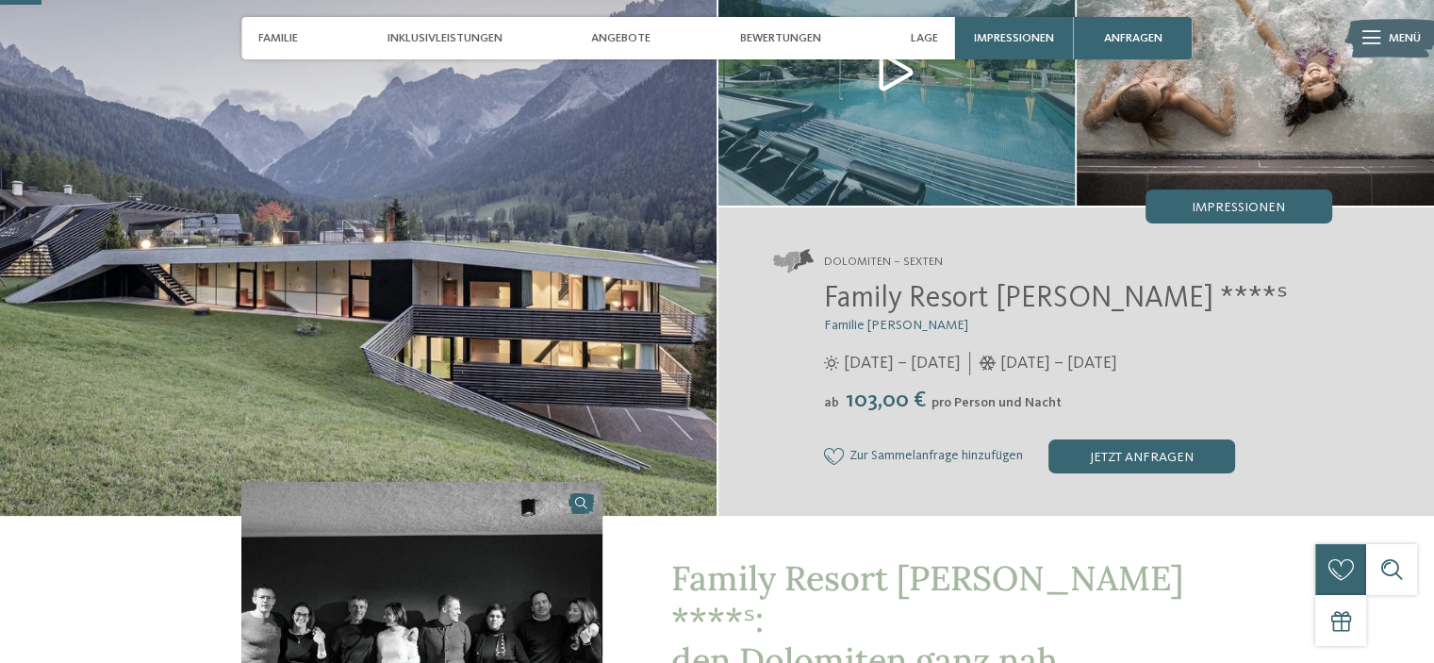
scroll to position [155, 0]
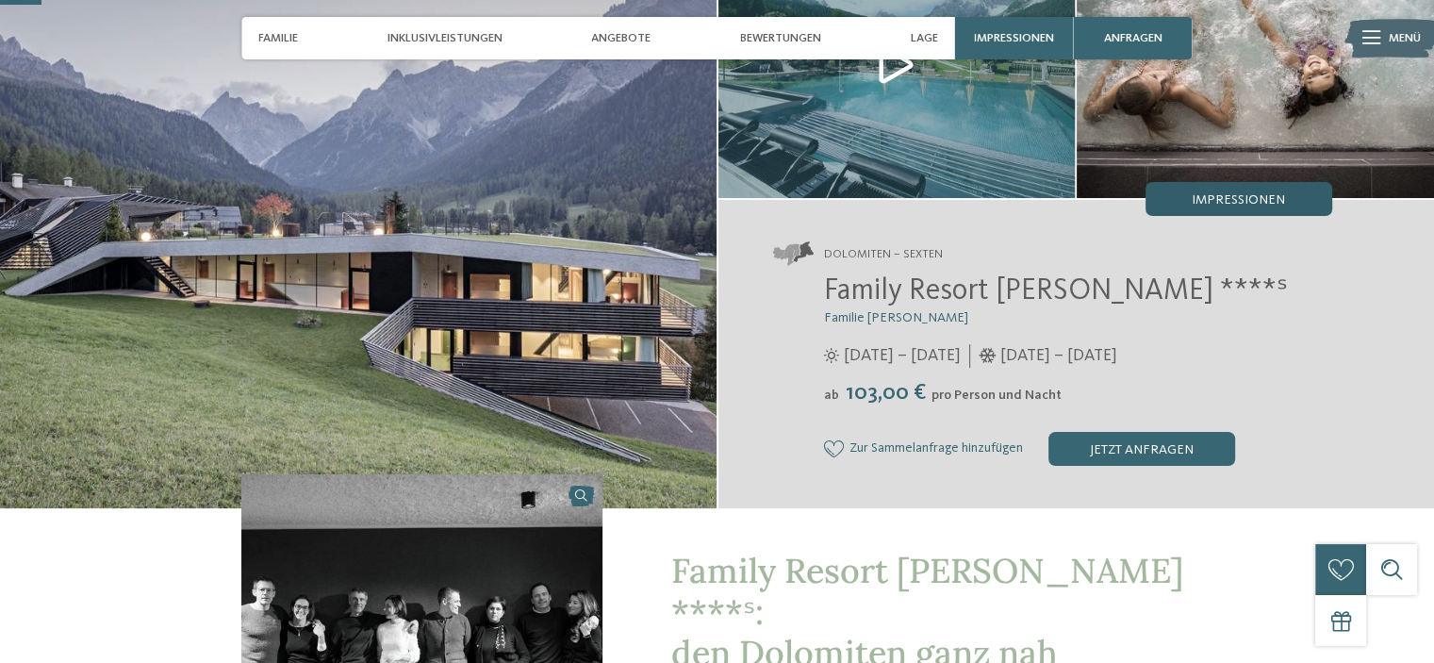
click at [1217, 203] on span "Impressionen" at bounding box center [1238, 199] width 93 height 13
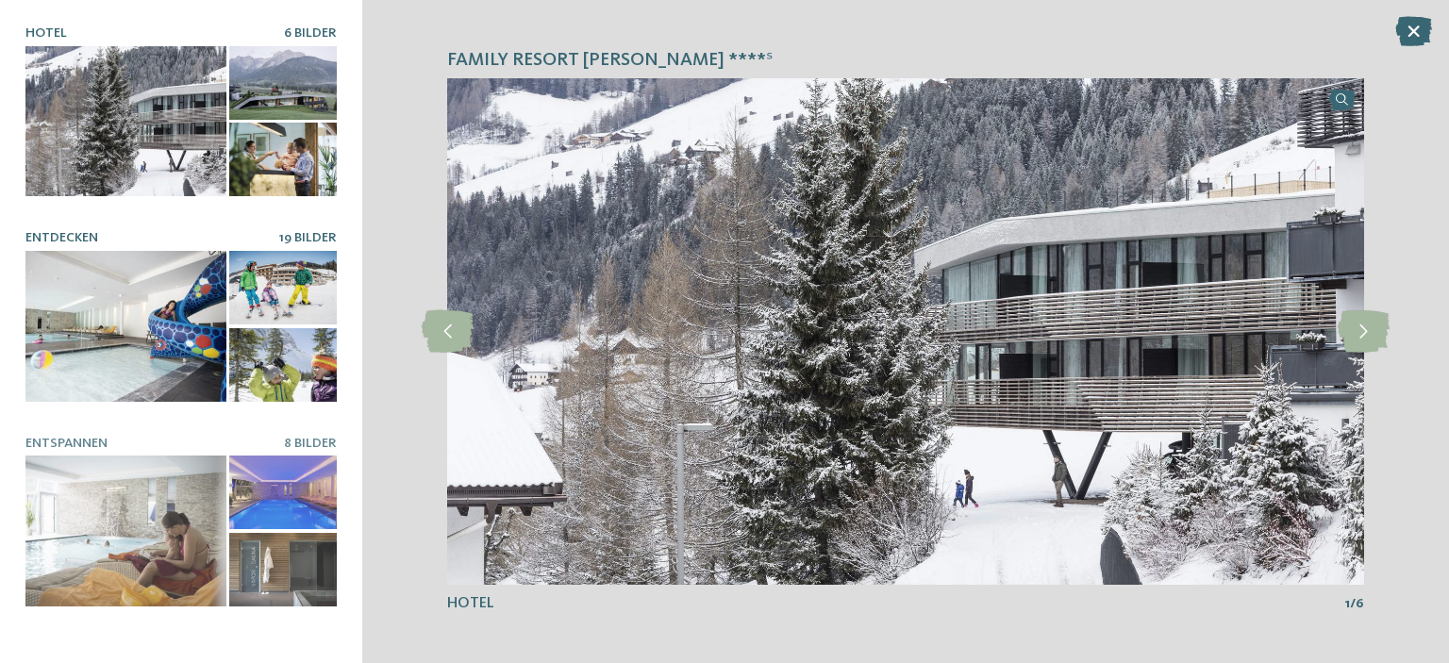
click at [158, 323] on div at bounding box center [125, 326] width 201 height 151
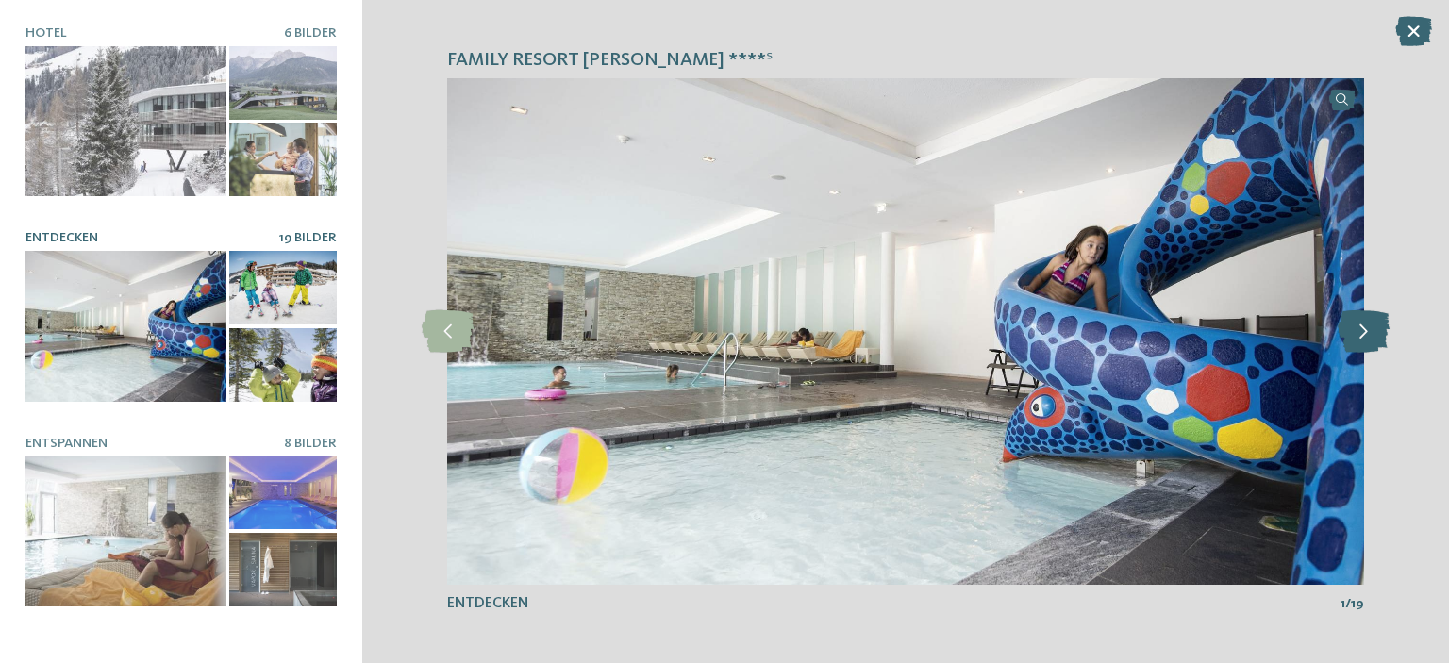
click at [1362, 339] on icon at bounding box center [1363, 331] width 52 height 42
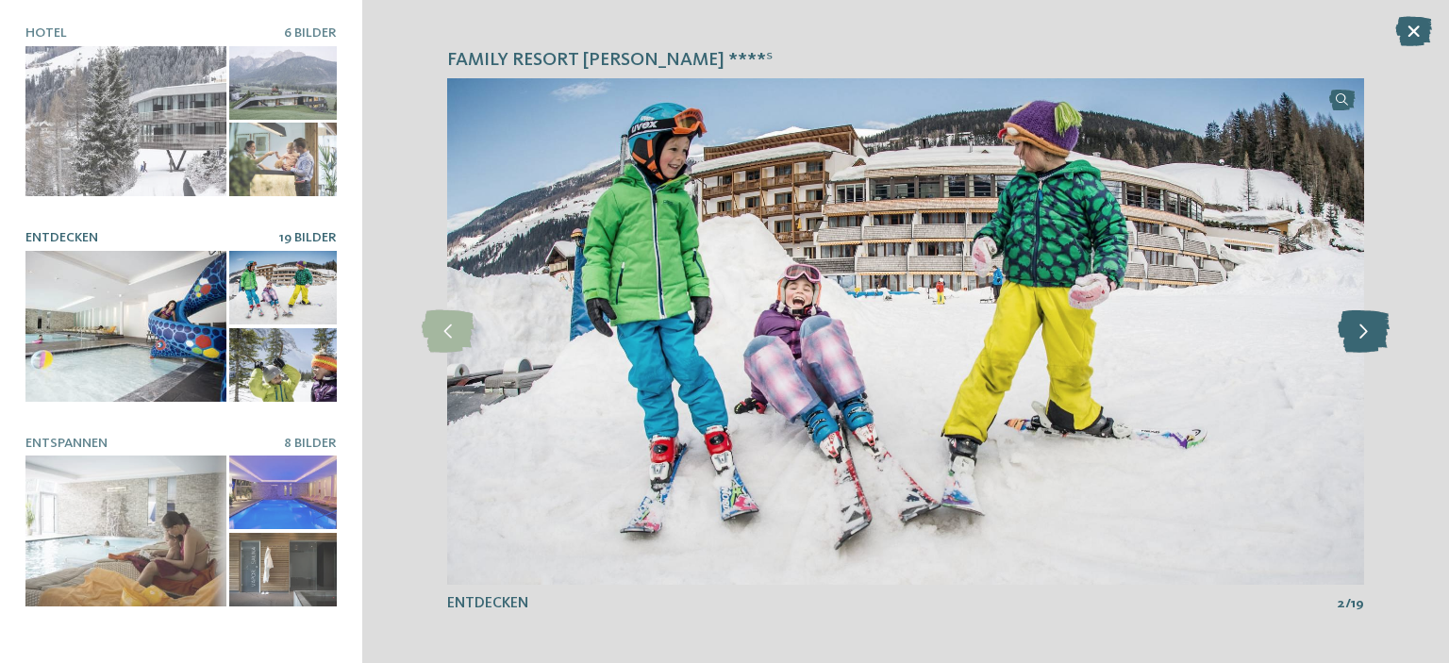
click at [1362, 339] on icon at bounding box center [1363, 331] width 52 height 42
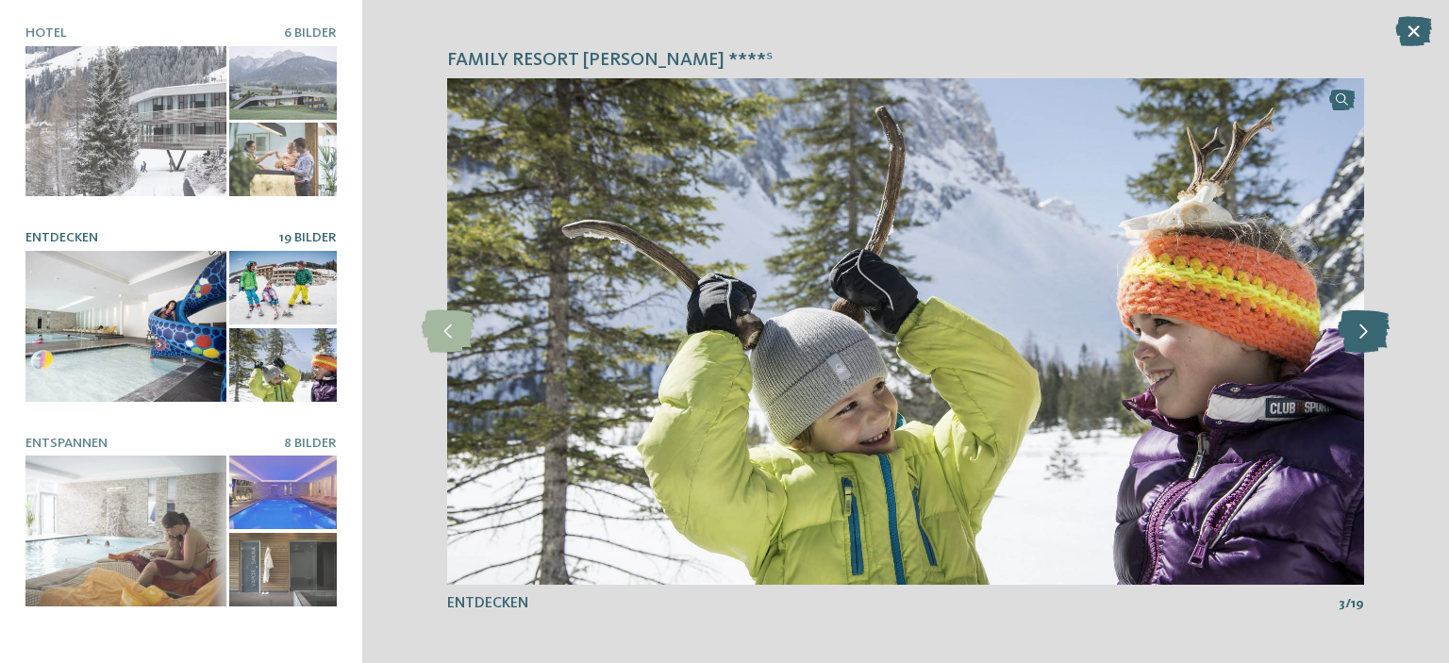
click at [1362, 339] on icon at bounding box center [1363, 331] width 52 height 42
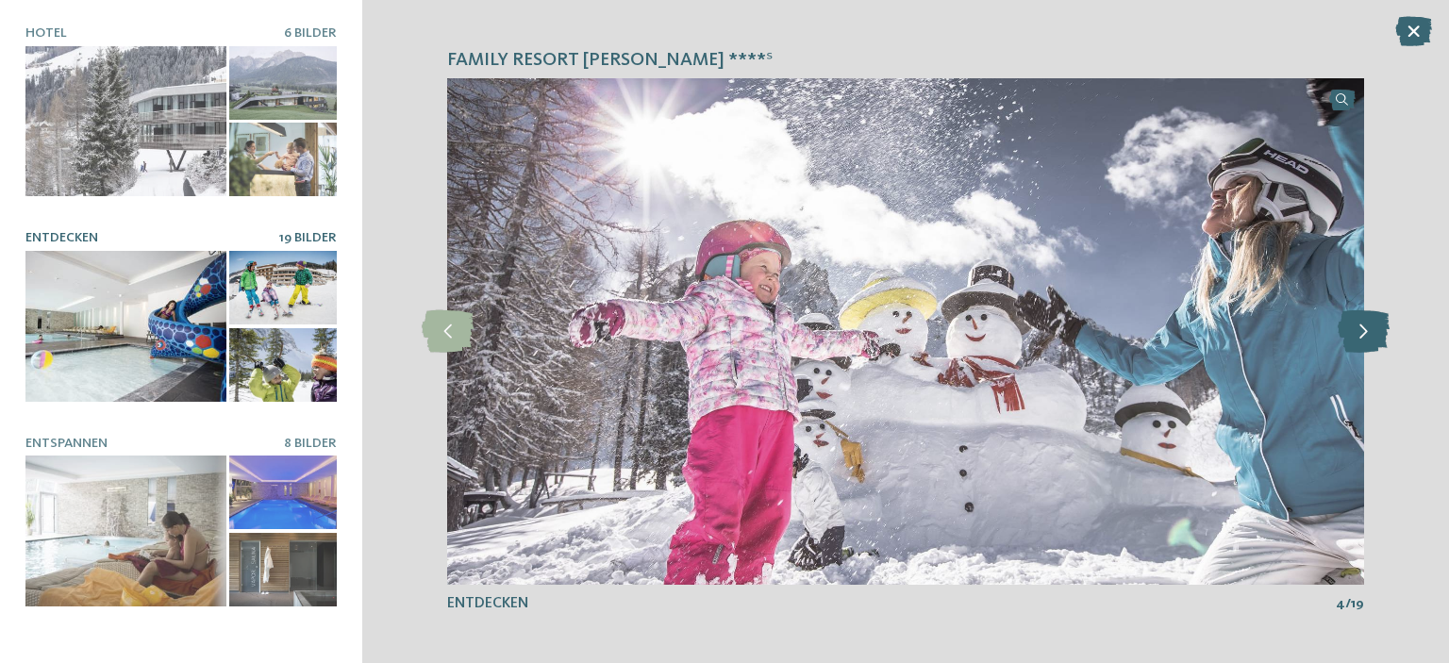
click at [1362, 339] on icon at bounding box center [1363, 331] width 52 height 42
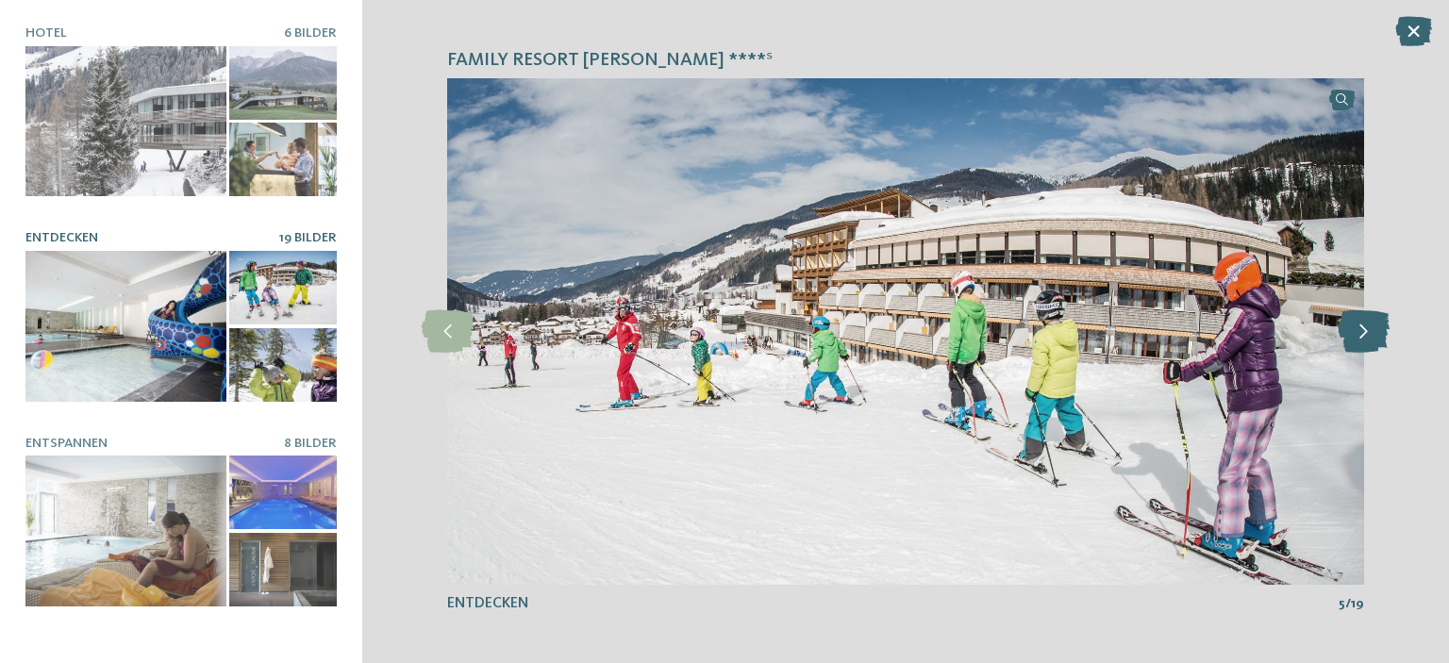
click at [1362, 339] on icon at bounding box center [1363, 331] width 52 height 42
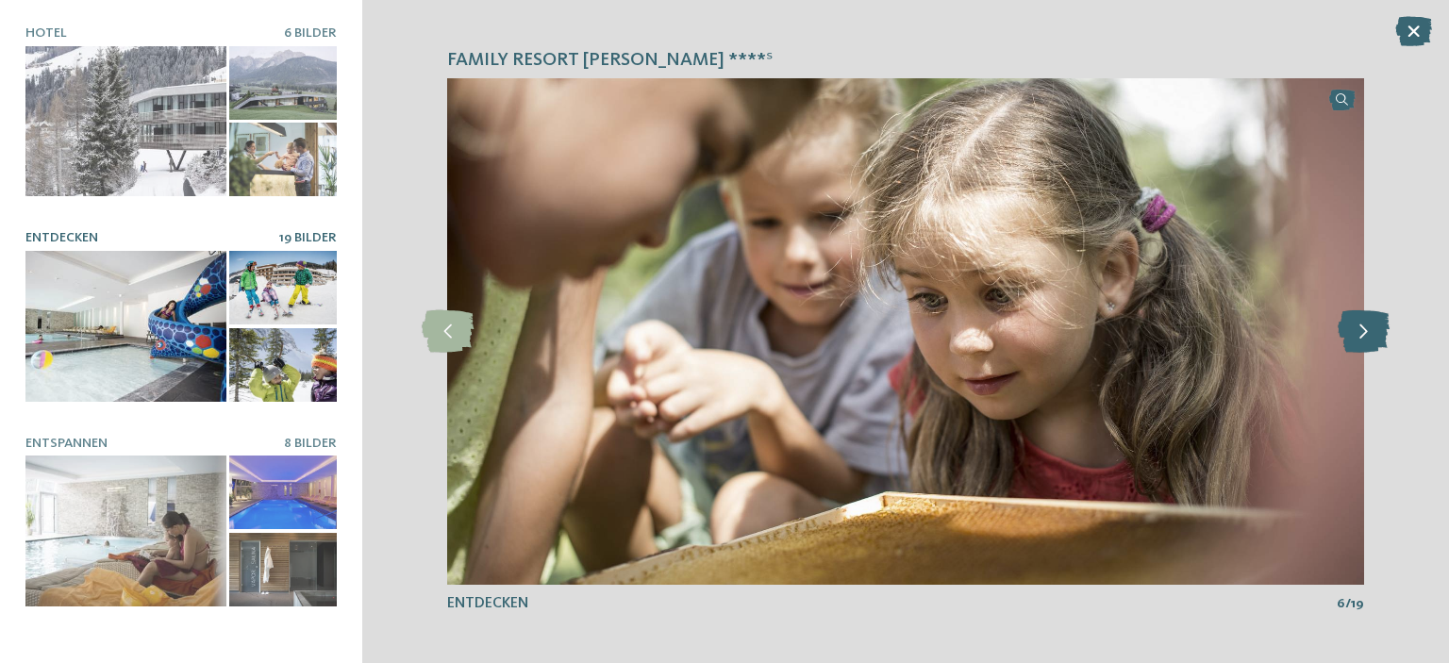
click at [1362, 339] on icon at bounding box center [1363, 331] width 52 height 42
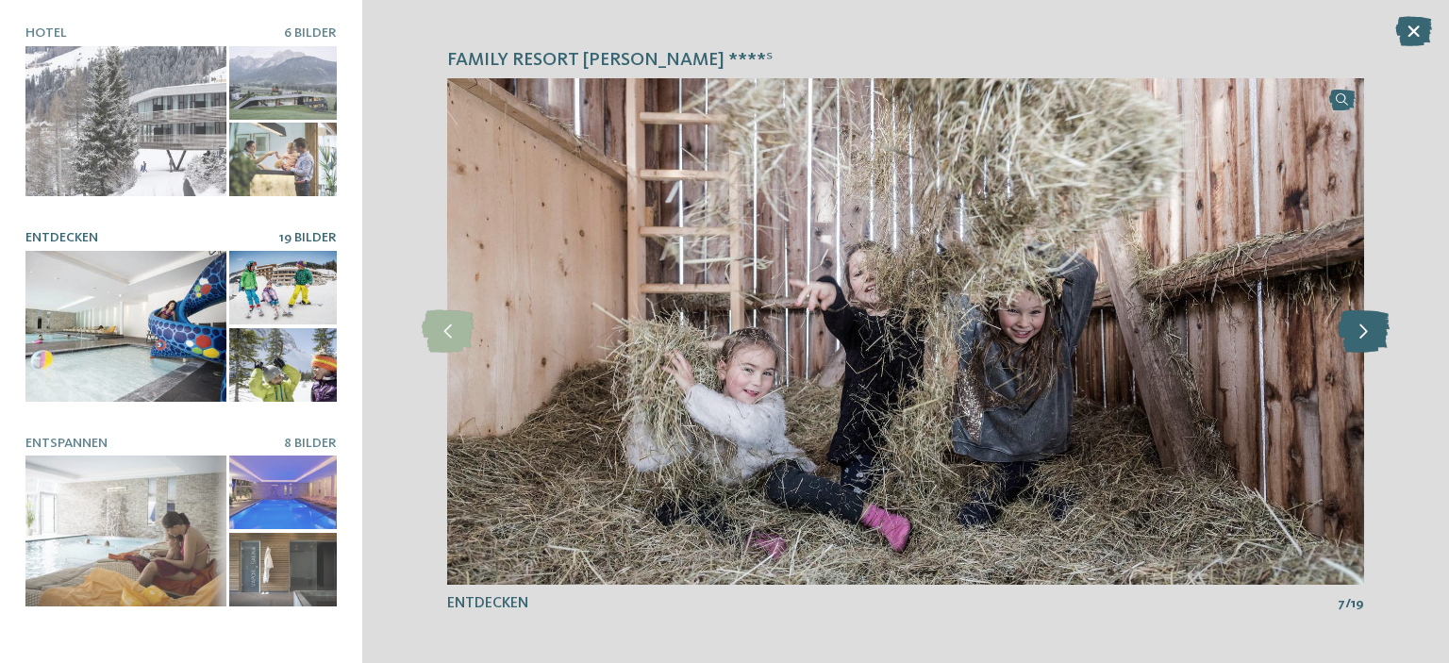
click at [1362, 339] on icon at bounding box center [1363, 331] width 52 height 42
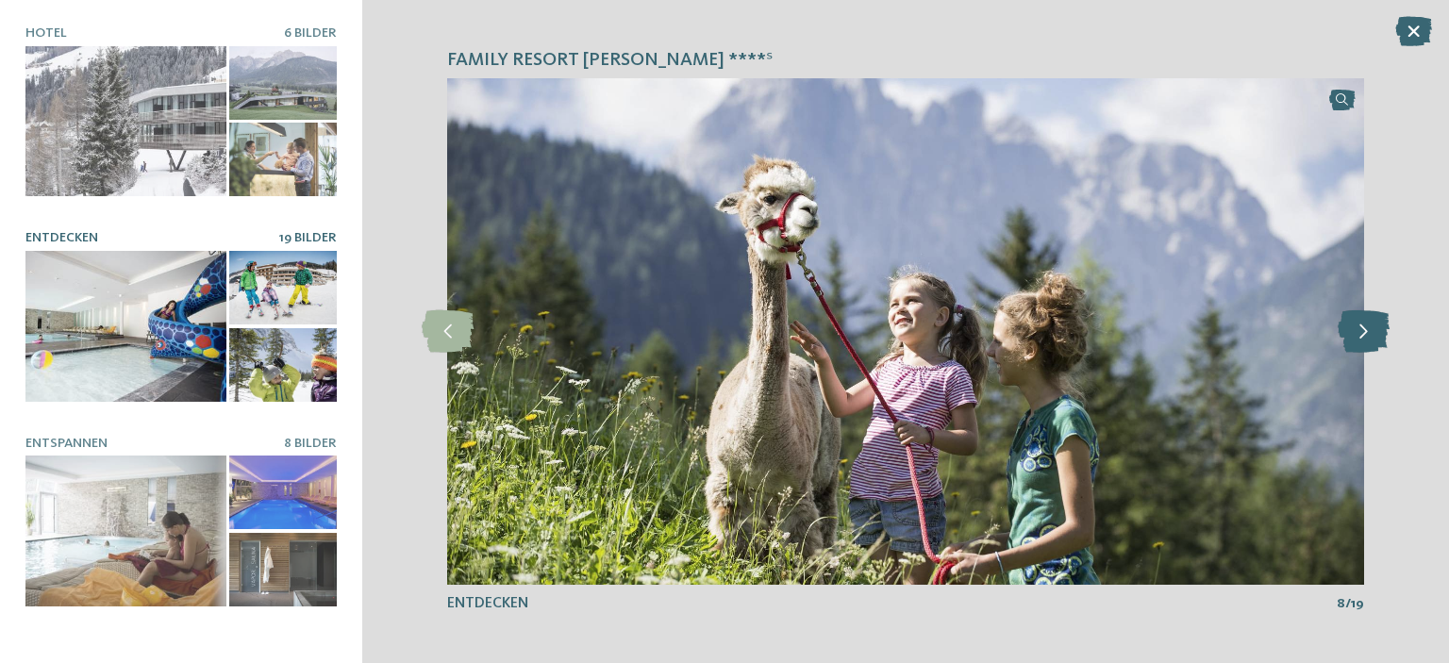
click at [1362, 339] on icon at bounding box center [1363, 331] width 52 height 42
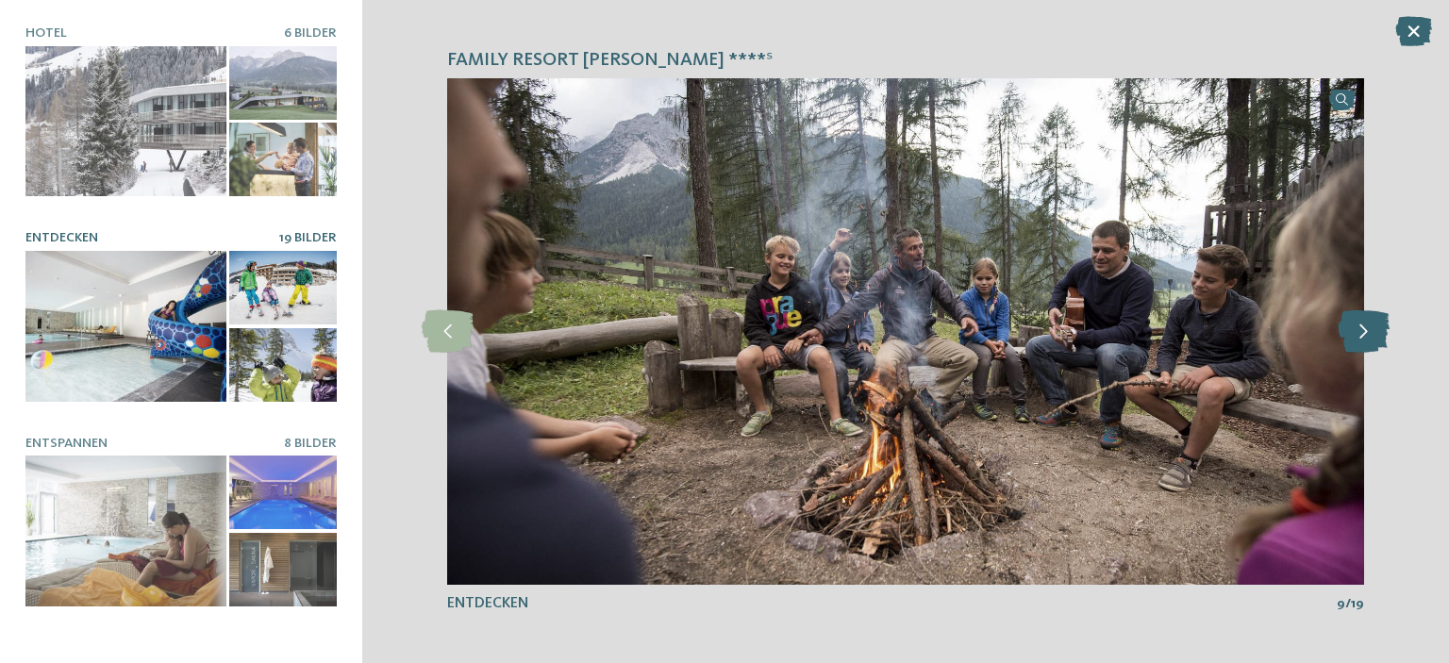
click at [1362, 339] on icon at bounding box center [1363, 331] width 52 height 42
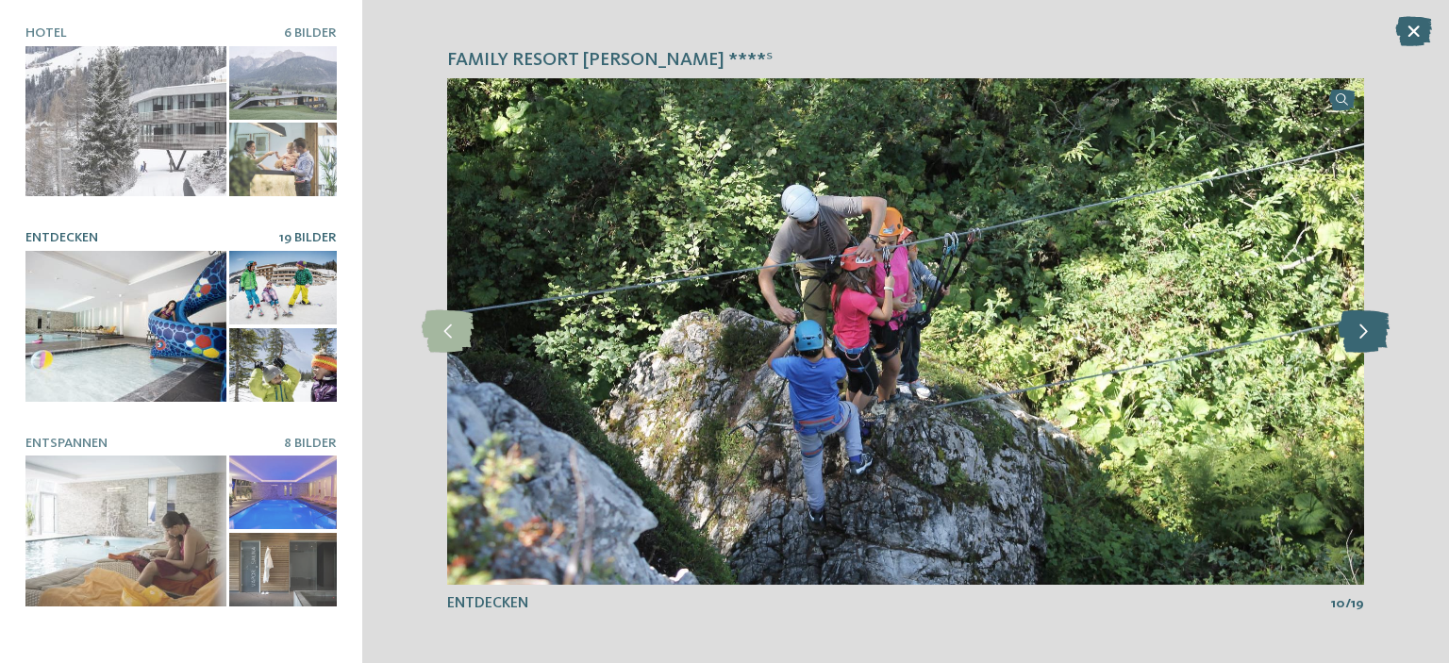
click at [1362, 339] on icon at bounding box center [1363, 331] width 52 height 42
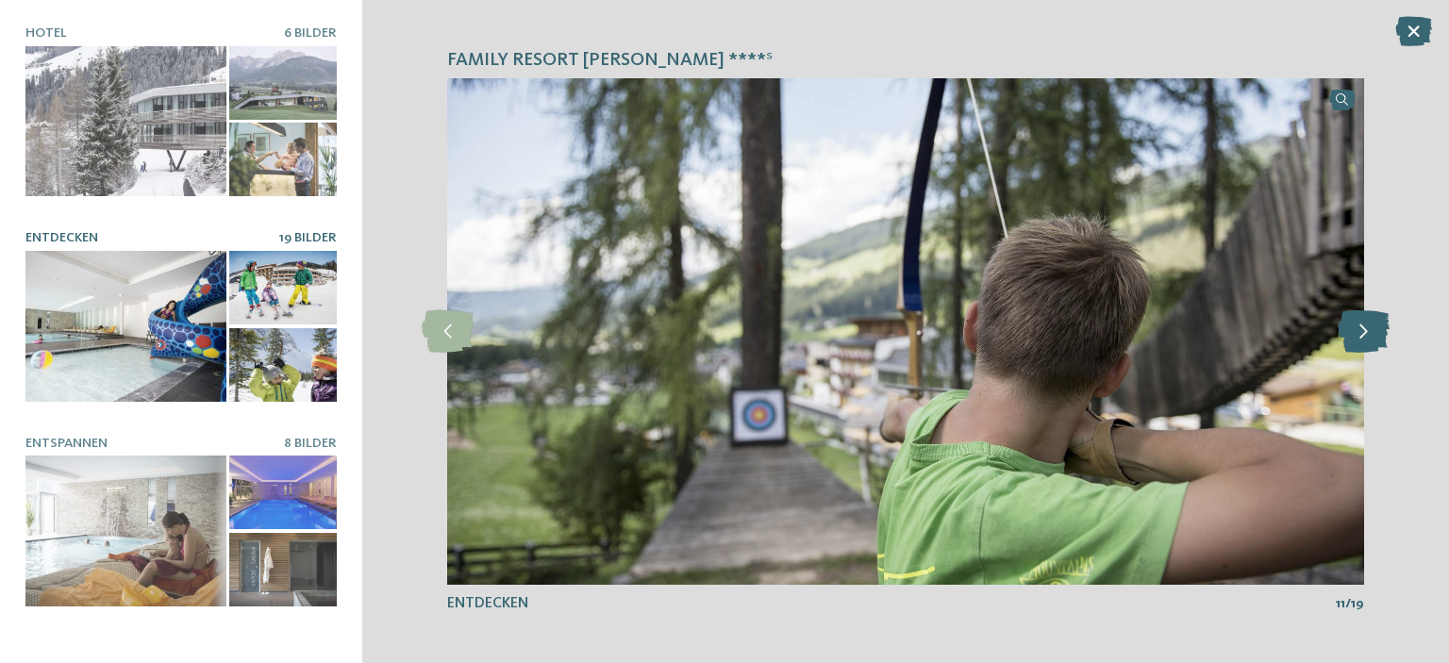
click at [1362, 339] on icon at bounding box center [1363, 331] width 52 height 42
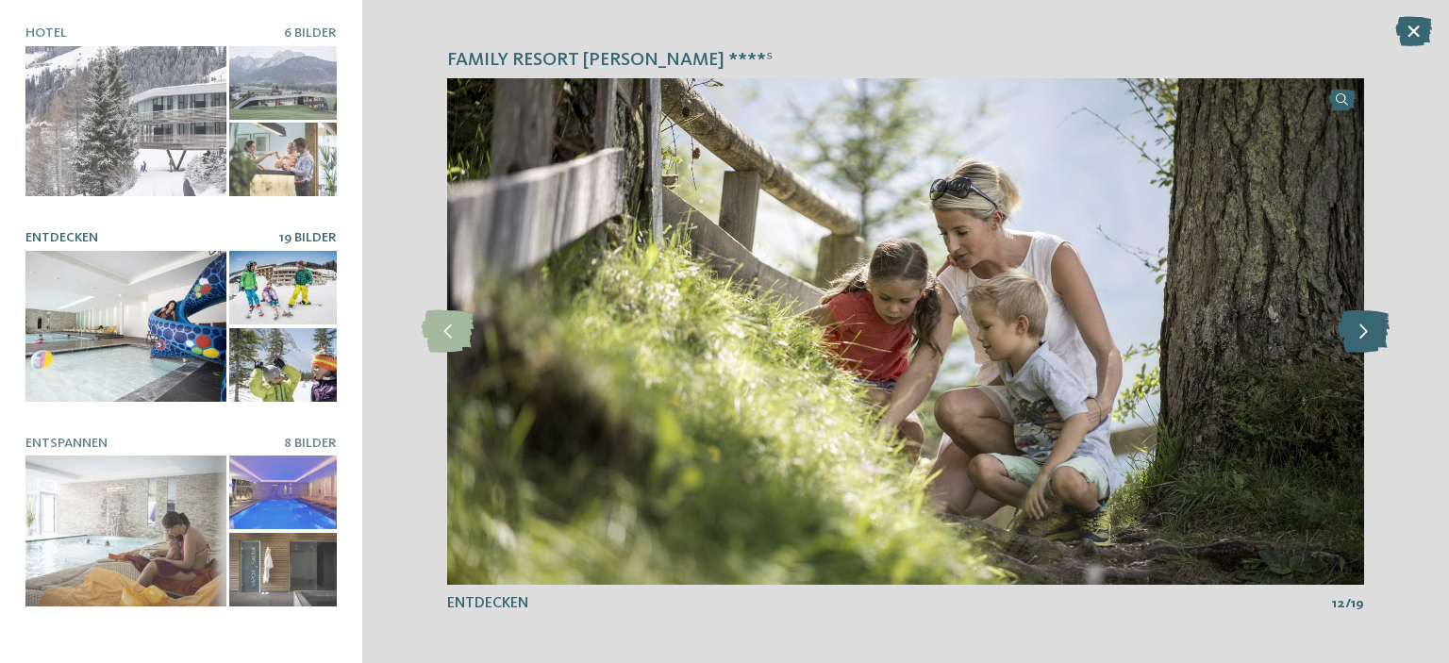
click at [1362, 339] on icon at bounding box center [1363, 331] width 52 height 42
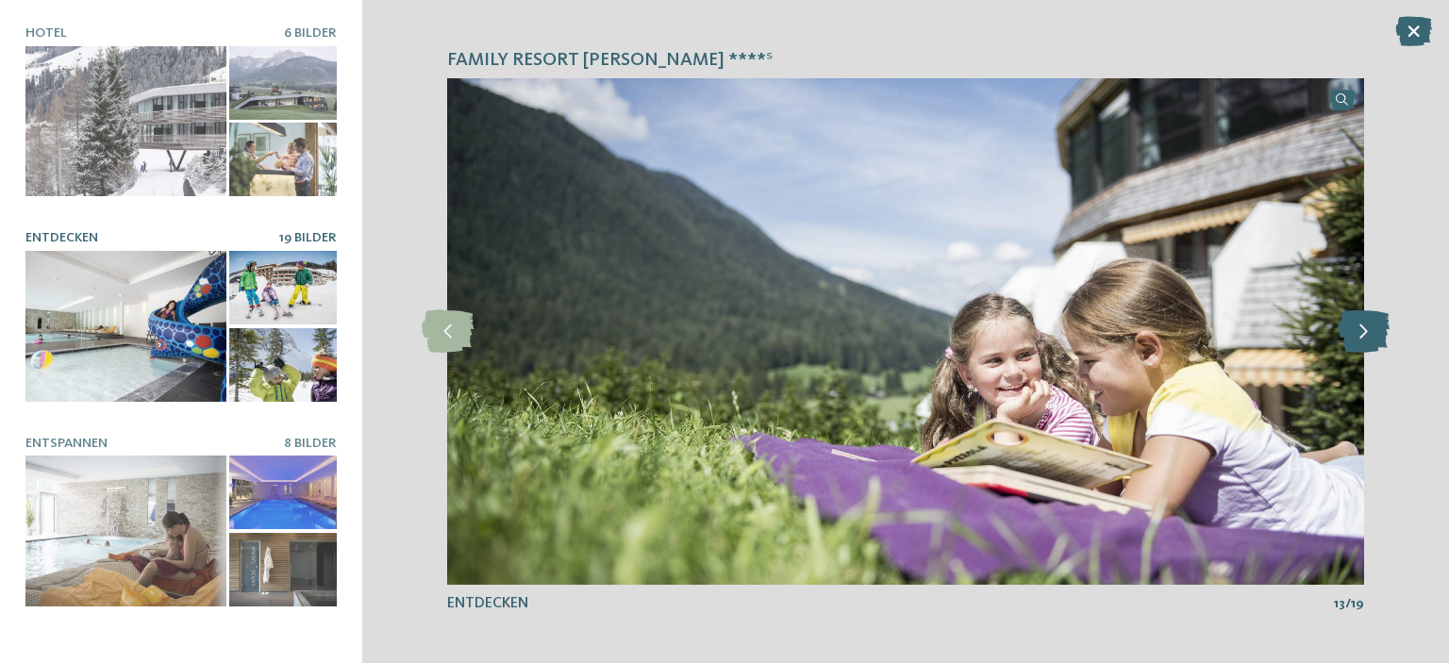
click at [1362, 339] on icon at bounding box center [1363, 331] width 52 height 42
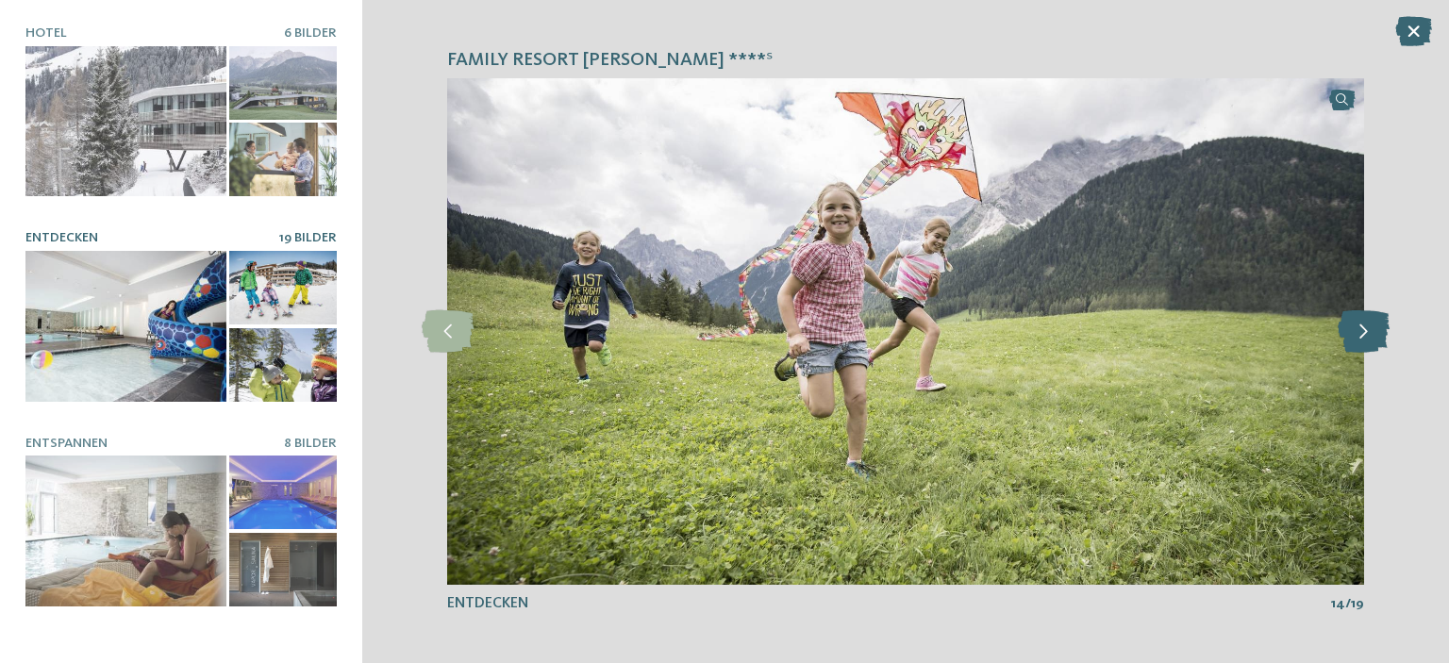
click at [1362, 339] on icon at bounding box center [1363, 331] width 52 height 42
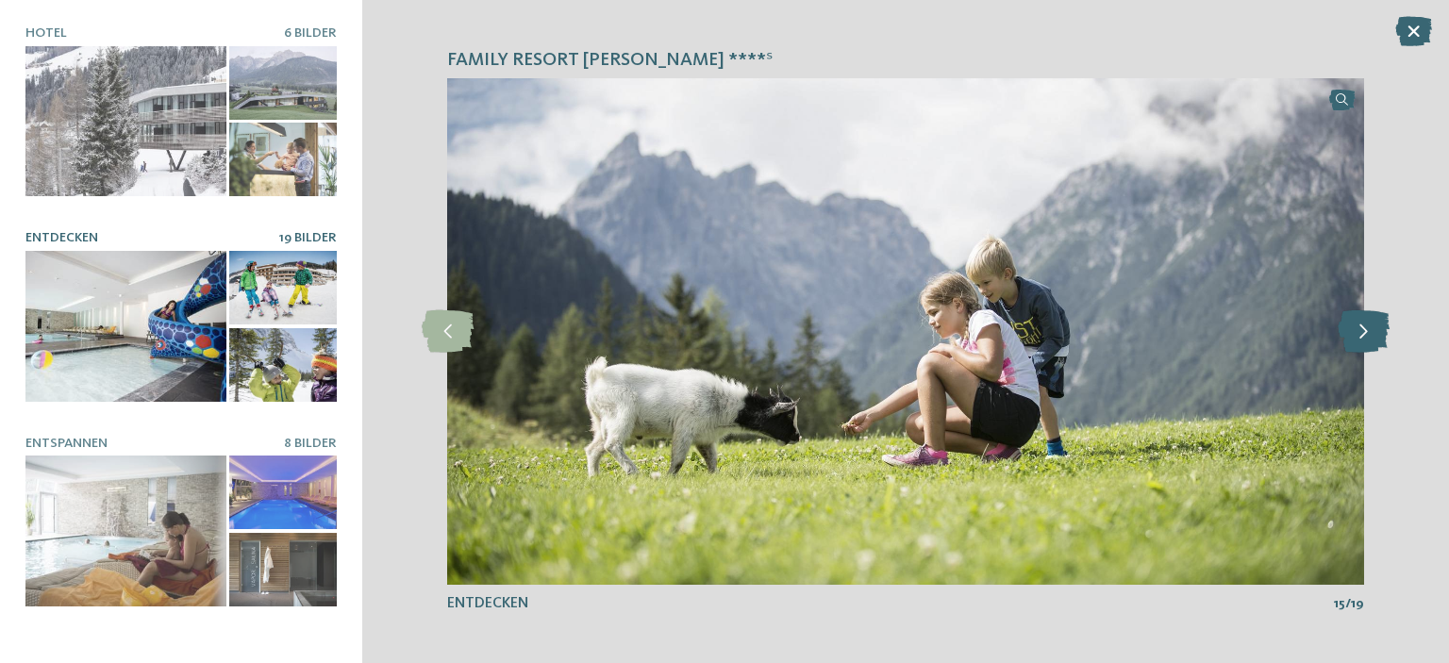
click at [1362, 339] on icon at bounding box center [1363, 331] width 52 height 42
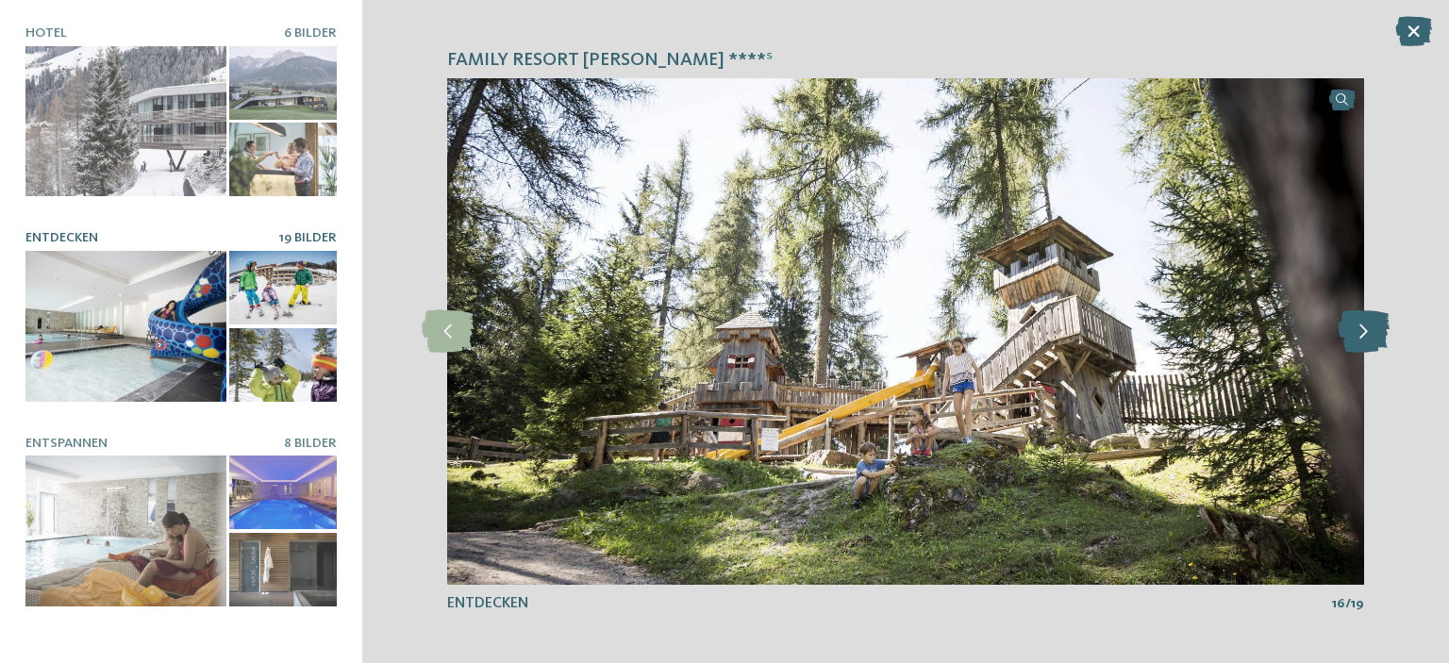
click at [1362, 339] on icon at bounding box center [1363, 331] width 52 height 42
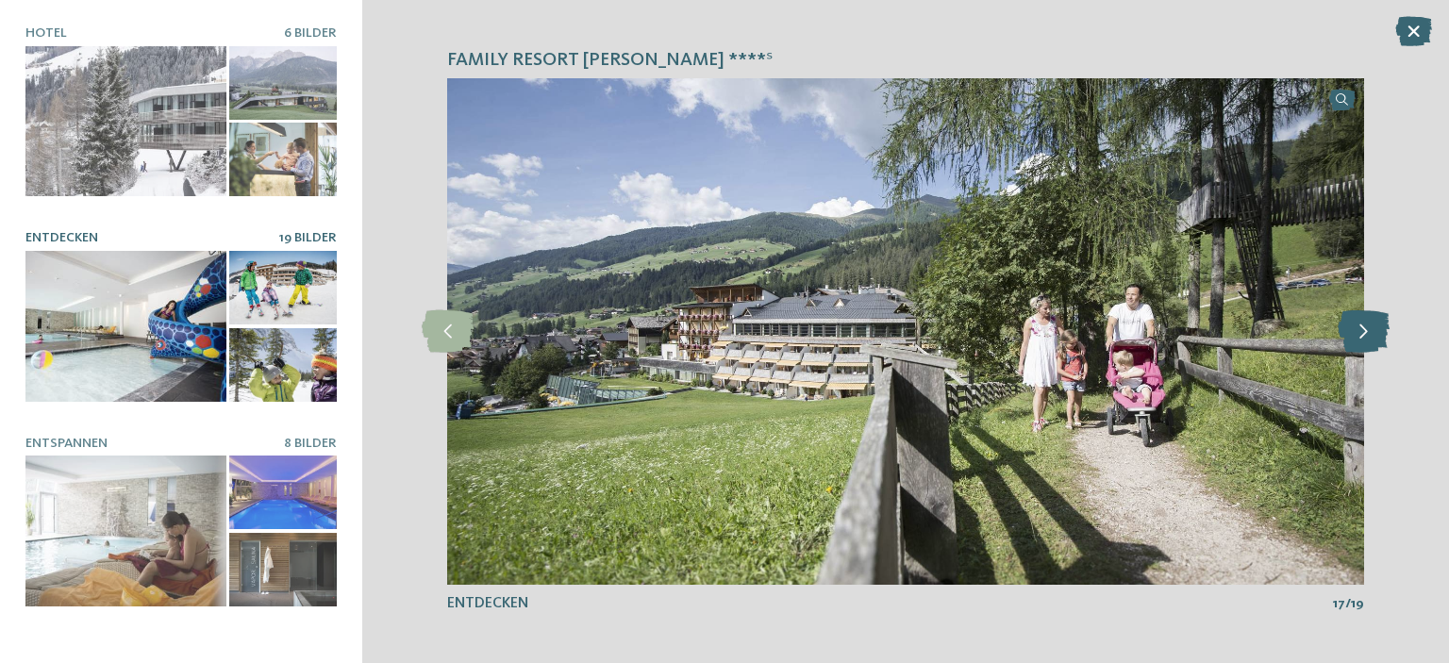
click at [1362, 339] on icon at bounding box center [1363, 331] width 52 height 42
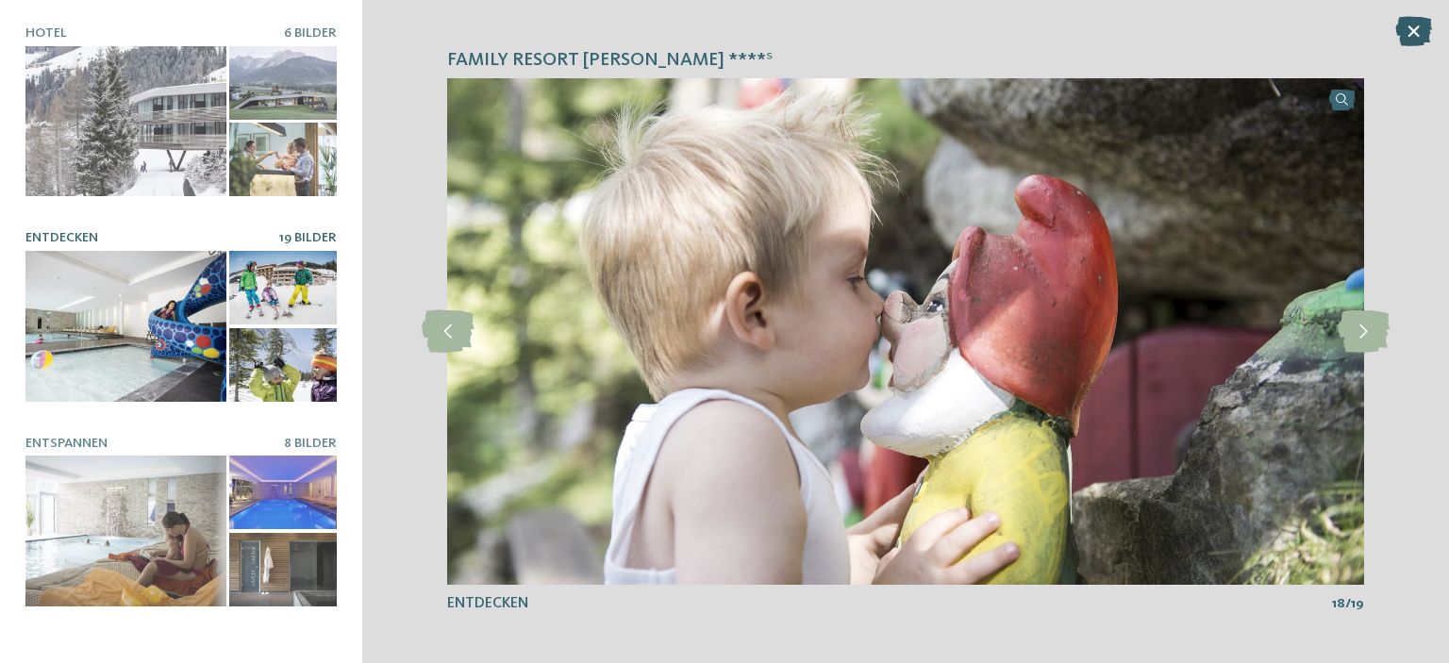
click at [1405, 27] on icon at bounding box center [1413, 31] width 37 height 30
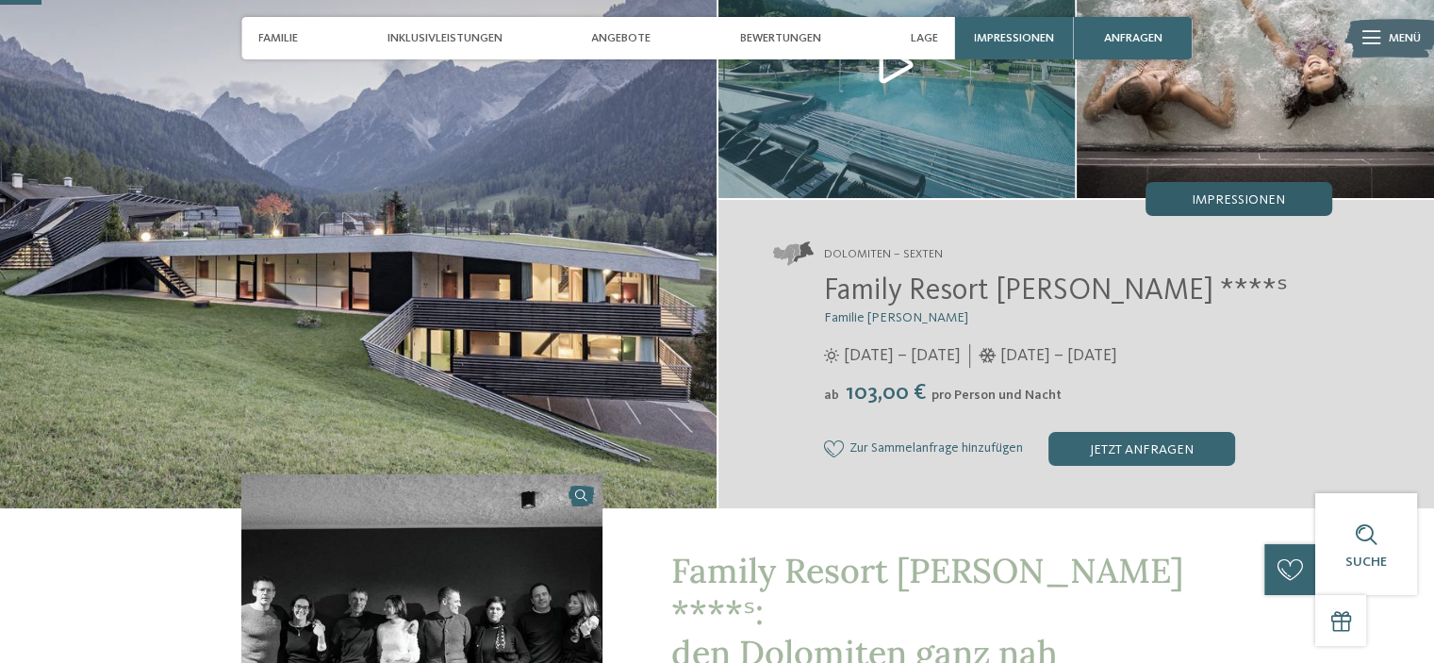
click at [1244, 195] on span "Impressionen" at bounding box center [1238, 199] width 93 height 13
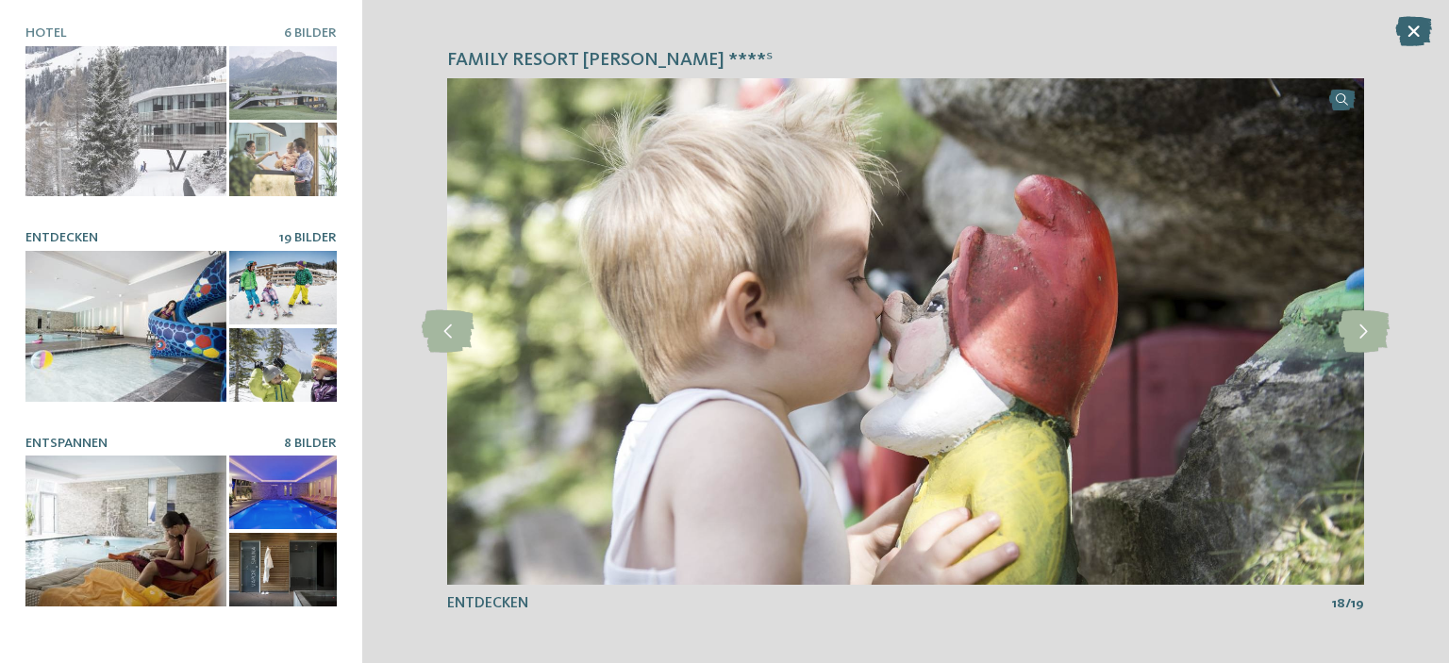
click at [235, 501] on div at bounding box center [283, 492] width 108 height 74
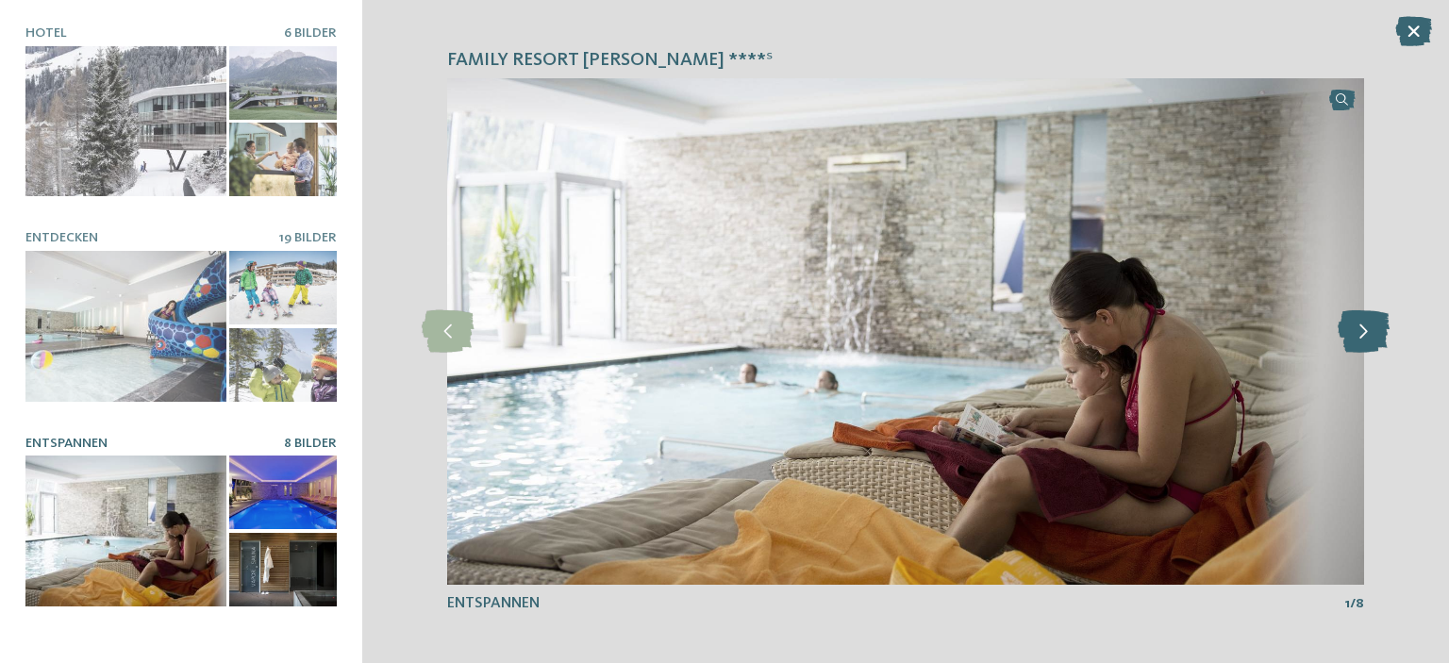
click at [1371, 323] on icon at bounding box center [1363, 331] width 52 height 42
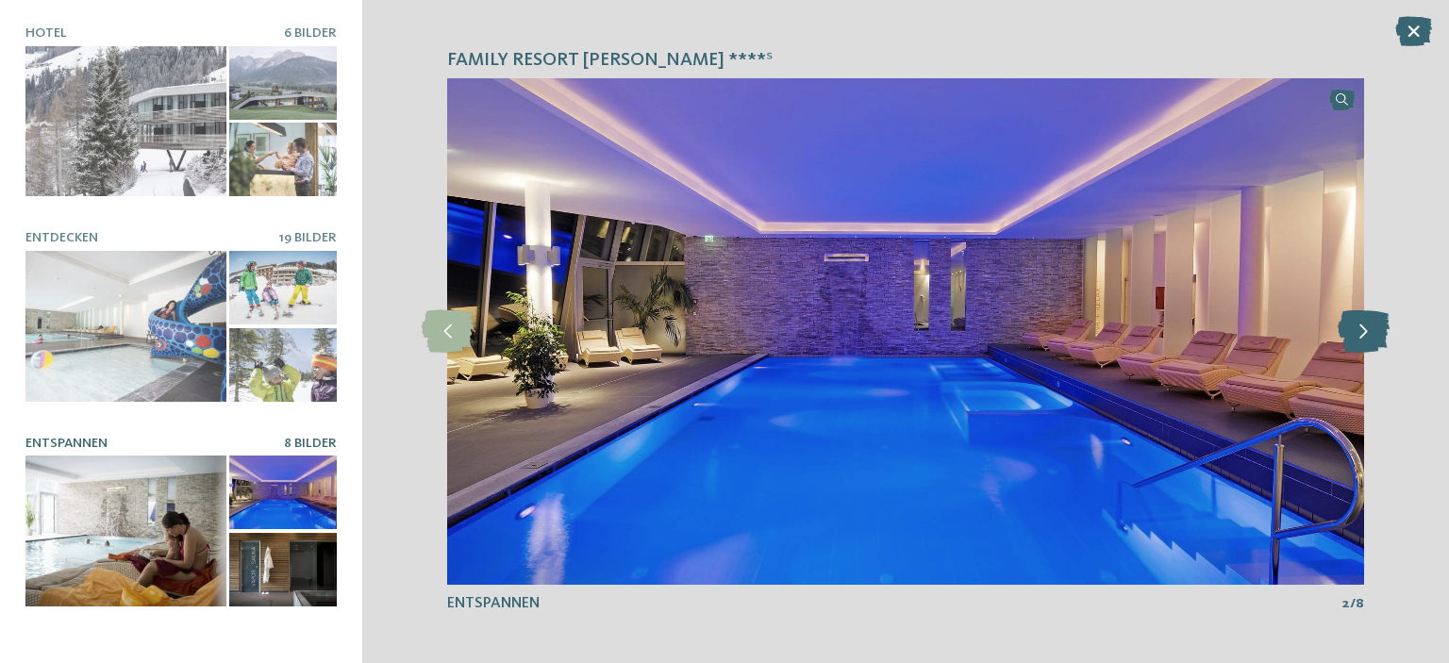
click at [1371, 323] on icon at bounding box center [1363, 331] width 52 height 42
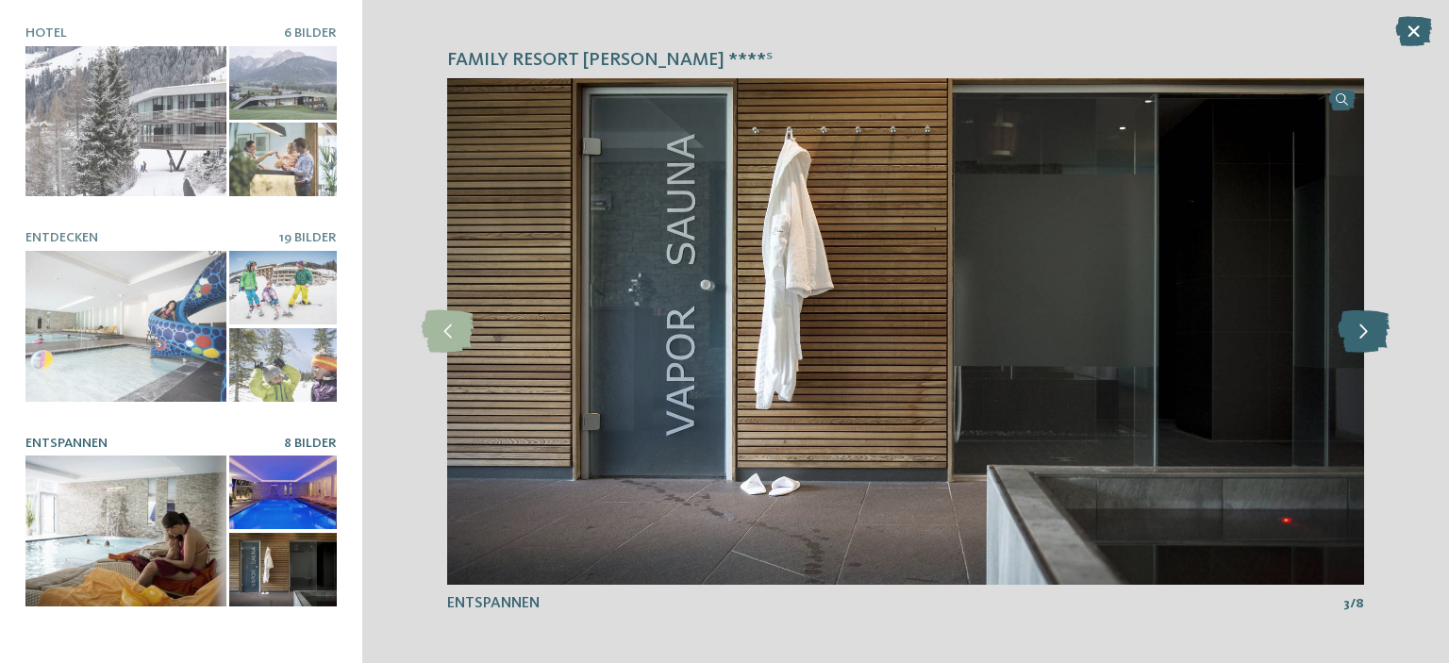
click at [1371, 323] on icon at bounding box center [1363, 331] width 52 height 42
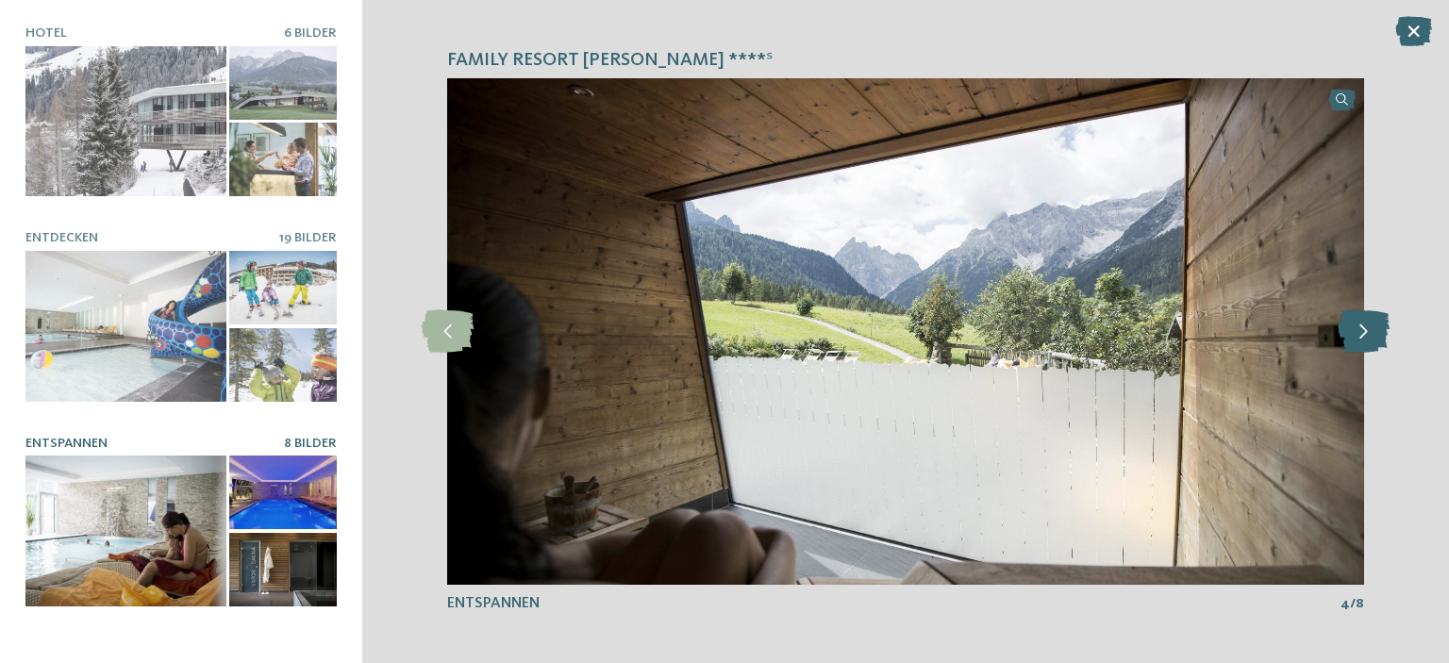
click at [1371, 323] on icon at bounding box center [1363, 331] width 52 height 42
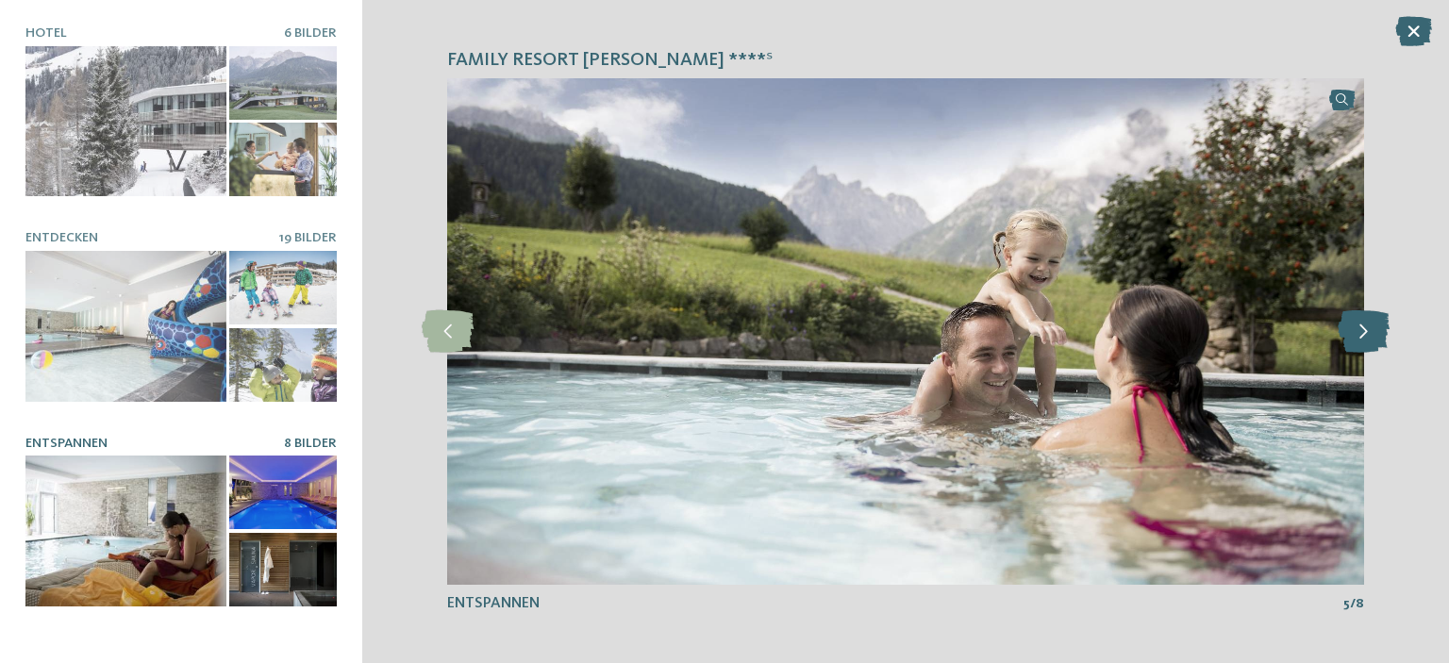
click at [1371, 323] on icon at bounding box center [1363, 331] width 52 height 42
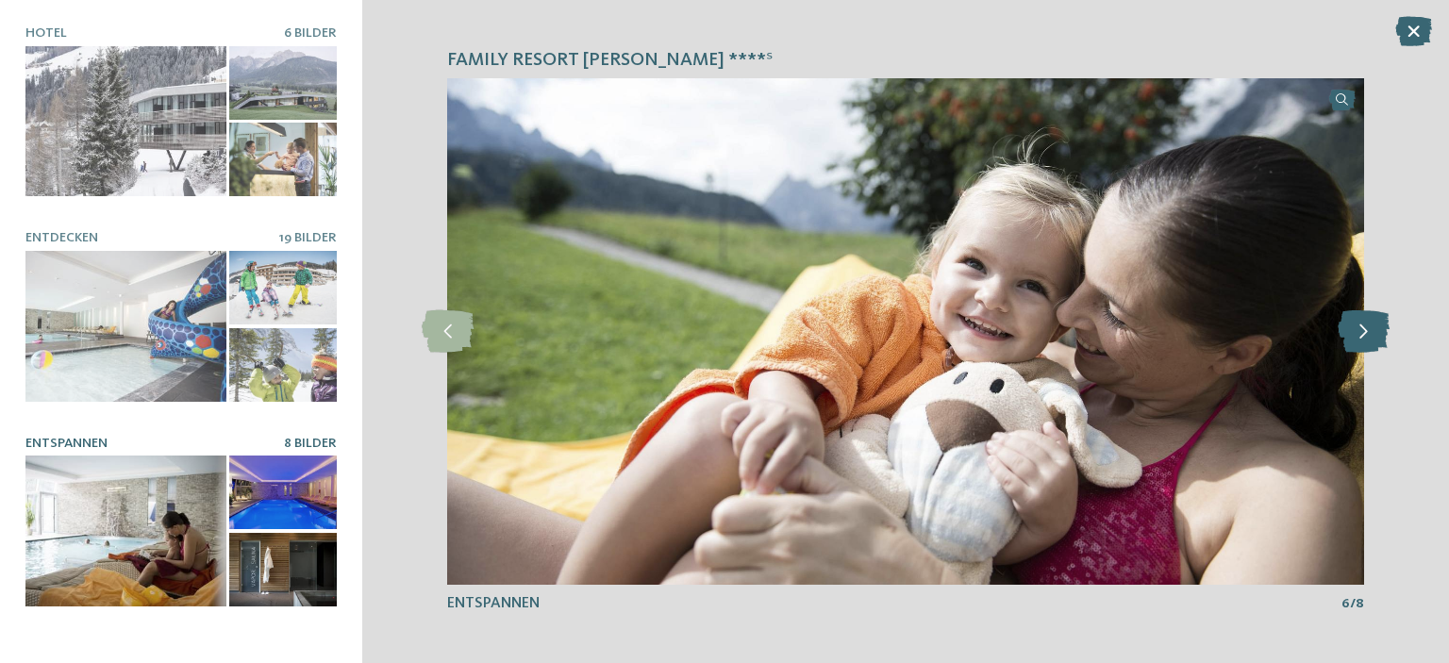
click at [1371, 323] on icon at bounding box center [1363, 331] width 52 height 42
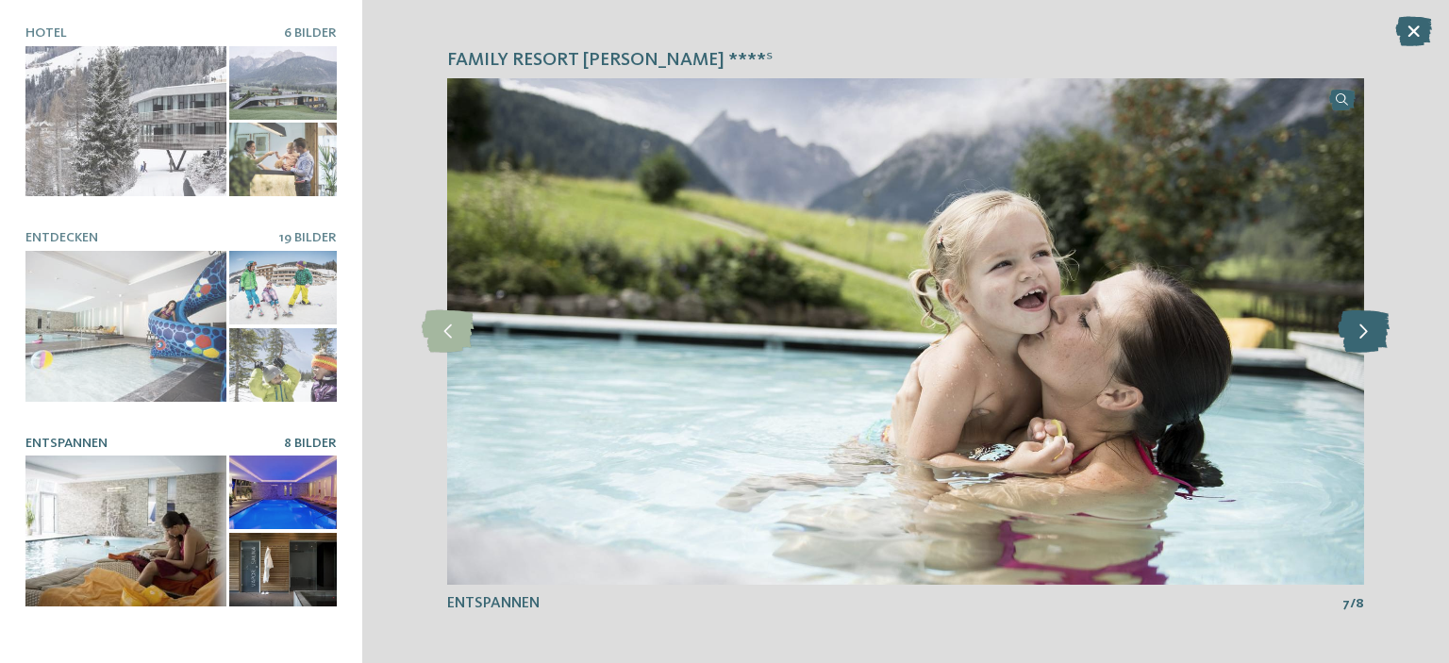
click at [1371, 323] on icon at bounding box center [1363, 331] width 52 height 42
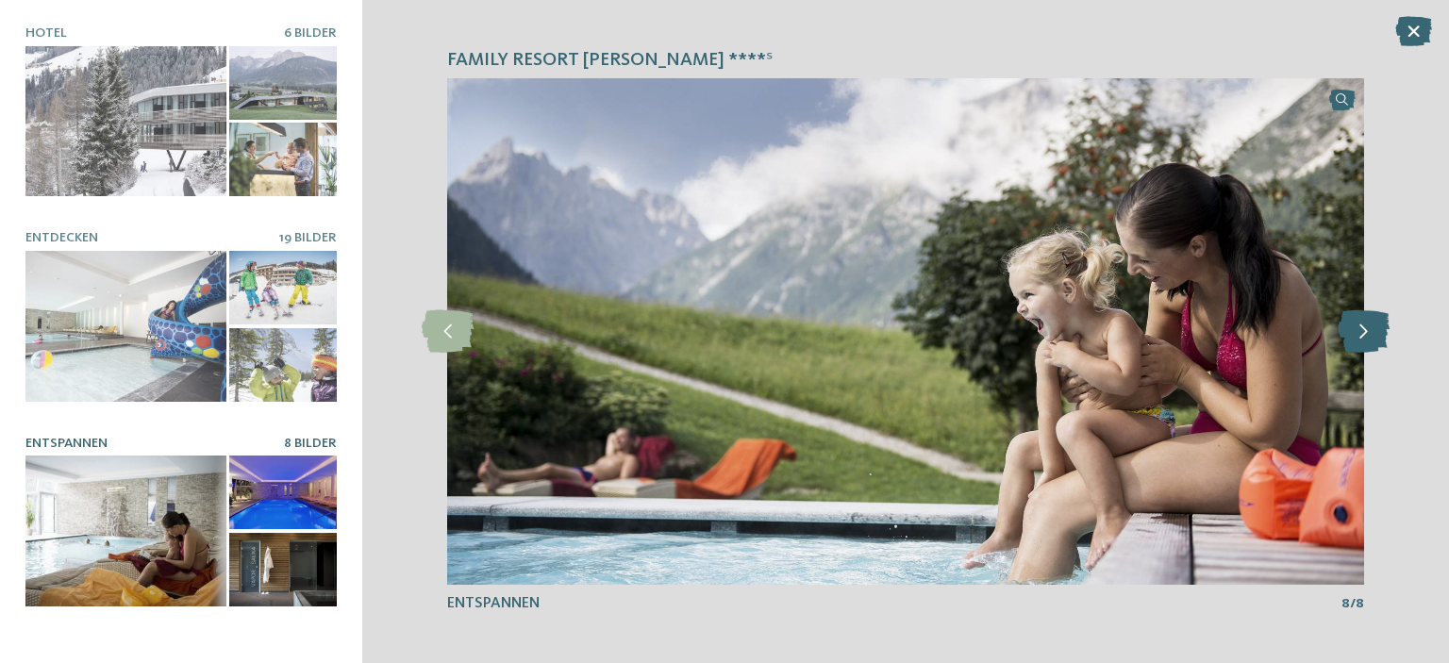
click at [1371, 323] on icon at bounding box center [1363, 331] width 52 height 42
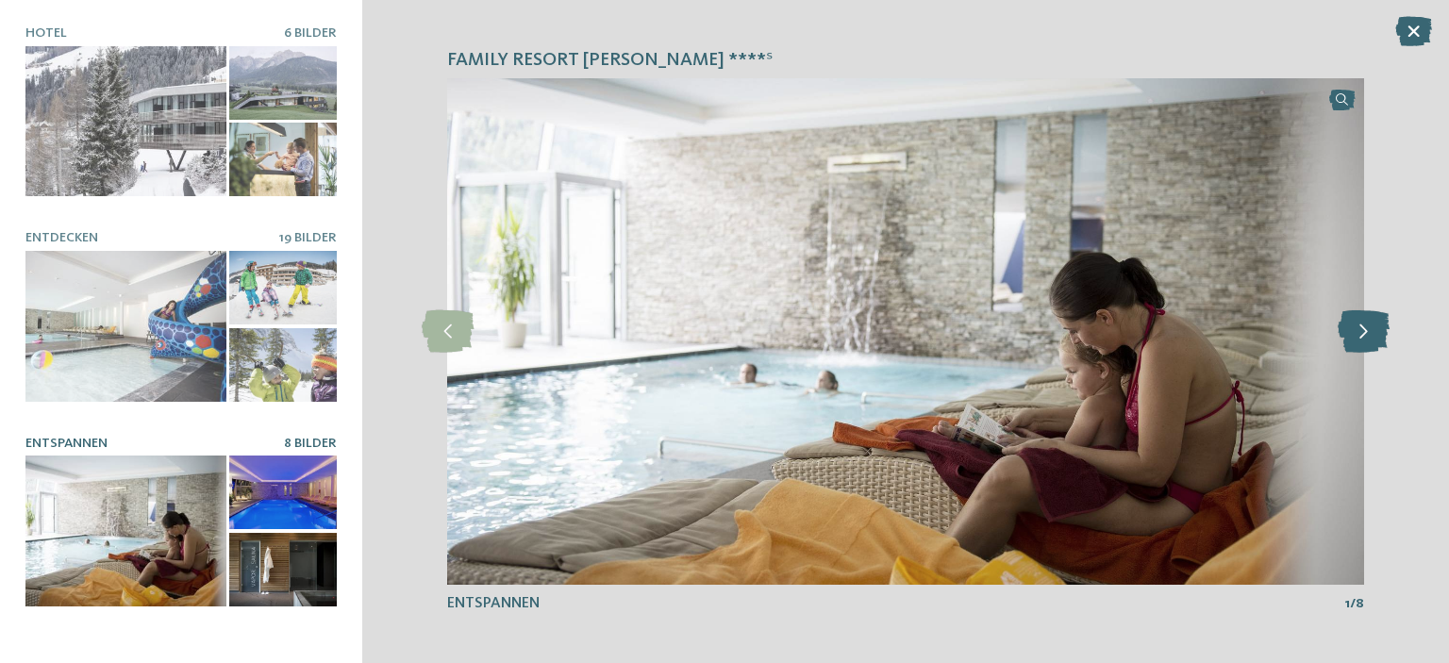
click at [1371, 323] on icon at bounding box center [1363, 331] width 52 height 42
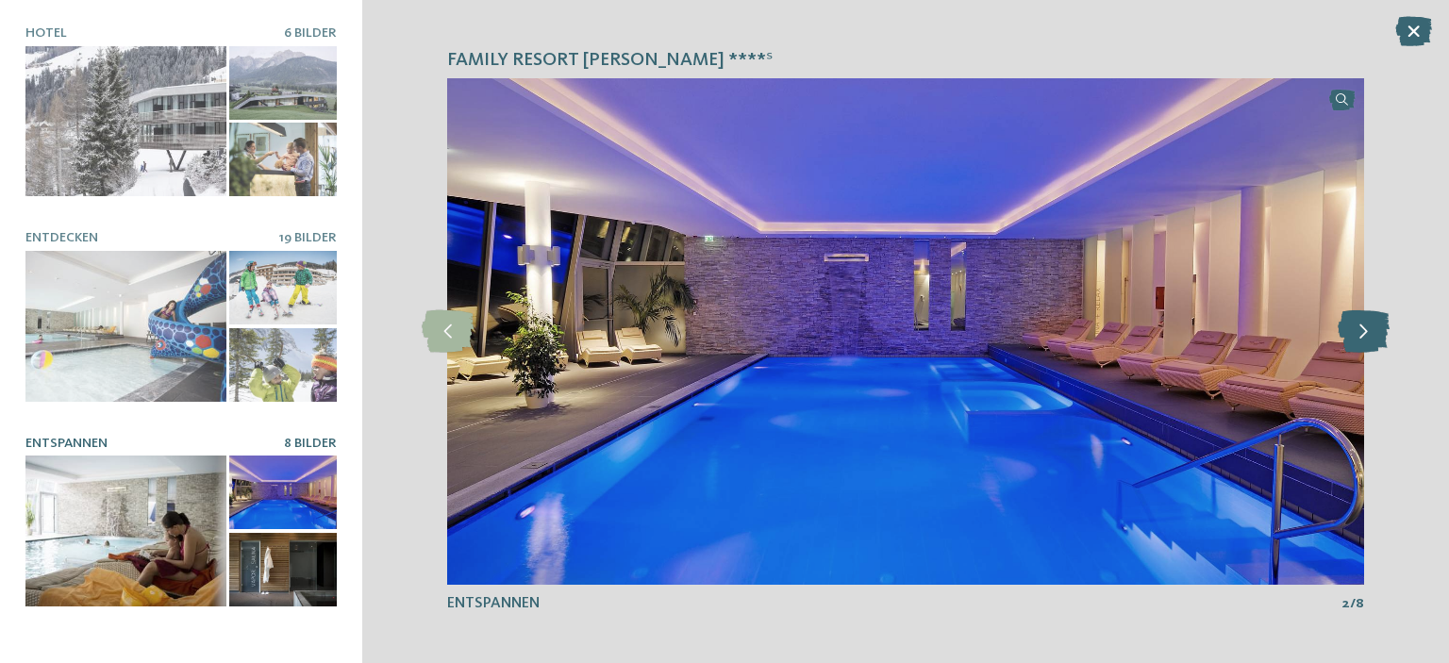
click at [1371, 323] on icon at bounding box center [1363, 331] width 52 height 42
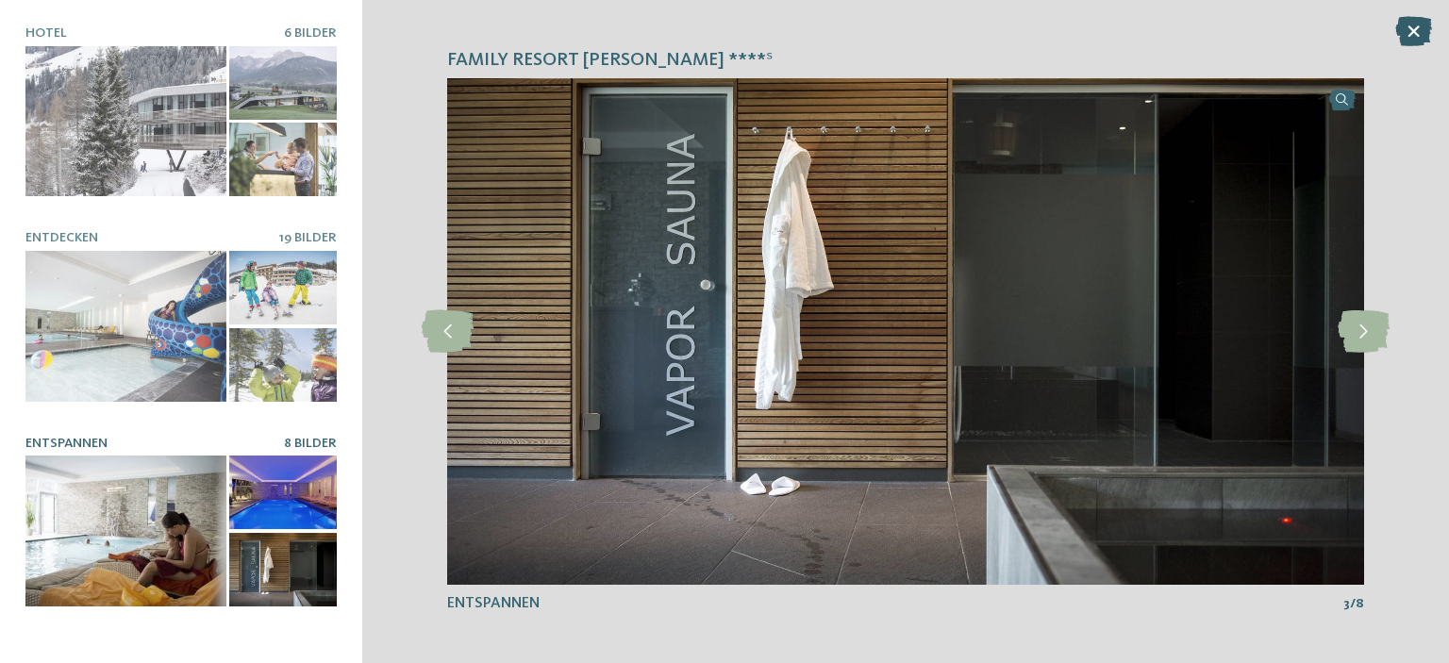
click at [1406, 35] on icon at bounding box center [1413, 31] width 37 height 30
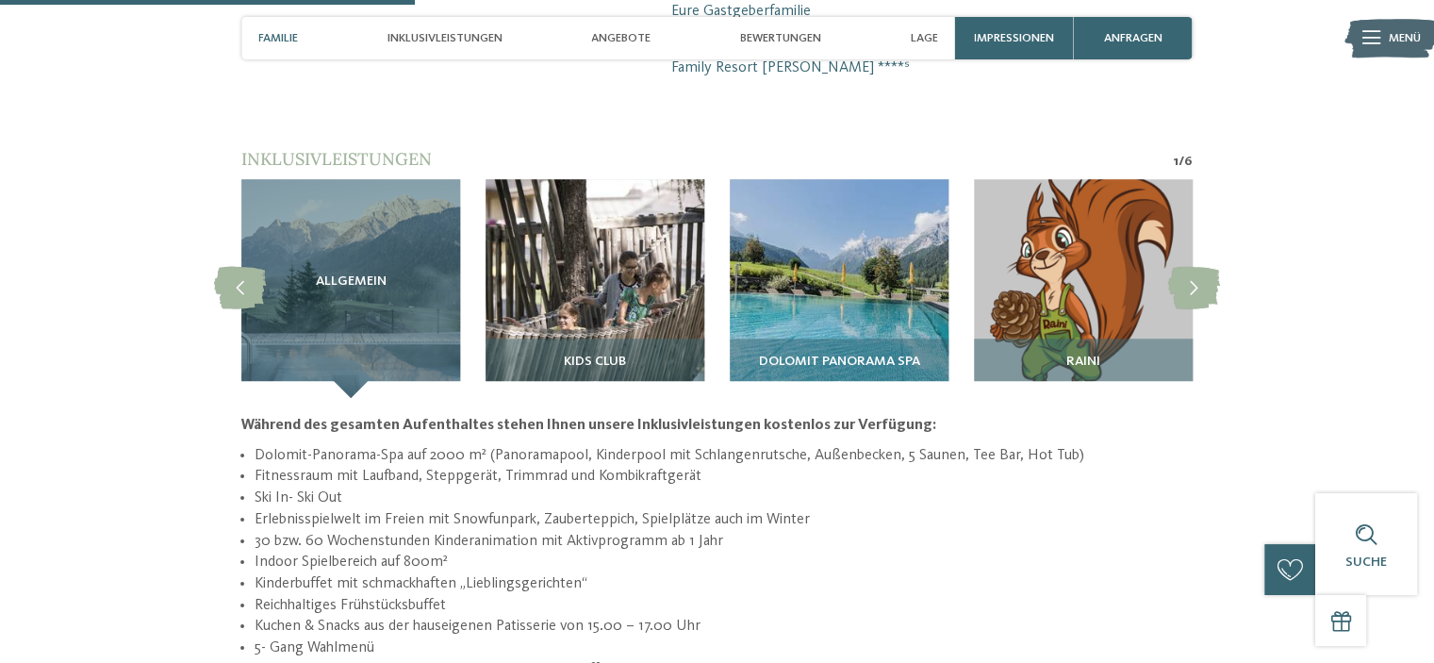
scroll to position [1559, 0]
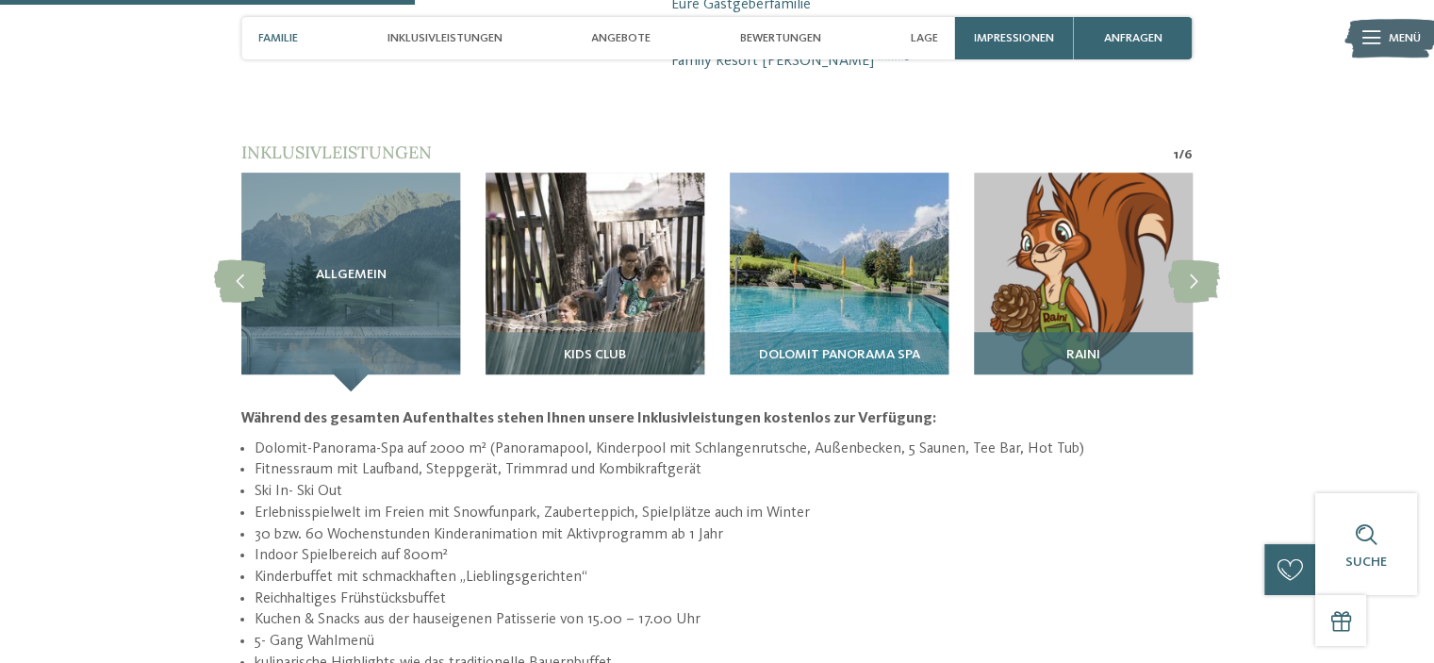
click at [1095, 226] on img at bounding box center [1083, 282] width 219 height 219
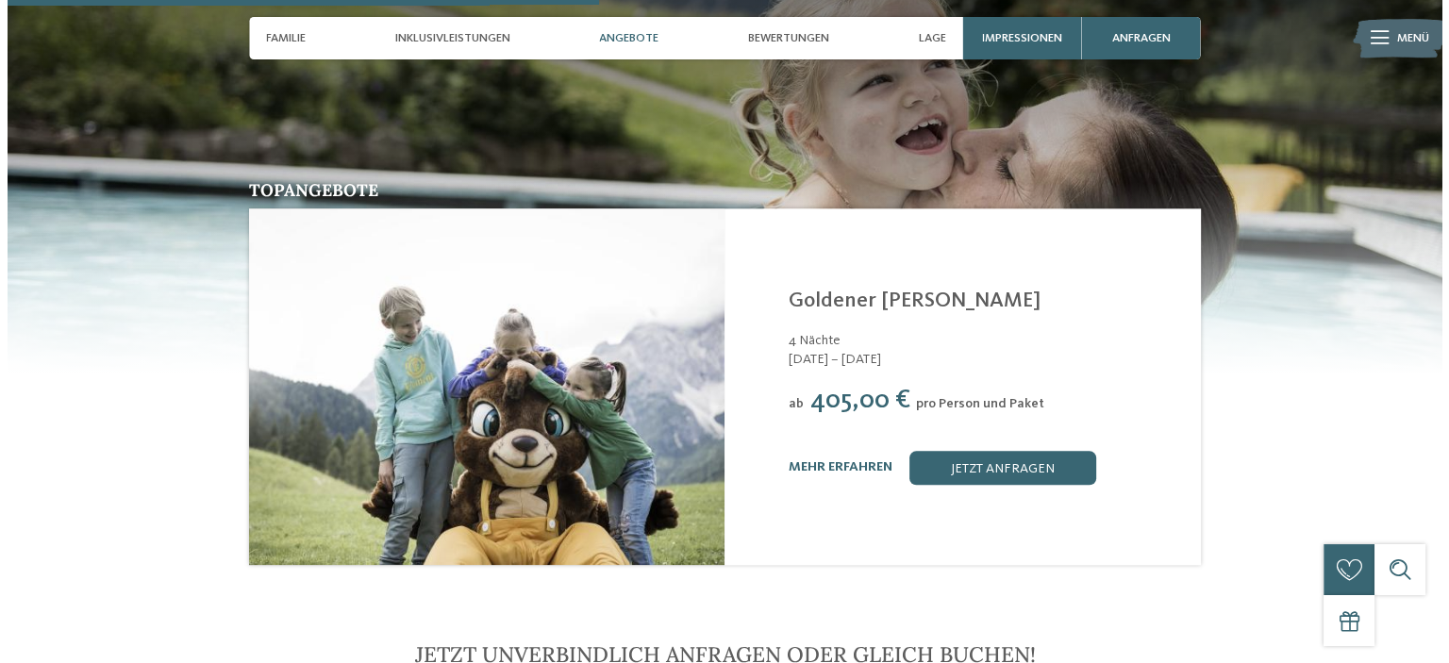
scroll to position [2101, 0]
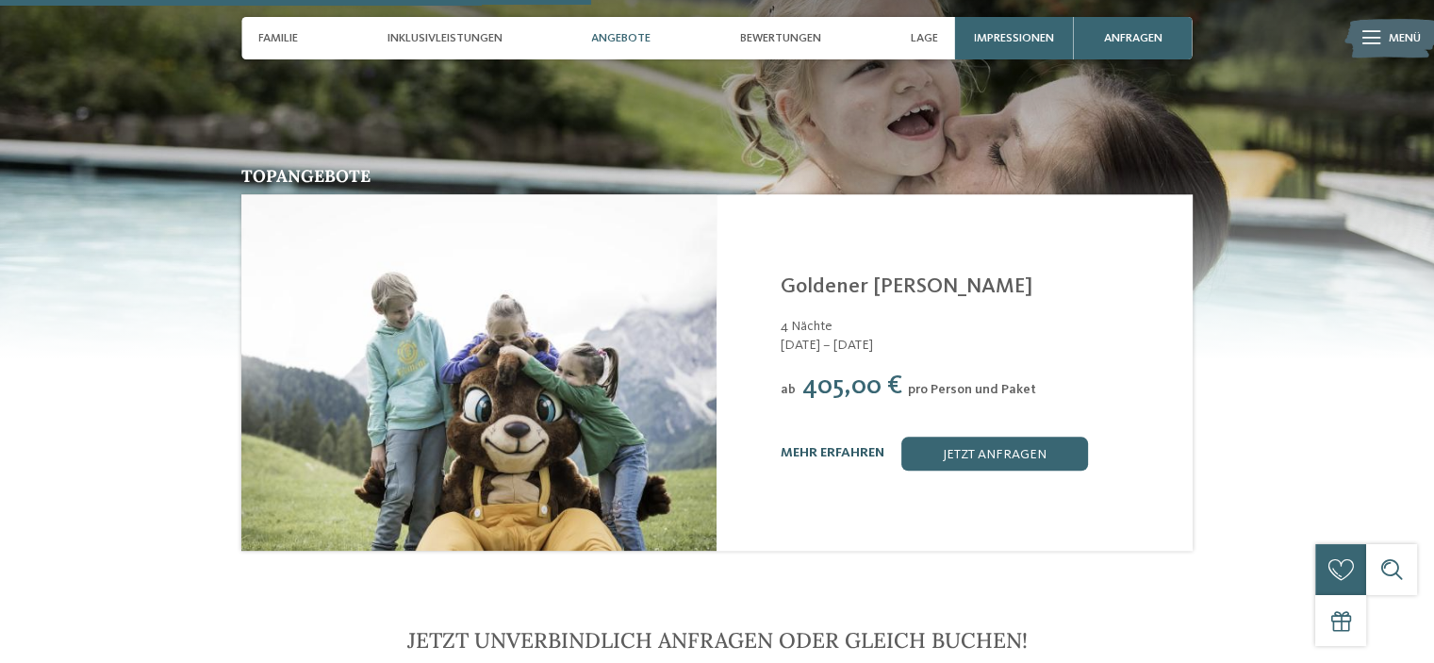
click at [832, 446] on link "mehr erfahren" at bounding box center [833, 452] width 104 height 13
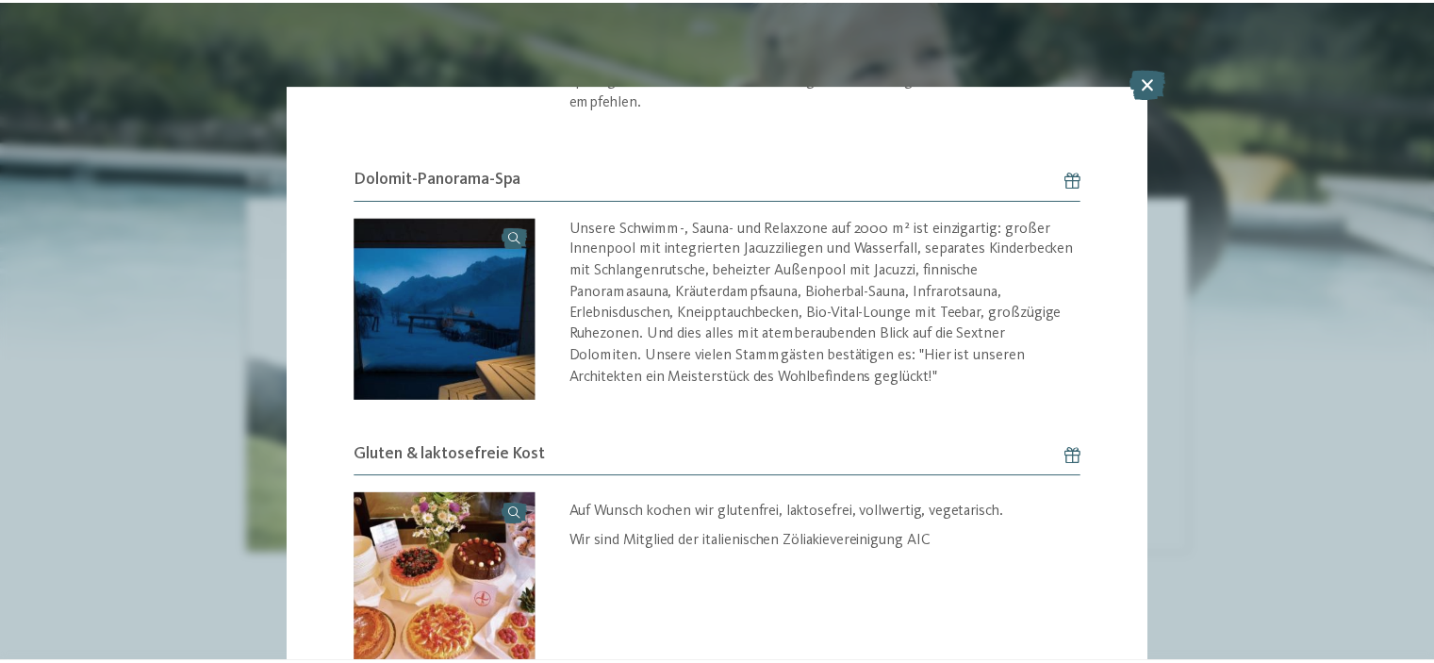
scroll to position [1664, 0]
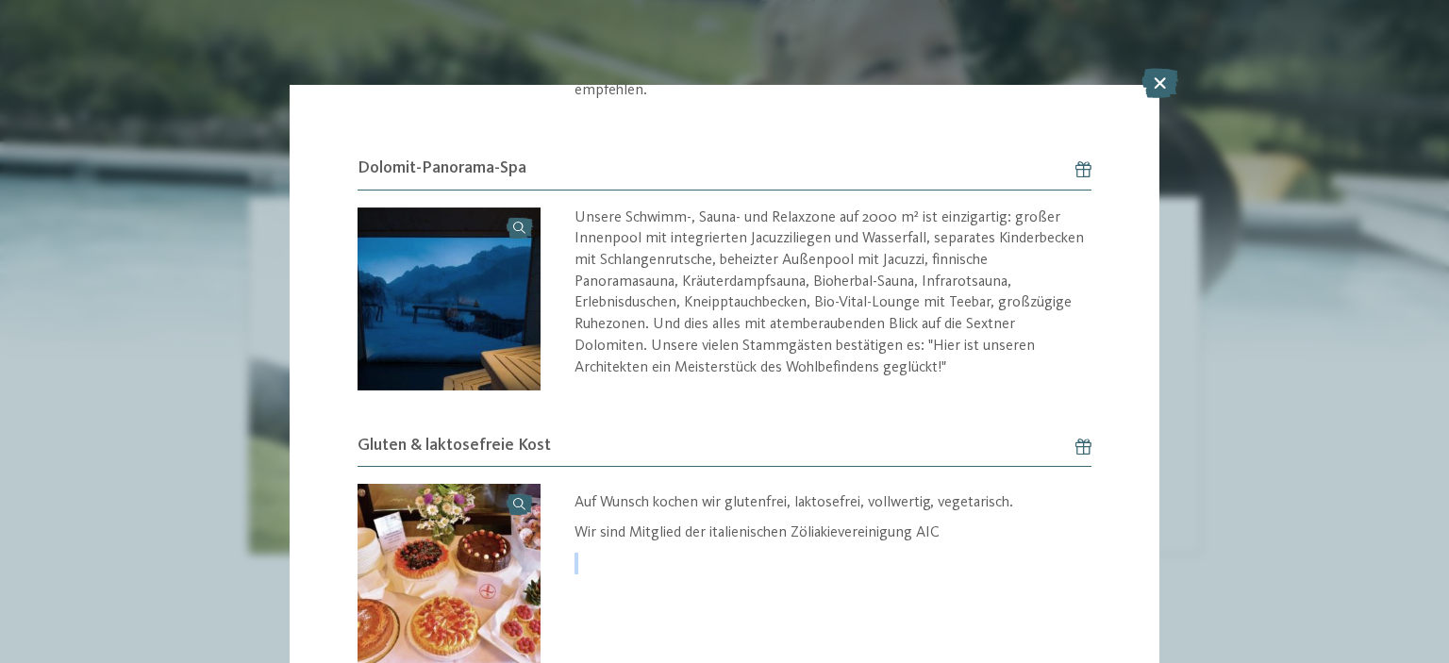
drag, startPoint x: 1165, startPoint y: 488, endPoint x: 1183, endPoint y: 542, distance: 56.7
click at [1183, 542] on div "Angebot /" at bounding box center [724, 331] width 1449 height 663
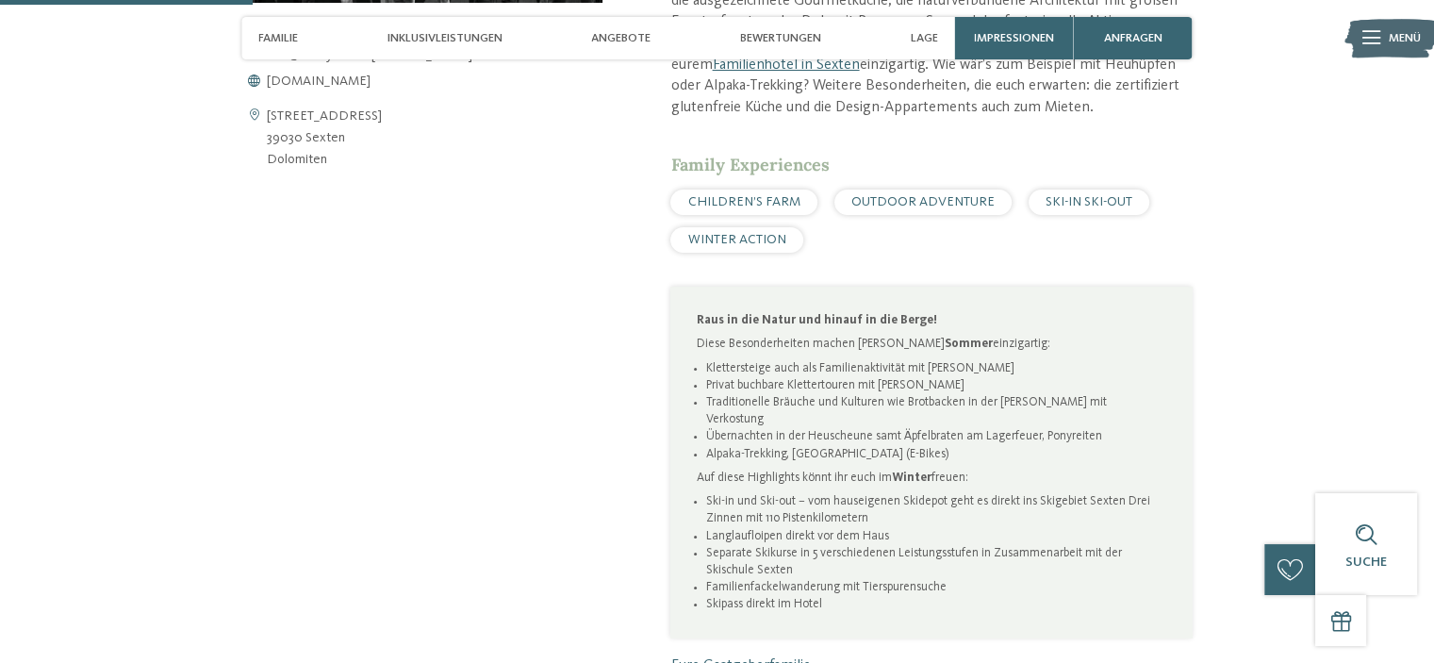
scroll to position [954, 0]
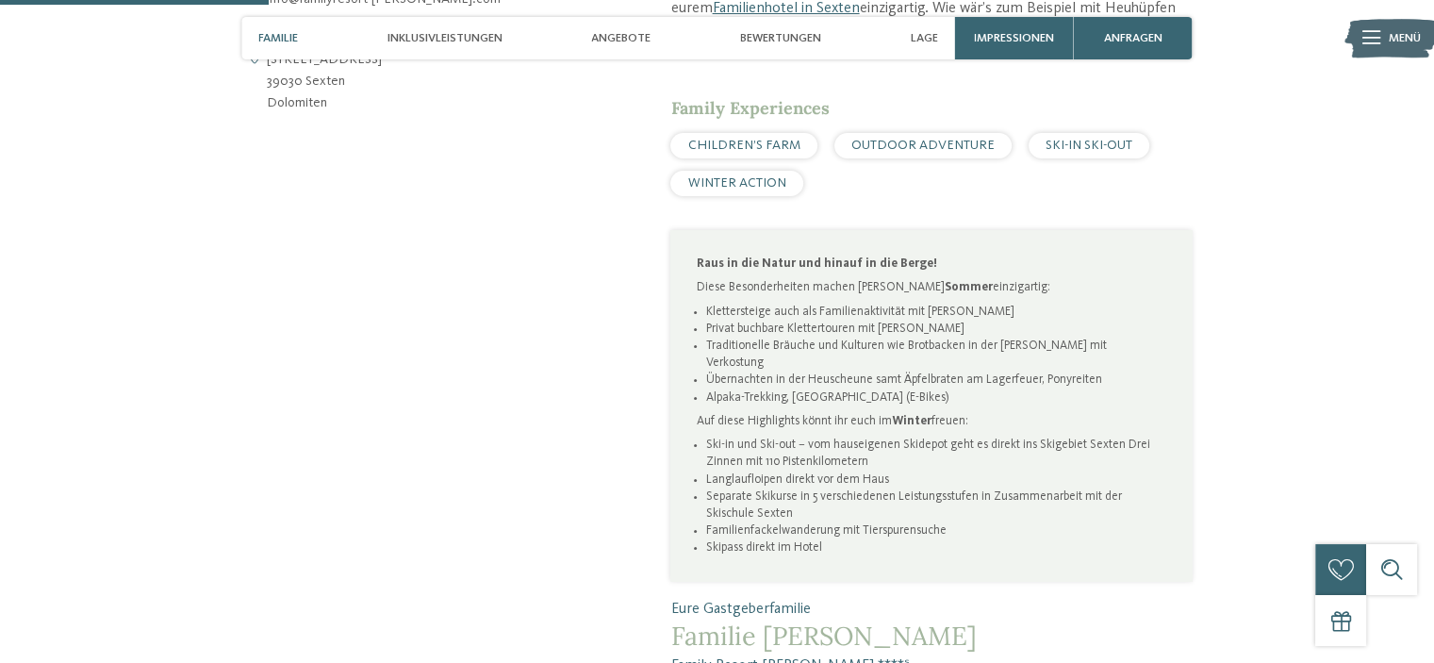
click at [837, 152] on div "CHILDREN’S FARM OUTDOOR ADVENTURE SKI-IN SKI-OUT WINTER ACTION" at bounding box center [932, 165] width 522 height 64
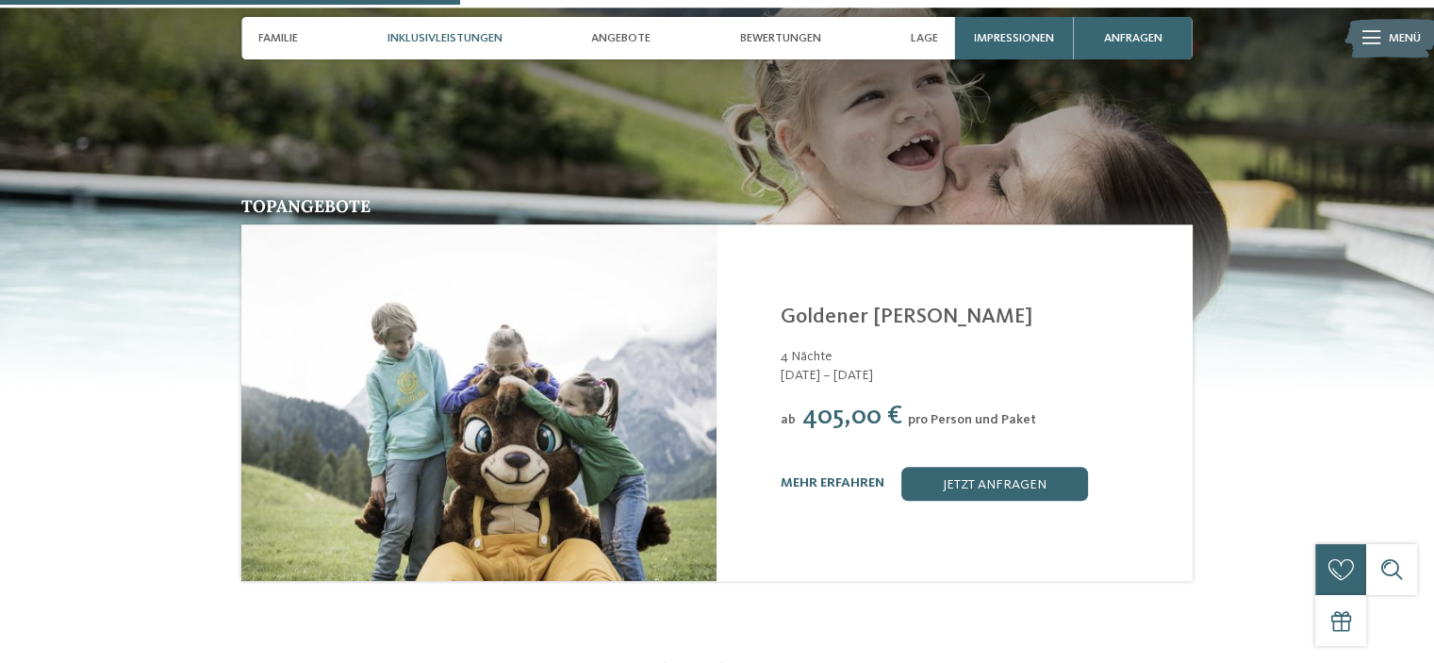
scroll to position [0, 0]
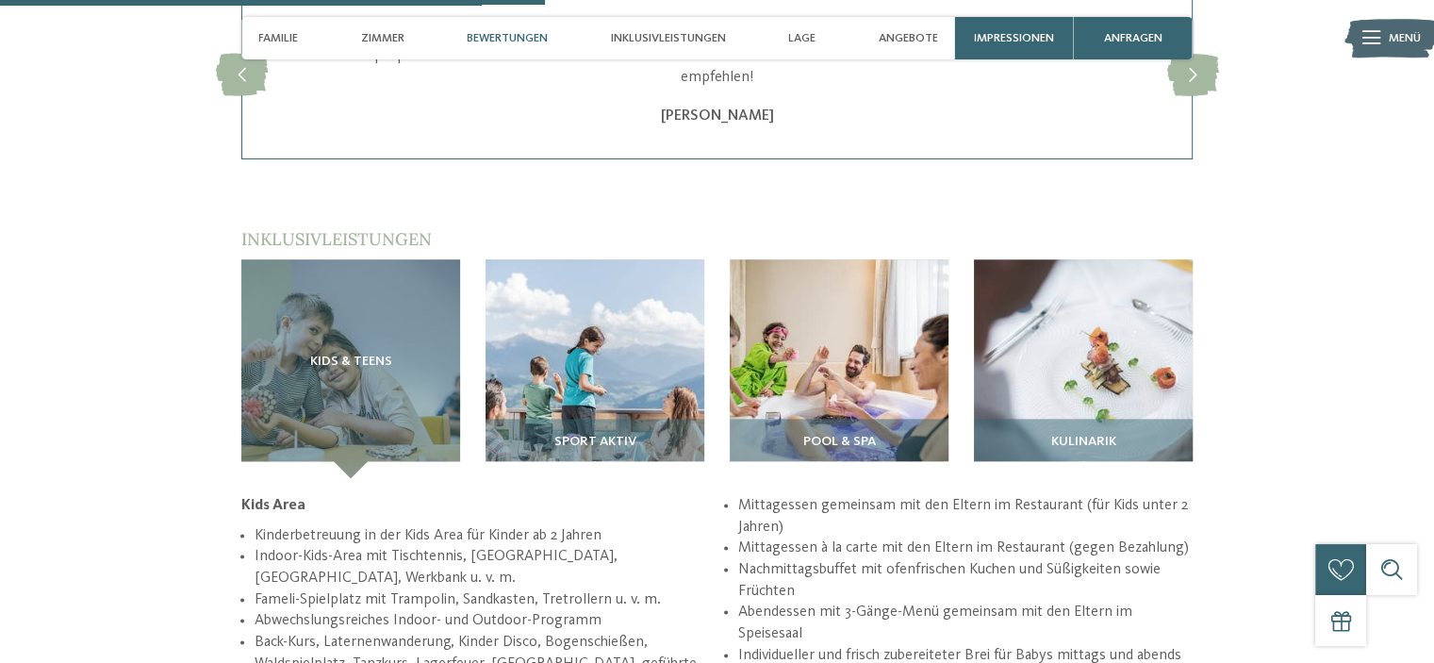
scroll to position [2307, 0]
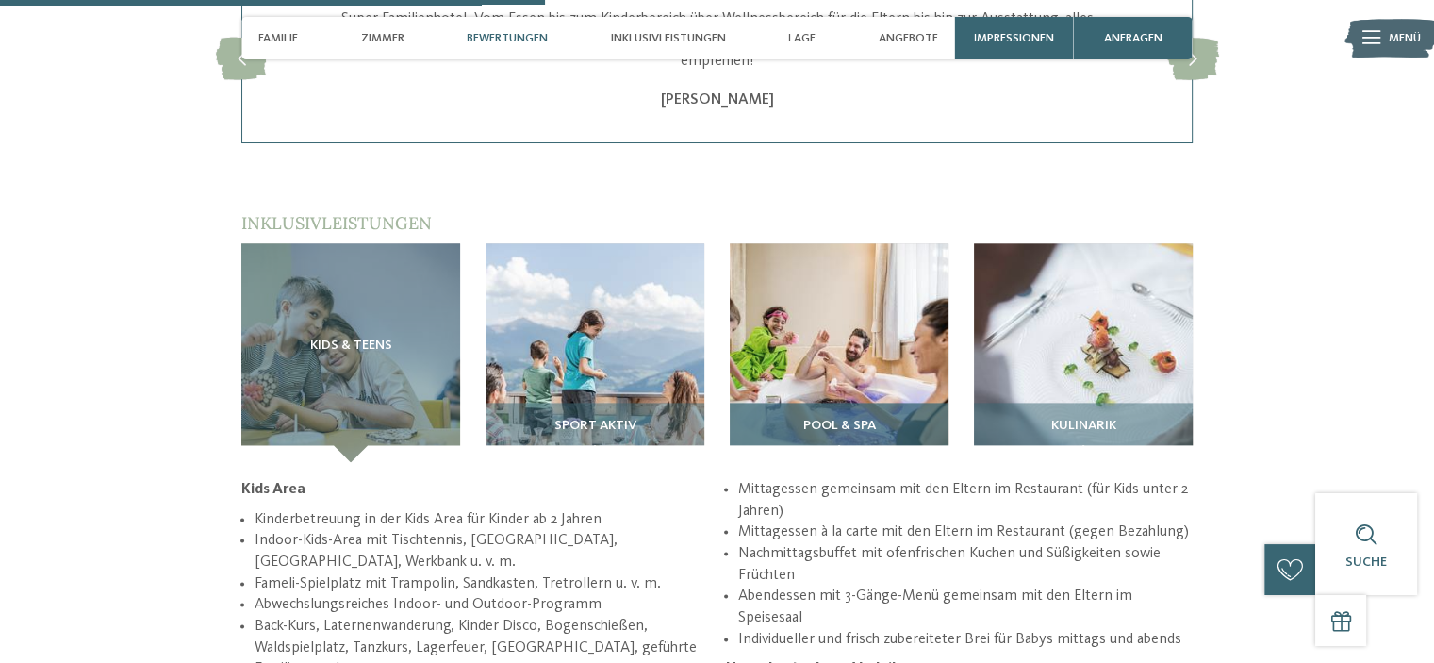
click at [864, 336] on img at bounding box center [839, 352] width 219 height 219
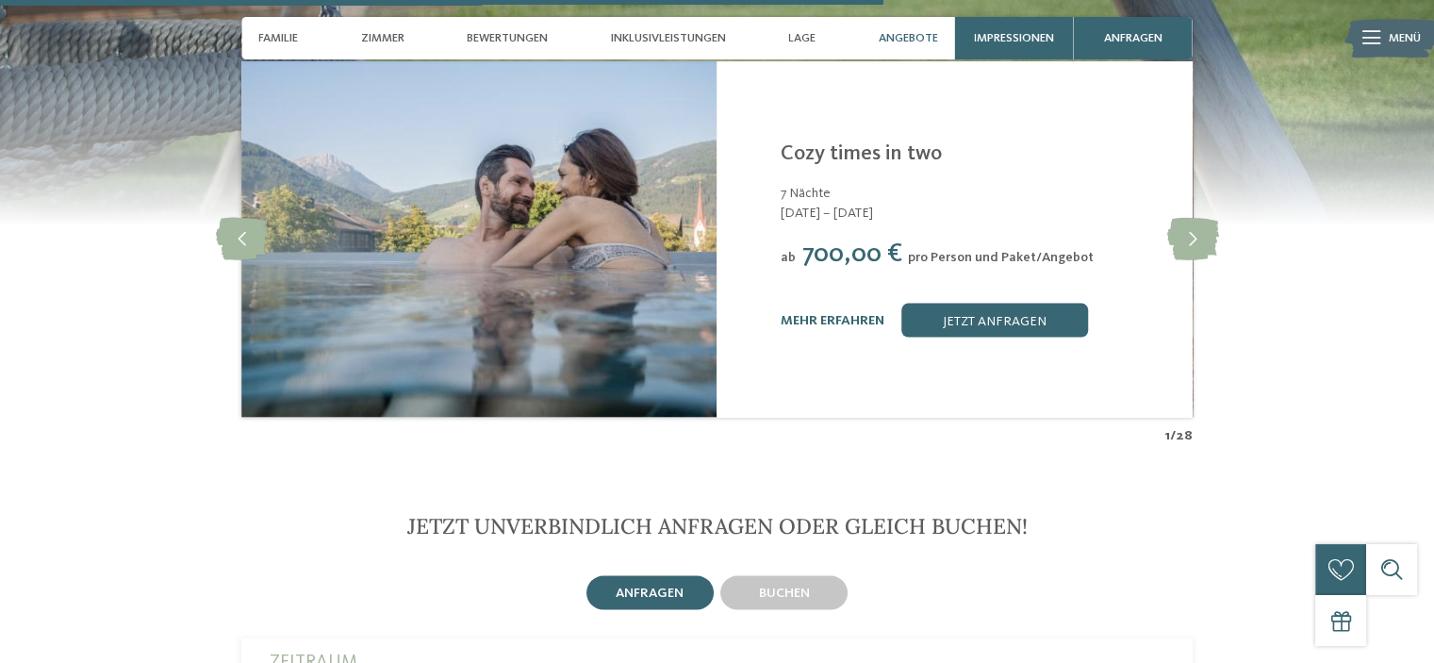
scroll to position [3551, 0]
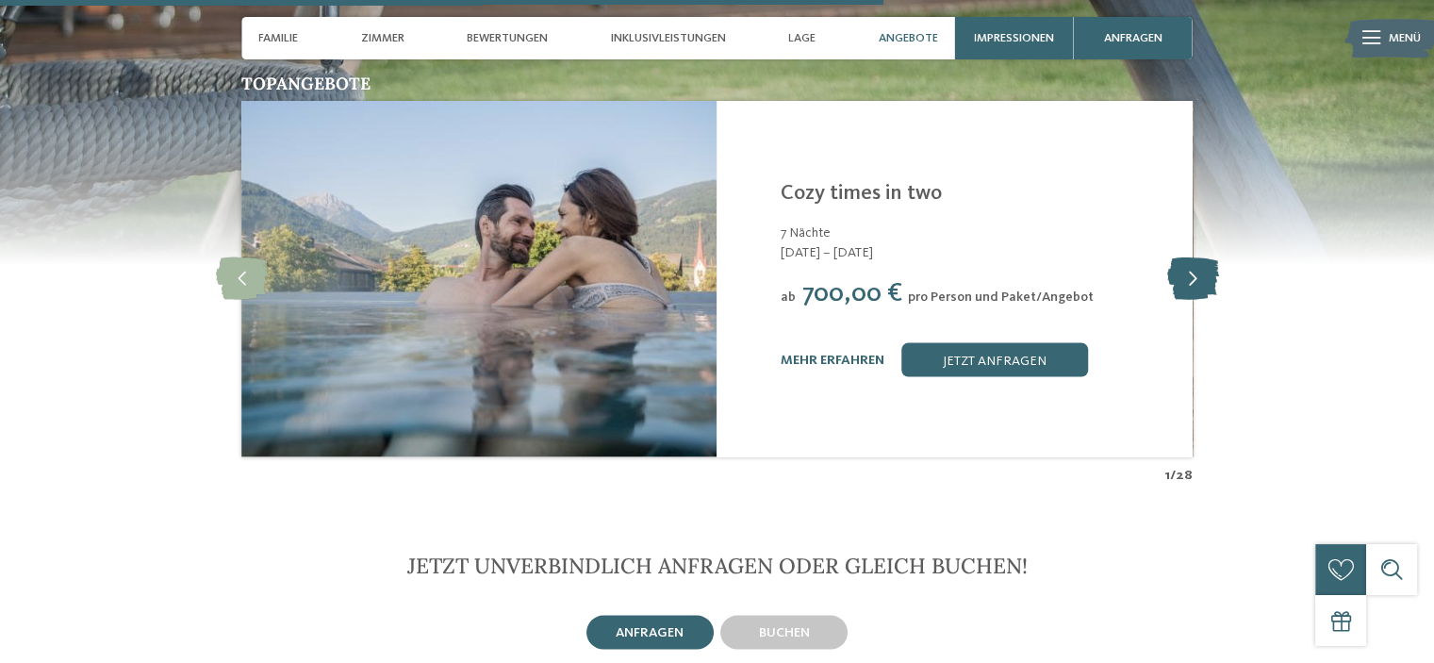
click at [1184, 257] on icon at bounding box center [1193, 278] width 52 height 42
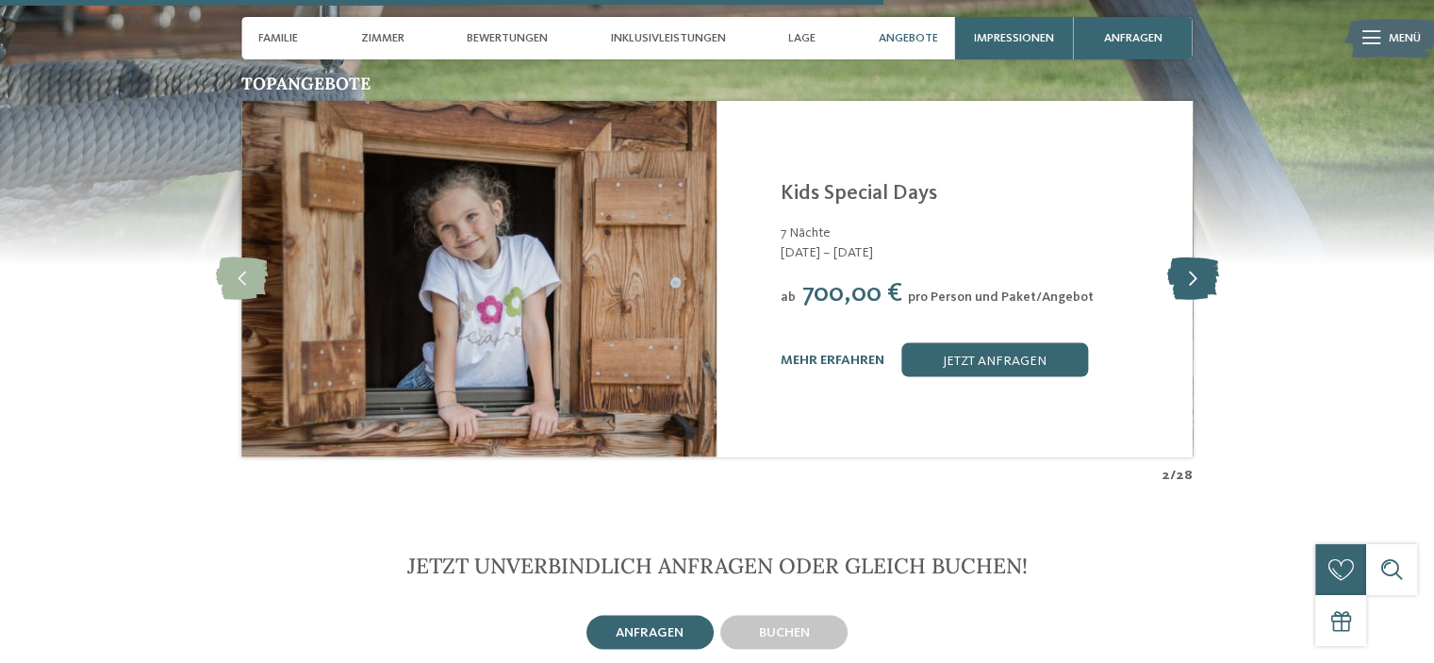
click at [1184, 257] on icon at bounding box center [1193, 278] width 52 height 42
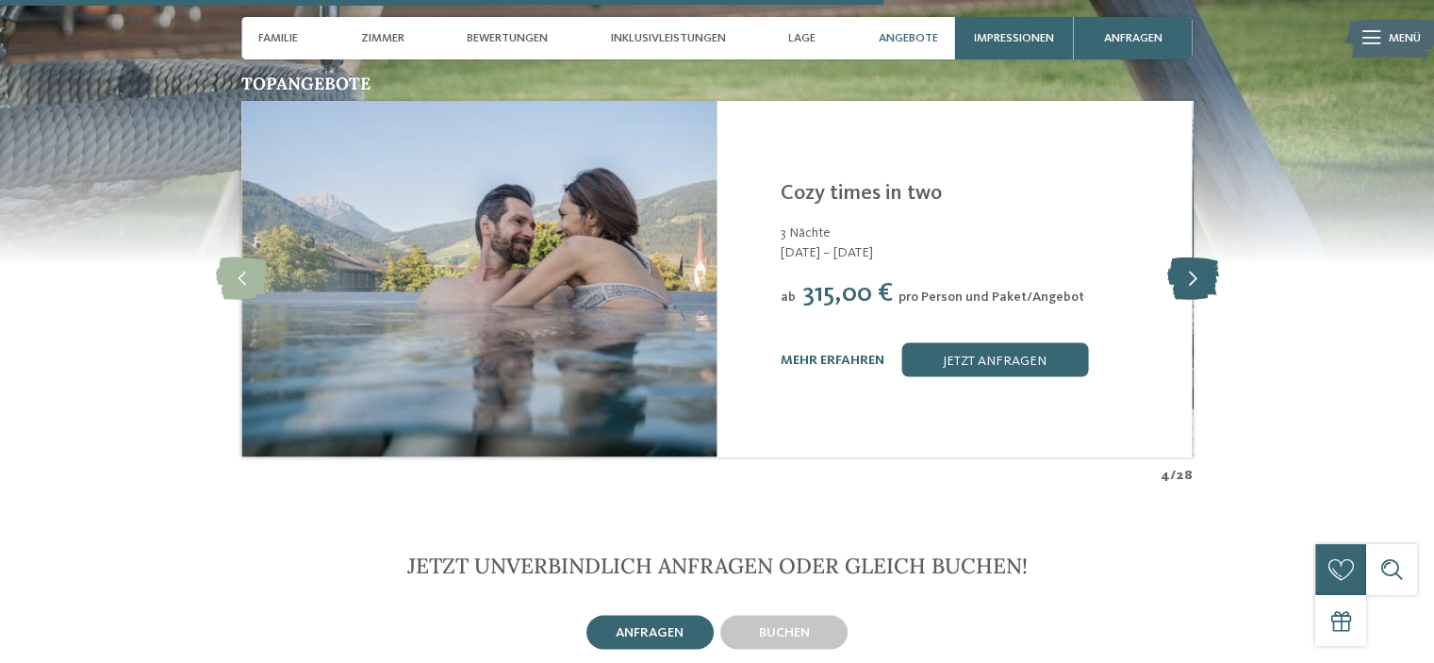
click at [1184, 257] on icon at bounding box center [1193, 278] width 52 height 42
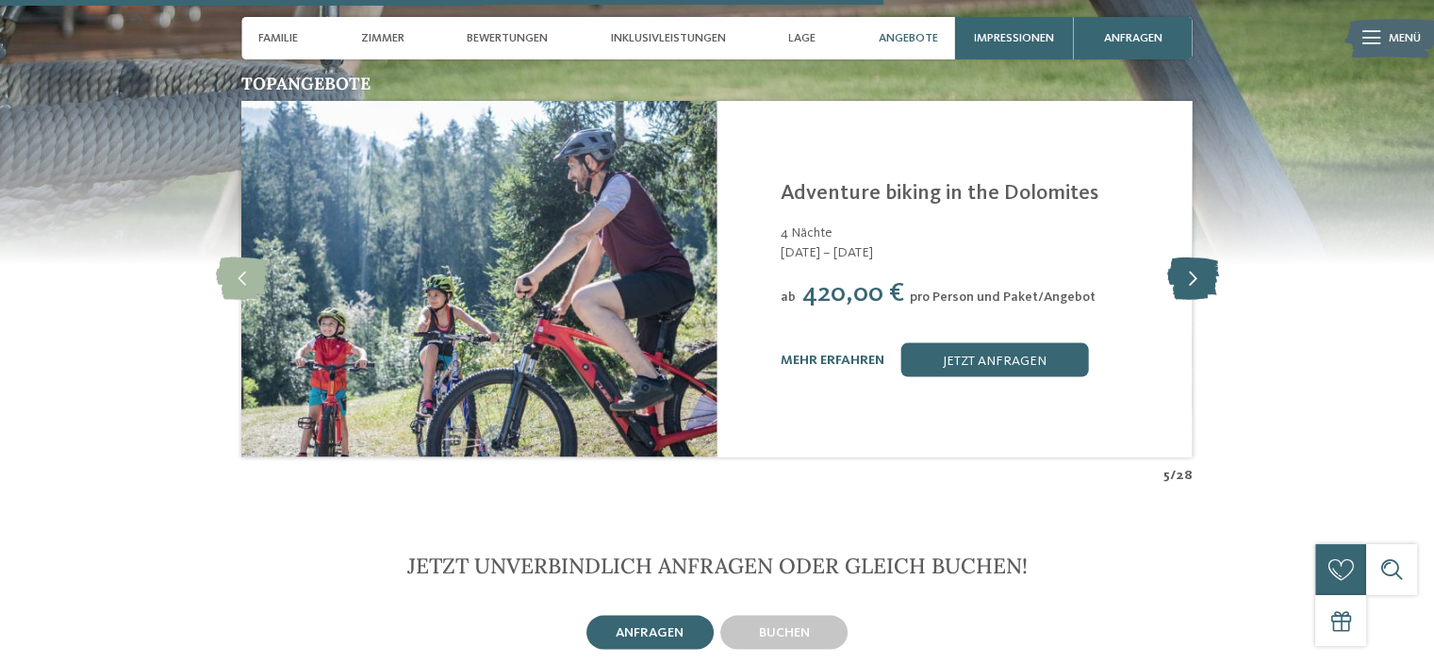
click at [1184, 257] on icon at bounding box center [1193, 278] width 52 height 42
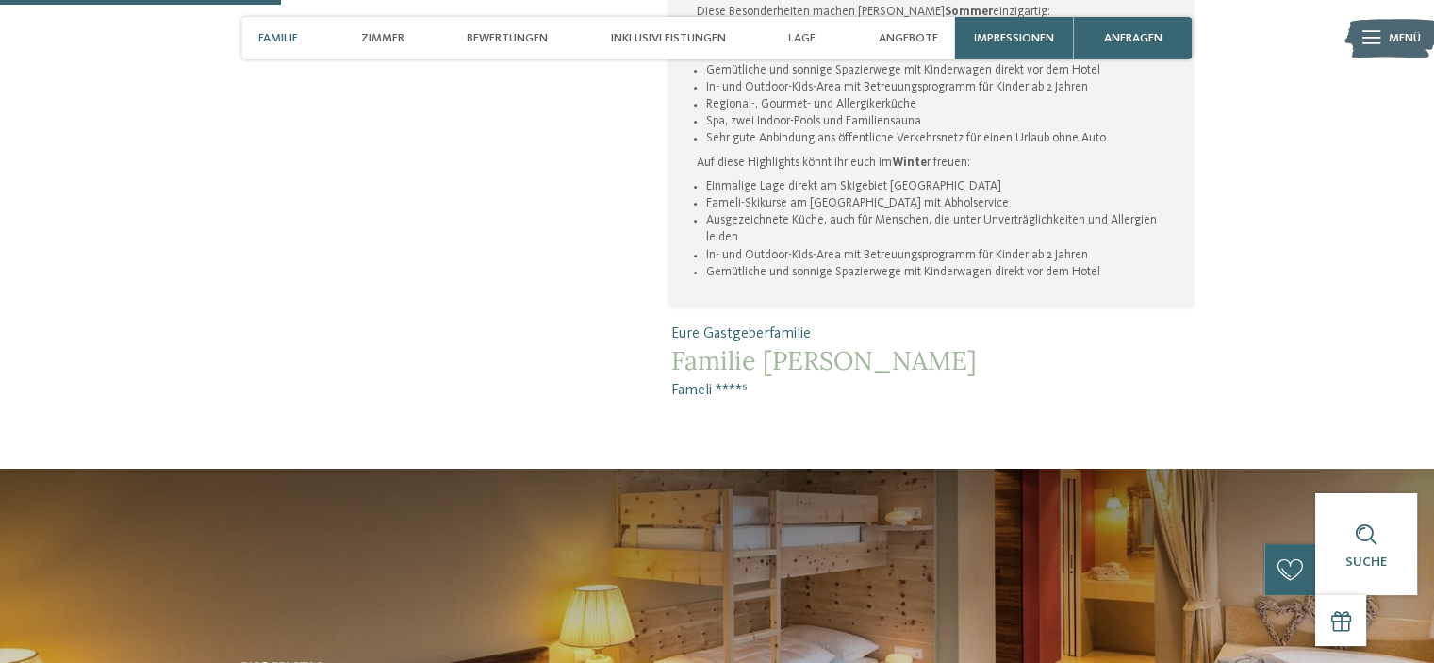
scroll to position [0, 0]
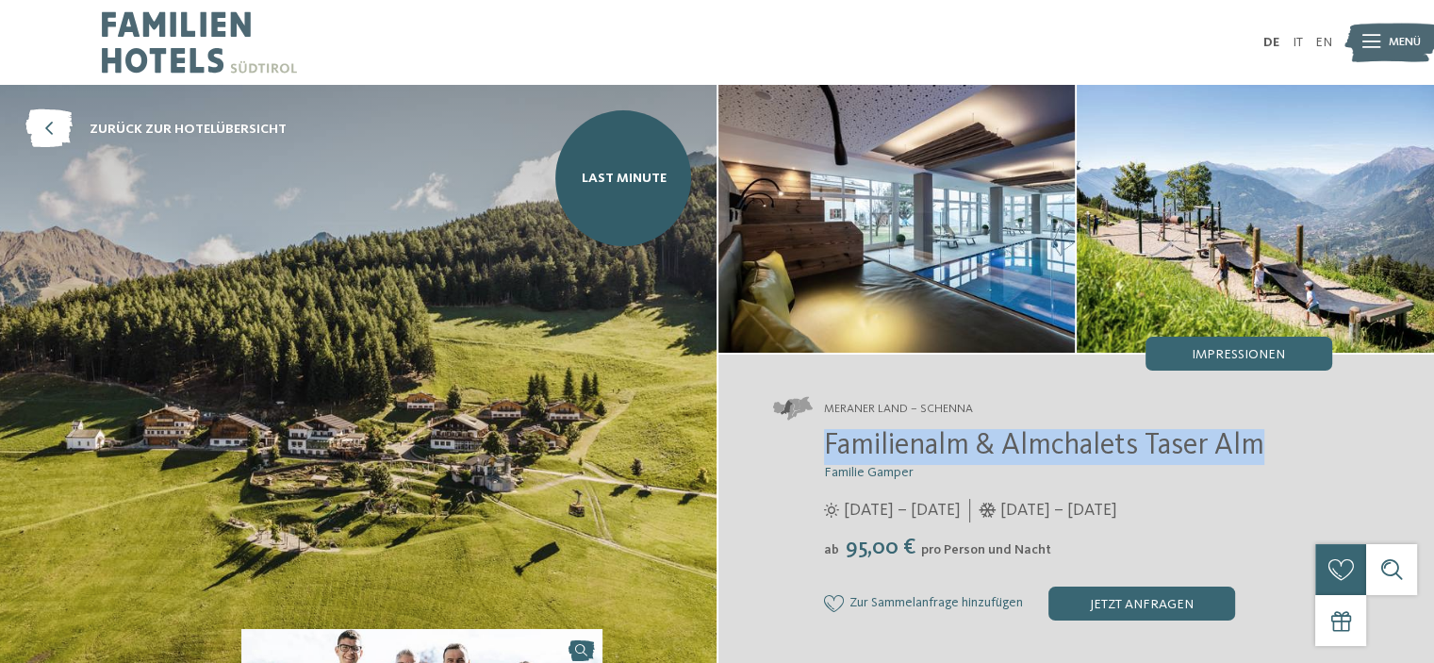
drag, startPoint x: 830, startPoint y: 444, endPoint x: 1263, endPoint y: 433, distance: 433.0
click at [1263, 433] on span "Familienalm & Almchalets Taser Alm" at bounding box center [1044, 446] width 440 height 30
copy span "Familienalm & Almchalets Taser Alm"
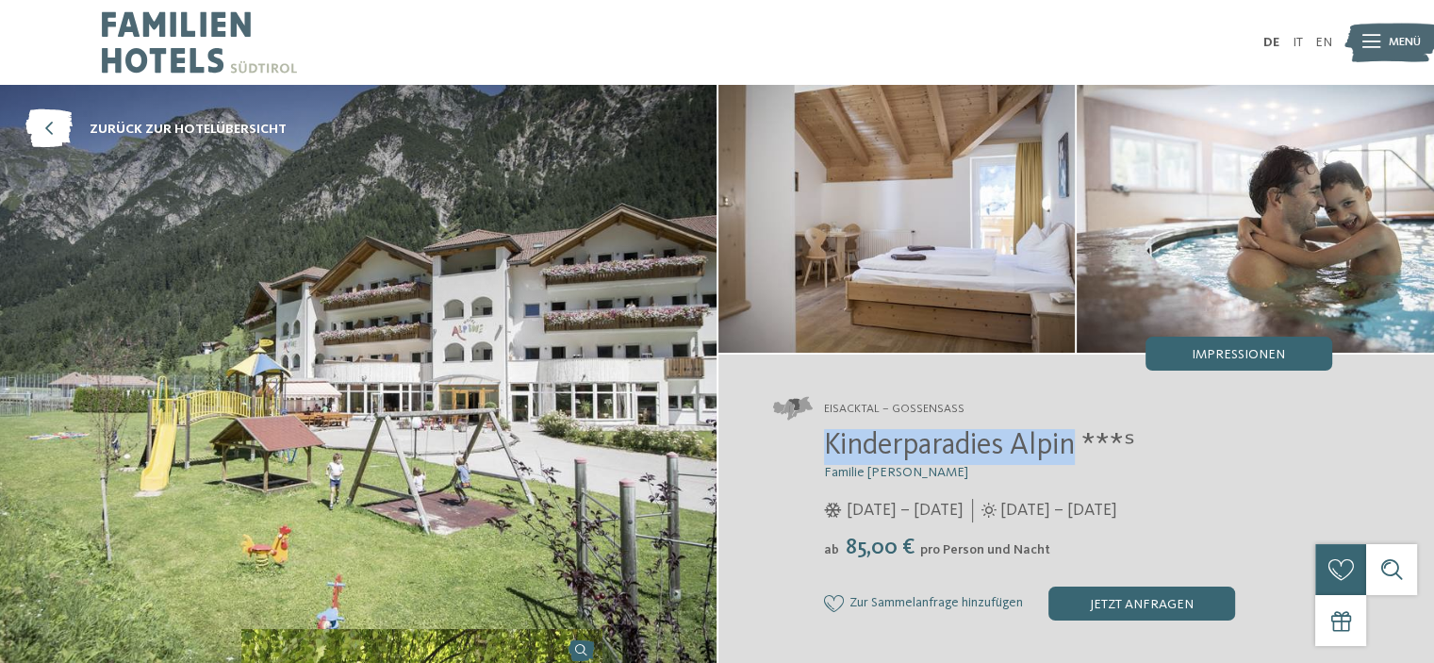
drag, startPoint x: 828, startPoint y: 439, endPoint x: 1075, endPoint y: 444, distance: 247.1
click at [1075, 444] on span "Kinderparadies Alpin ***ˢ" at bounding box center [979, 446] width 311 height 30
copy span "Kinderparadies Alpin"
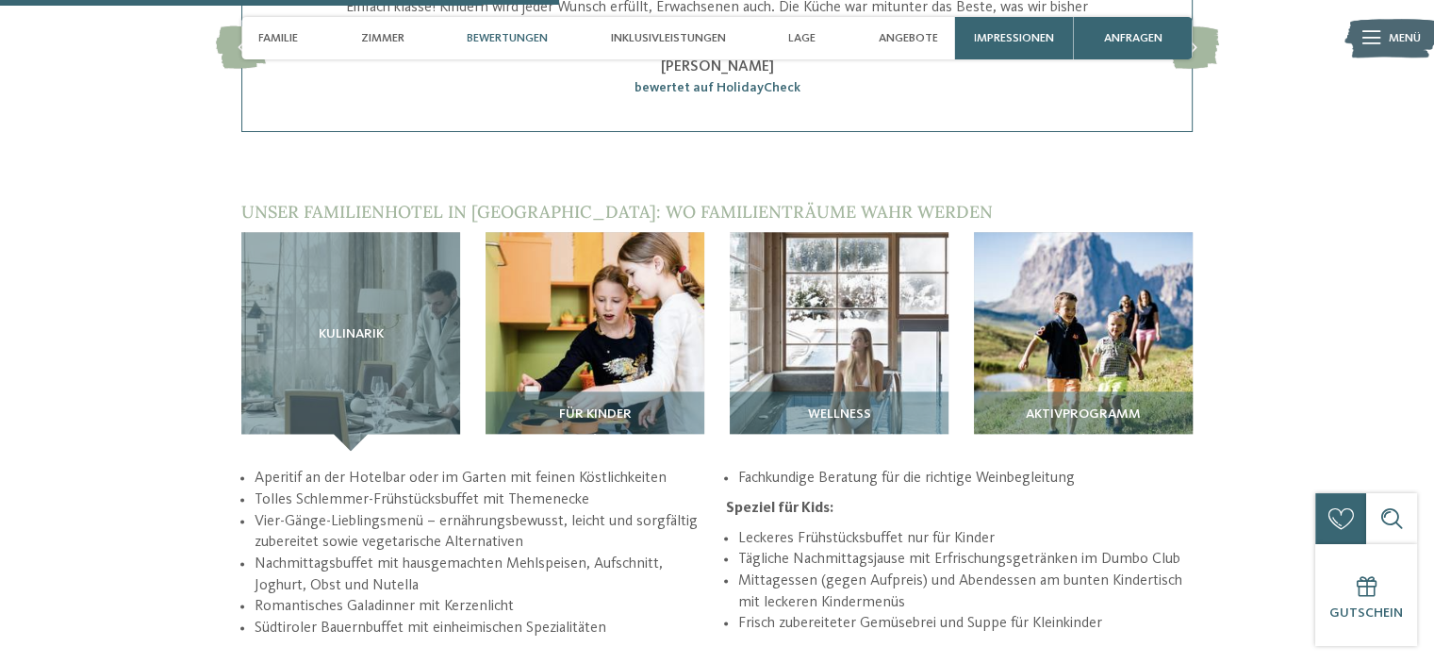
scroll to position [2260, 0]
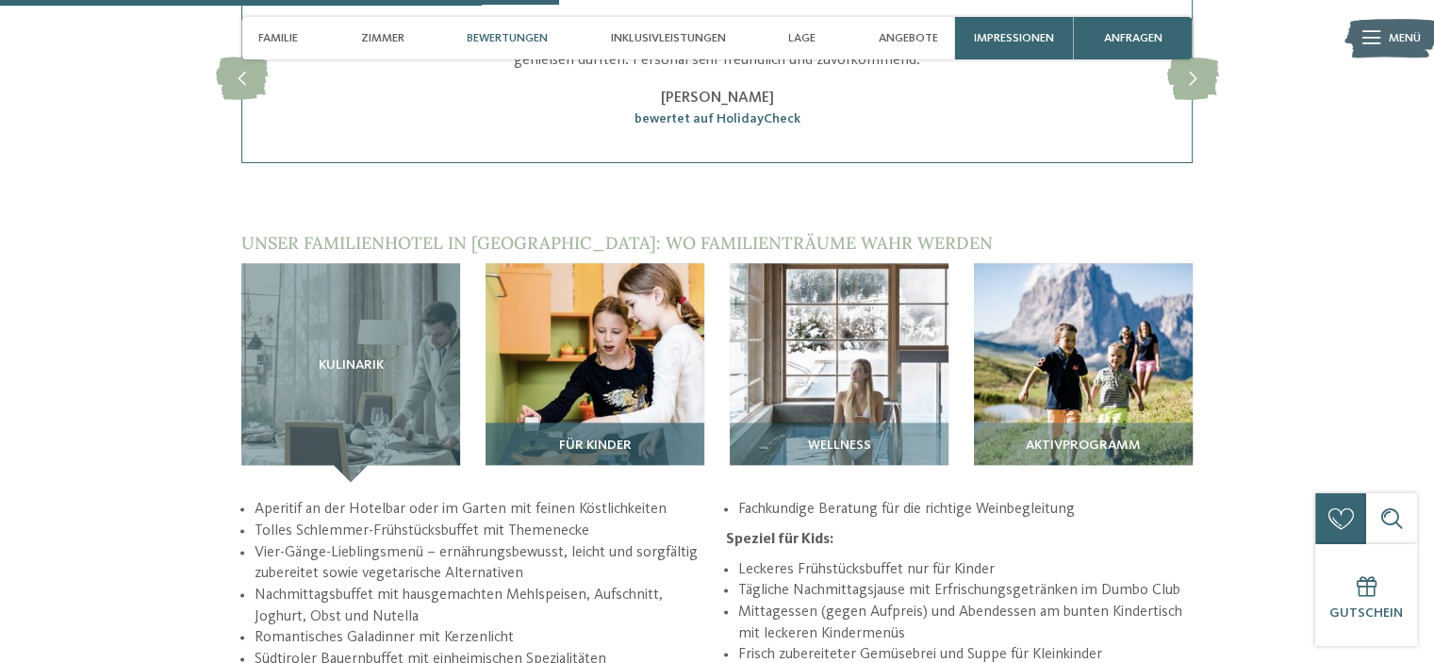
click at [609, 350] on img at bounding box center [595, 372] width 219 height 219
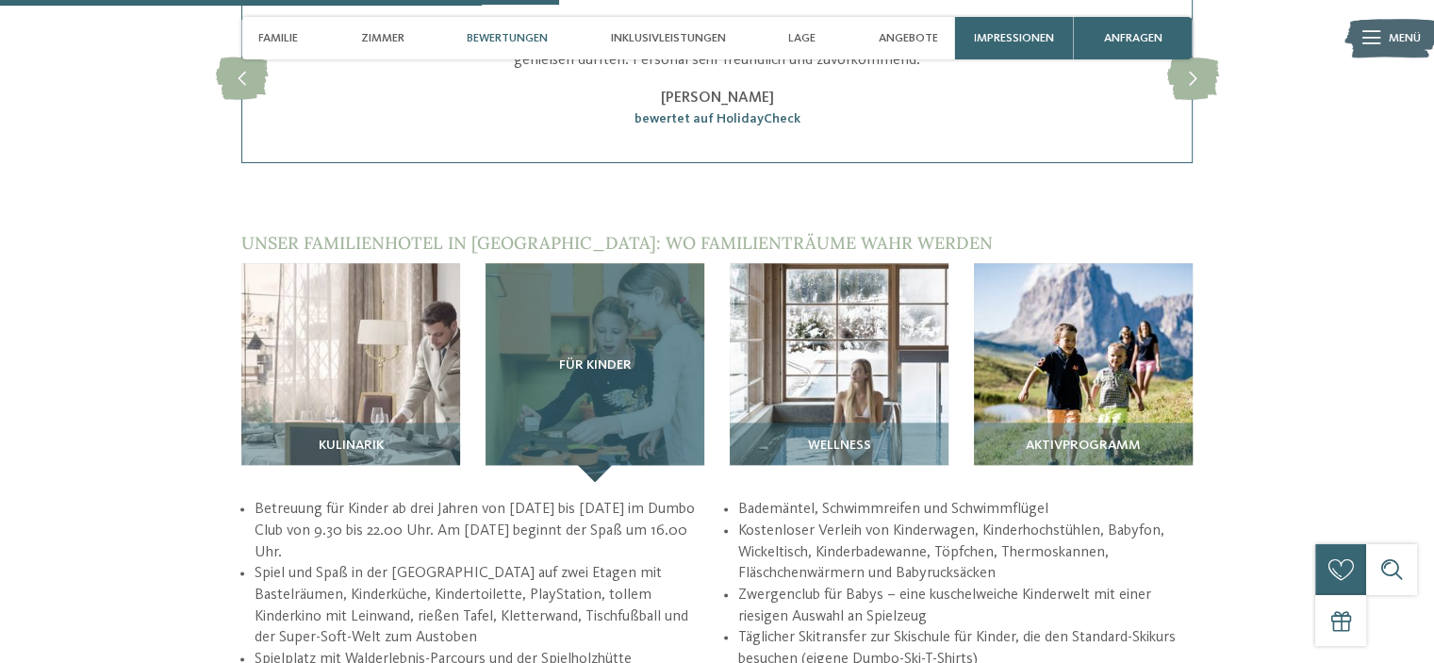
click at [575, 414] on div "Für Kinder" at bounding box center [595, 372] width 219 height 219
click at [574, 287] on div "Für Kinder" at bounding box center [595, 372] width 219 height 219
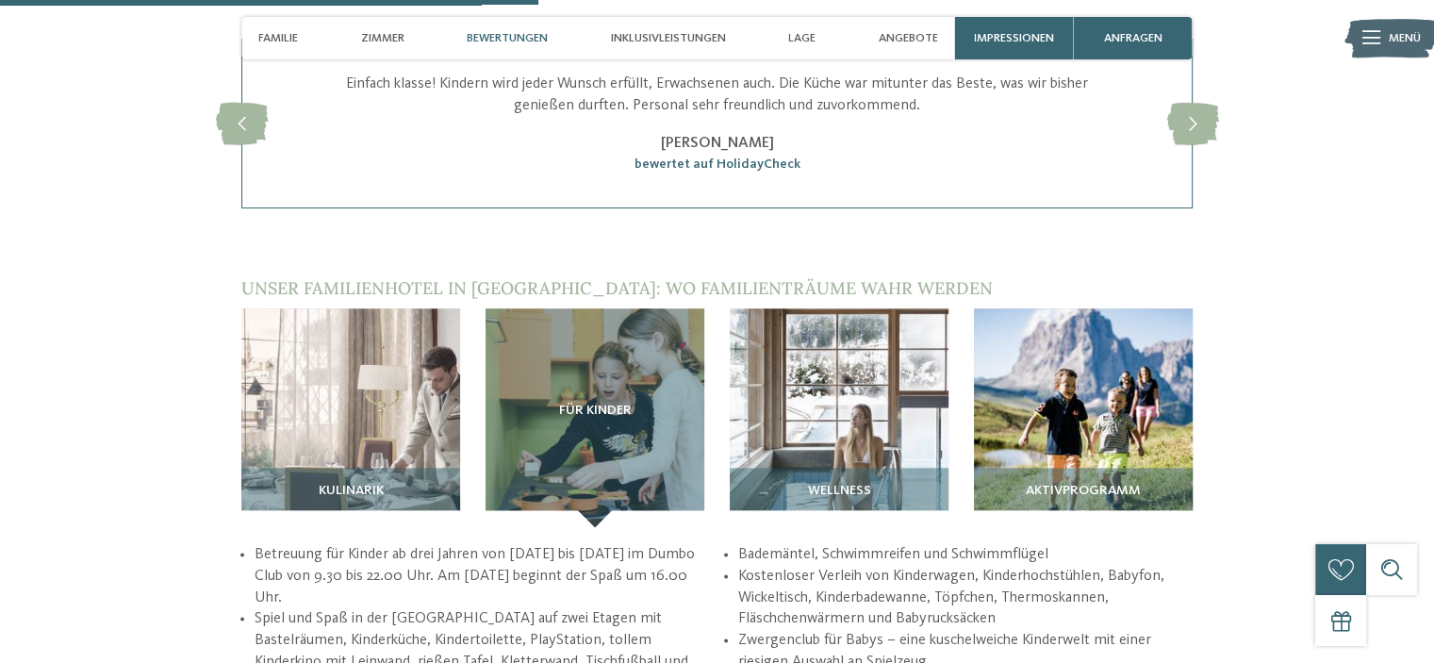
scroll to position [2192, 0]
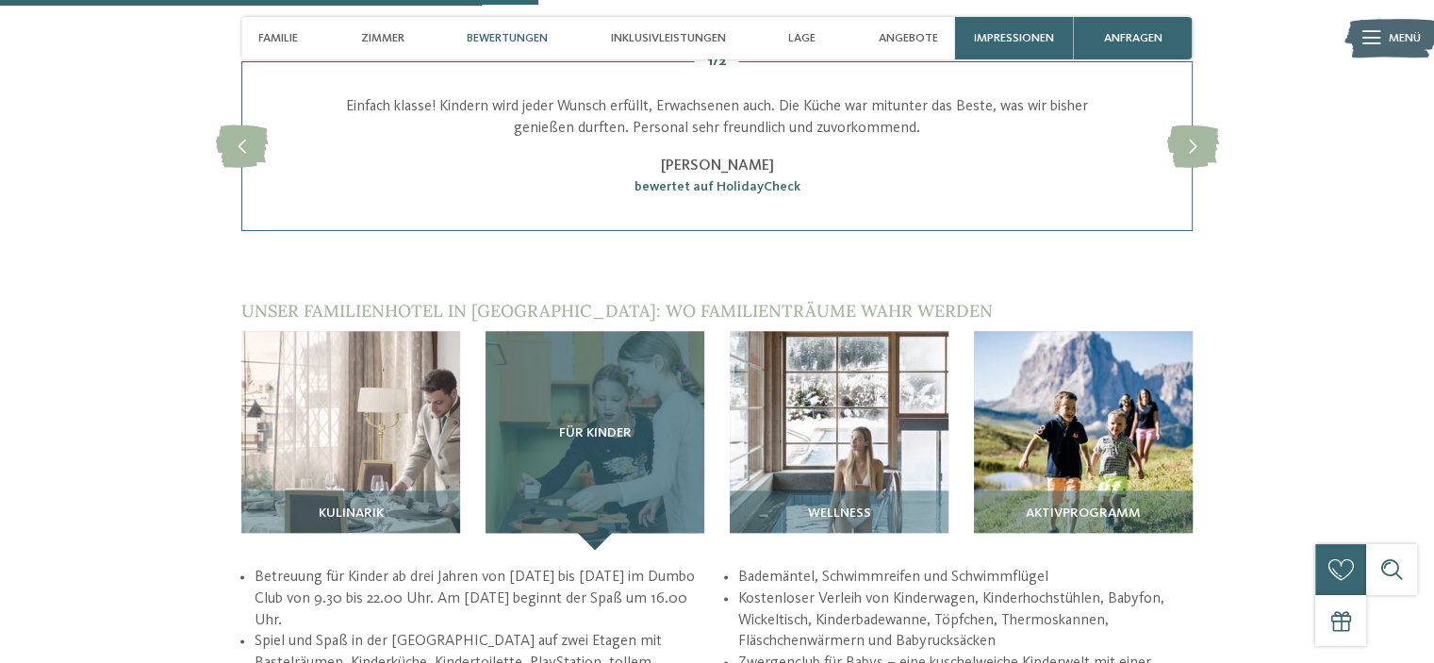
click at [682, 374] on div "Für Kinder" at bounding box center [595, 440] width 219 height 219
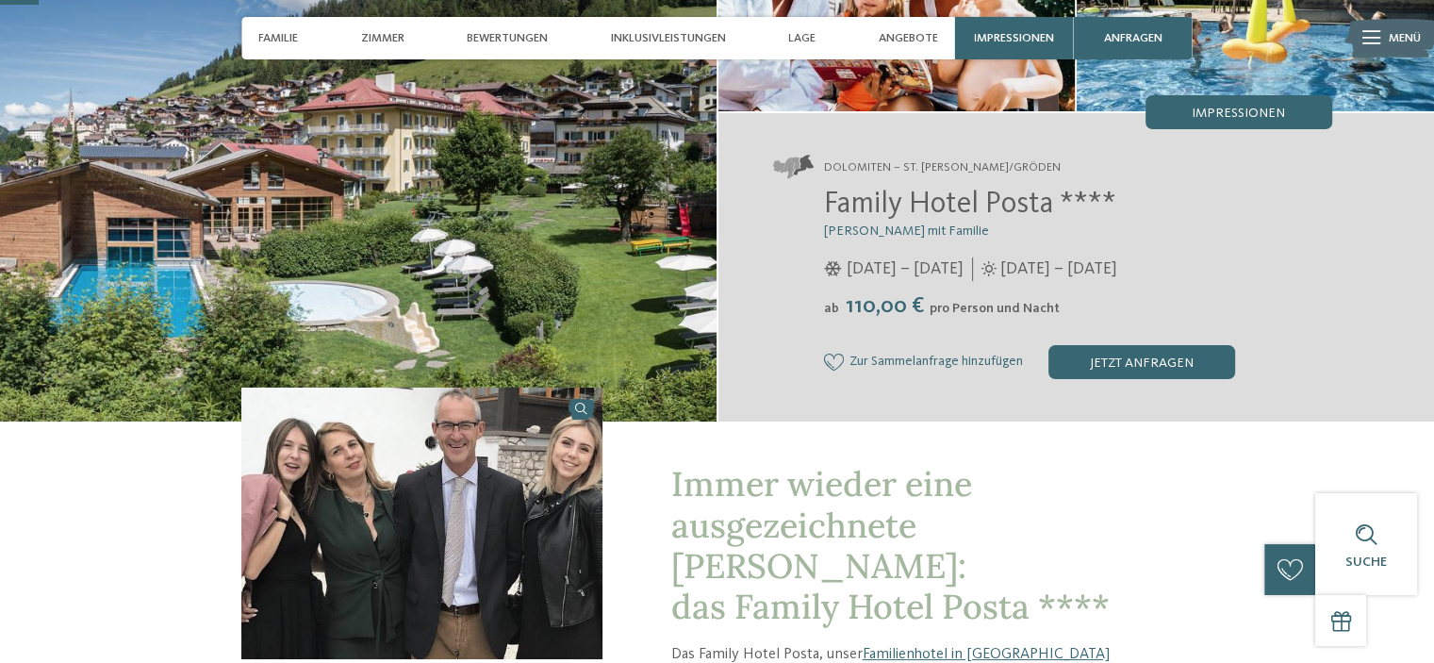
scroll to position [0, 0]
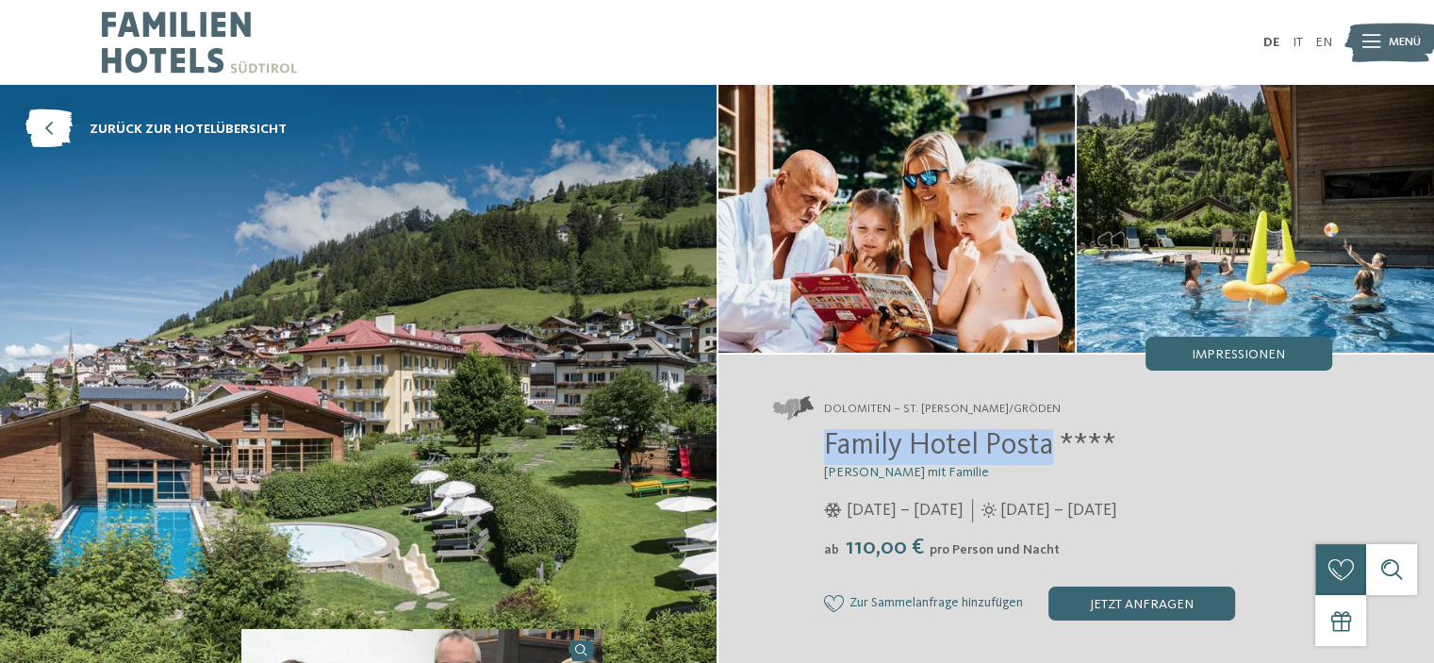
drag, startPoint x: 825, startPoint y: 446, endPoint x: 1049, endPoint y: 434, distance: 223.8
click at [1049, 434] on span "Family Hotel Posta ****" at bounding box center [970, 446] width 292 height 30
copy span "Family Hotel Posta"
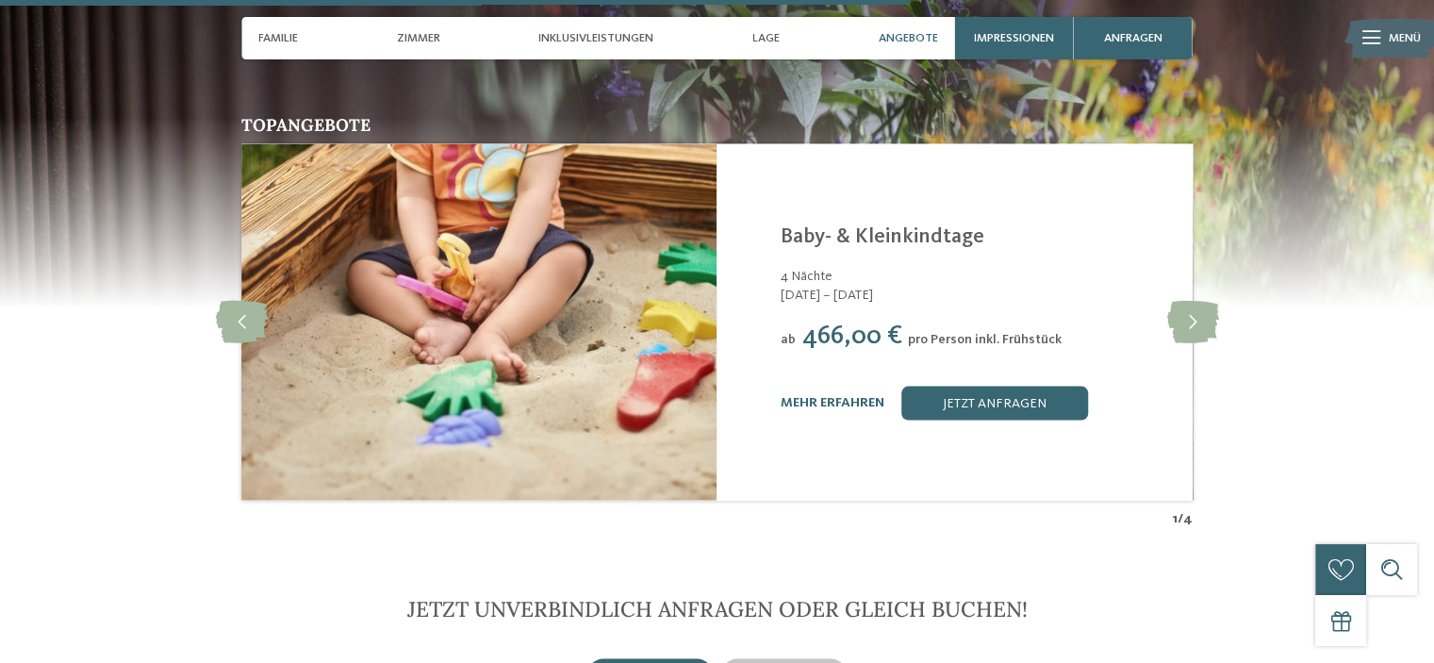
scroll to position [3642, 0]
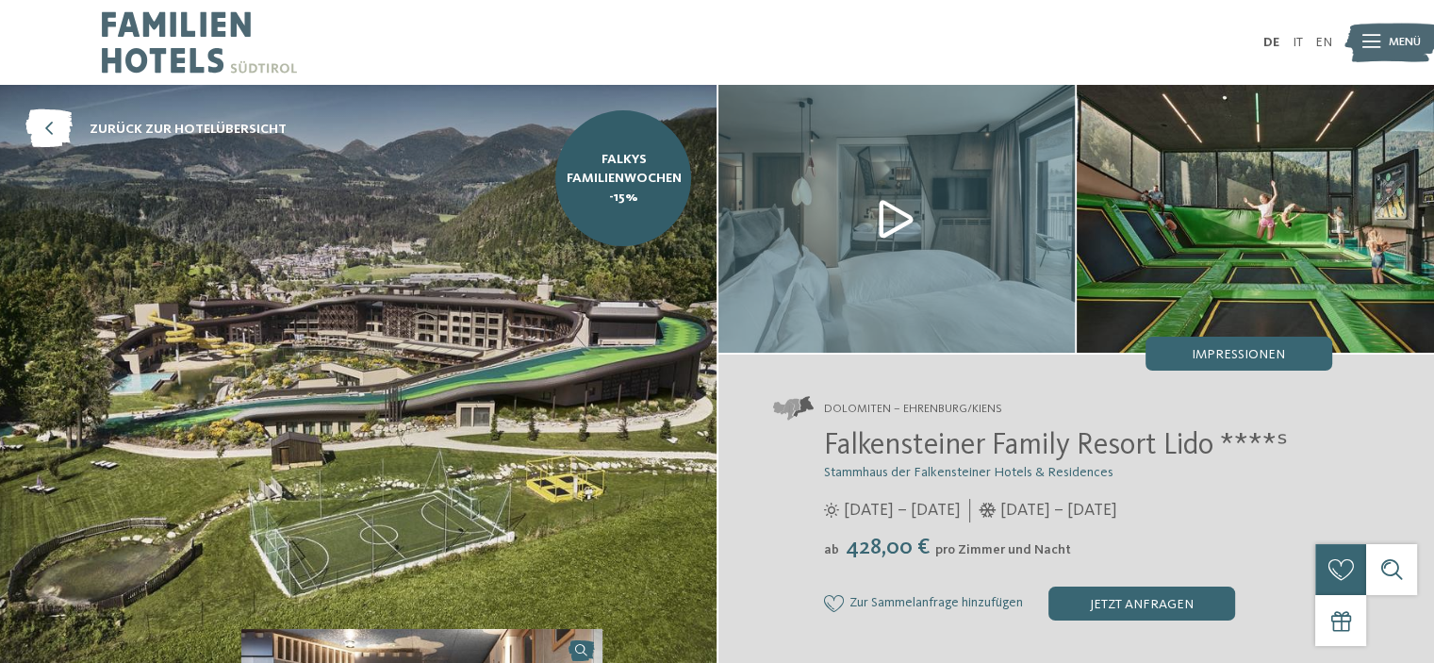
scroll to position [1761, 0]
